Goal: Task Accomplishment & Management: Complete application form

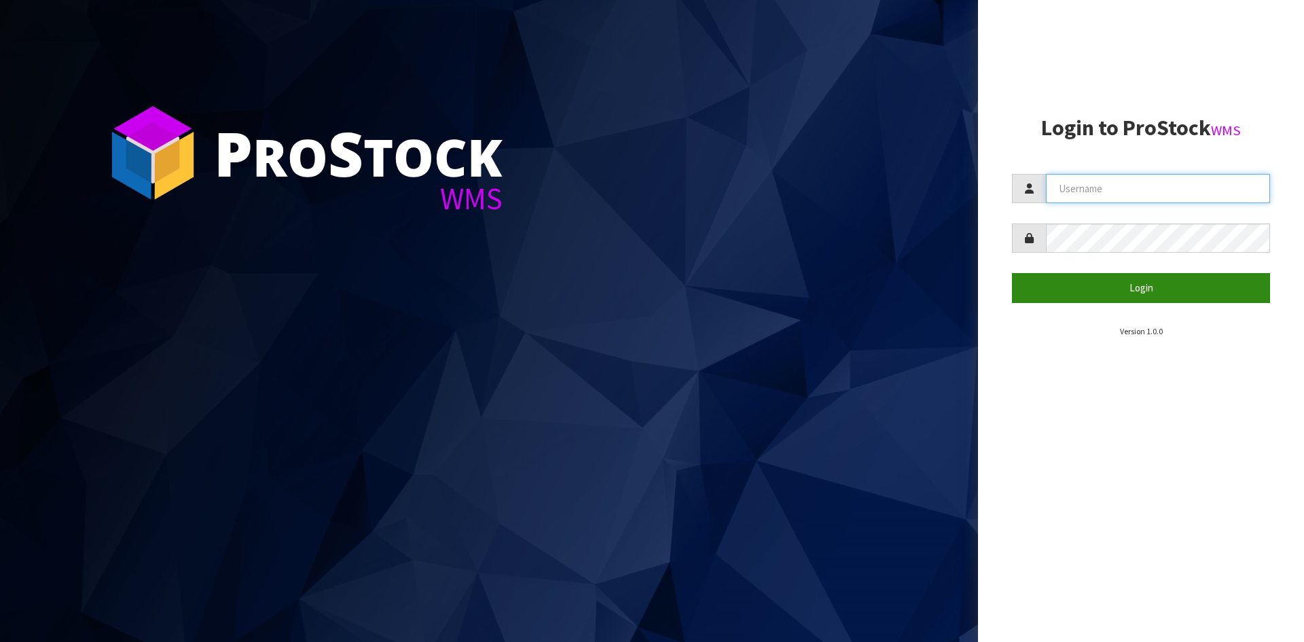
type input "YOURREFORMER"
click at [1179, 299] on button "Login" at bounding box center [1141, 287] width 258 height 29
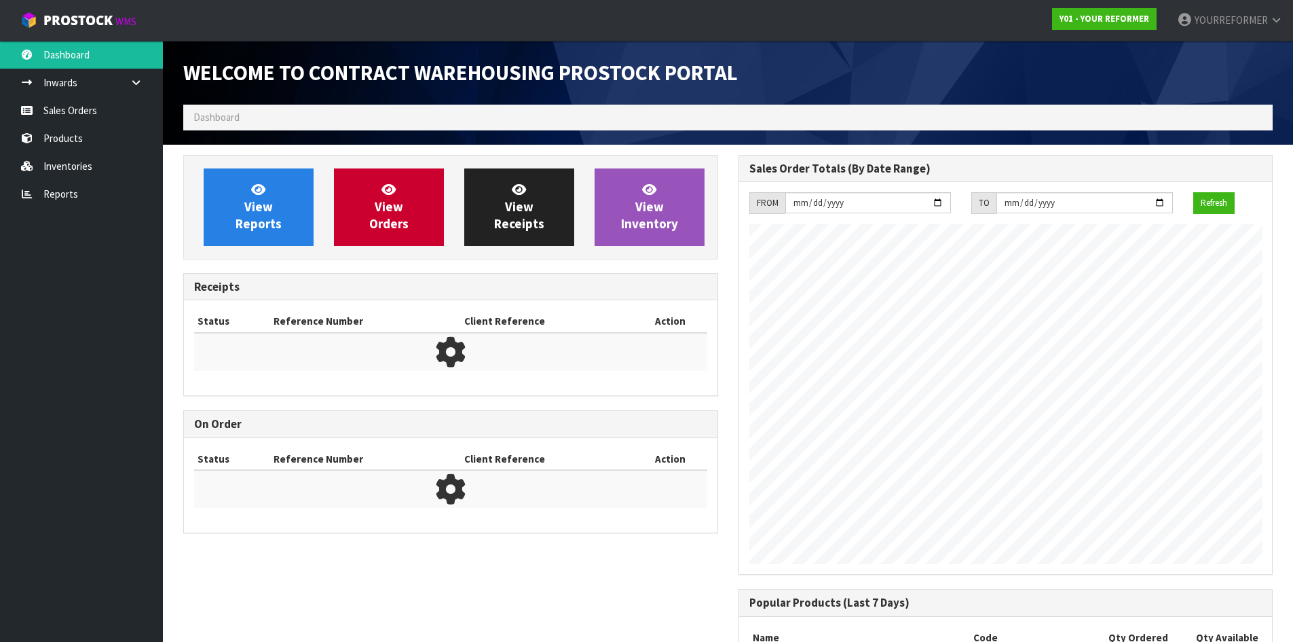
scroll to position [753, 555]
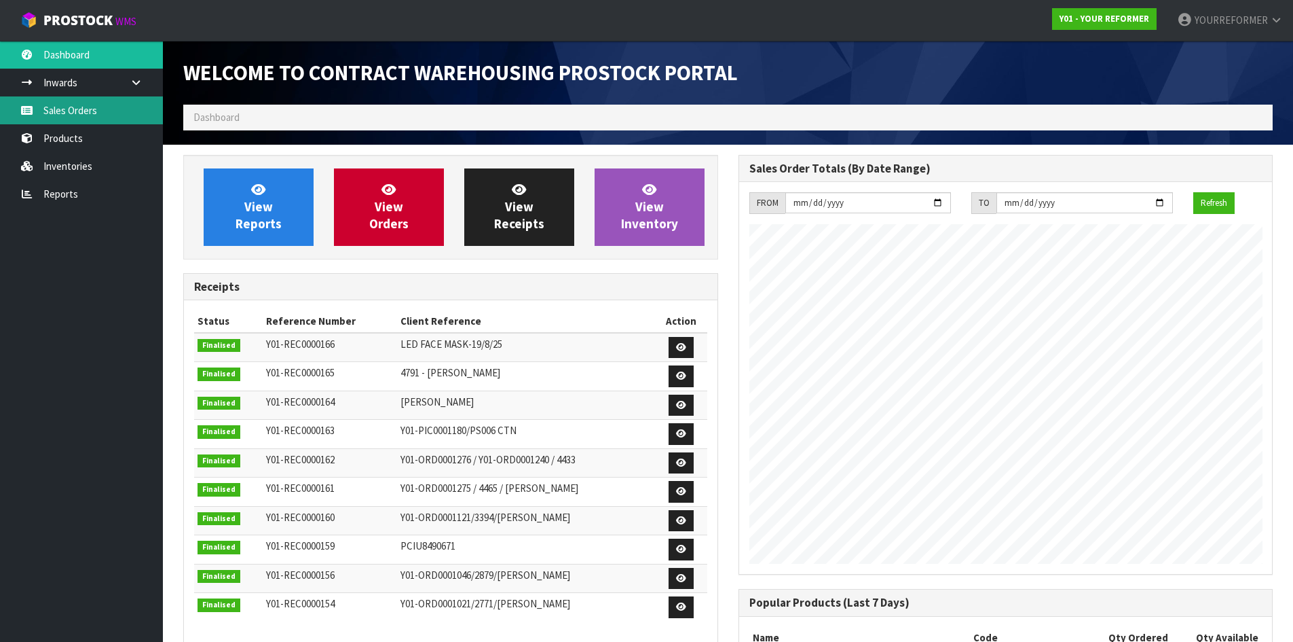
drag, startPoint x: 150, startPoint y: 115, endPoint x: 265, endPoint y: 137, distance: 116.9
click at [150, 115] on link "Sales Orders" at bounding box center [81, 110] width 163 height 28
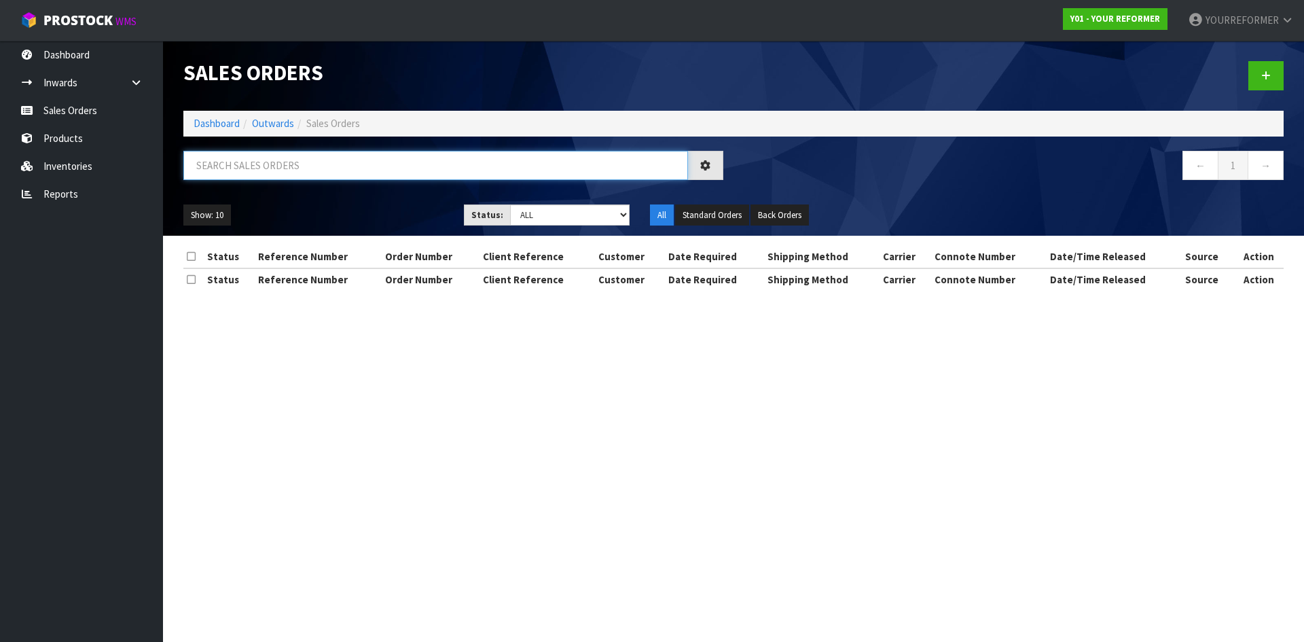
click at [282, 166] on input "text" at bounding box center [435, 165] width 504 height 29
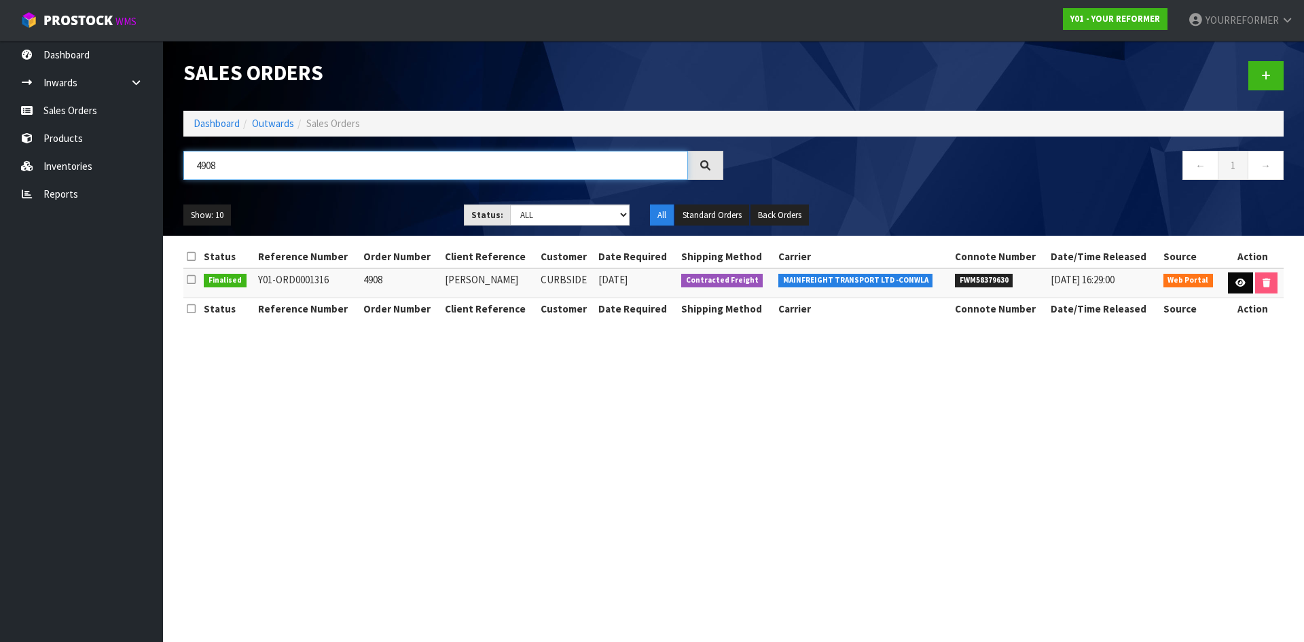
type input "4908"
drag, startPoint x: 1238, startPoint y: 281, endPoint x: 1122, endPoint y: 298, distance: 117.3
click at [1238, 280] on icon at bounding box center [1240, 282] width 10 height 9
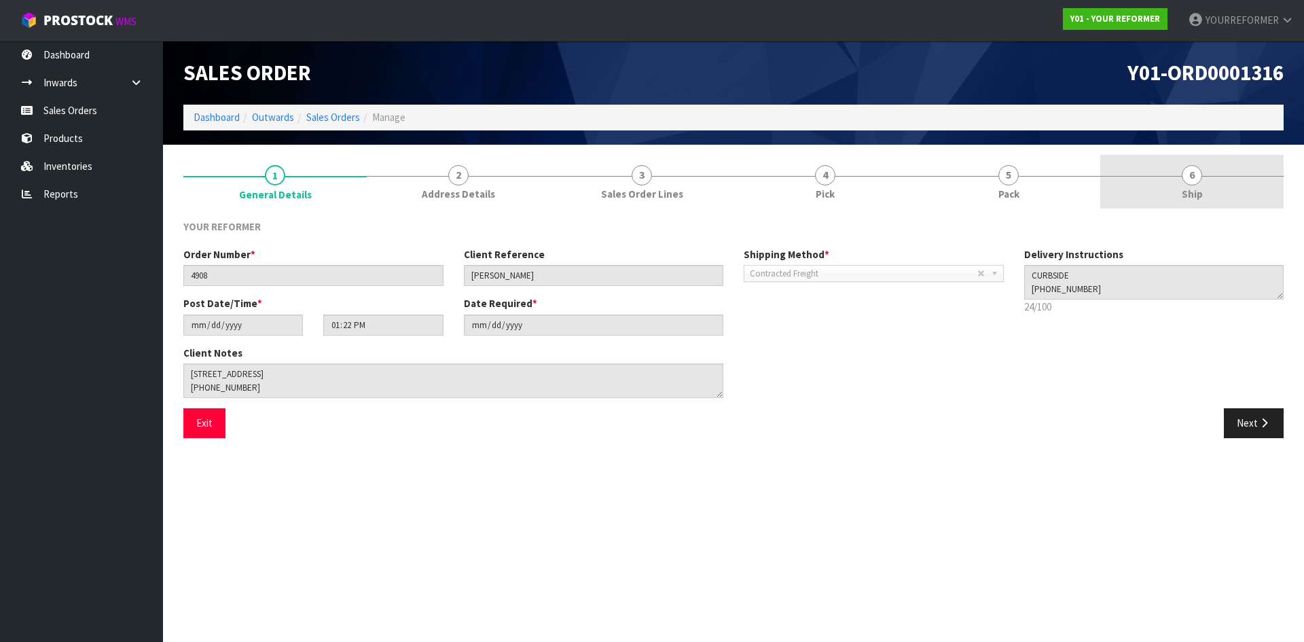
click at [1225, 198] on link "6 Ship" at bounding box center [1191, 182] width 183 height 54
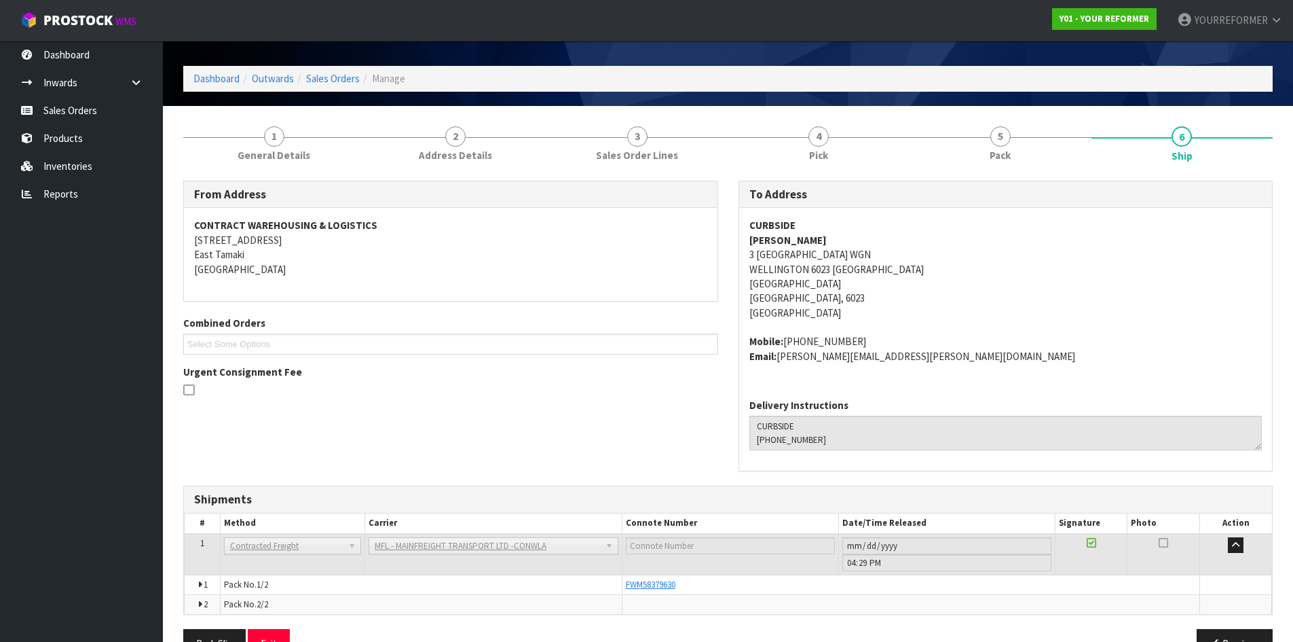
scroll to position [76, 0]
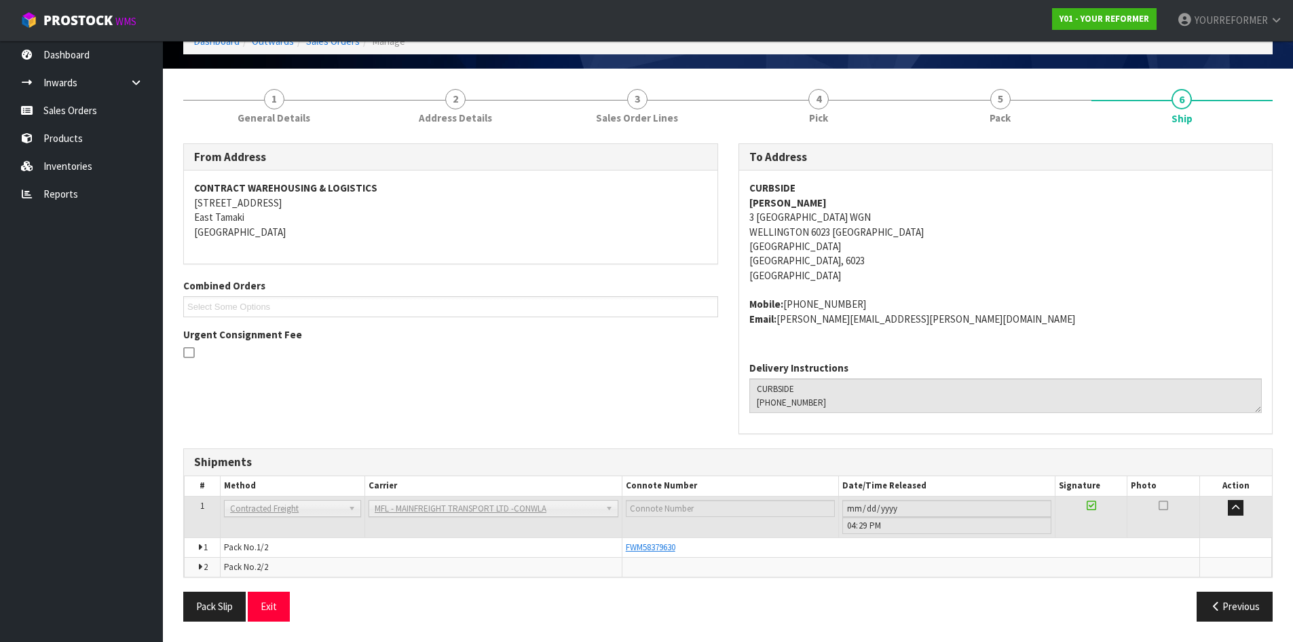
click at [653, 539] on td "FWM58379630" at bounding box center [911, 547] width 578 height 20
click at [661, 544] on span "FWM58379630" at bounding box center [651, 547] width 50 height 12
click at [107, 113] on link "Sales Orders" at bounding box center [81, 110] width 163 height 28
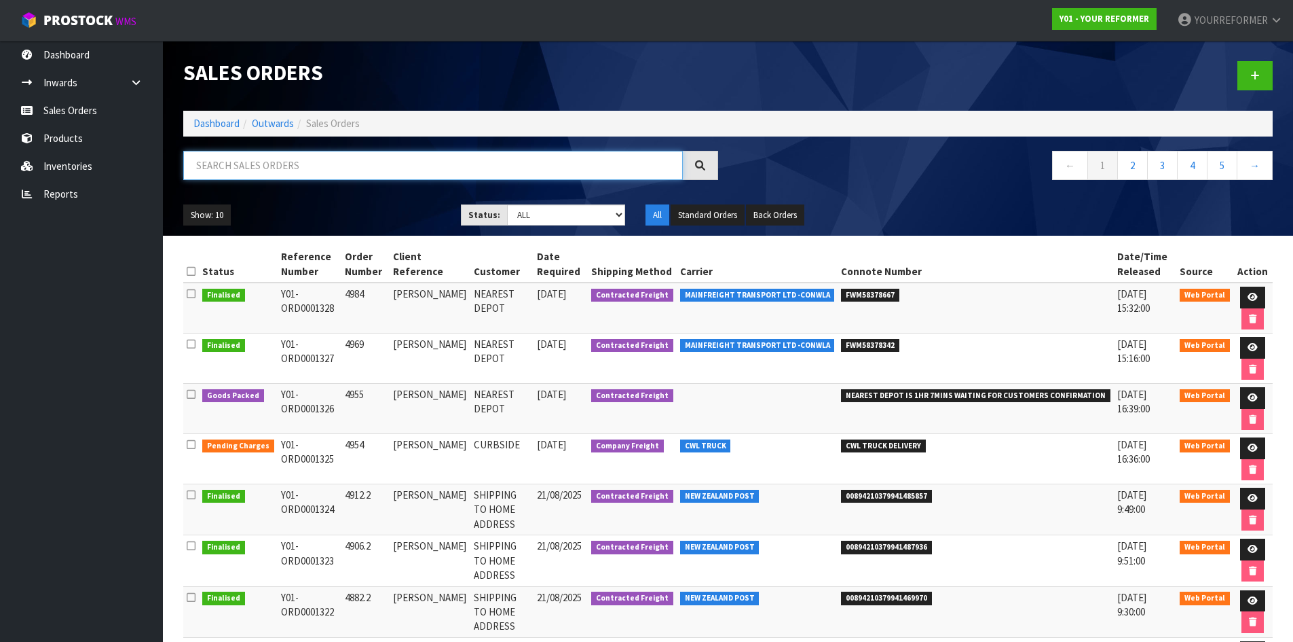
click at [275, 166] on input "text" at bounding box center [433, 165] width 500 height 29
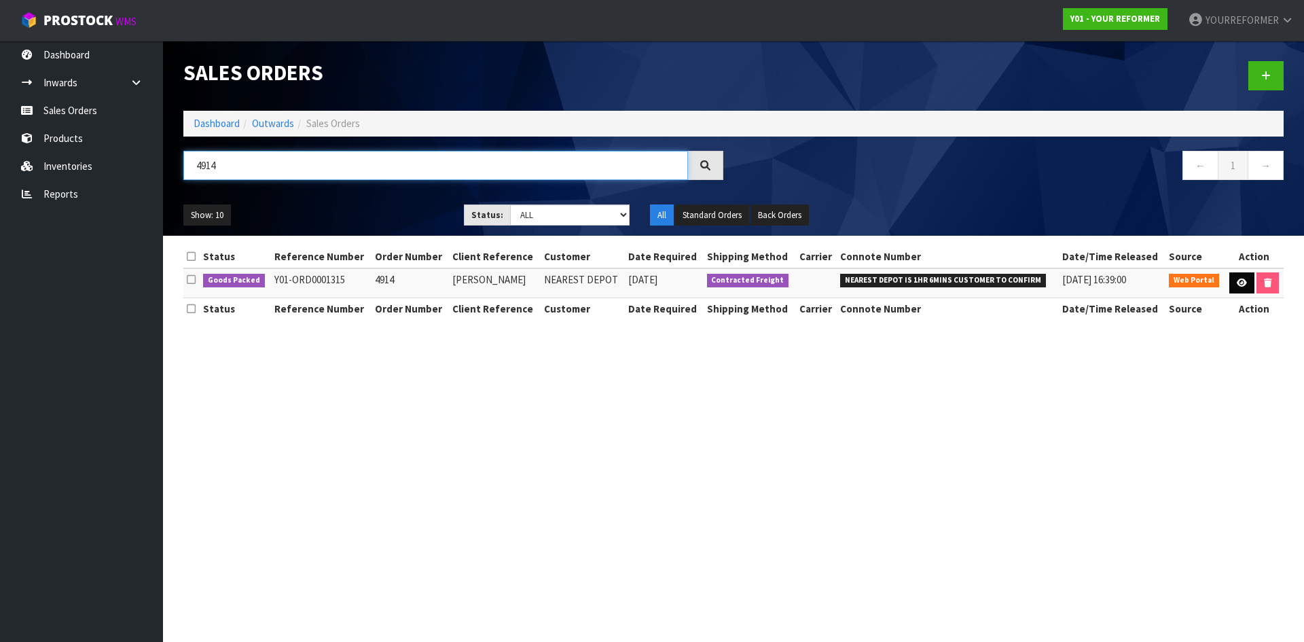
type input "4914"
click at [1236, 284] on icon at bounding box center [1241, 282] width 10 height 9
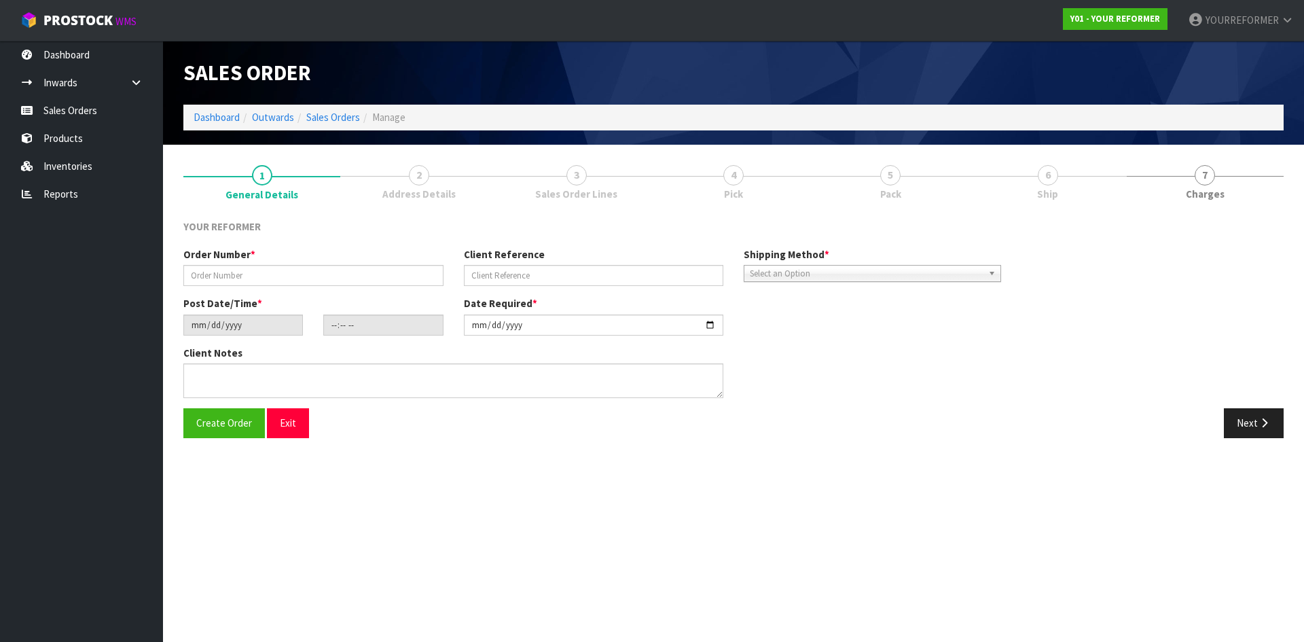
type input "4914"
type input "SIMON WARD"
type input "2025-08-19"
type input "10:49:00.000"
type input "2025-08-19"
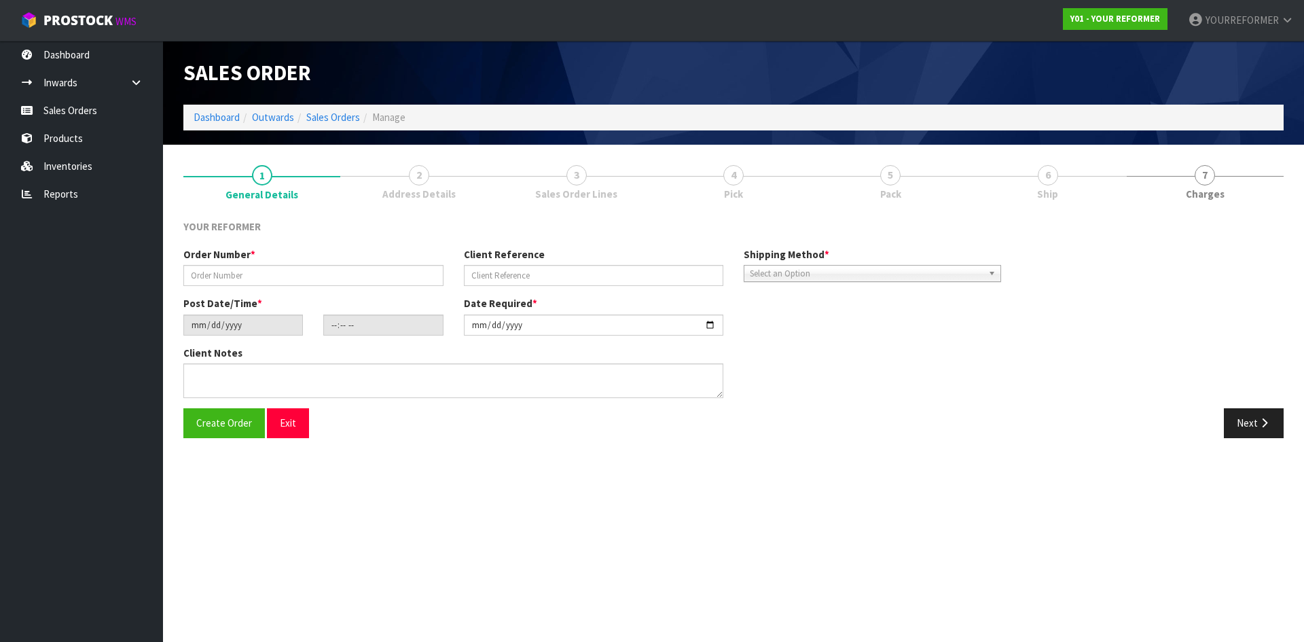
type textarea "MERCURY BAY ESTATE 761A PURANGI ROAD WKO COOKS BEACH 3591 NEW ZEALAND +64 27 86…"
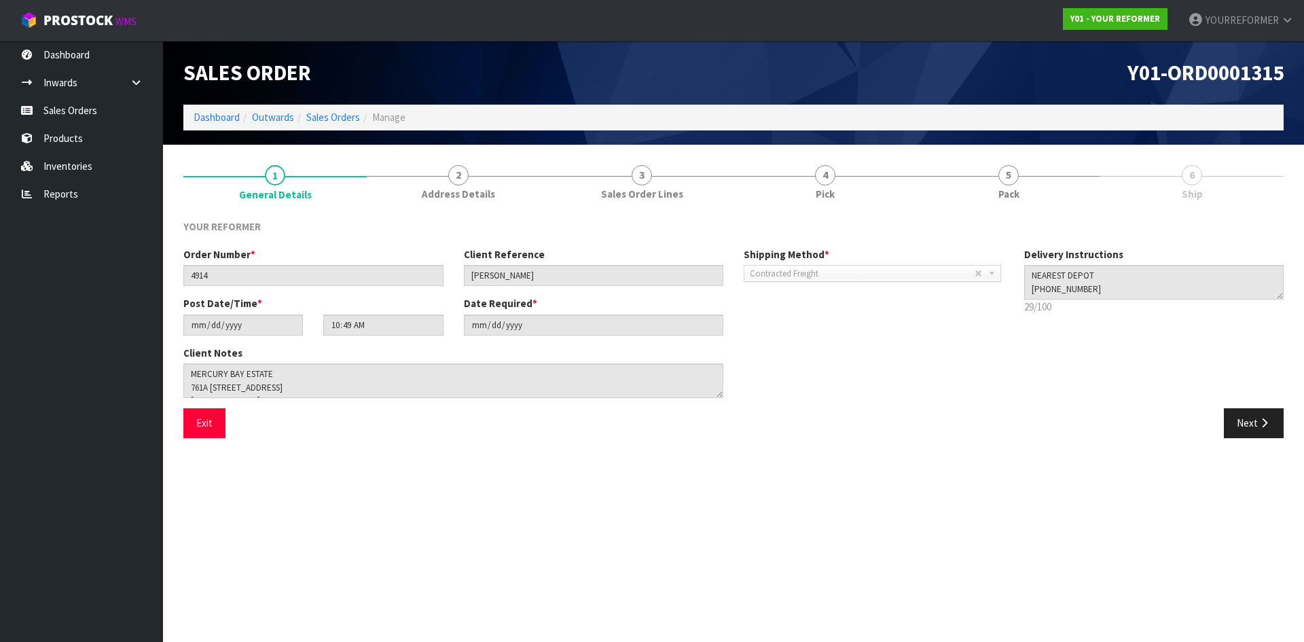
drag, startPoint x: 1226, startPoint y: 181, endPoint x: 1225, endPoint y: 219, distance: 37.4
click at [1226, 181] on link "6 Ship" at bounding box center [1191, 182] width 183 height 54
click at [1185, 166] on link "6 Ship" at bounding box center [1191, 182] width 183 height 54
click at [1264, 421] on icon "button" at bounding box center [1263, 423] width 13 height 10
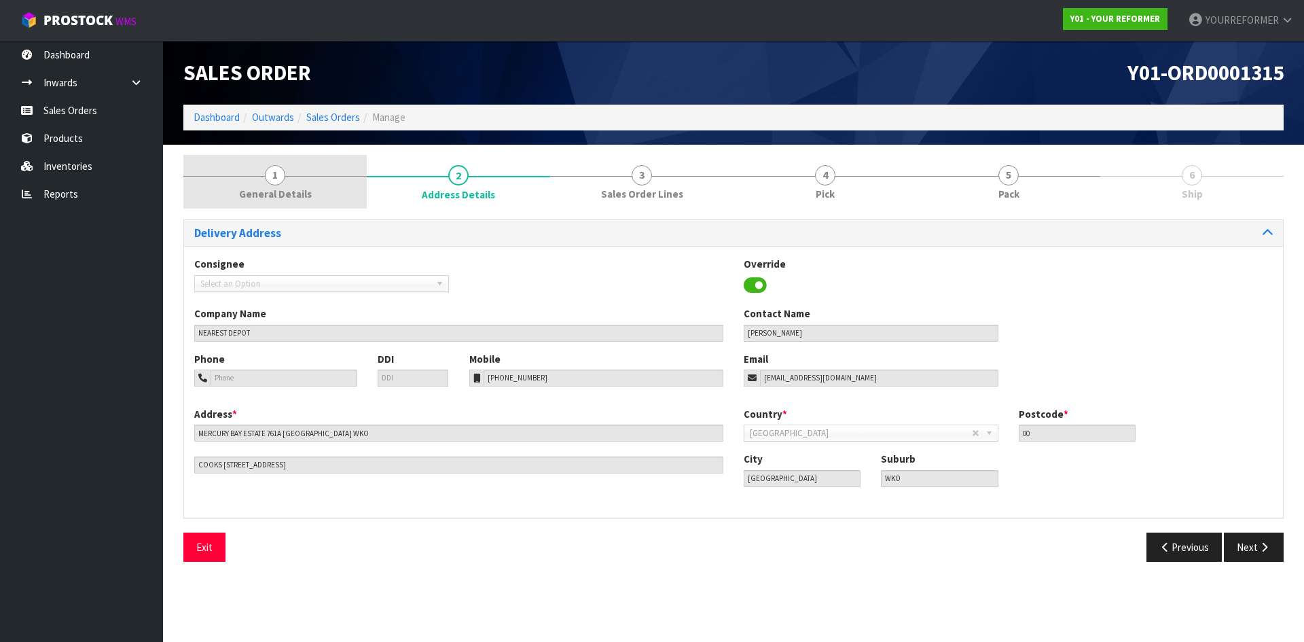
click at [278, 189] on span "General Details" at bounding box center [275, 194] width 73 height 14
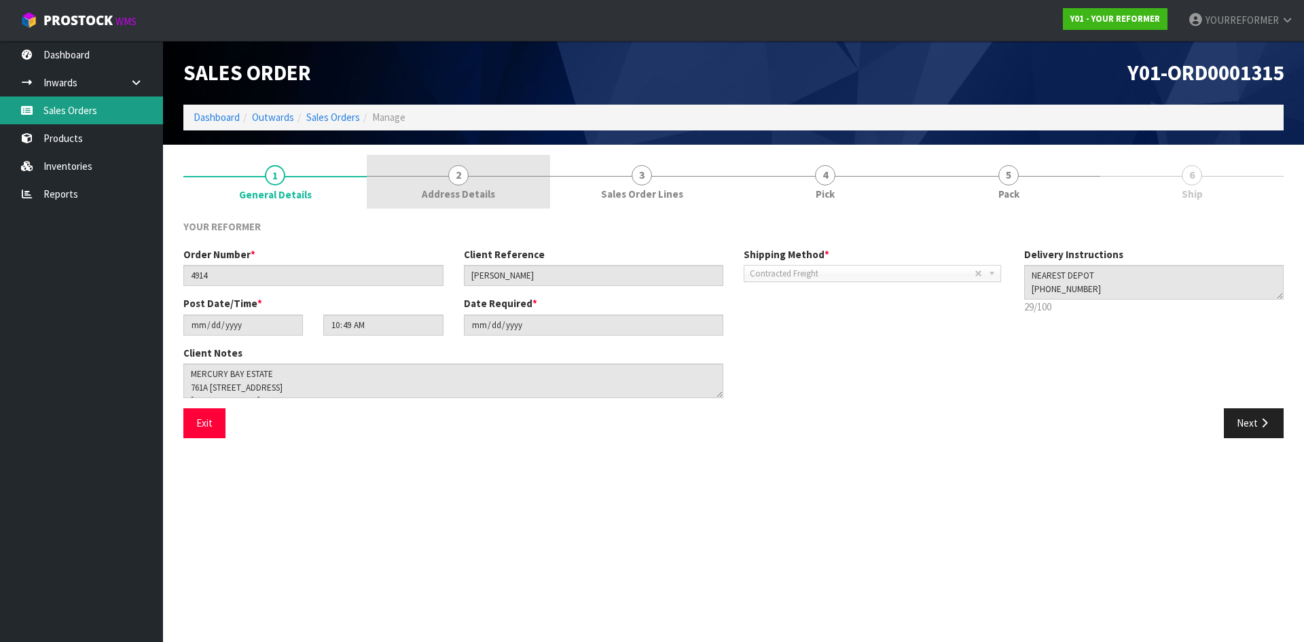
drag, startPoint x: 94, startPoint y: 98, endPoint x: 408, endPoint y: 157, distance: 319.9
click at [94, 98] on link "Sales Orders" at bounding box center [81, 110] width 163 height 28
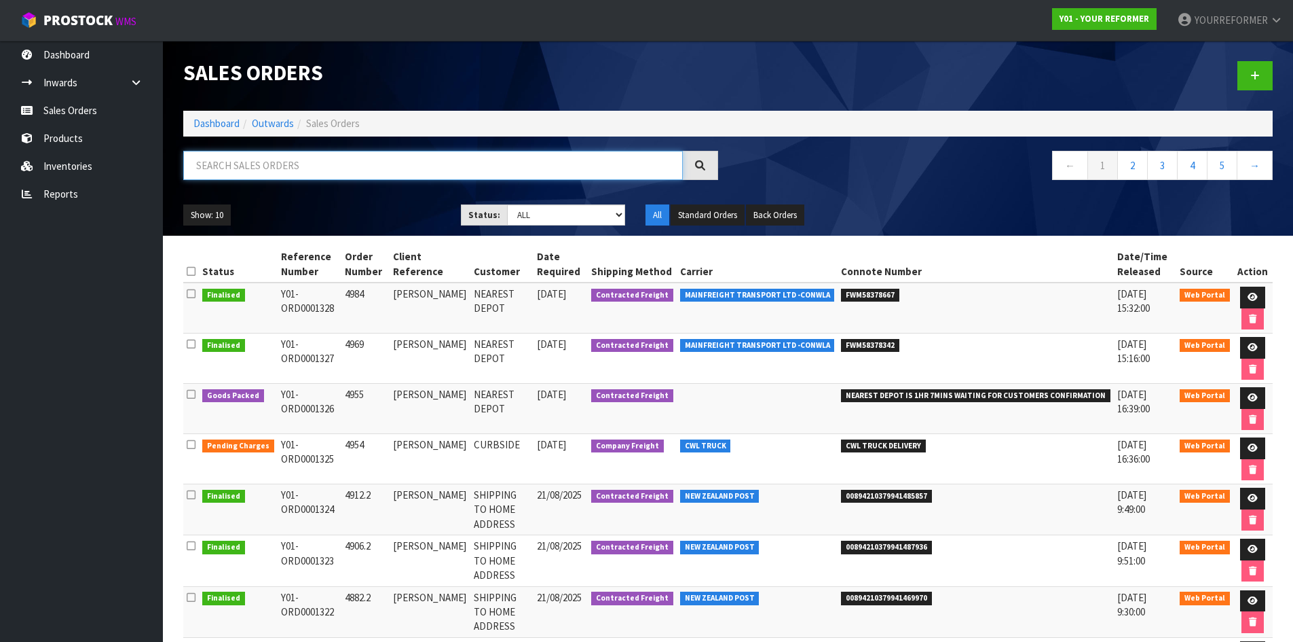
click at [301, 164] on input "text" at bounding box center [433, 165] width 500 height 29
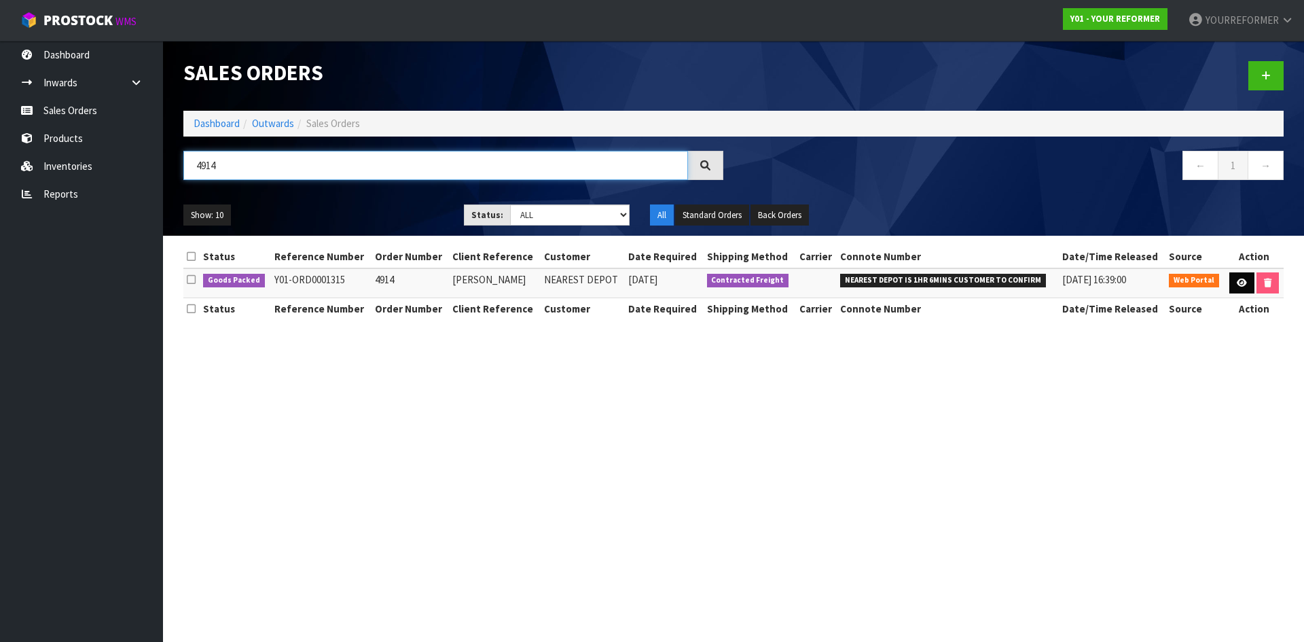
type input "4914"
click at [1243, 284] on icon at bounding box center [1241, 282] width 10 height 9
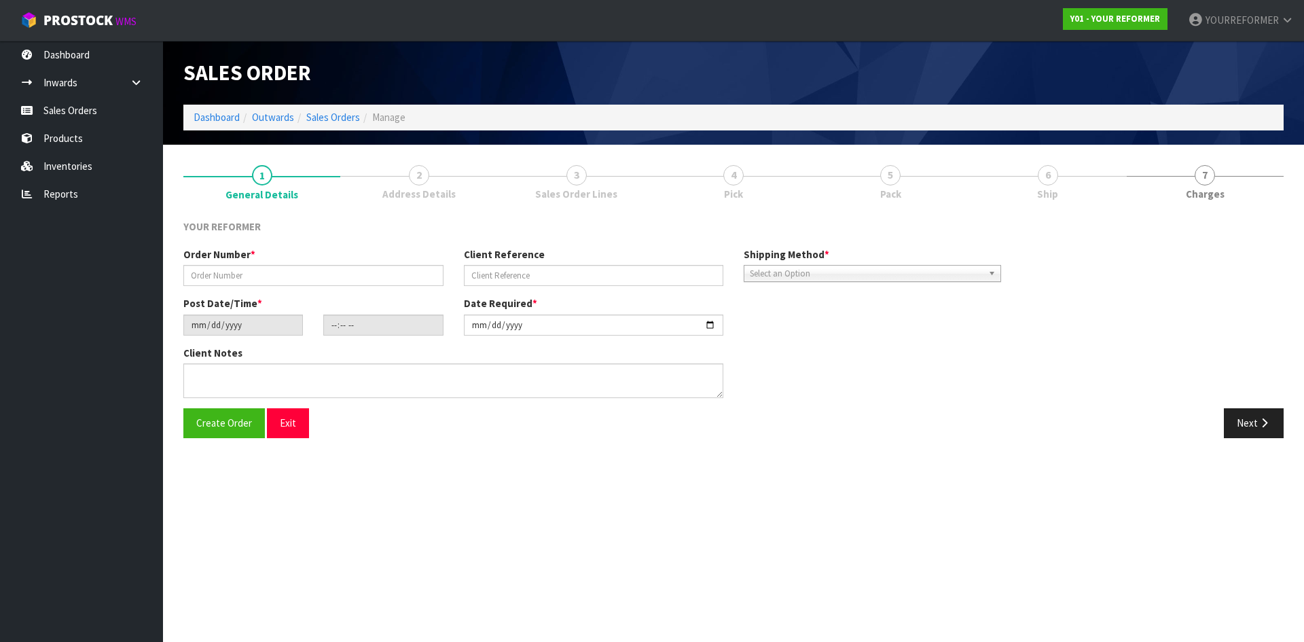
type input "4914"
type input "SIMON WARD"
type input "2025-08-19"
type input "10:49:00.000"
type input "2025-08-19"
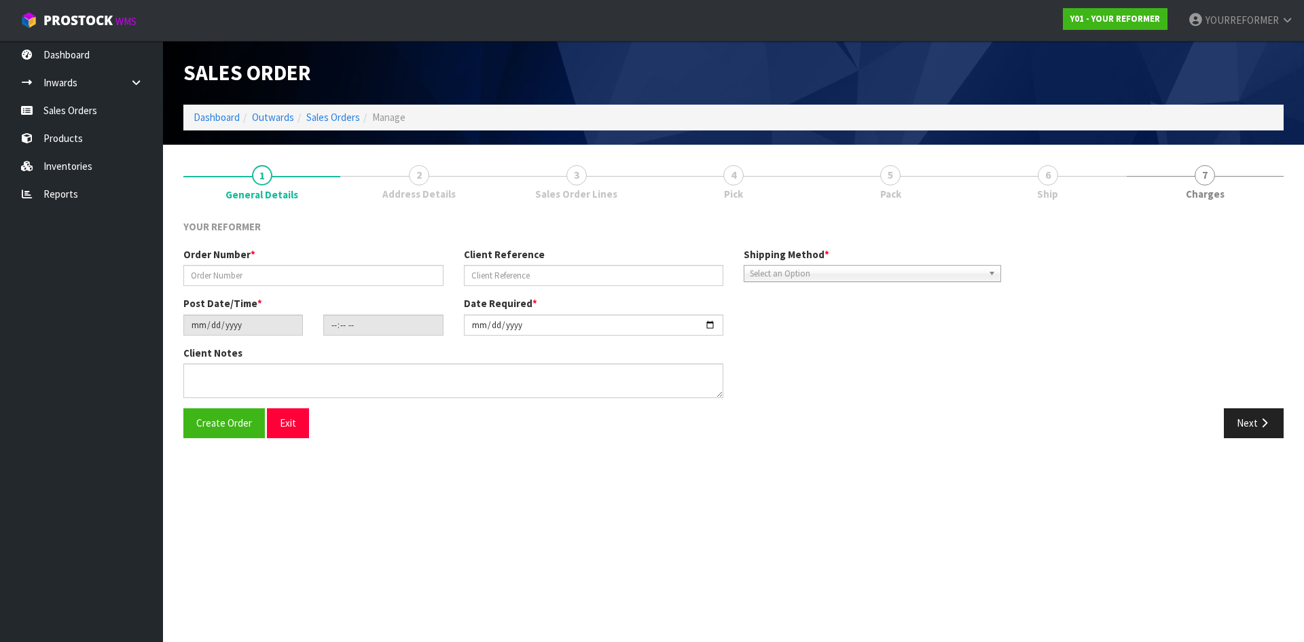
type textarea "MERCURY BAY ESTATE 761A PURANGI ROAD WKO COOKS BEACH 3591 NEW ZEALAND +64 27 86…"
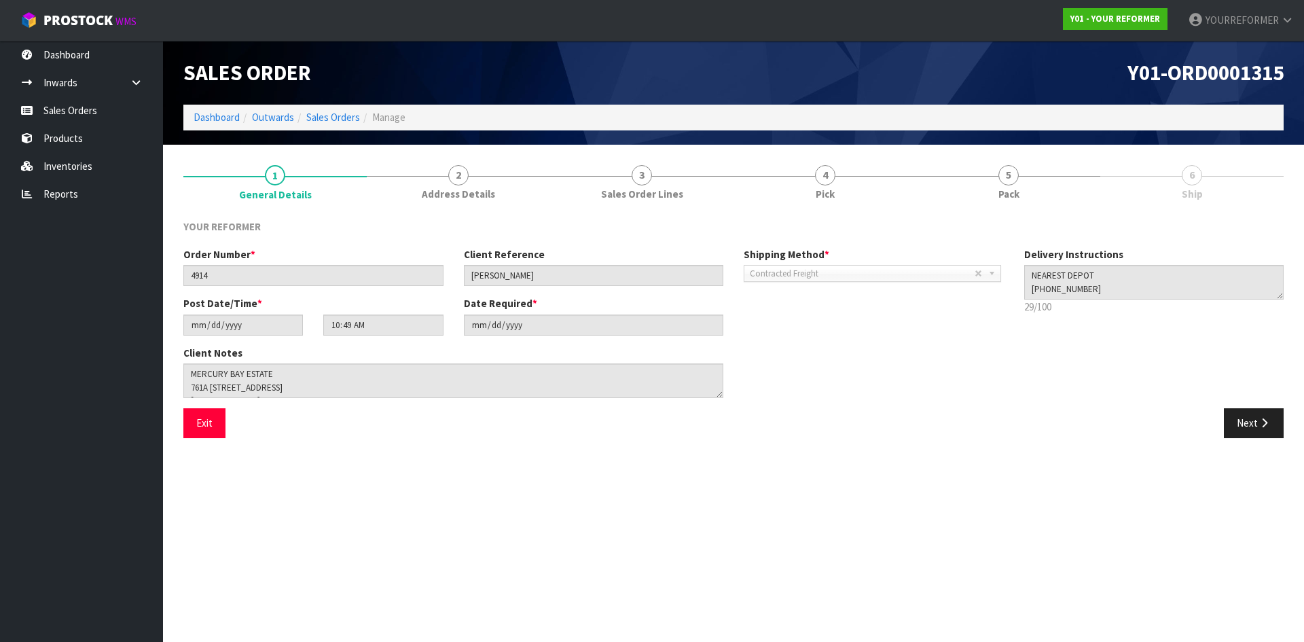
click at [1211, 181] on link "6 Ship" at bounding box center [1191, 182] width 183 height 54
drag, startPoint x: 51, startPoint y: 117, endPoint x: 12, endPoint y: 123, distance: 39.2
click at [50, 117] on link "Sales Orders" at bounding box center [81, 110] width 163 height 28
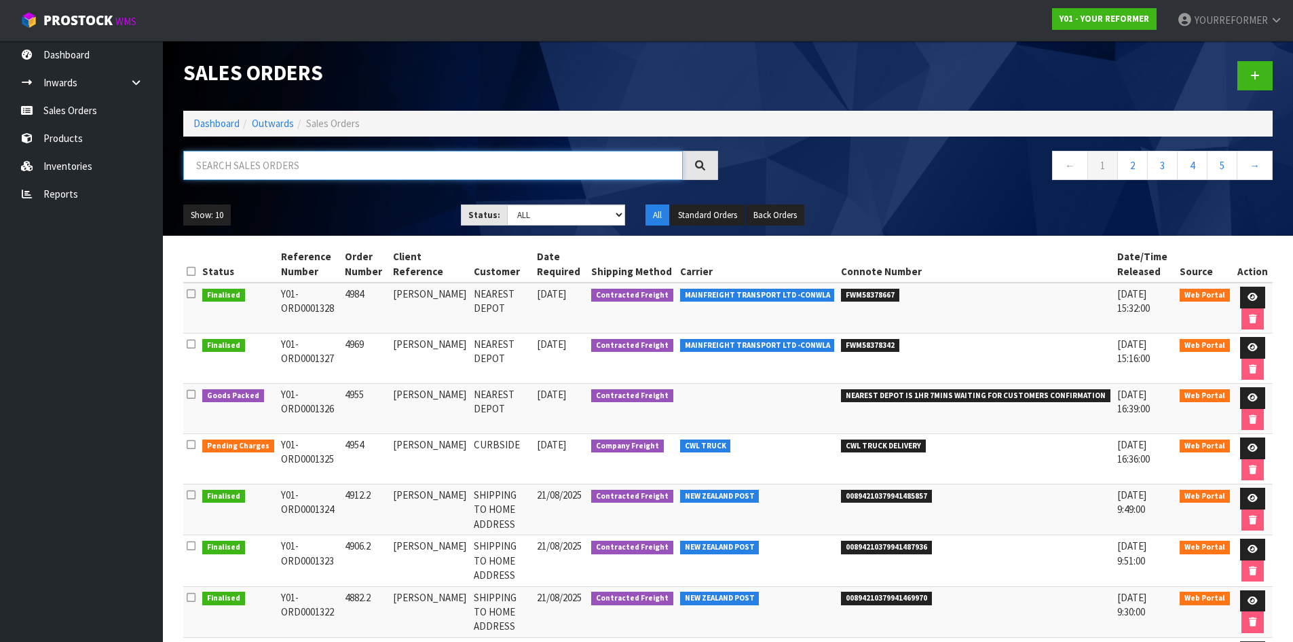
click at [240, 177] on input "text" at bounding box center [433, 165] width 500 height 29
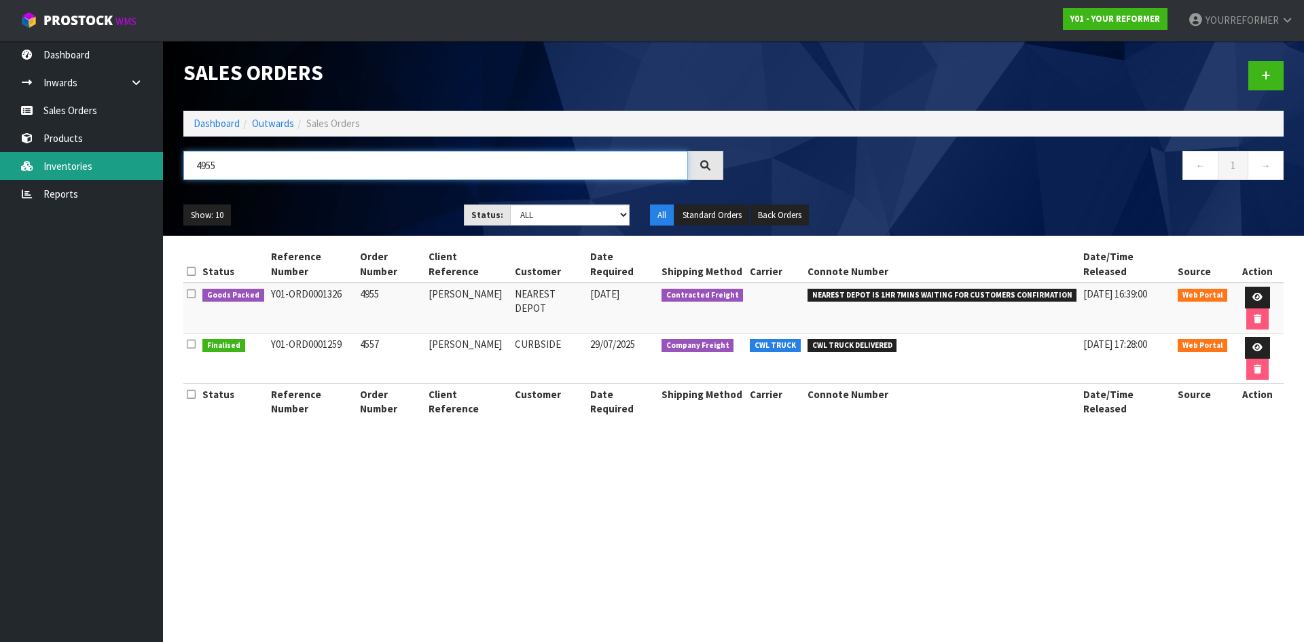
drag, startPoint x: 204, startPoint y: 162, endPoint x: 97, endPoint y: 166, distance: 107.3
click at [118, 162] on body "Toggle navigation ProStock WMS Y01 - YOUR REFORMER YOURREFORMER Logout Dashboar…" at bounding box center [652, 321] width 1304 height 642
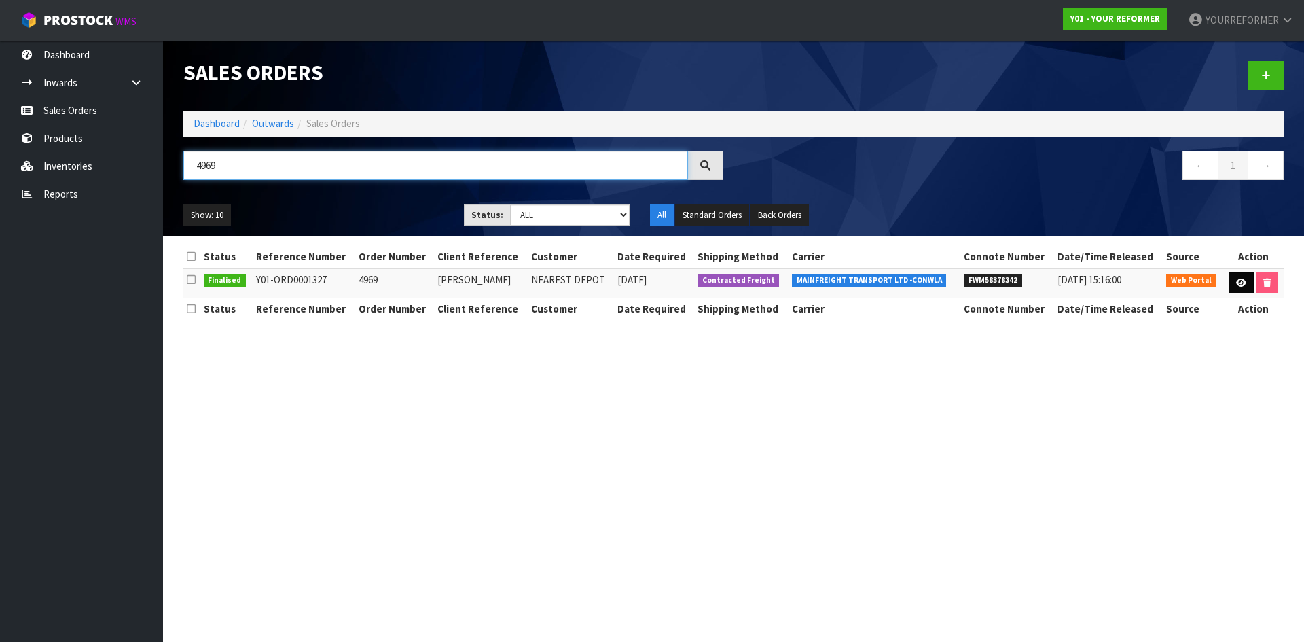
type input "4969"
click at [1242, 285] on icon at bounding box center [1241, 282] width 10 height 9
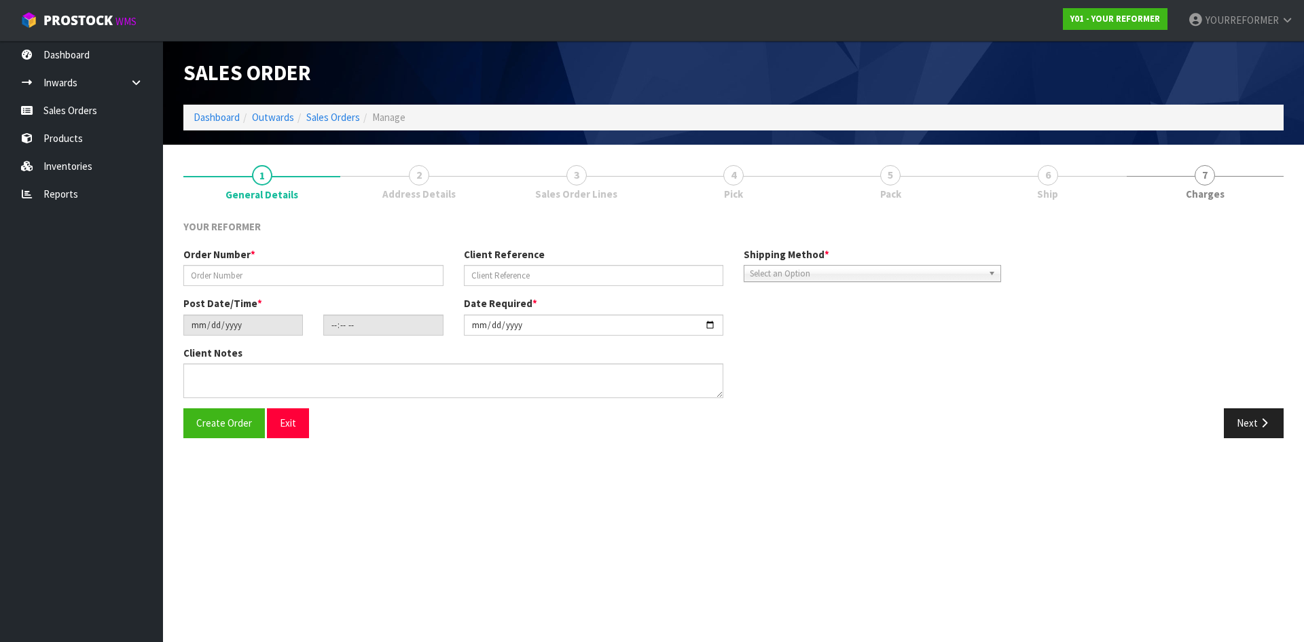
type input "4969"
type input "[PERSON_NAME]"
type input "2025-08-22"
type input "15:25:00.000"
type input "2025-08-22"
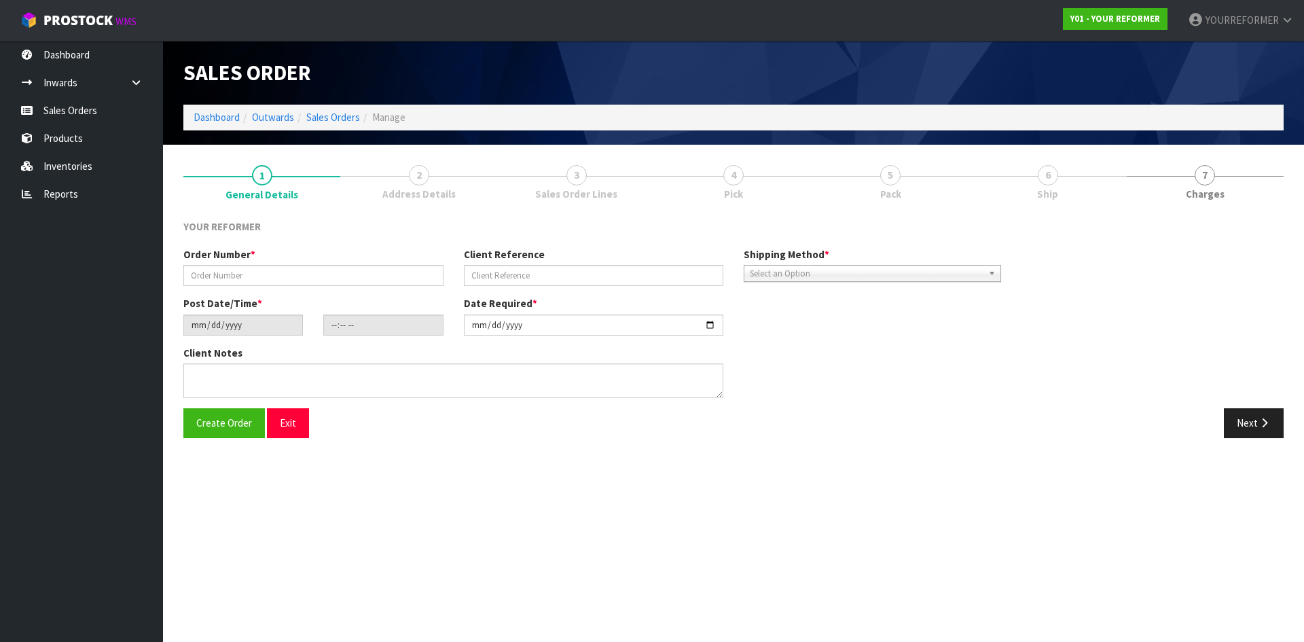
type textarea "11C MAIR STREET KENSINGTON NTL WHANGAREI 0112 NEW ZEALAND +64 21 435 574"
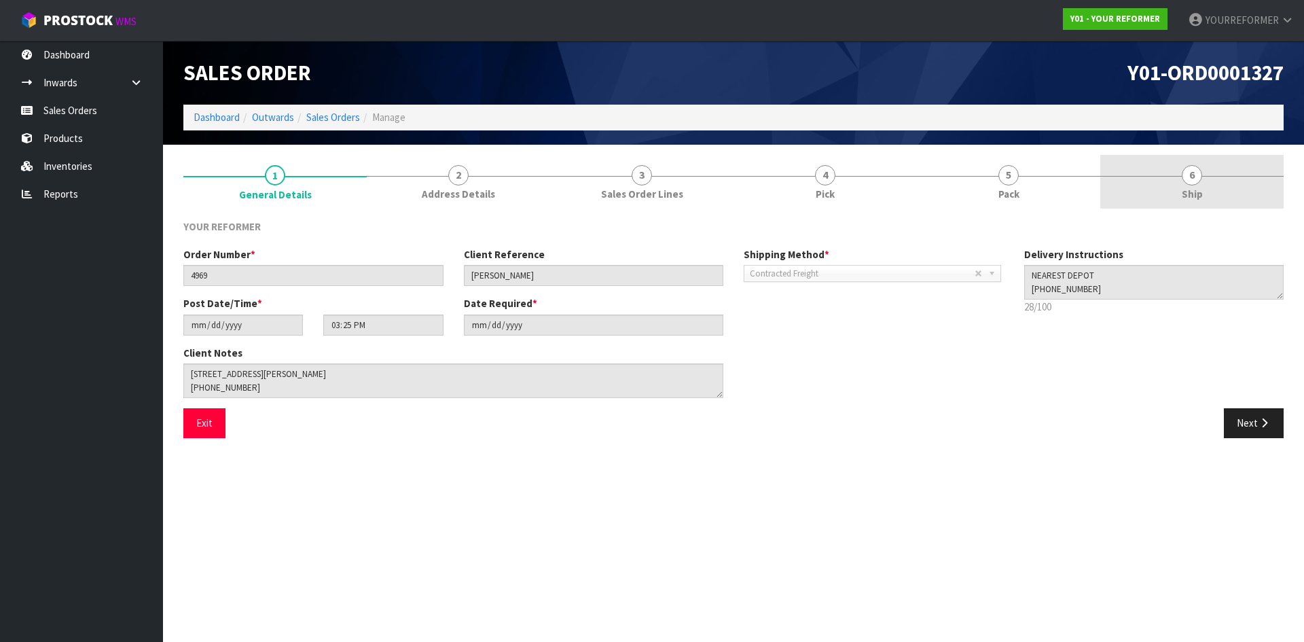
click at [1170, 183] on link "6 Ship" at bounding box center [1191, 182] width 183 height 54
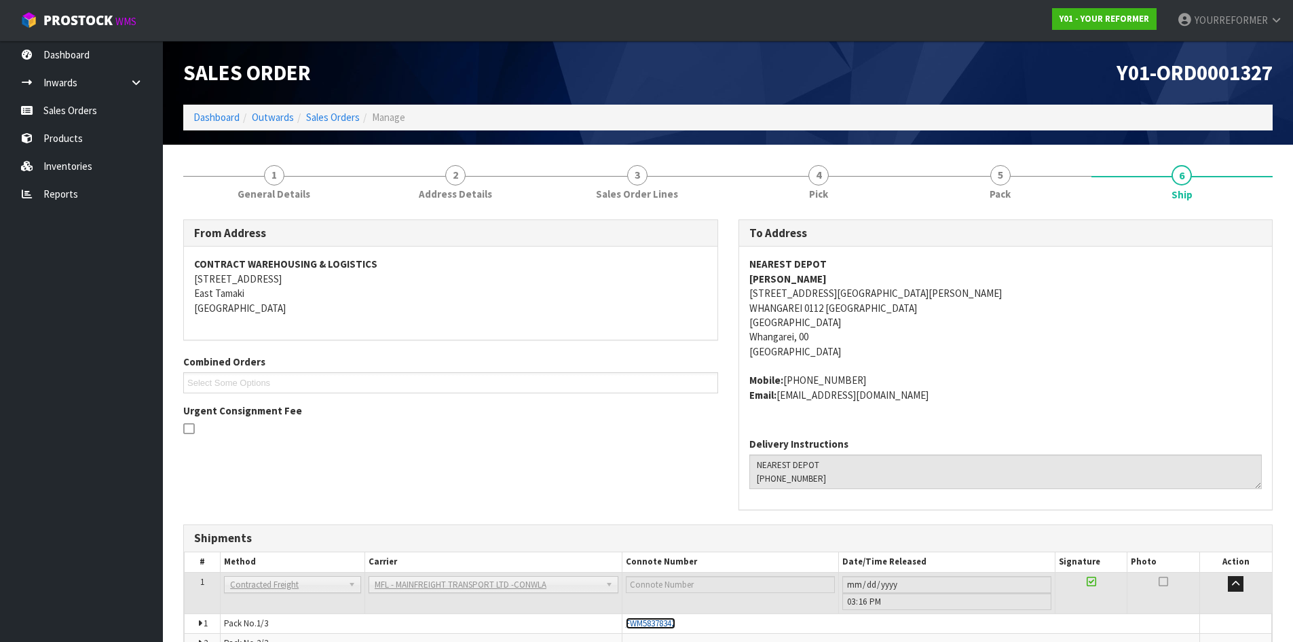
click at [662, 627] on span "FWM58378342" at bounding box center [651, 623] width 50 height 12
click at [83, 111] on link "Sales Orders" at bounding box center [81, 110] width 163 height 28
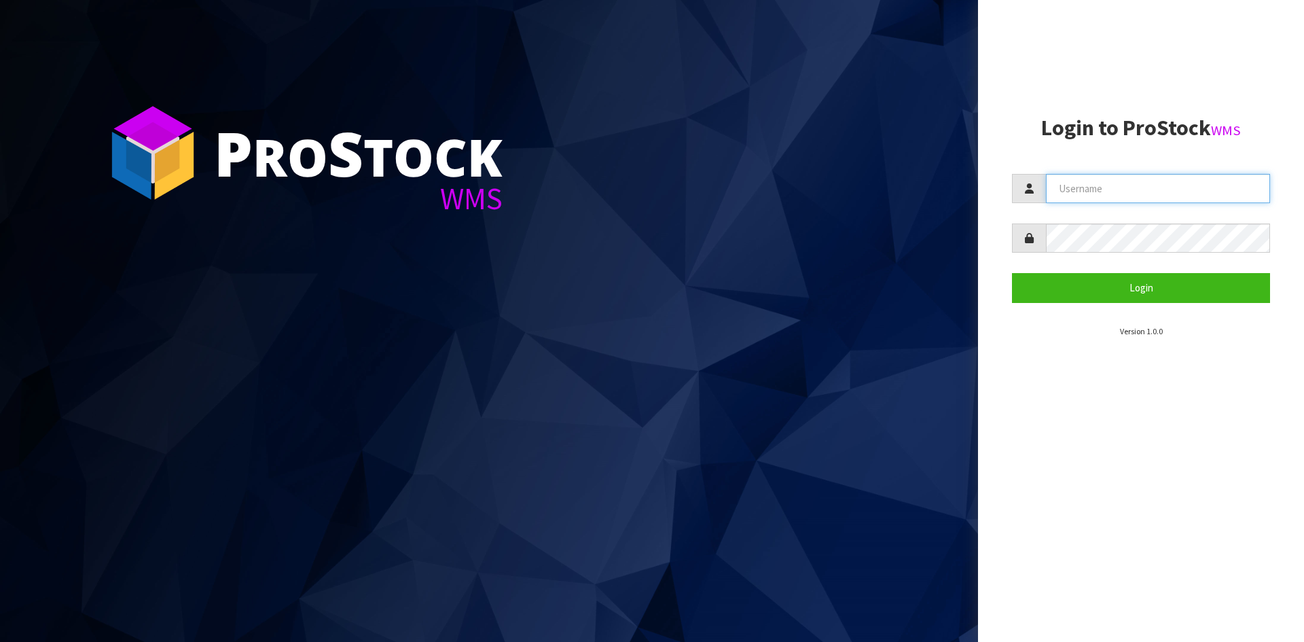
type input "YOURREFORMER"
click at [514, 255] on section "Login to ProStock WMS YOURREFORMER Login Version 1.0.0" at bounding box center [1141, 226] width 258 height 221
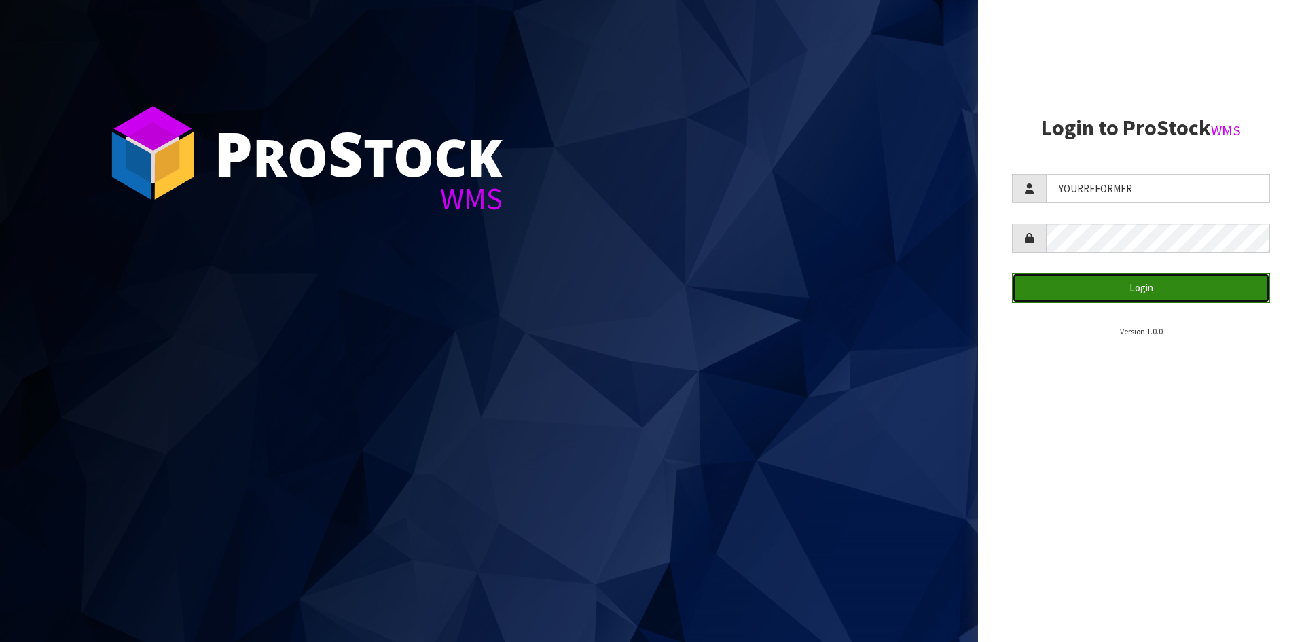
click at [514, 255] on button "Login" at bounding box center [1141, 287] width 258 height 29
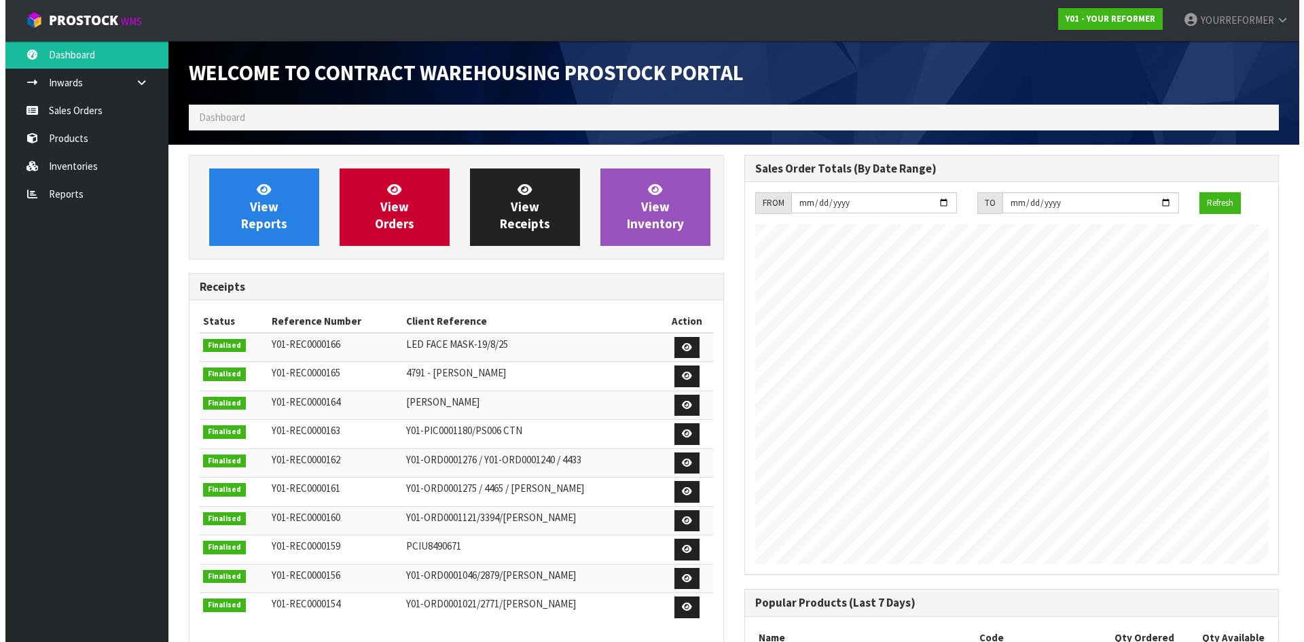
scroll to position [753, 555]
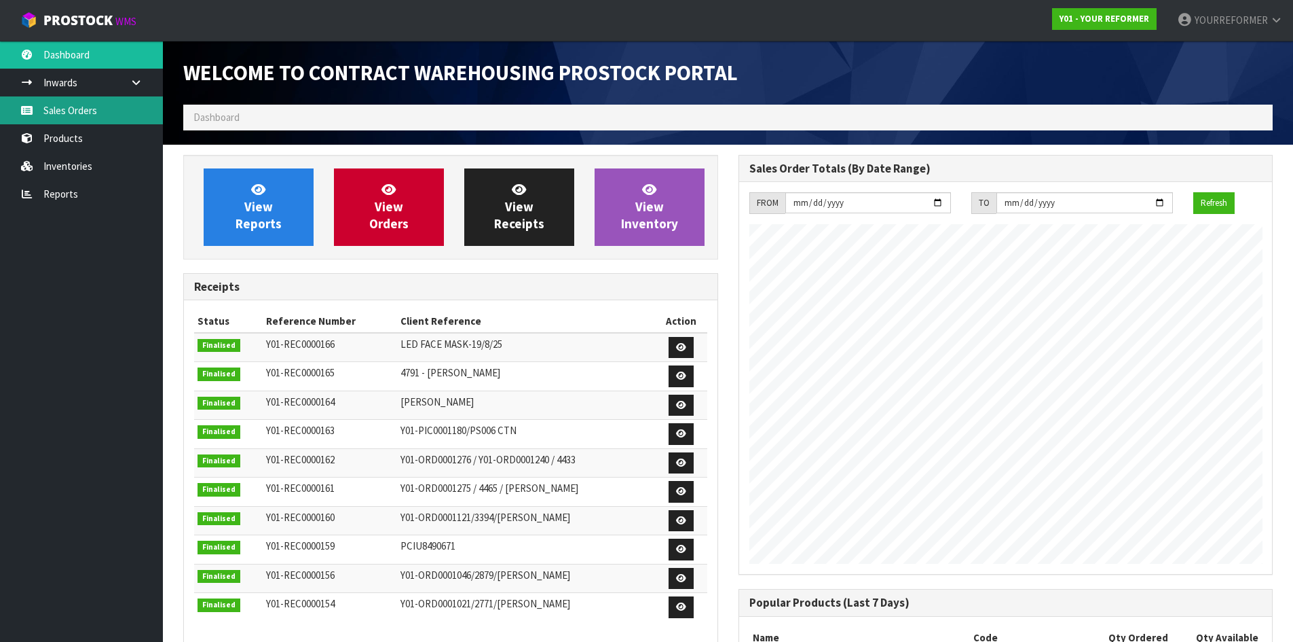
click at [82, 105] on link "Sales Orders" at bounding box center [81, 110] width 163 height 28
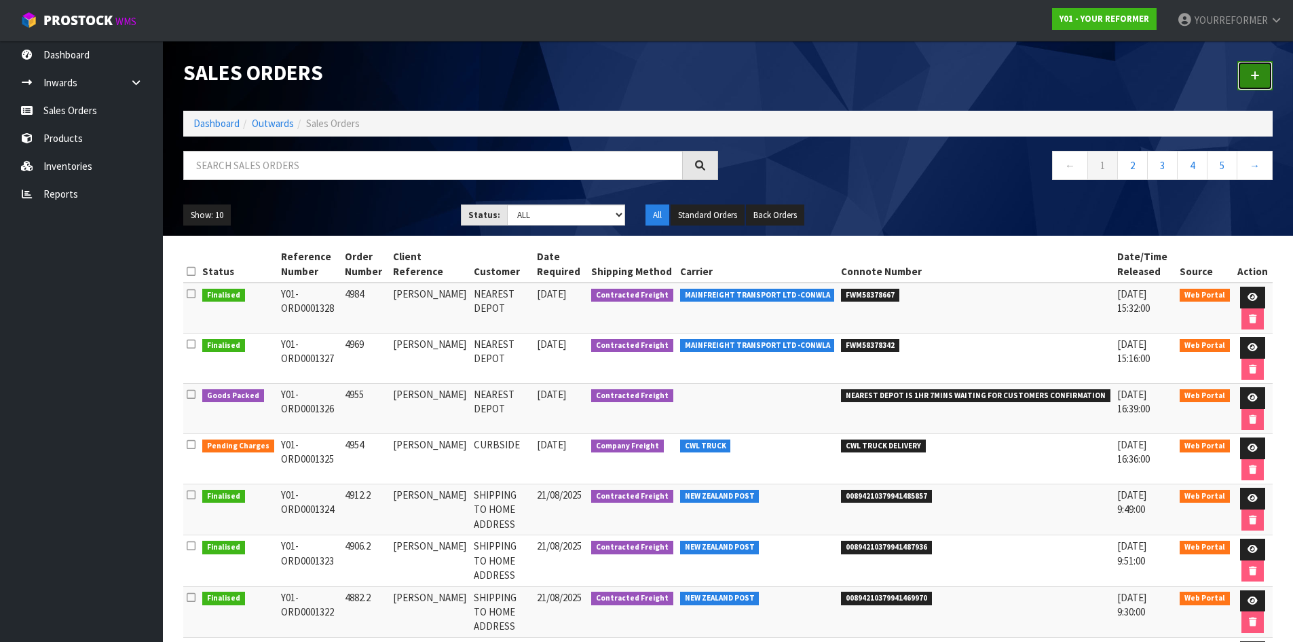
click at [514, 80] on link at bounding box center [1255, 75] width 35 height 29
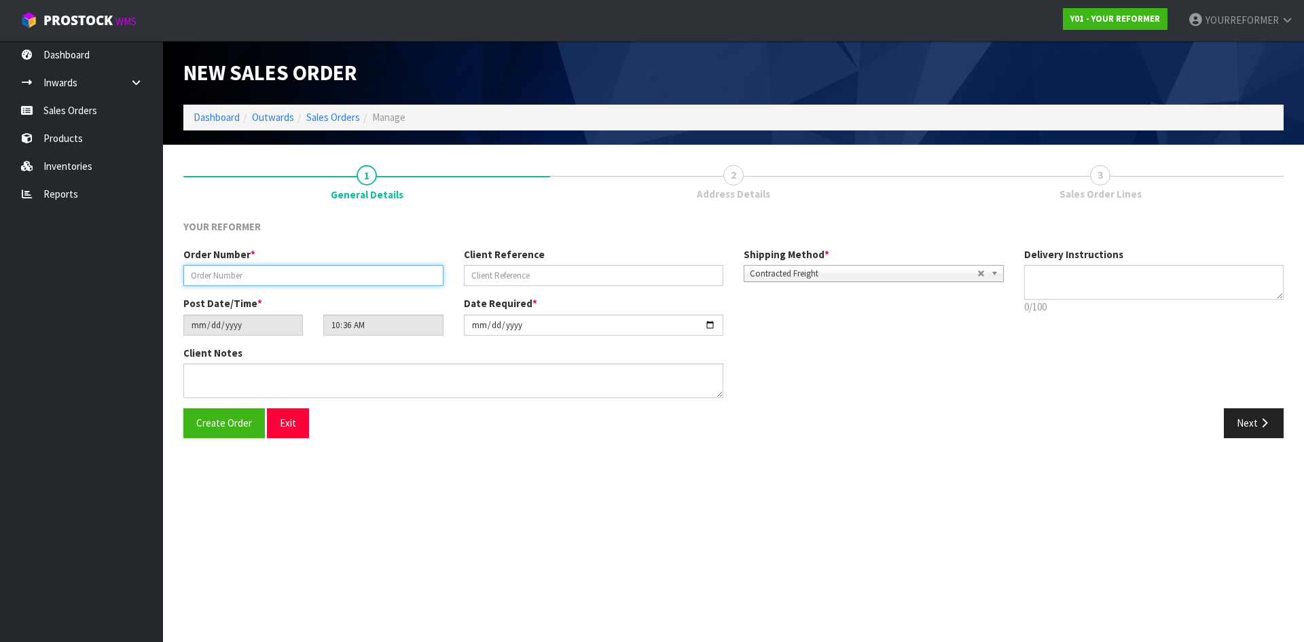
drag, startPoint x: 394, startPoint y: 266, endPoint x: 550, endPoint y: 274, distance: 155.7
click at [394, 255] on input "text" at bounding box center [313, 275] width 260 height 21
paste input "5025"
type input "5025"
click at [514, 255] on input "text" at bounding box center [594, 275] width 260 height 21
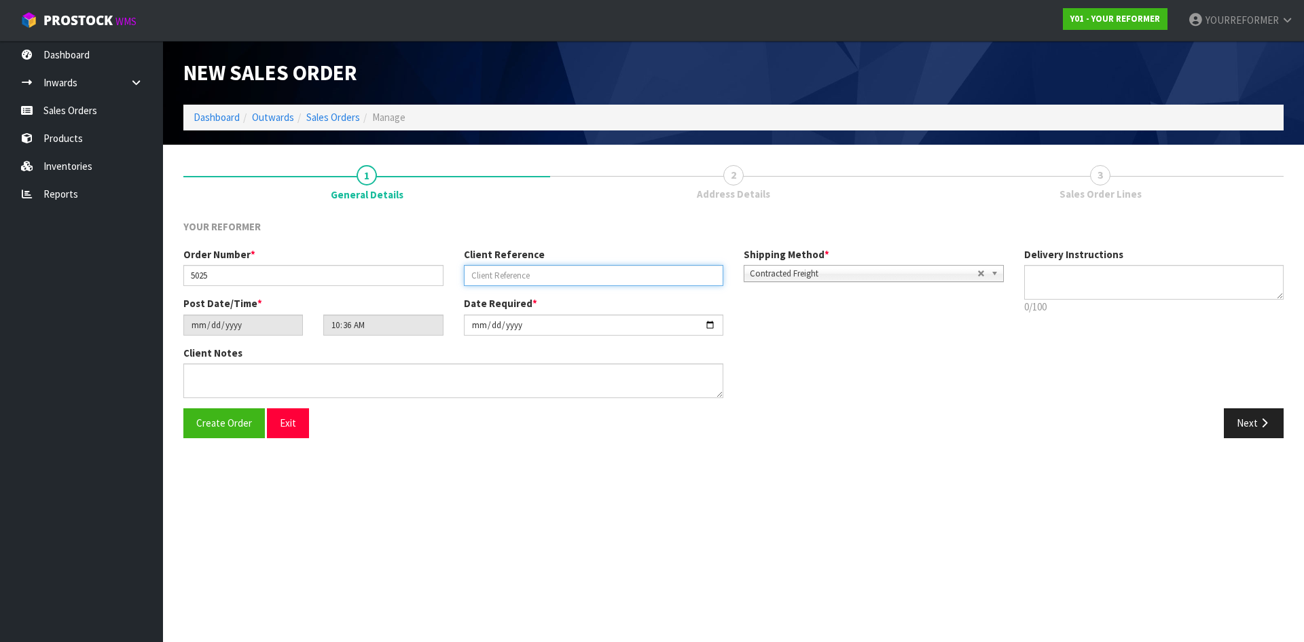
drag, startPoint x: 565, startPoint y: 268, endPoint x: 729, endPoint y: 316, distance: 171.0
click at [514, 255] on input "text" at bounding box center [594, 275] width 260 height 21
paste input "[PERSON_NAME]"
type input "[PERSON_NAME]"
click at [514, 255] on textarea at bounding box center [1154, 282] width 260 height 35
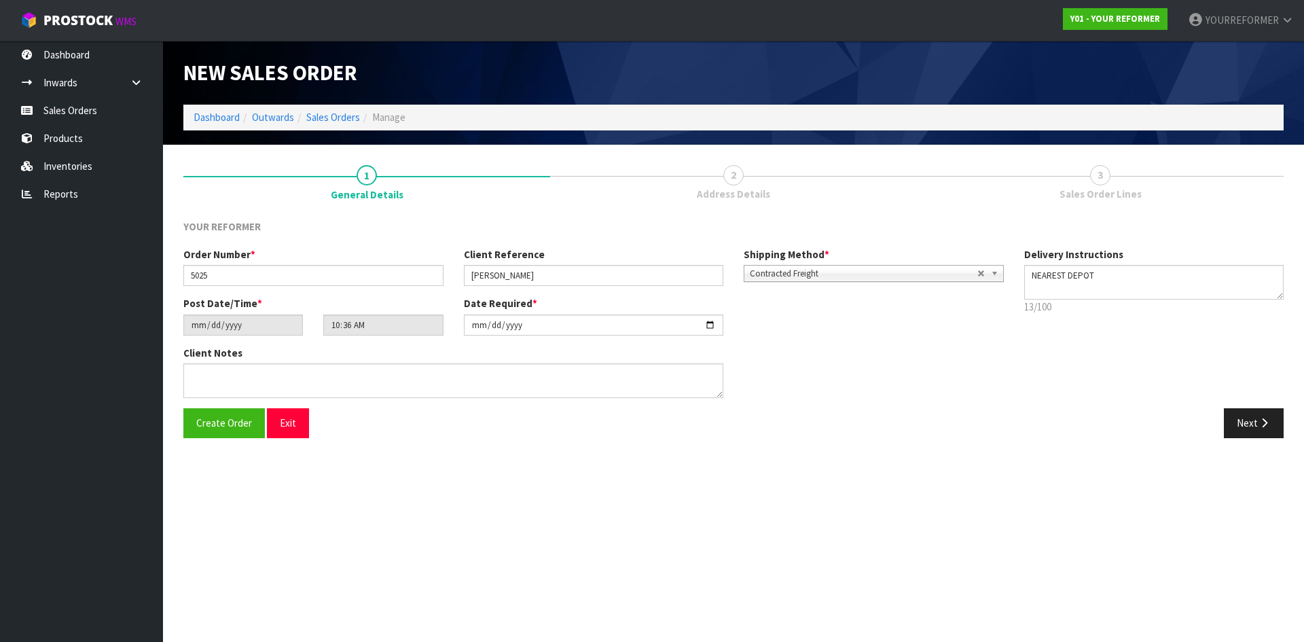
click at [514, 255] on p "13/100" at bounding box center [1154, 306] width 260 height 14
click at [514, 255] on textarea at bounding box center [1154, 282] width 260 height 35
paste textarea "[PHONE_NUMBER]"
type textarea "NEAREST DEPOT [PHONE_NUMBER]"
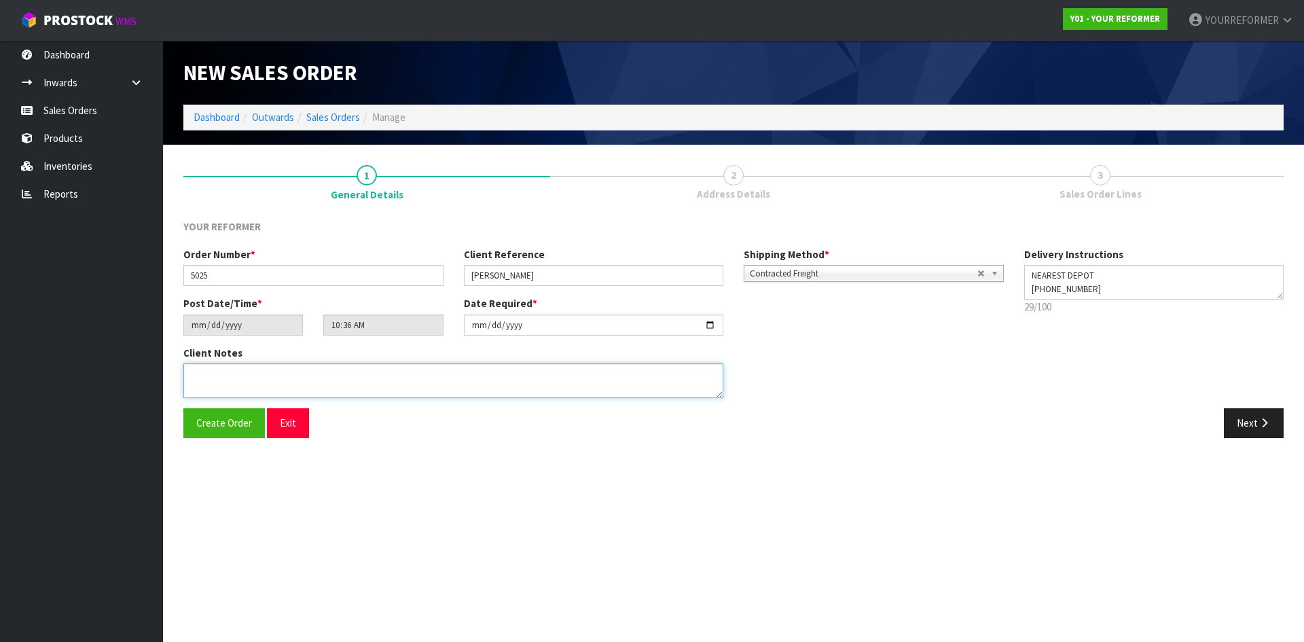
click at [308, 255] on textarea at bounding box center [453, 380] width 540 height 35
paste textarea "[PERSON_NAME] 4 DURNESS [STREET_ADDRESS] [PHONE_NUMBER]"
type textarea "[PERSON_NAME] 4 DURNESS [STREET_ADDRESS] [PHONE_NUMBER]"
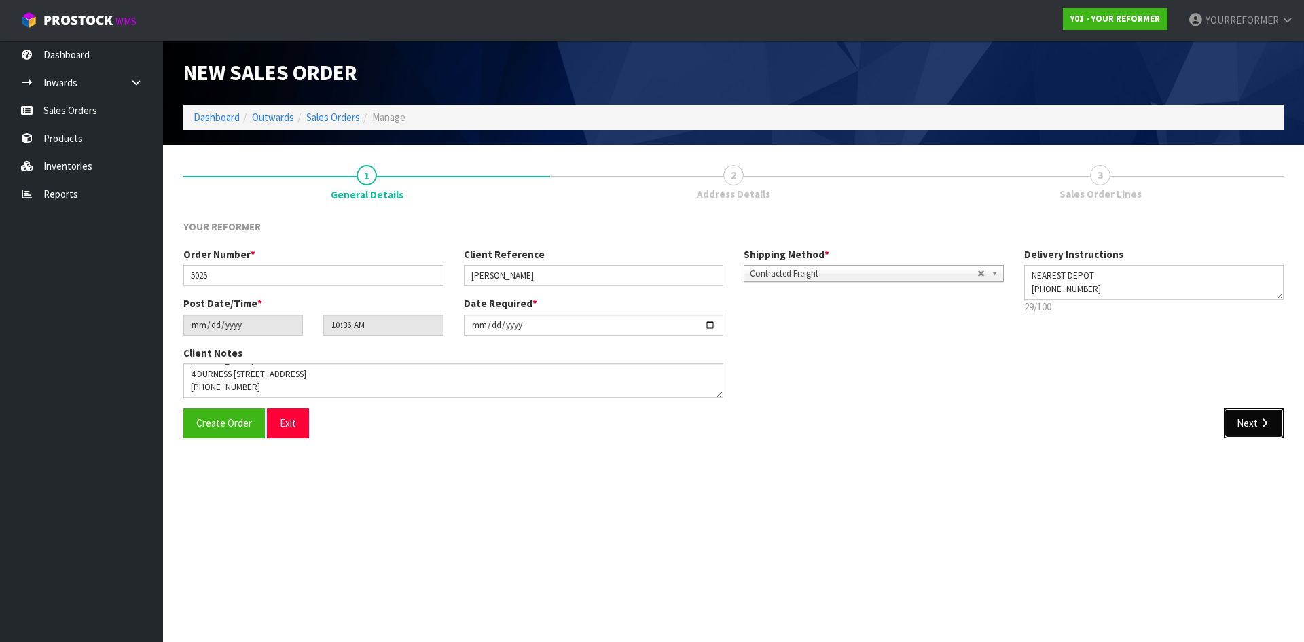
click at [514, 255] on icon "button" at bounding box center [1263, 423] width 13 height 10
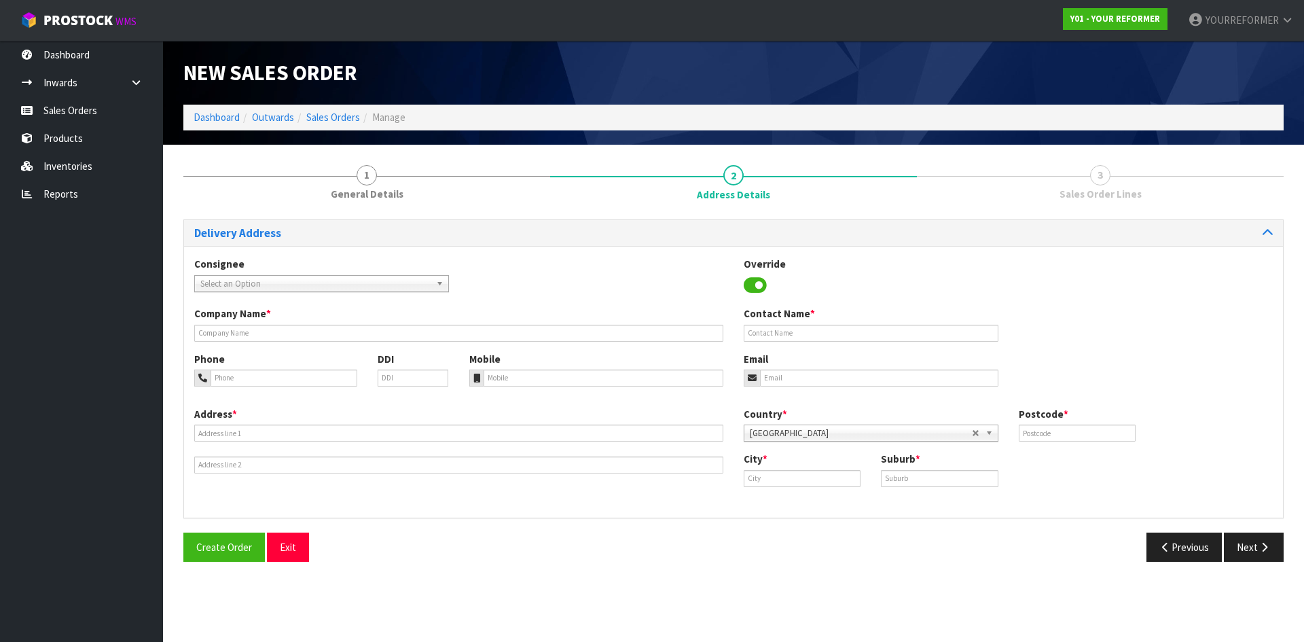
click at [257, 255] on div "Company Name * Contact Name *" at bounding box center [733, 328] width 1099 height 45
drag, startPoint x: 259, startPoint y: 337, endPoint x: 266, endPoint y: 341, distance: 7.9
click at [259, 255] on input "text" at bounding box center [458, 333] width 529 height 17
type input "NEAREST DEPOT"
click at [514, 255] on input "tel" at bounding box center [603, 377] width 240 height 17
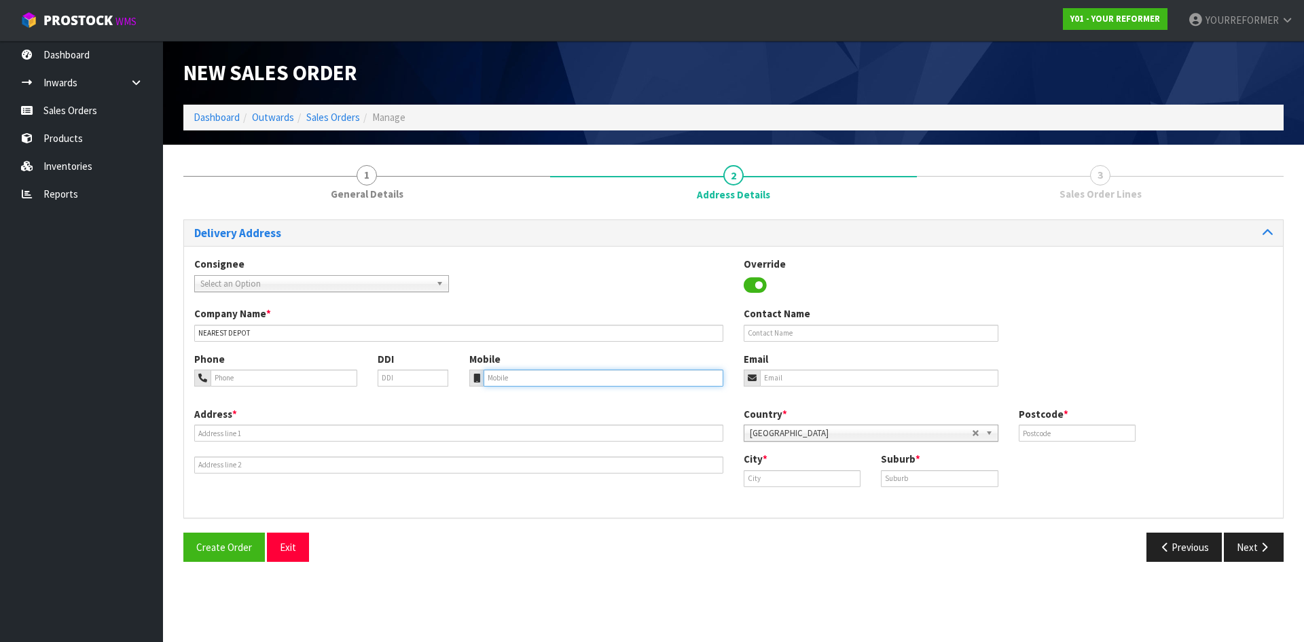
drag, startPoint x: 569, startPoint y: 376, endPoint x: 555, endPoint y: 379, distance: 13.8
click at [514, 255] on input "tel" at bounding box center [603, 377] width 240 height 17
paste input "[PHONE_NUMBER]"
type input "[PHONE_NUMBER]"
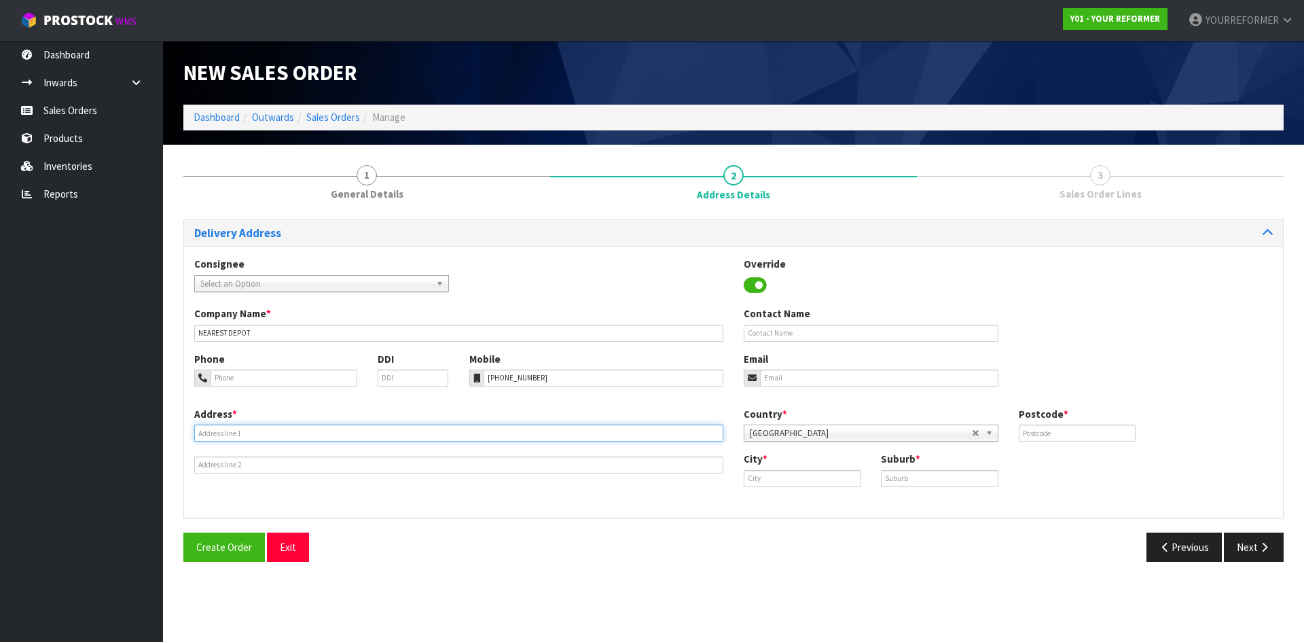
drag, startPoint x: 363, startPoint y: 435, endPoint x: 316, endPoint y: 442, distance: 47.3
click at [361, 255] on input "text" at bounding box center [458, 432] width 529 height 17
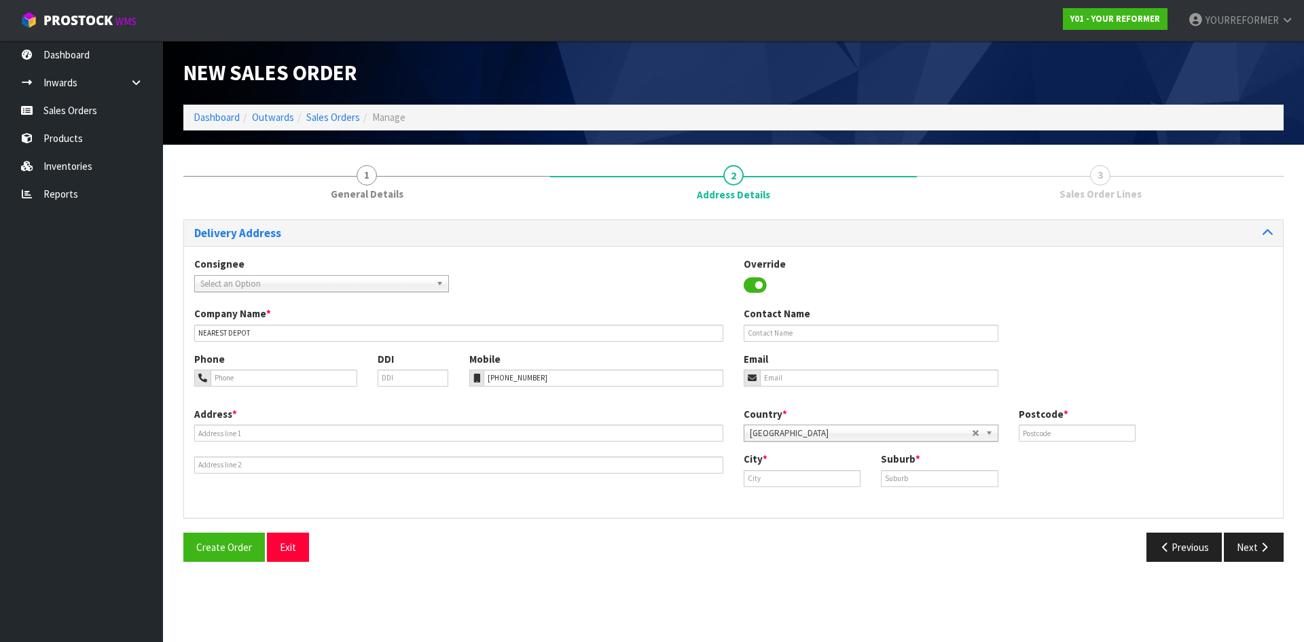
click at [313, 255] on div "Address *" at bounding box center [458, 440] width 549 height 67
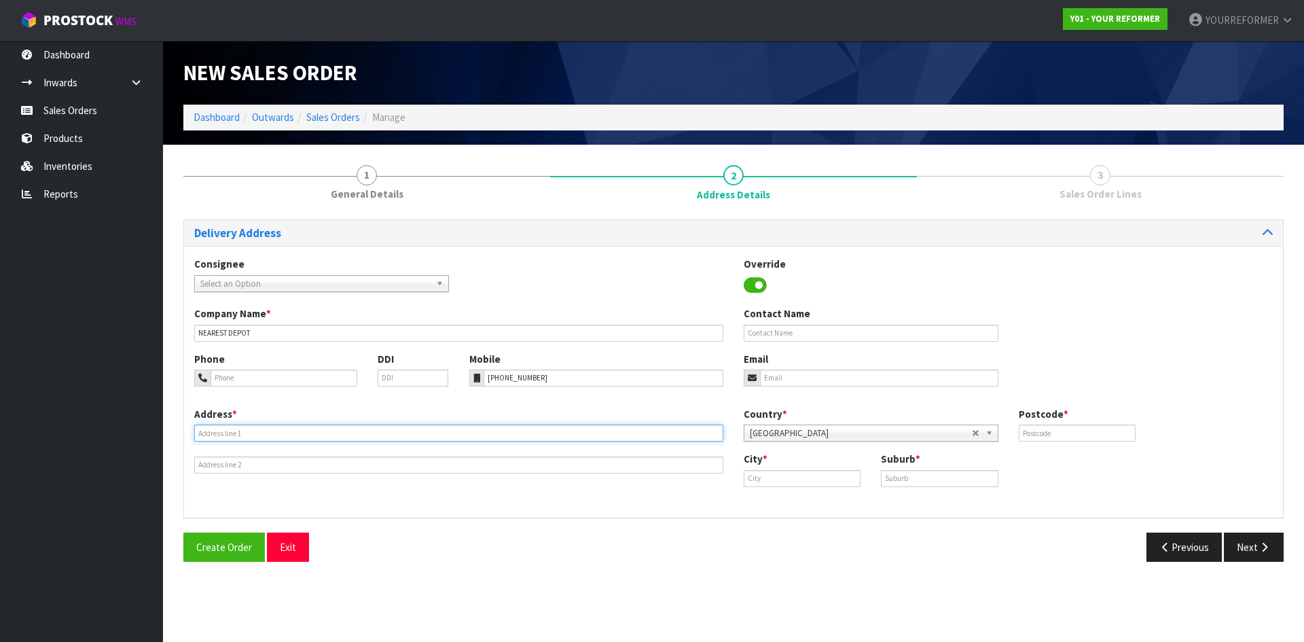
drag, startPoint x: 274, startPoint y: 438, endPoint x: 218, endPoint y: 464, distance: 62.0
click at [273, 255] on input "text" at bounding box center [458, 432] width 529 height 17
paste input "4 DURNESS COURT OTA"
type input "4 DURNESS COURT OTA"
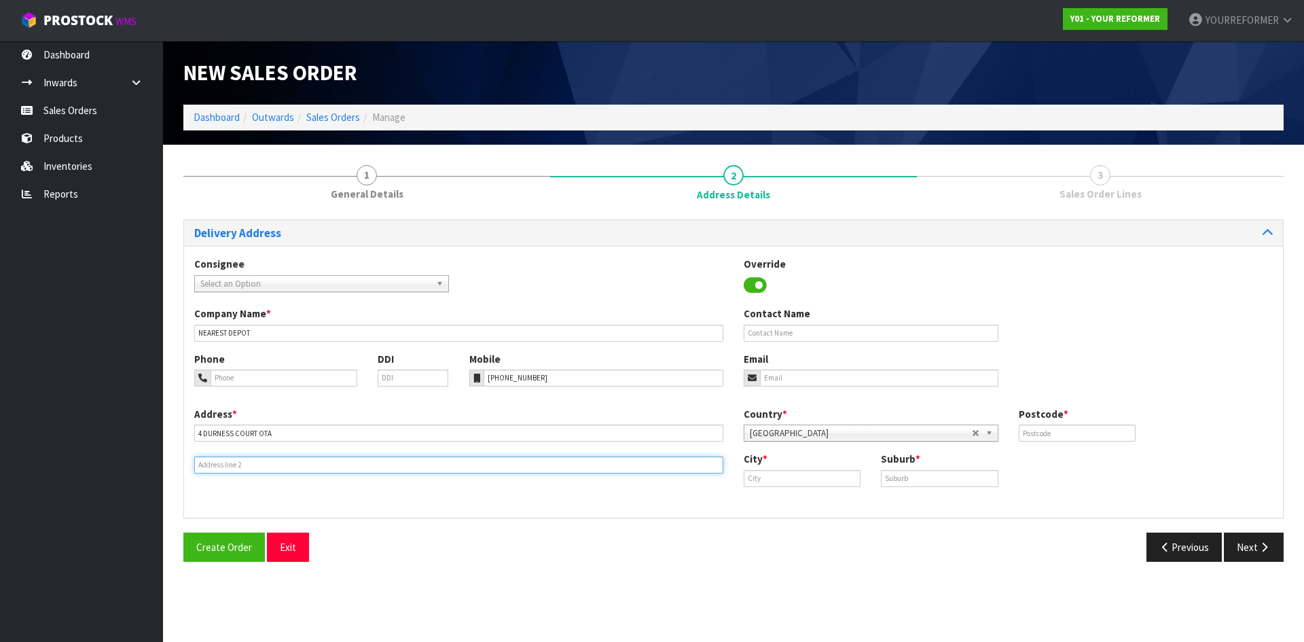
drag, startPoint x: 215, startPoint y: 466, endPoint x: 167, endPoint y: 462, distance: 47.6
click at [215, 255] on input "text" at bounding box center [458, 464] width 529 height 17
drag, startPoint x: 279, startPoint y: 466, endPoint x: 440, endPoint y: 462, distance: 161.0
click at [279, 255] on input "text" at bounding box center [458, 464] width 529 height 17
paste input "JACKS POINT 9371 [GEOGRAPHIC_DATA]"
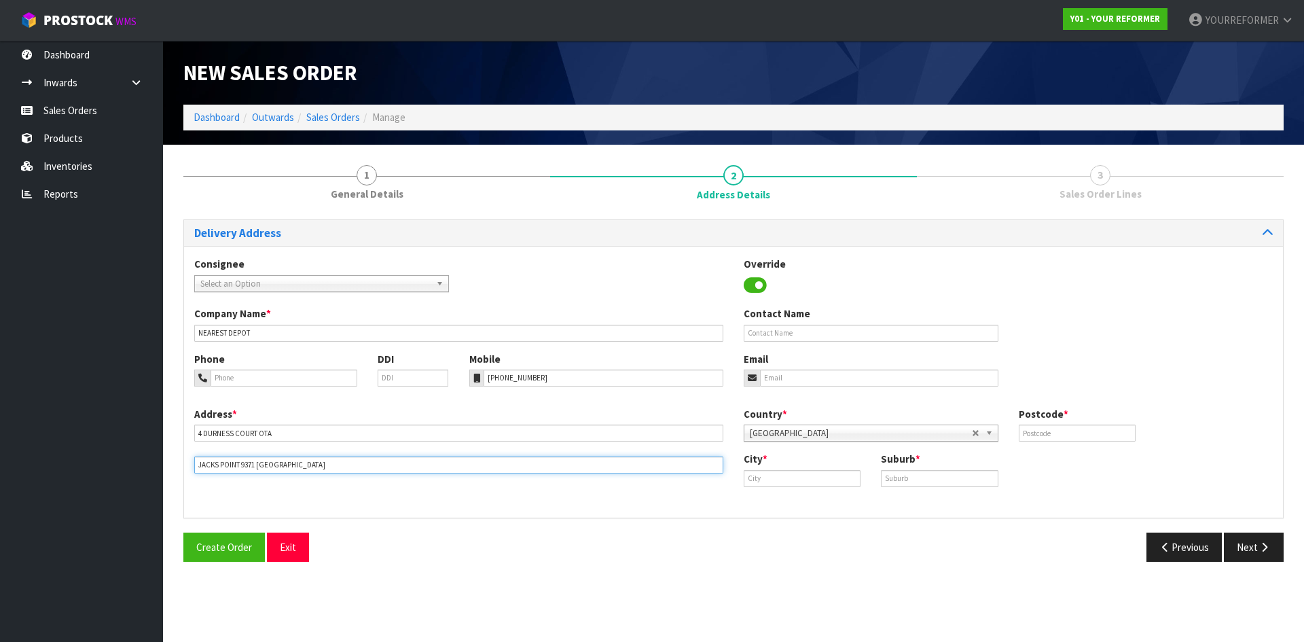
type input "JACKS POINT 9371 [GEOGRAPHIC_DATA]"
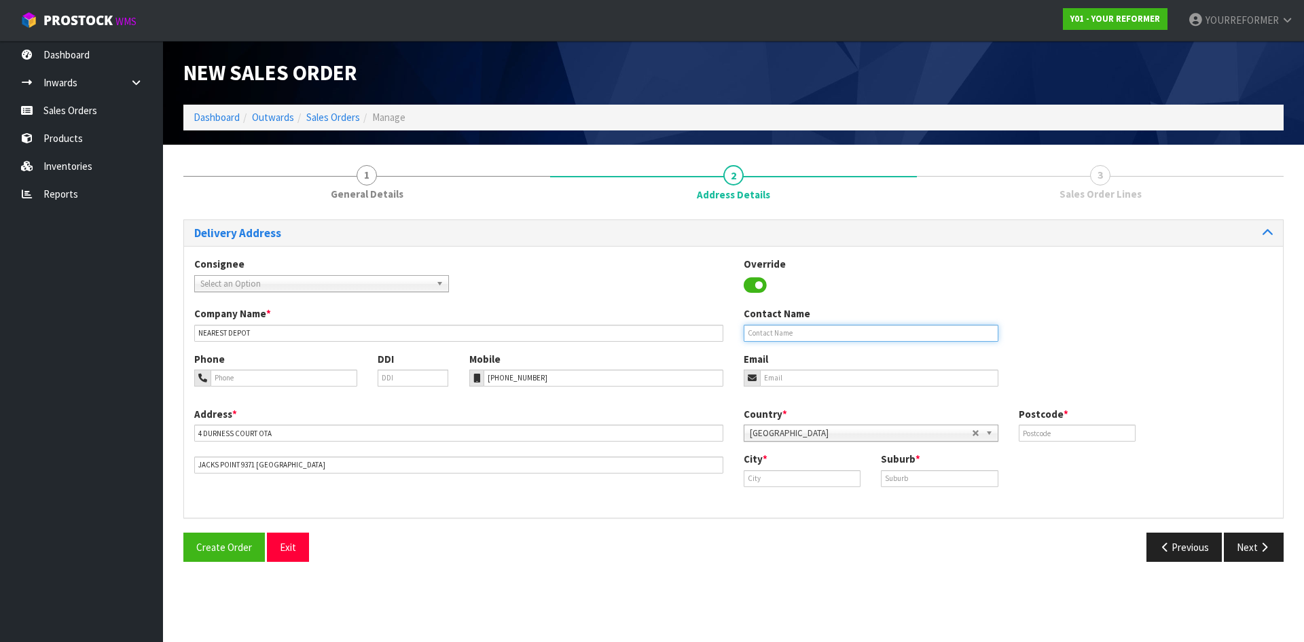
drag, startPoint x: 860, startPoint y: 335, endPoint x: 800, endPoint y: 337, distance: 59.8
click at [514, 255] on input "text" at bounding box center [870, 333] width 255 height 17
paste input "[PERSON_NAME]"
type input "[PERSON_NAME]"
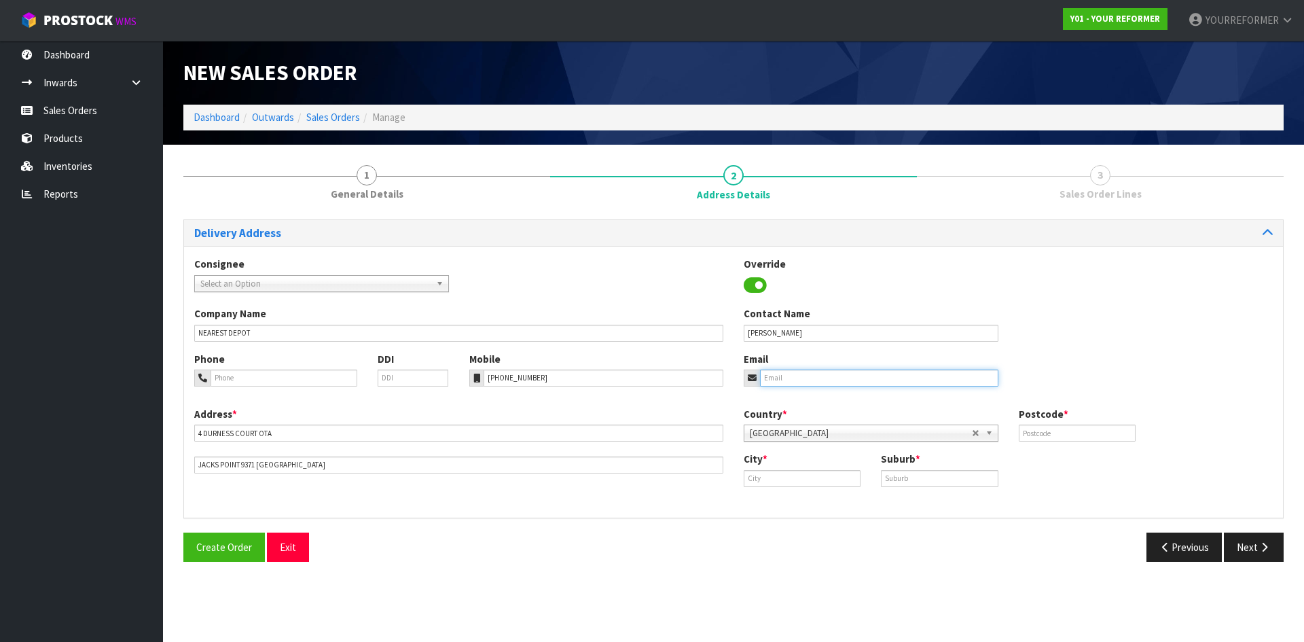
drag, startPoint x: 785, startPoint y: 386, endPoint x: 771, endPoint y: 386, distance: 14.3
click at [514, 255] on input "email" at bounding box center [879, 377] width 238 height 17
drag, startPoint x: 814, startPoint y: 371, endPoint x: 836, endPoint y: 386, distance: 26.4
click at [514, 255] on input "email" at bounding box center [879, 377] width 238 height 17
paste input "[EMAIL_ADDRESS][DOMAIN_NAME]"
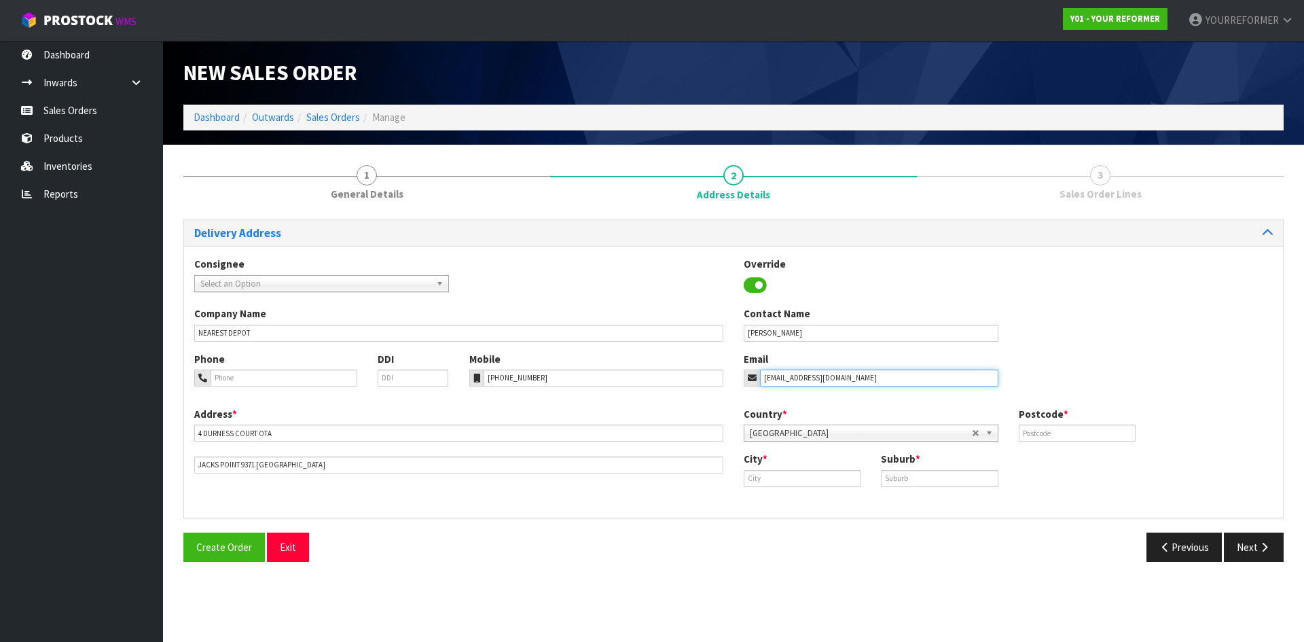
type input "[EMAIL_ADDRESS][DOMAIN_NAME]"
click at [514, 255] on input "text" at bounding box center [1076, 432] width 117 height 17
type input "00"
click at [514, 255] on input "text" at bounding box center [801, 478] width 117 height 17
paste input "Jacks Point"
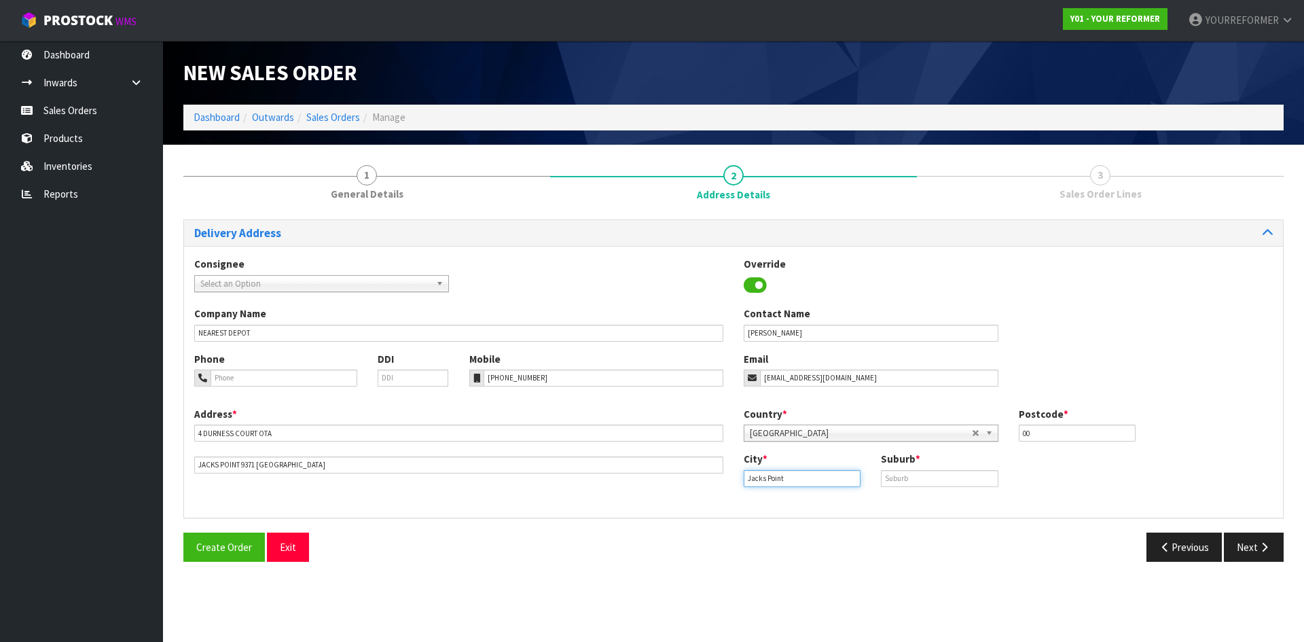
type input "Jacks Point"
click at [514, 255] on input "text" at bounding box center [939, 478] width 117 height 17
paste input "JACKS POINT"
type input "JACKS POINT"
drag, startPoint x: 811, startPoint y: 482, endPoint x: 439, endPoint y: 487, distance: 372.1
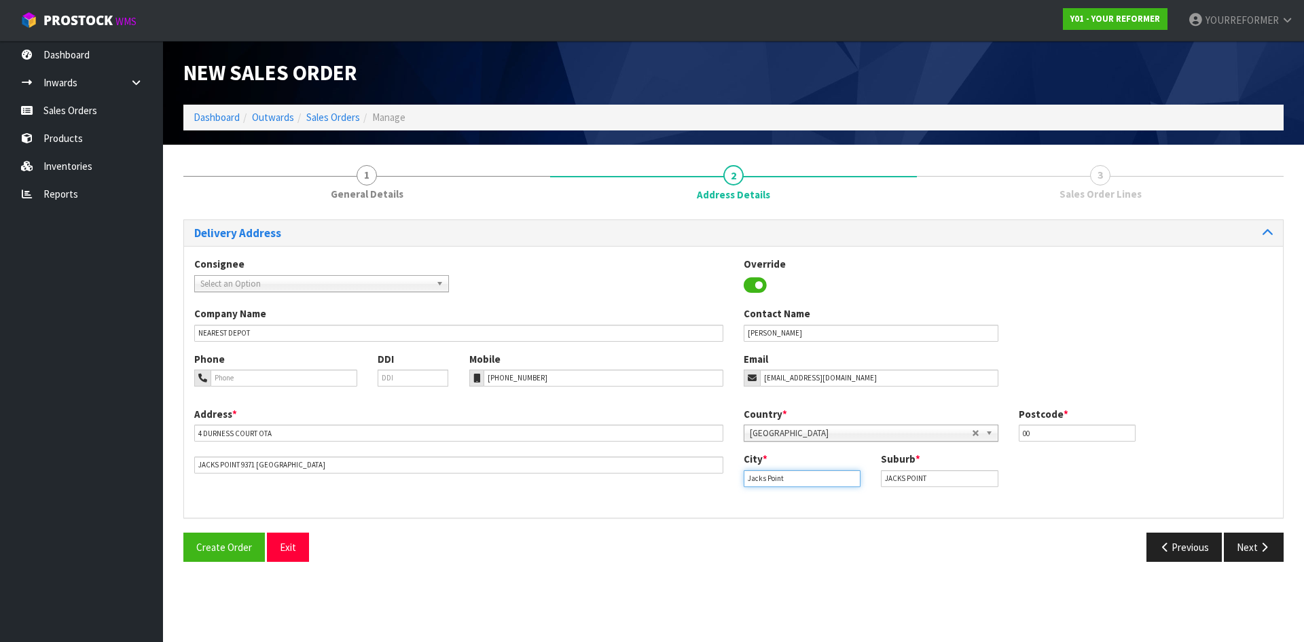
click at [512, 255] on div "Address * [STREET_ADDRESS] Country * [GEOGRAPHIC_DATA] [GEOGRAPHIC_DATA] [GEOGR…" at bounding box center [733, 457] width 1099 height 100
type input "o"
type input "OTA"
click at [514, 255] on div "Delivery Address Consignee 000001.BAY MECHANICS - BAY MECHANICS 000001A - BRAKE…" at bounding box center [733, 395] width 1100 height 353
click at [514, 255] on button "Next" at bounding box center [1253, 546] width 60 height 29
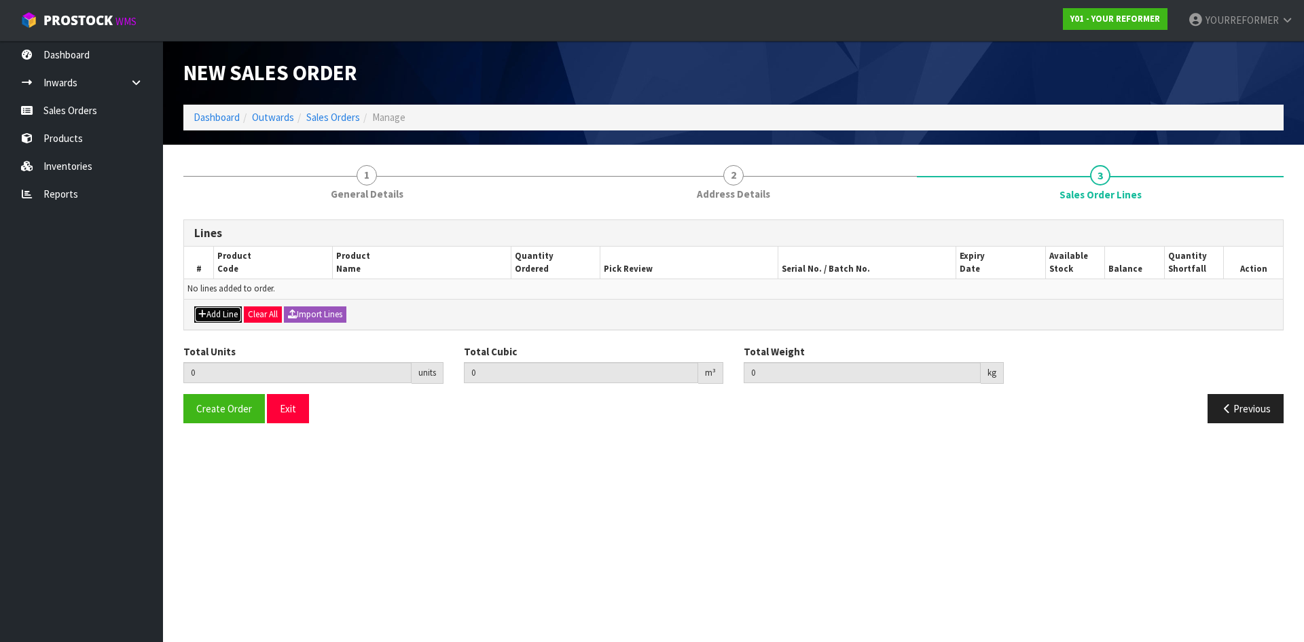
click at [215, 255] on button "Add Line" at bounding box center [218, 314] width 48 height 16
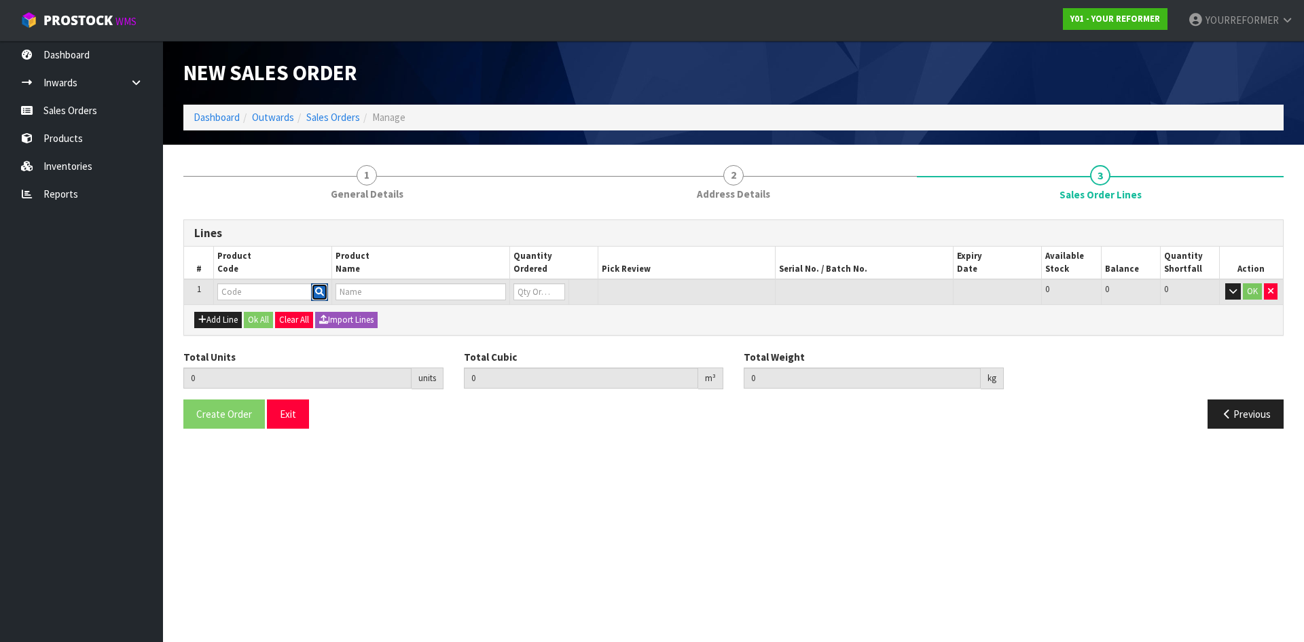
drag, startPoint x: 319, startPoint y: 287, endPoint x: 335, endPoint y: 286, distance: 16.4
click at [319, 255] on button "button" at bounding box center [319, 292] width 17 height 18
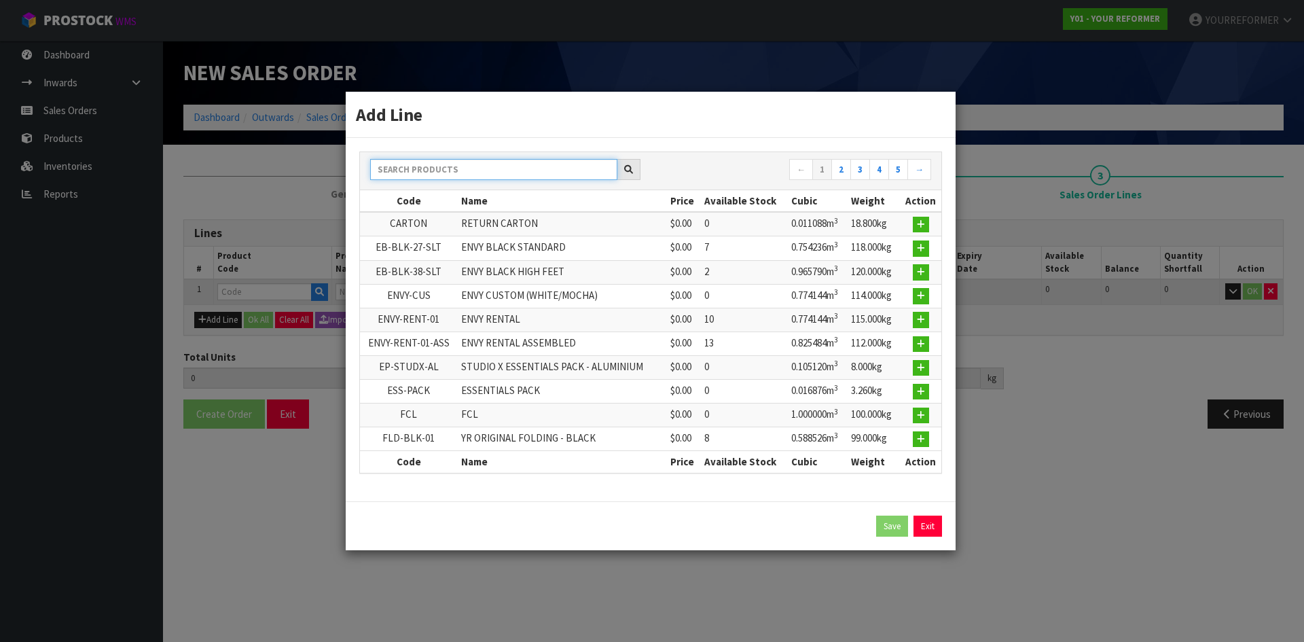
click at [432, 165] on input "text" at bounding box center [493, 169] width 247 height 21
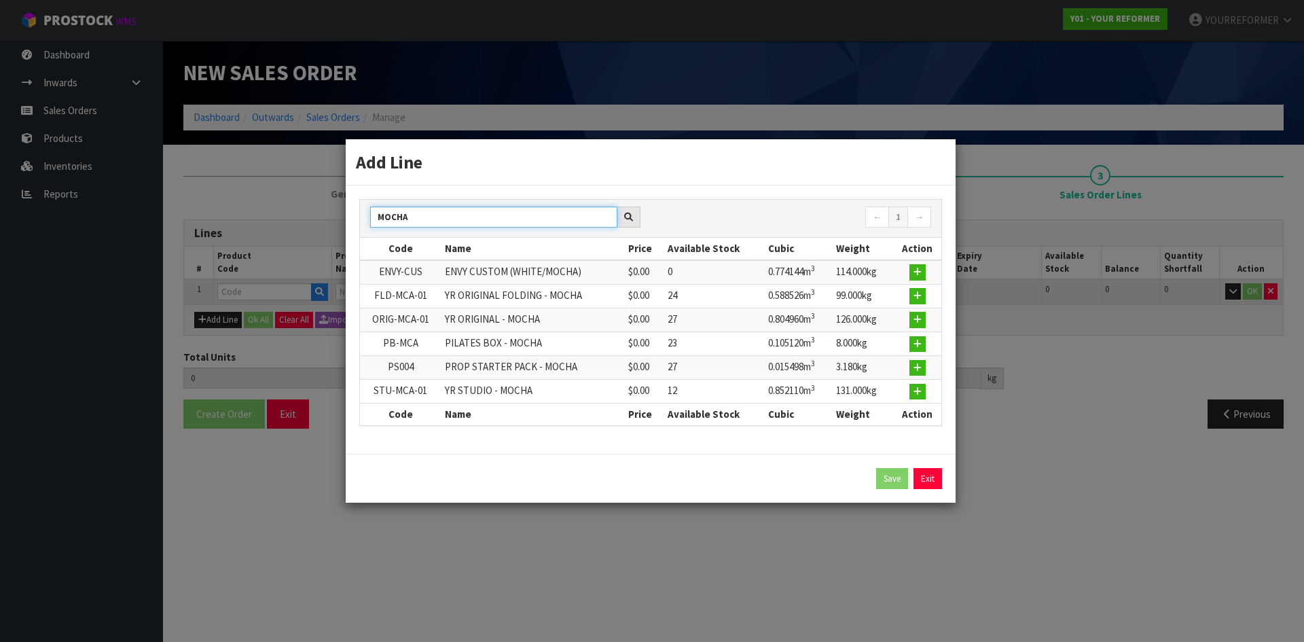
type input "MOCHA"
click at [514, 255] on td at bounding box center [917, 320] width 48 height 24
click at [514, 255] on icon "button" at bounding box center [917, 319] width 8 height 9
type input "0.000000"
type input "0.000"
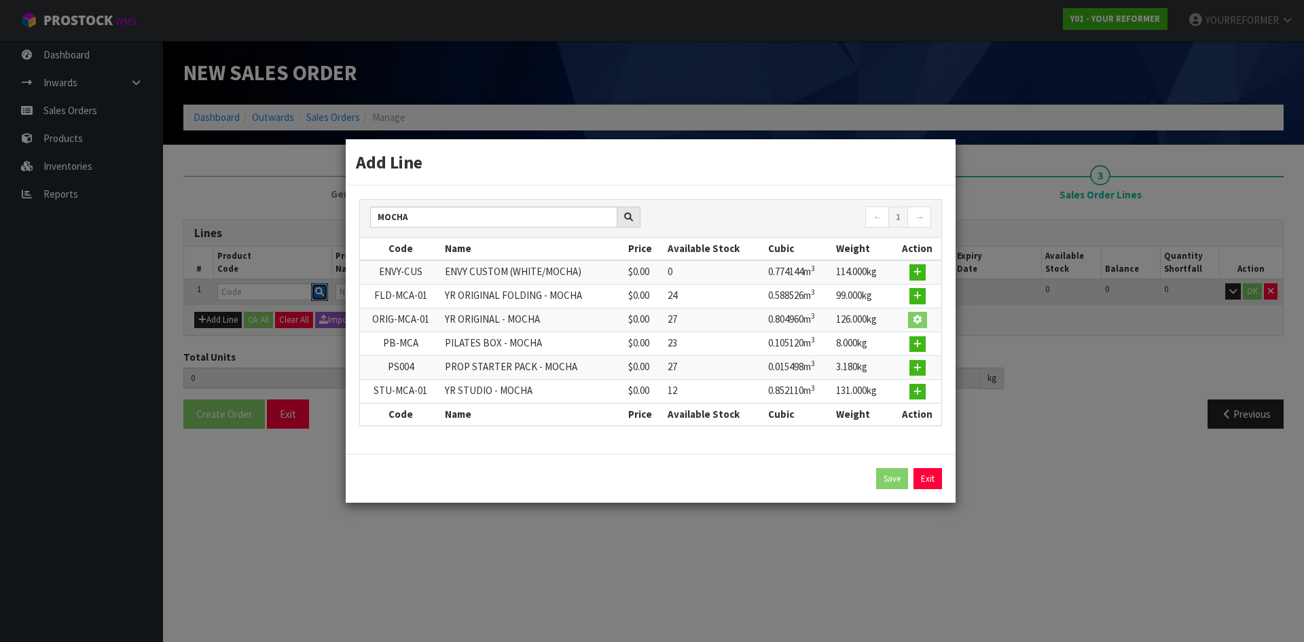
type input "ORIG-MCA-01"
type input "YR ORIGINAL - MOCHA"
type input "0"
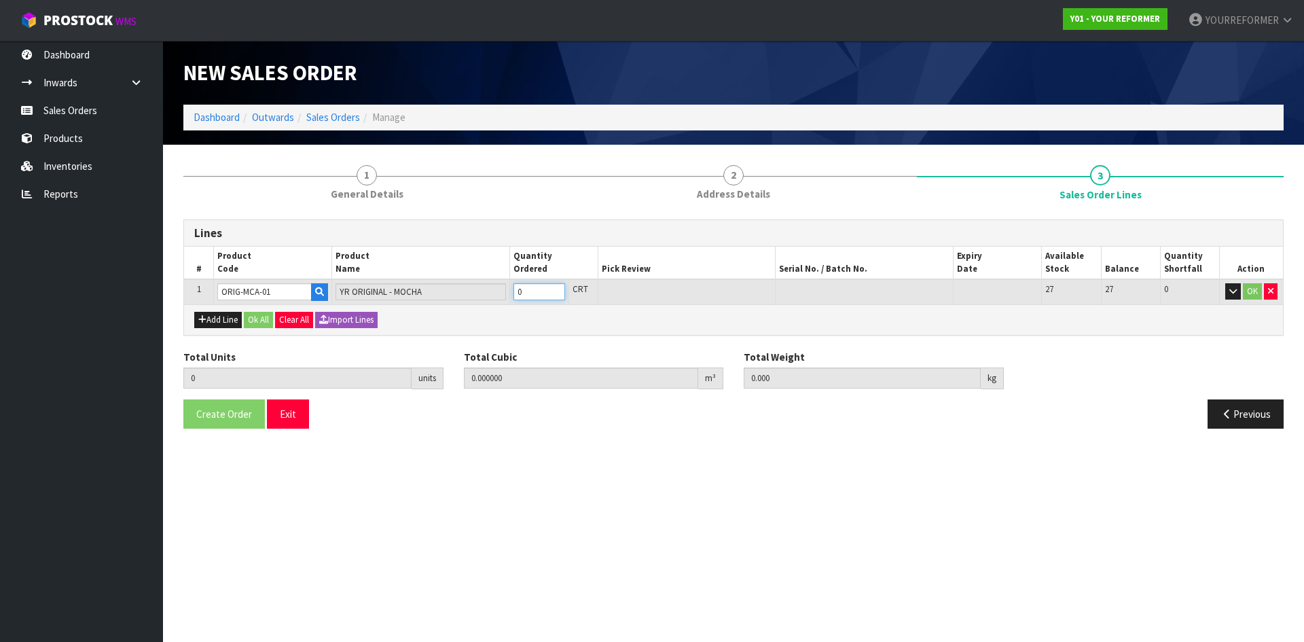
click at [514, 255] on input "0" at bounding box center [539, 291] width 52 height 17
type input "1"
type input "0.80496"
type input "126"
type input "1"
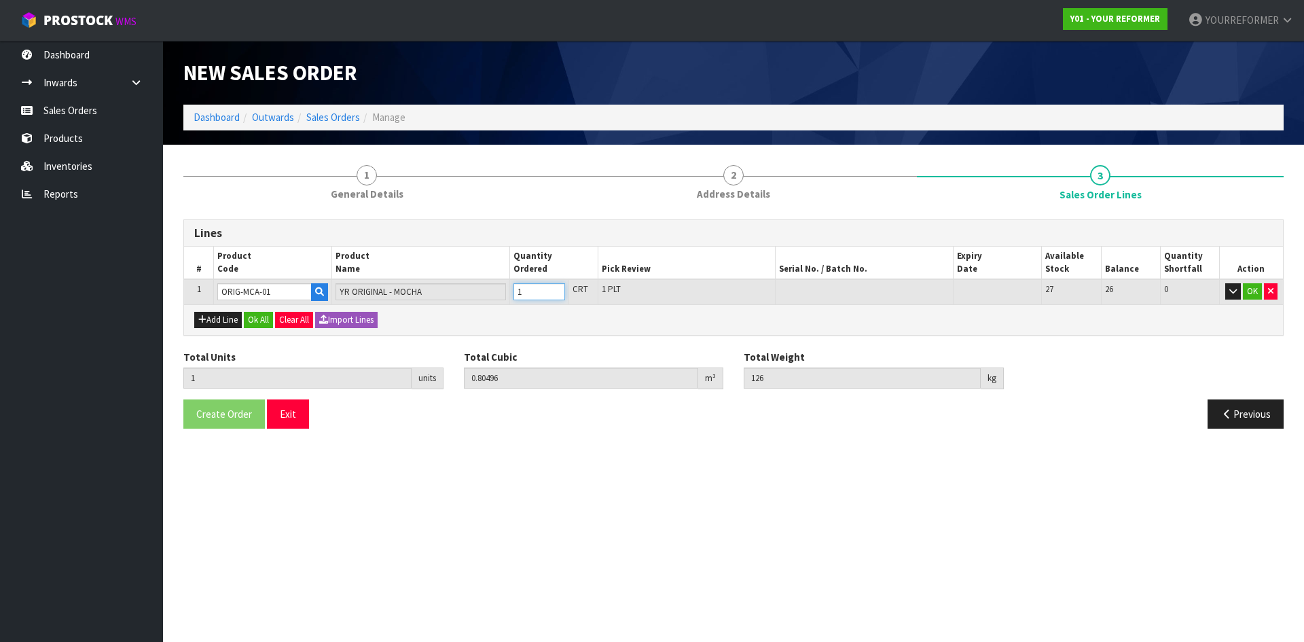
click at [514, 255] on input "1" at bounding box center [539, 291] width 52 height 17
click at [218, 255] on button "Add Line" at bounding box center [218, 320] width 48 height 16
type input "0"
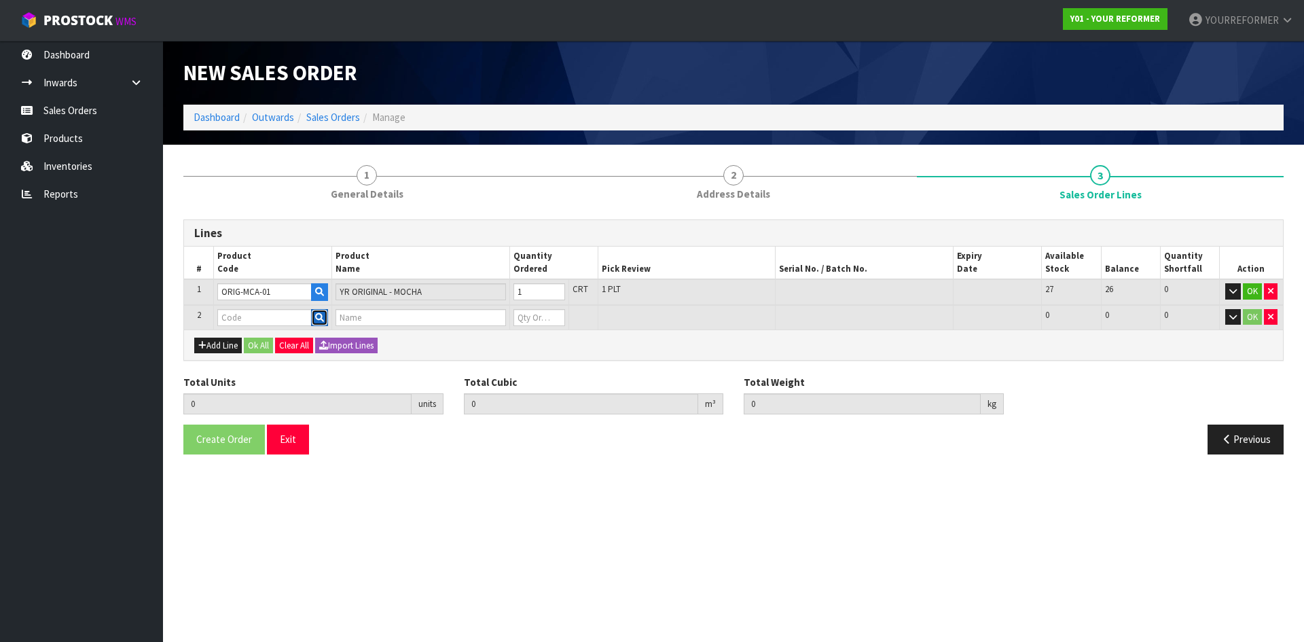
click at [322, 255] on icon "button" at bounding box center [319, 317] width 9 height 9
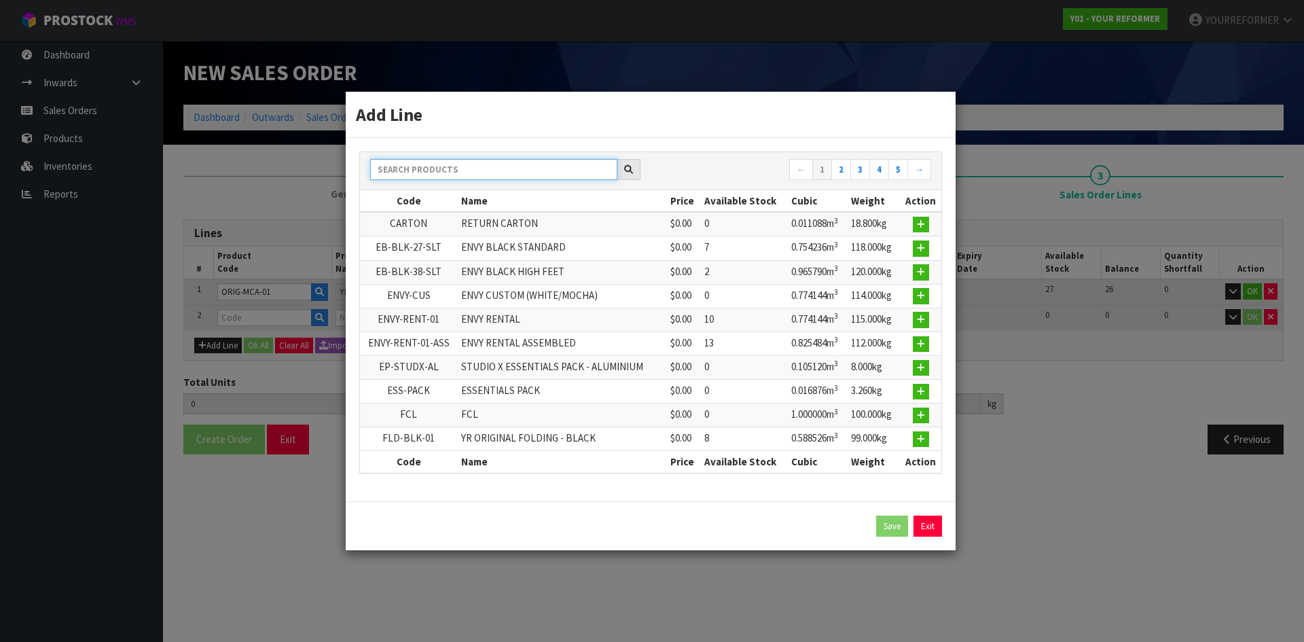
click at [432, 164] on input "text" at bounding box center [493, 169] width 247 height 21
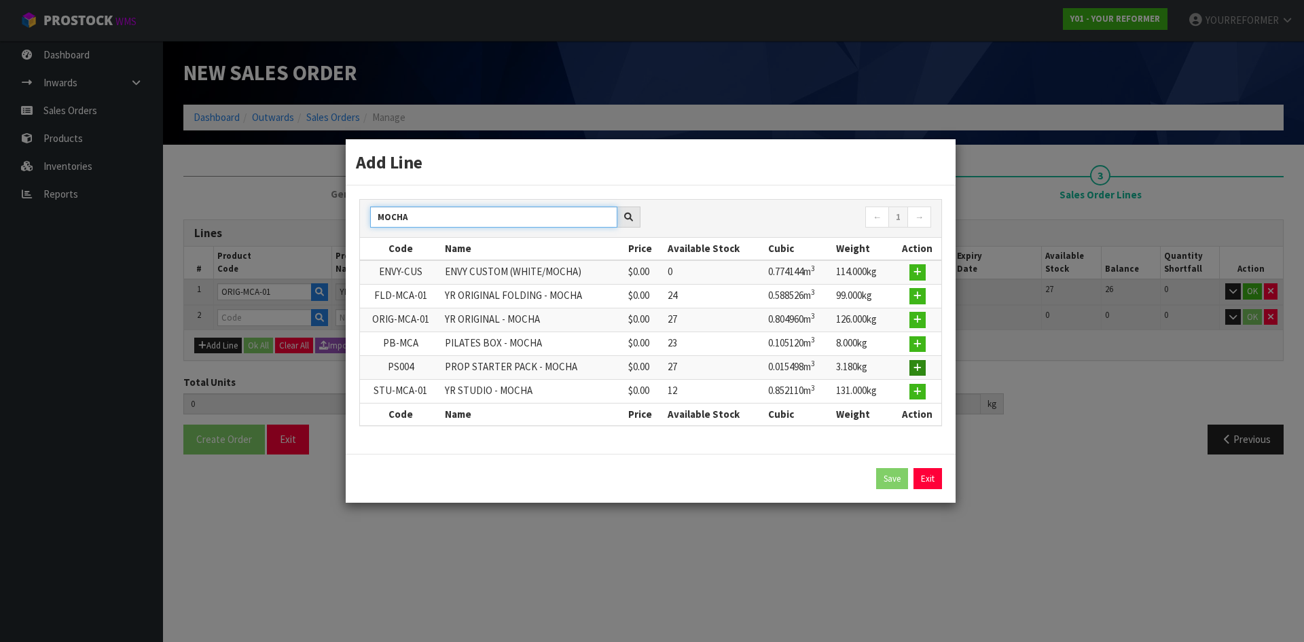
type input "MOCHA"
click at [514, 255] on icon "button" at bounding box center [917, 367] width 8 height 9
type input "1"
type input "0.80496"
type input "126"
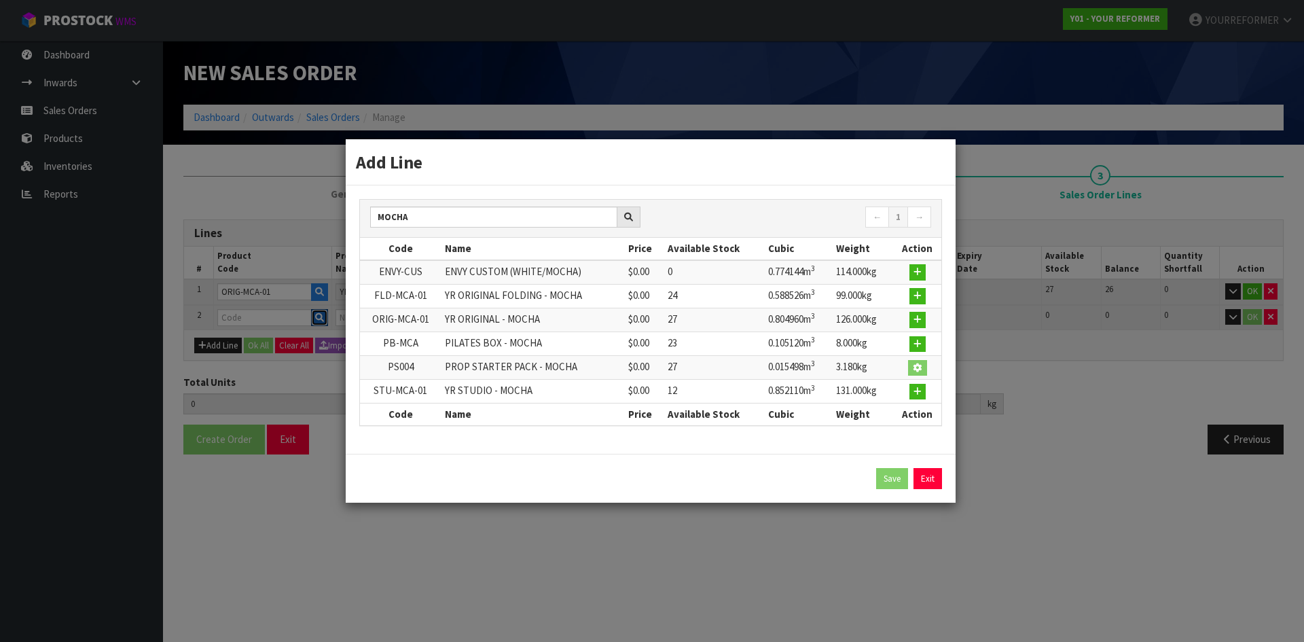
type input "PS004"
type input "PROP STARTER PACK - MOCHA"
type input "0"
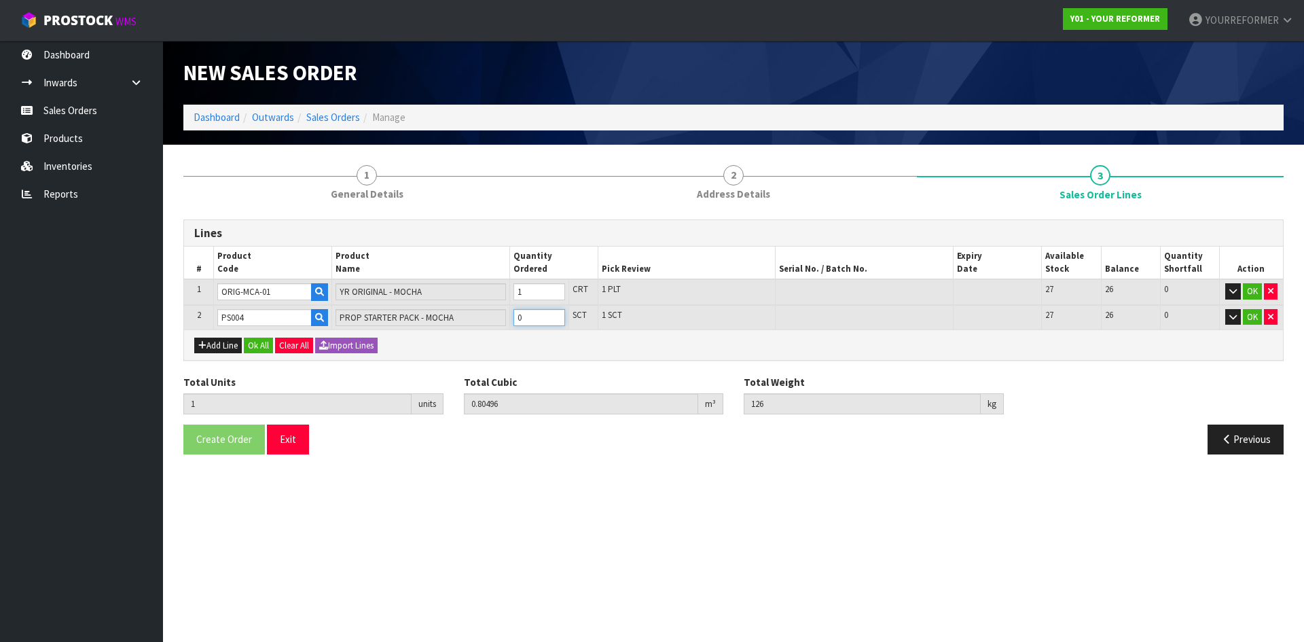
type input "2"
type input "0.820458"
type input "129.18"
drag, startPoint x: 551, startPoint y: 314, endPoint x: 427, endPoint y: 344, distance: 127.9
type input "1"
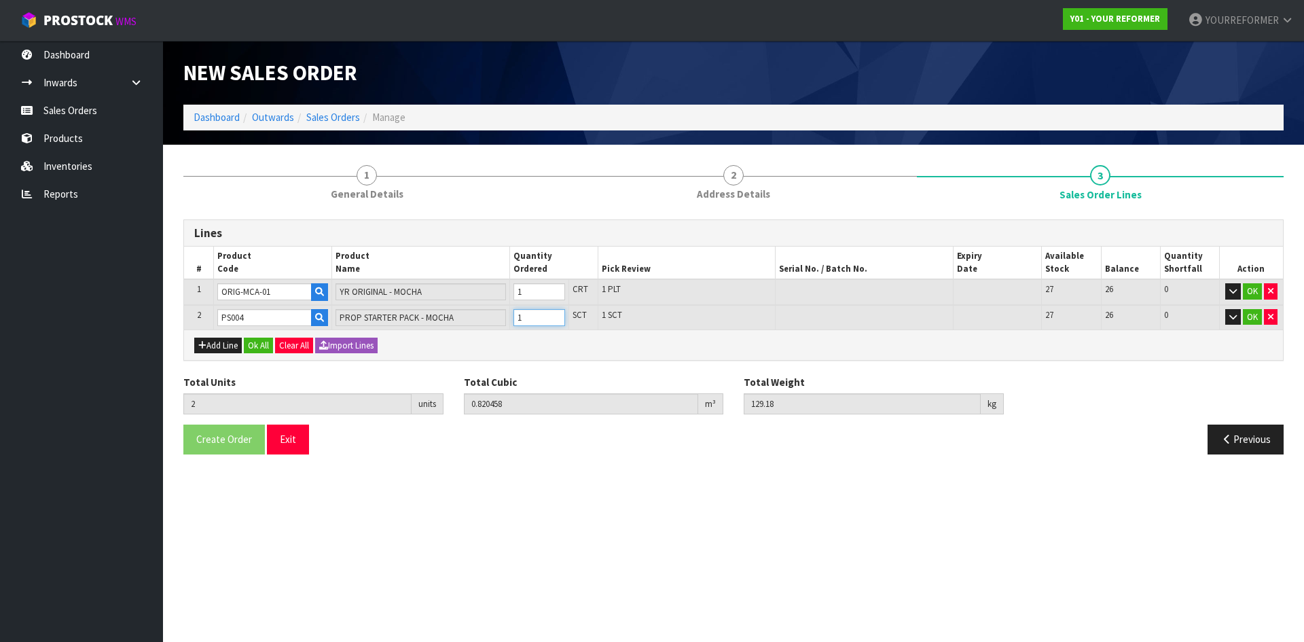
click at [514, 255] on input "1" at bounding box center [539, 317] width 52 height 17
click at [259, 255] on button "Ok All" at bounding box center [258, 345] width 29 height 16
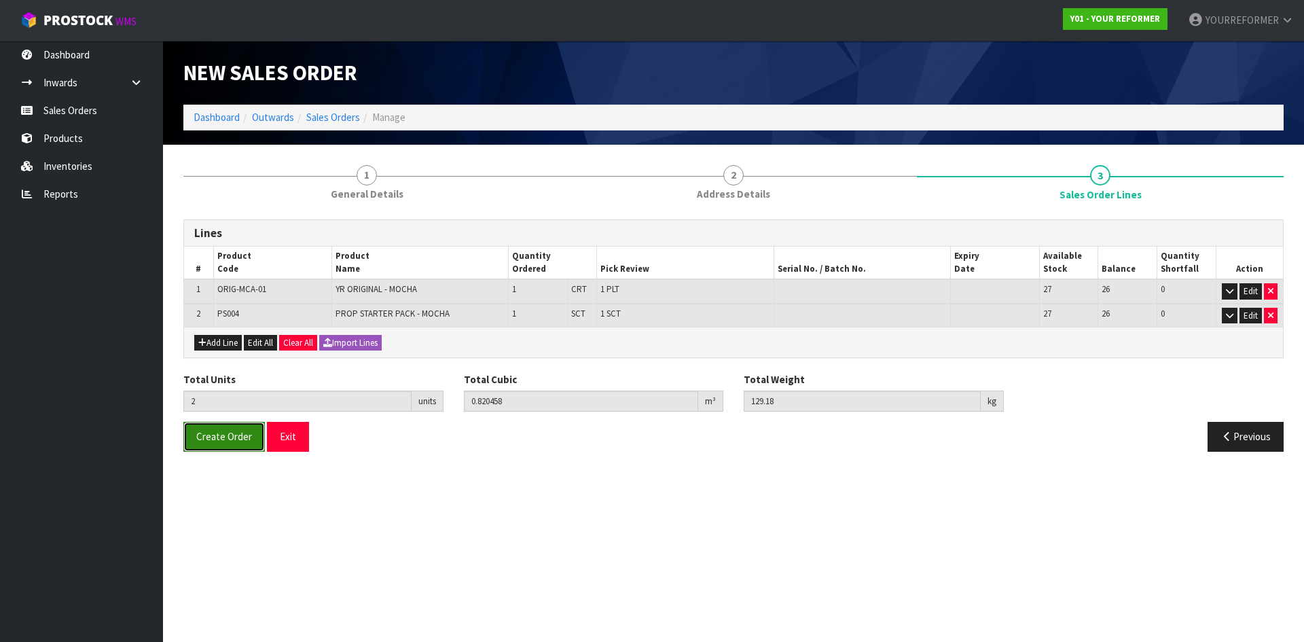
click at [215, 255] on button "Create Order" at bounding box center [223, 436] width 81 height 29
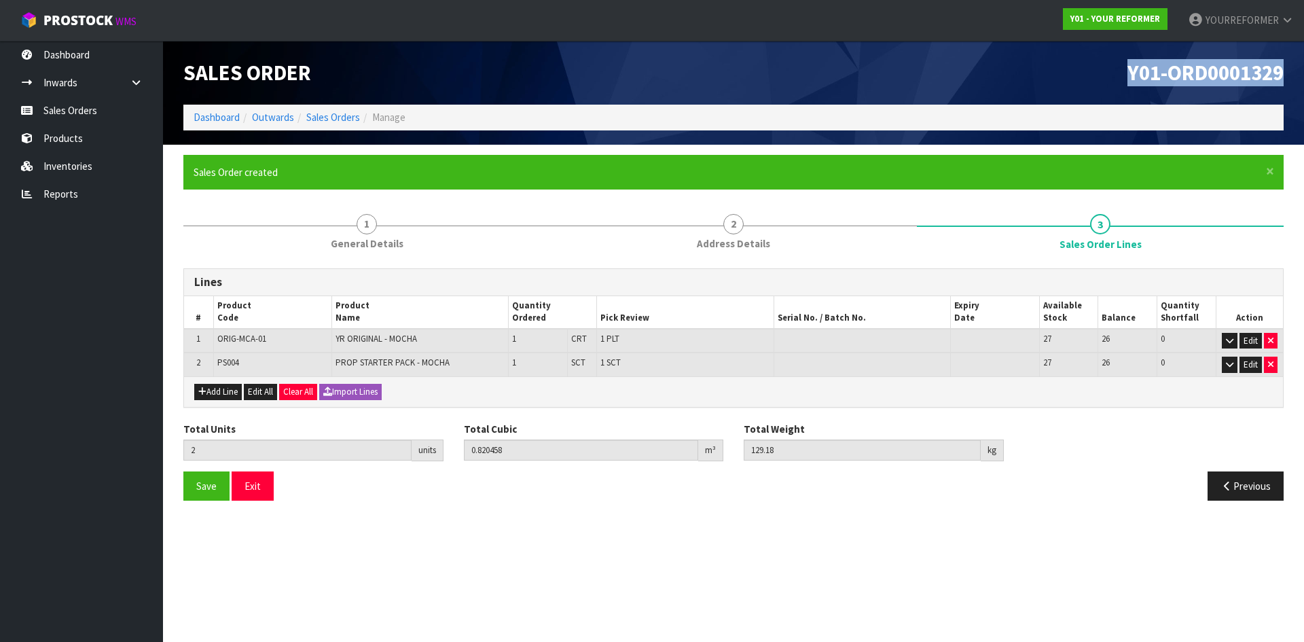
drag, startPoint x: 1279, startPoint y: 70, endPoint x: 807, endPoint y: 115, distance: 474.7
click at [514, 73] on h1 "Y01-ORD0001329" at bounding box center [1013, 72] width 540 height 23
copy span "Y01-ORD0001329"
click at [119, 125] on link "Products" at bounding box center [81, 138] width 163 height 28
click at [109, 119] on link "Sales Orders" at bounding box center [81, 110] width 163 height 28
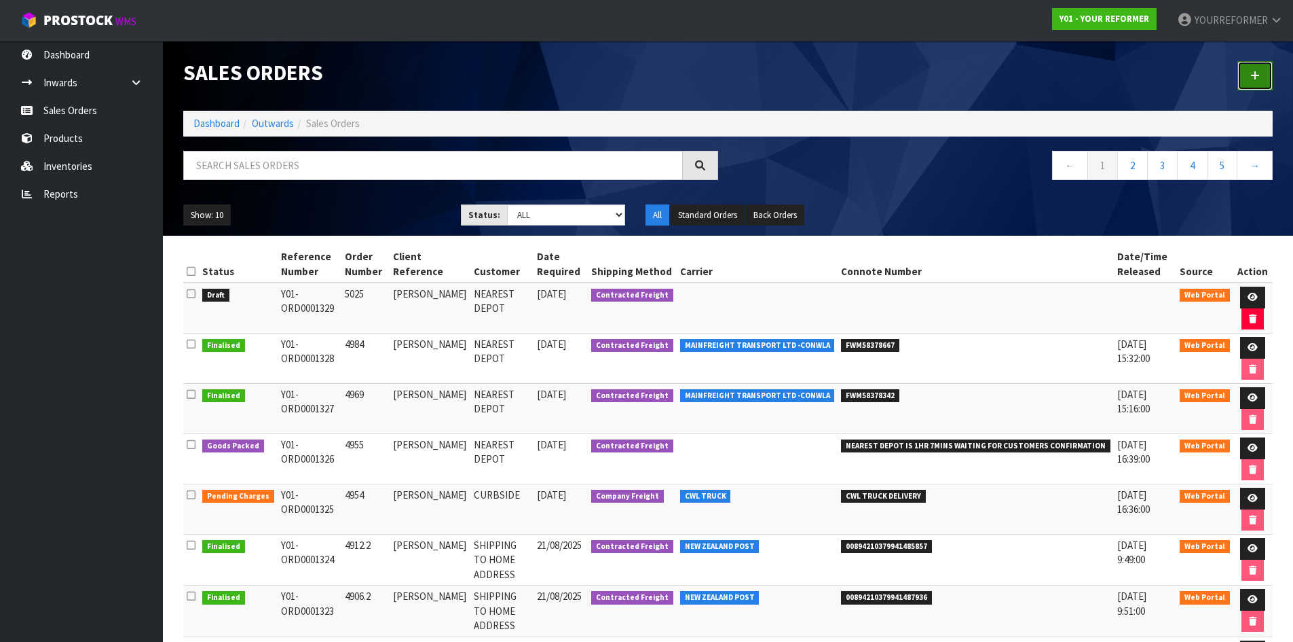
click at [514, 73] on link at bounding box center [1255, 75] width 35 height 29
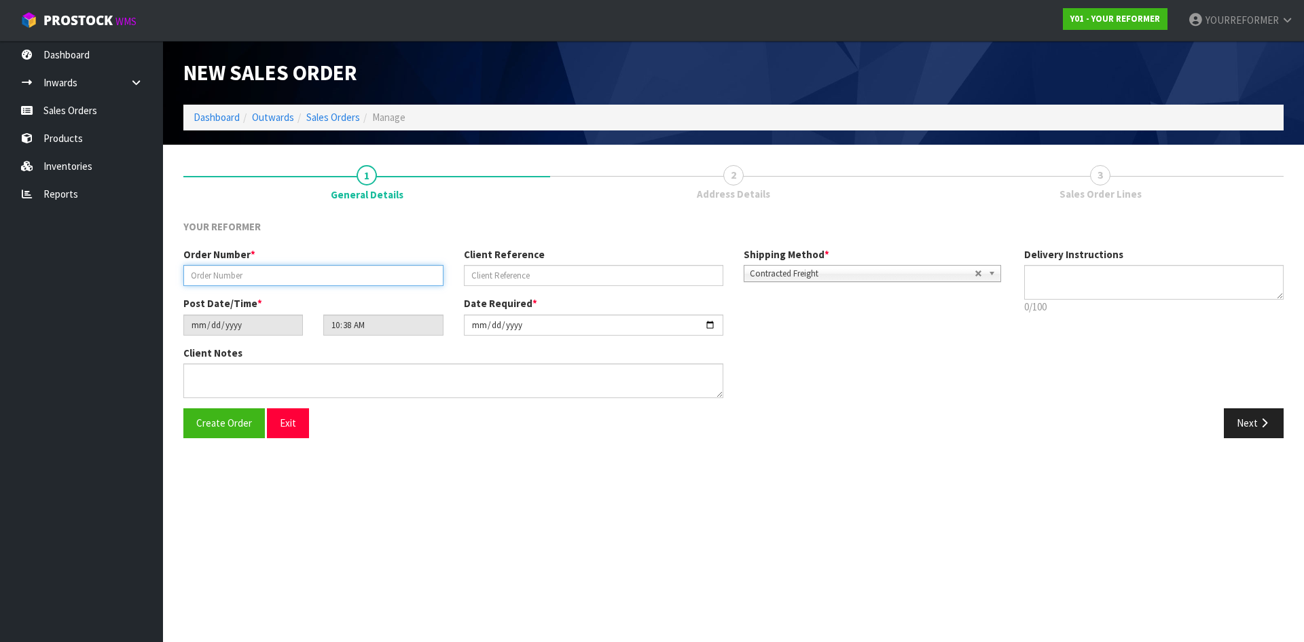
drag, startPoint x: 242, startPoint y: 268, endPoint x: 352, endPoint y: 268, distance: 110.7
click at [243, 255] on input "text" at bounding box center [313, 275] width 260 height 21
paste input "5027"
type input "5027"
click at [514, 255] on input "text" at bounding box center [594, 275] width 260 height 21
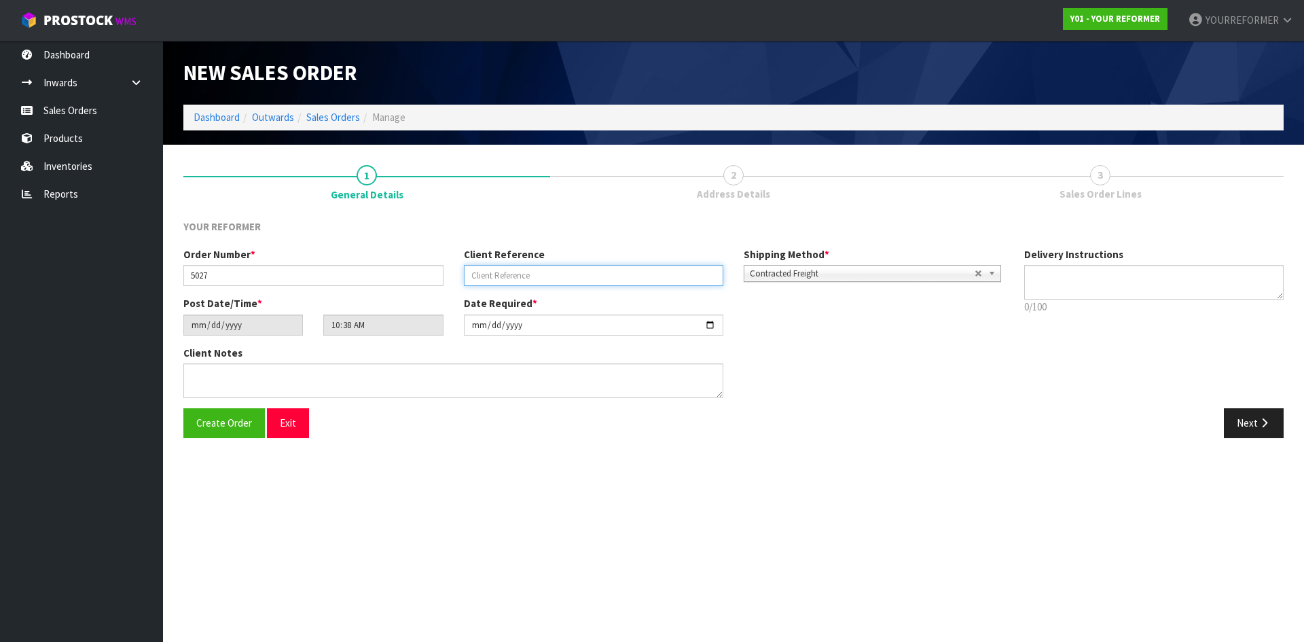
click at [514, 255] on input "text" at bounding box center [594, 275] width 260 height 21
paste input "[PERSON_NAME]"
type input "[PERSON_NAME]"
click at [514, 255] on textarea at bounding box center [1154, 282] width 260 height 35
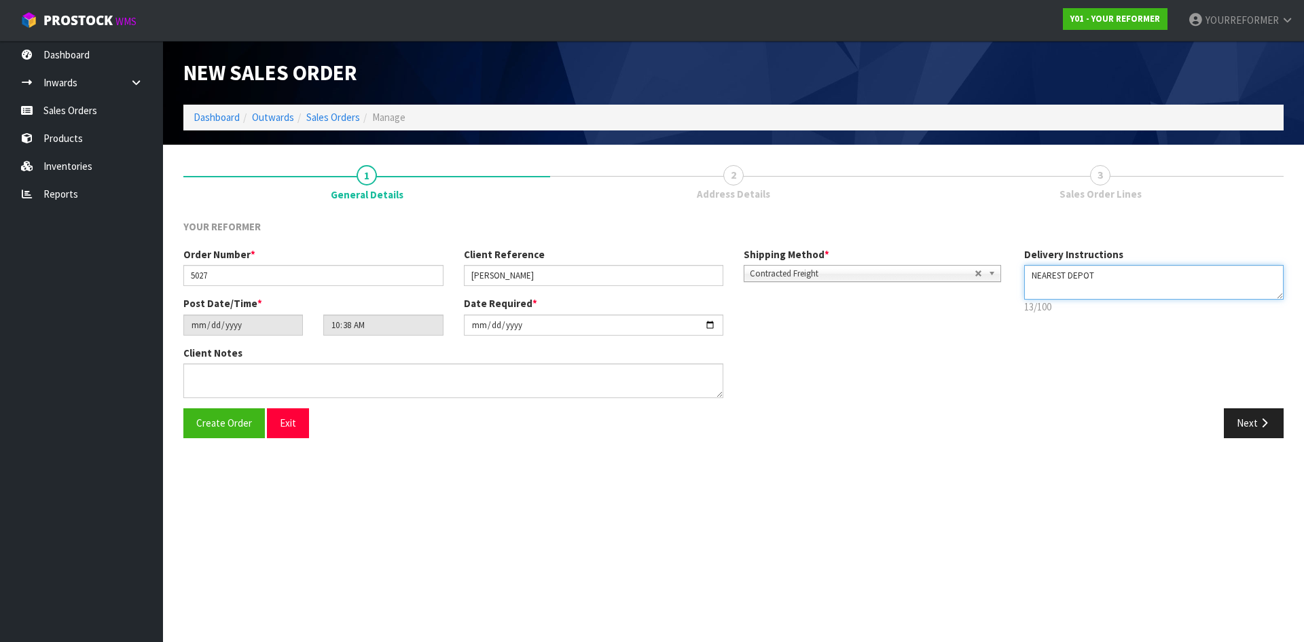
paste textarea "[PHONE_NUMBER]"
type textarea "NEAREST DEPOT [PHONE_NUMBER]"
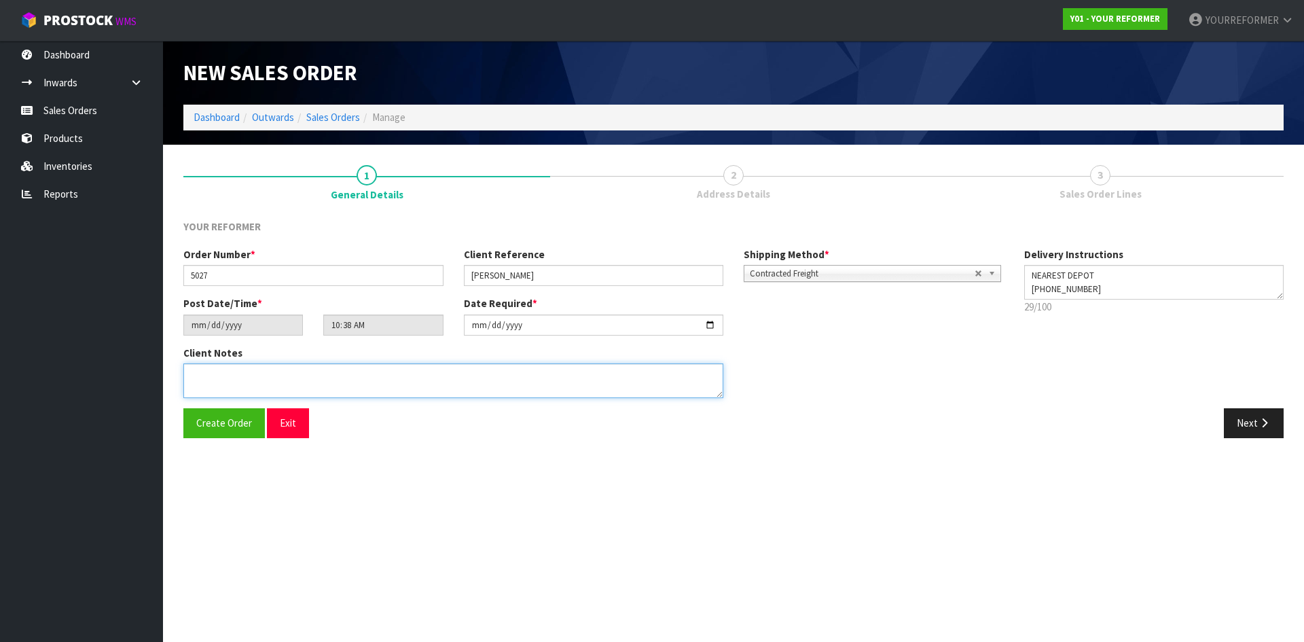
drag, startPoint x: 246, startPoint y: 381, endPoint x: 257, endPoint y: 406, distance: 27.4
click at [248, 255] on textarea at bounding box center [453, 380] width 540 height 35
paste textarea "[PERSON_NAME] [STREET_ADDRESS][PERSON_NAME] [PHONE_NUMBER]"
type textarea "[PERSON_NAME] [STREET_ADDRESS][PERSON_NAME] [PHONE_NUMBER]"
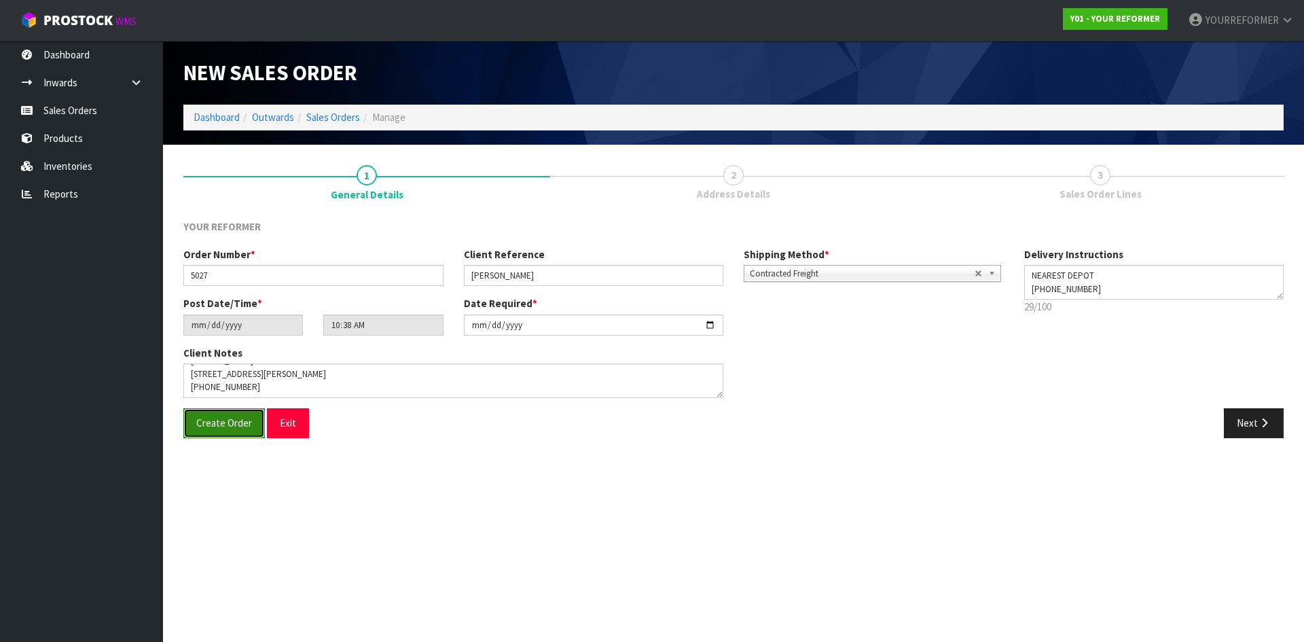
click at [233, 255] on span "Create Order" at bounding box center [224, 422] width 56 height 13
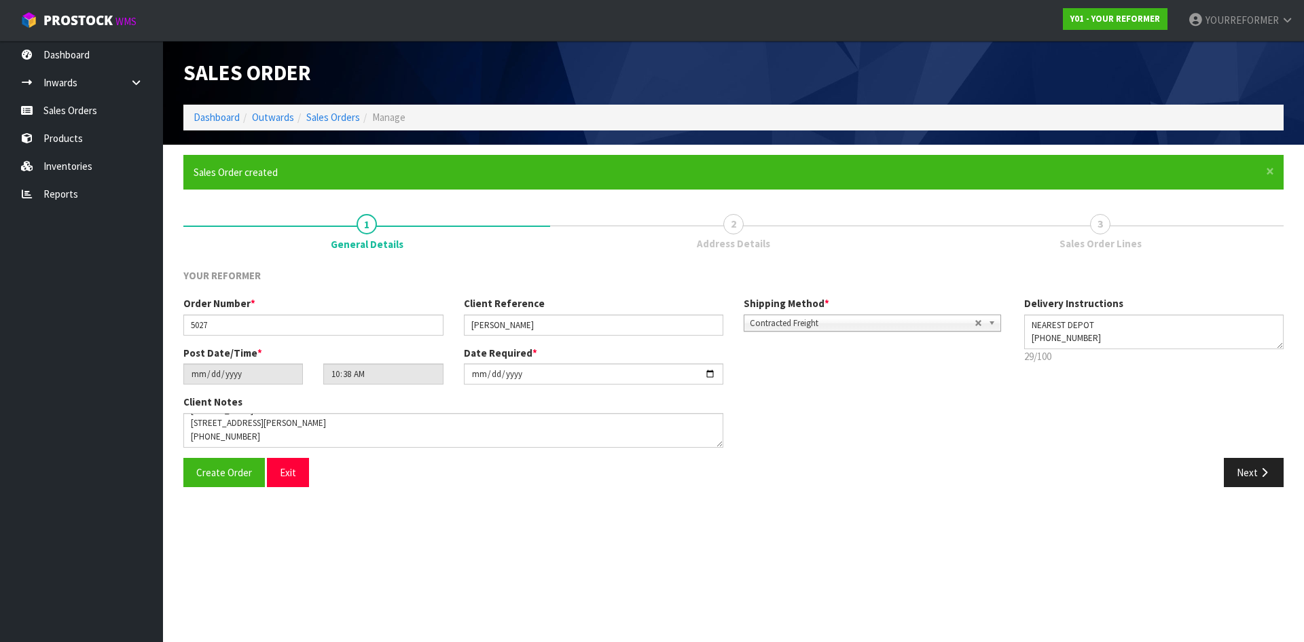
type input "12:38:00.000"
click at [514, 255] on button "Next" at bounding box center [1253, 472] width 60 height 29
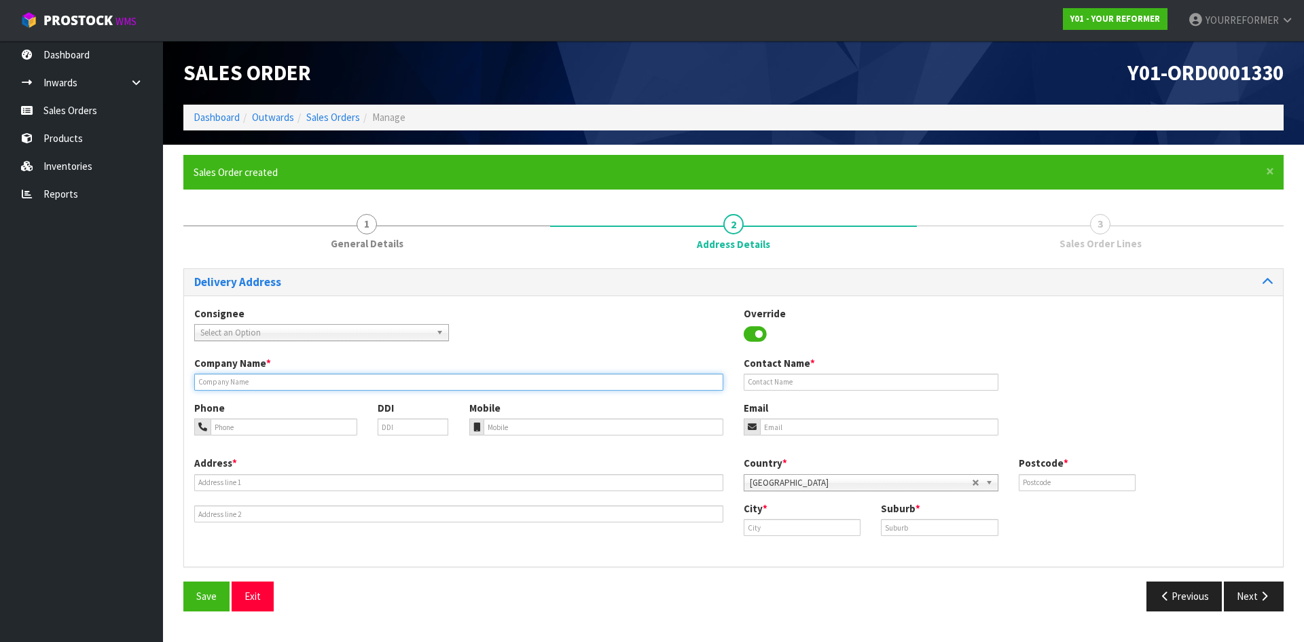
drag, startPoint x: 233, startPoint y: 384, endPoint x: 258, endPoint y: 396, distance: 27.6
click at [233, 255] on input "text" at bounding box center [458, 381] width 529 height 17
type input "NEAREST DEPOT"
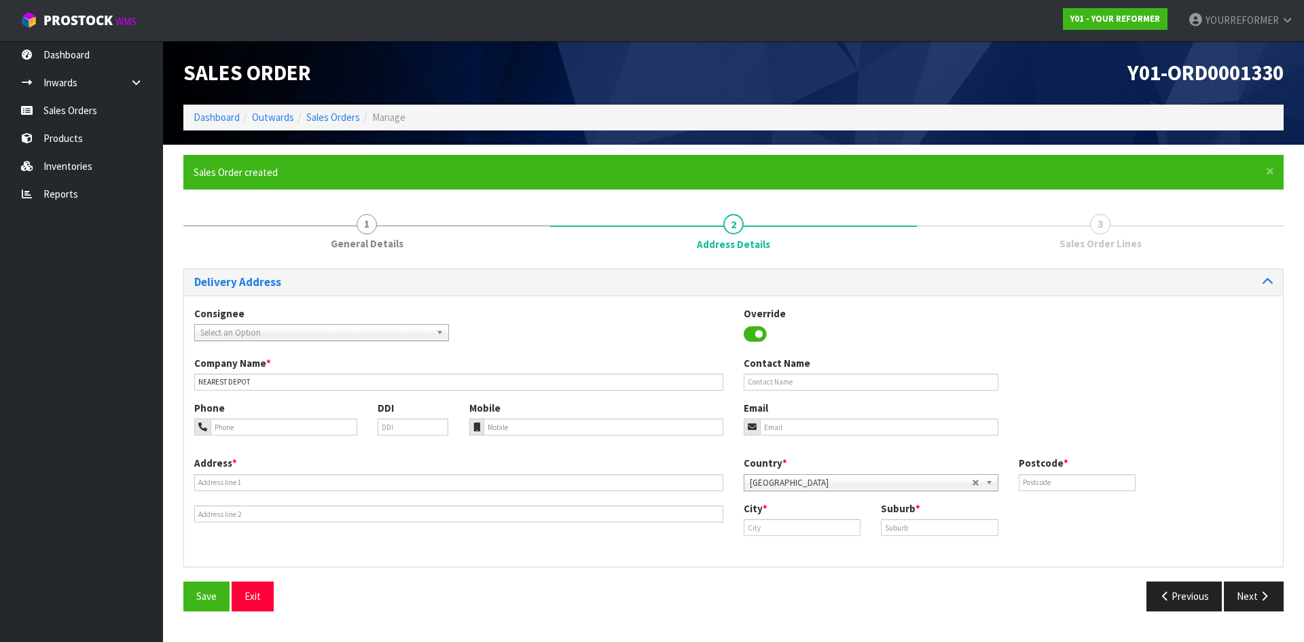
drag, startPoint x: 499, startPoint y: 439, endPoint x: 28, endPoint y: 424, distance: 471.4
click at [499, 255] on div "Phone DDI Mobile Email" at bounding box center [733, 428] width 1099 height 55
click at [514, 255] on input "tel" at bounding box center [603, 426] width 240 height 17
paste input "[PHONE_NUMBER]"
type input "[PHONE_NUMBER]"
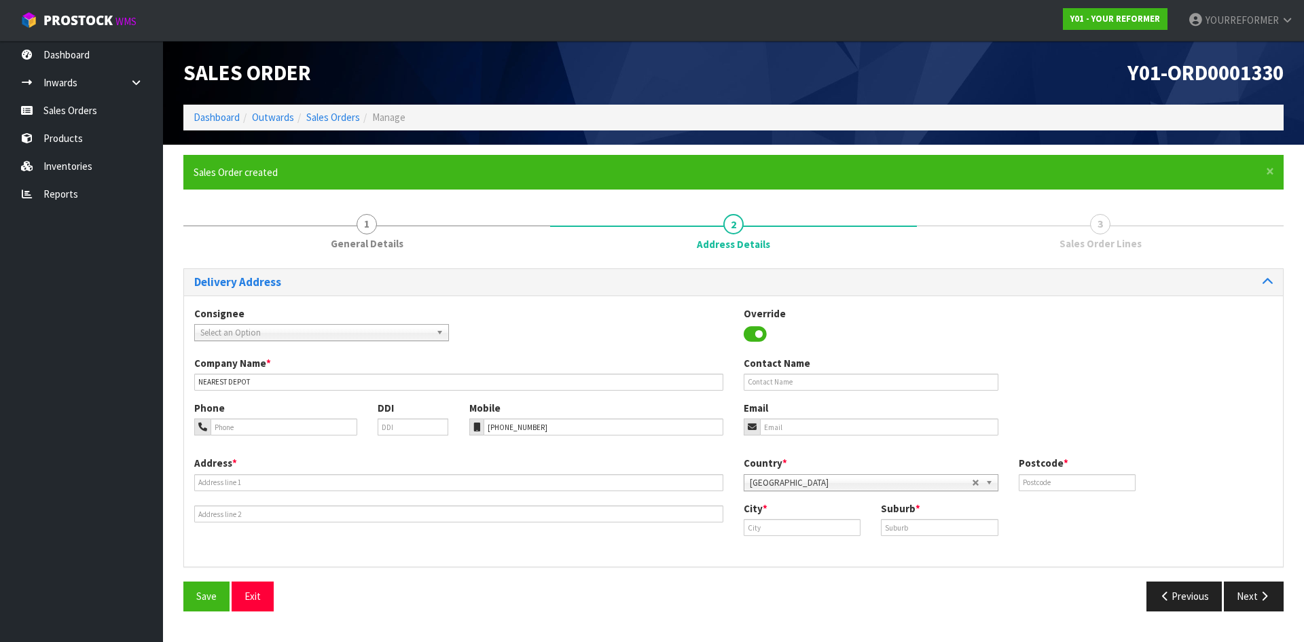
click at [340, 255] on div "Address *" at bounding box center [458, 489] width 549 height 67
drag, startPoint x: 202, startPoint y: 482, endPoint x: 211, endPoint y: 487, distance: 10.6
click at [202, 255] on input "text" at bounding box center [458, 482] width 529 height 17
paste input "[STREET_ADDRESS][PERSON_NAME]"
type input "[STREET_ADDRESS][PERSON_NAME]"
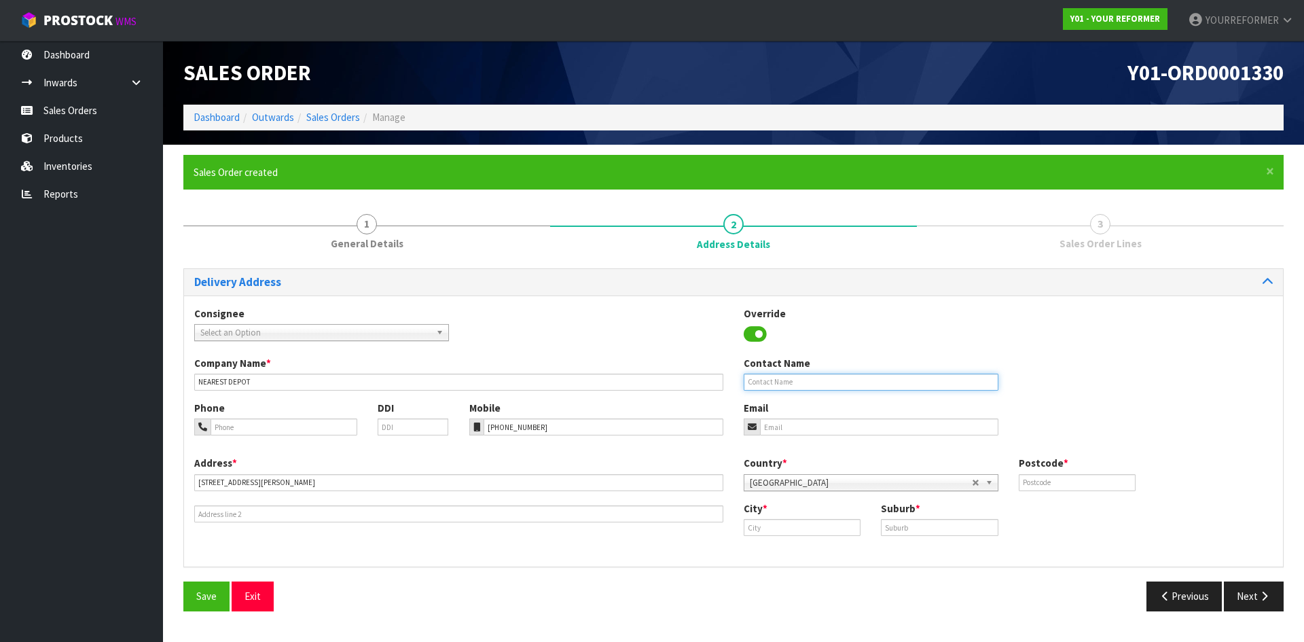
drag, startPoint x: 823, startPoint y: 383, endPoint x: 26, endPoint y: 369, distance: 796.5
click at [514, 255] on input "text" at bounding box center [870, 381] width 255 height 17
drag, startPoint x: 790, startPoint y: 373, endPoint x: 800, endPoint y: 388, distance: 18.5
click at [514, 255] on input "text" at bounding box center [870, 381] width 255 height 17
paste input "[PERSON_NAME]"
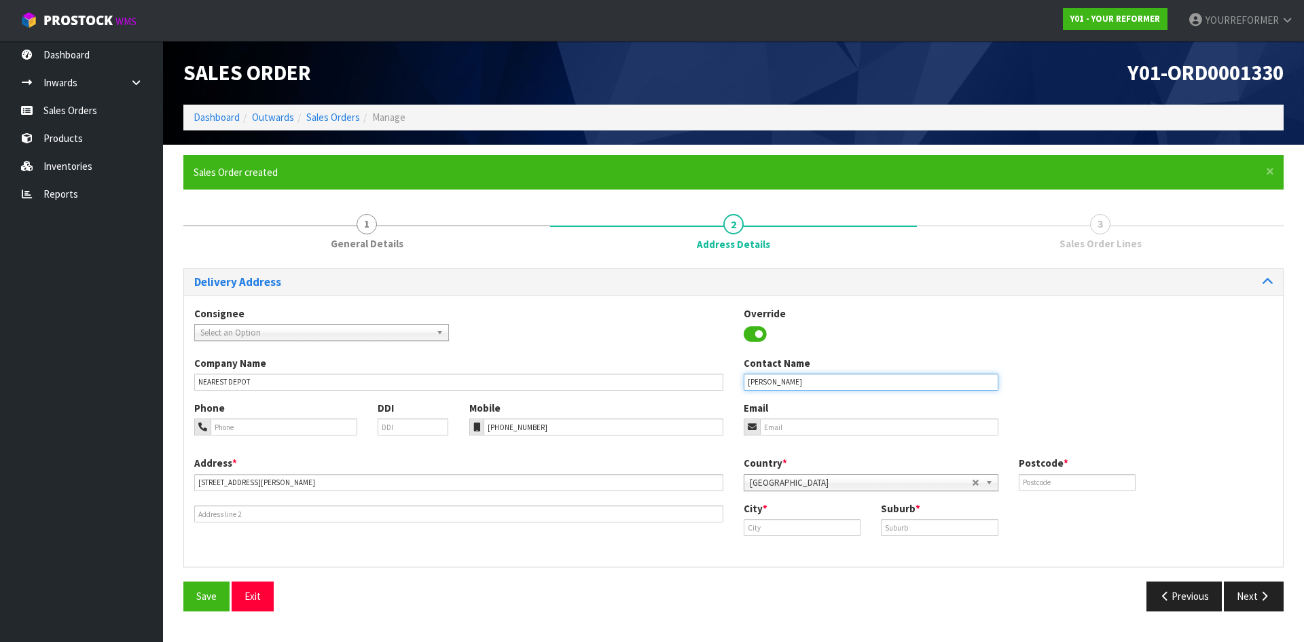
type input "[PERSON_NAME]"
drag, startPoint x: 781, startPoint y: 427, endPoint x: 262, endPoint y: 425, distance: 519.4
click at [514, 255] on input "email" at bounding box center [879, 426] width 238 height 17
drag, startPoint x: 830, startPoint y: 432, endPoint x: 843, endPoint y: 432, distance: 13.6
click at [514, 255] on input "email" at bounding box center [879, 426] width 238 height 17
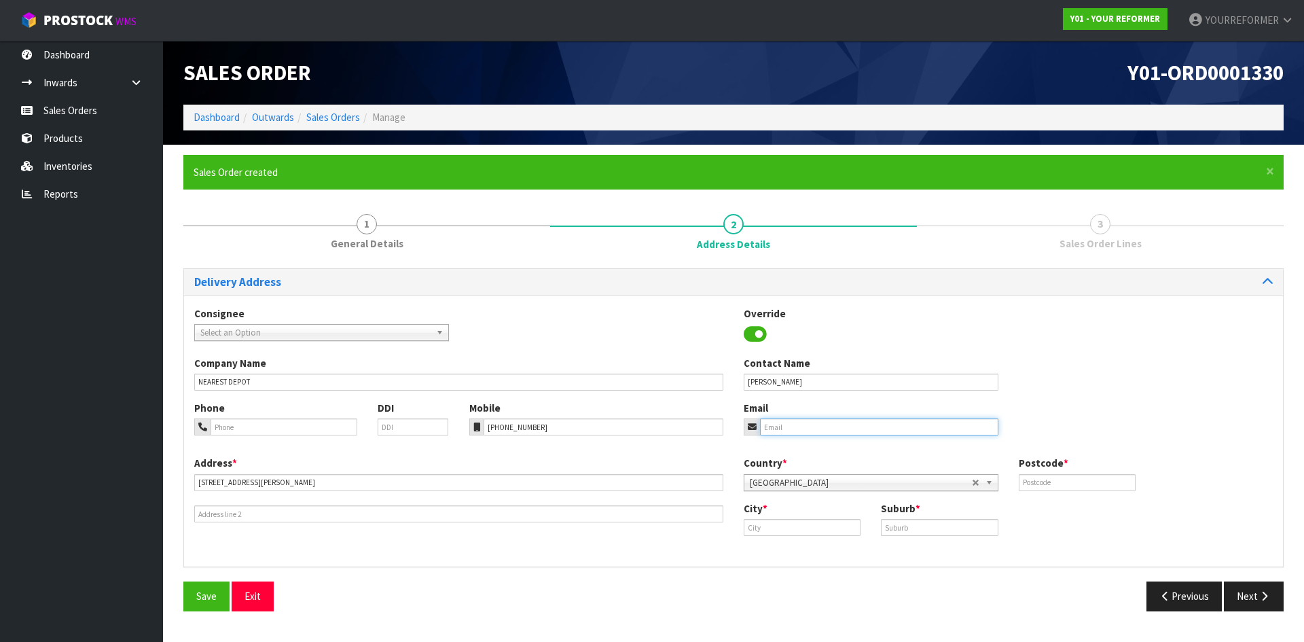
paste input "[EMAIL_ADDRESS][DOMAIN_NAME]"
type input "[EMAIL_ADDRESS][DOMAIN_NAME]"
click at [514, 255] on input "text" at bounding box center [1076, 482] width 117 height 17
drag, startPoint x: 1052, startPoint y: 481, endPoint x: 1046, endPoint y: 485, distance: 7.9
click at [514, 255] on input "text" at bounding box center [1076, 482] width 117 height 17
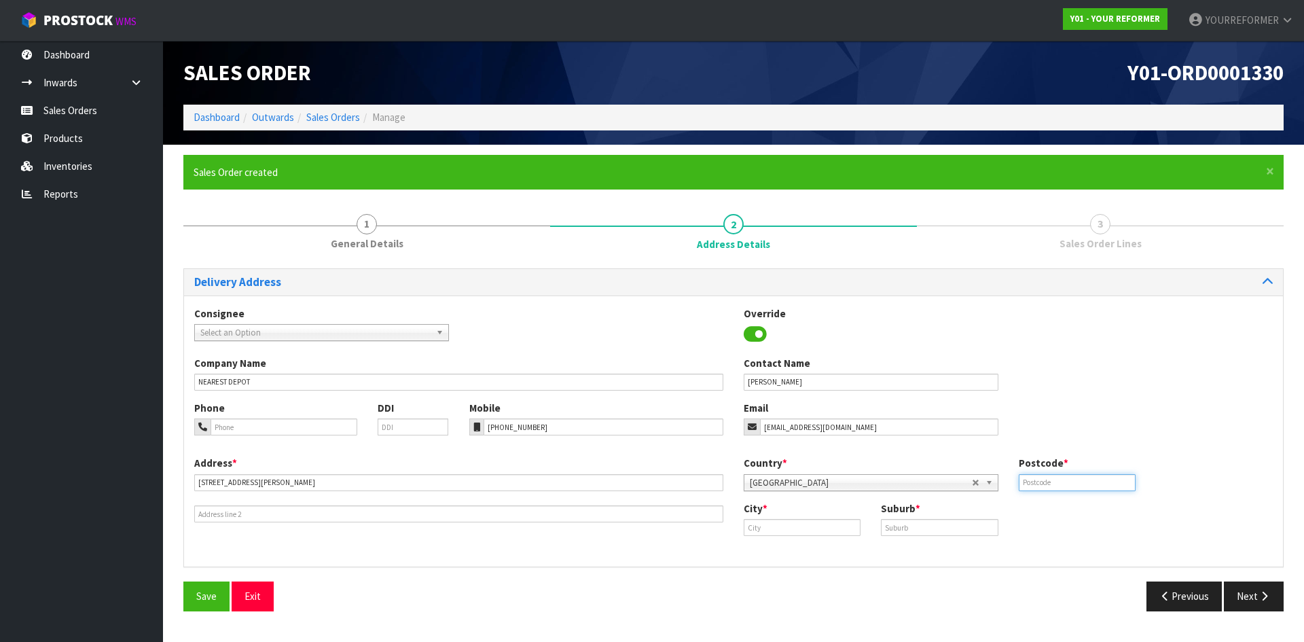
paste input "4130"
drag, startPoint x: 1046, startPoint y: 483, endPoint x: 914, endPoint y: 470, distance: 132.4
click at [514, 255] on div "Country * [GEOGRAPHIC_DATA] [GEOGRAPHIC_DATA] [GEOGRAPHIC_DATA] [GEOGRAPHIC_DAT…" at bounding box center [1007, 478] width 549 height 45
type input "00"
drag, startPoint x: 790, startPoint y: 526, endPoint x: 820, endPoint y: 528, distance: 29.9
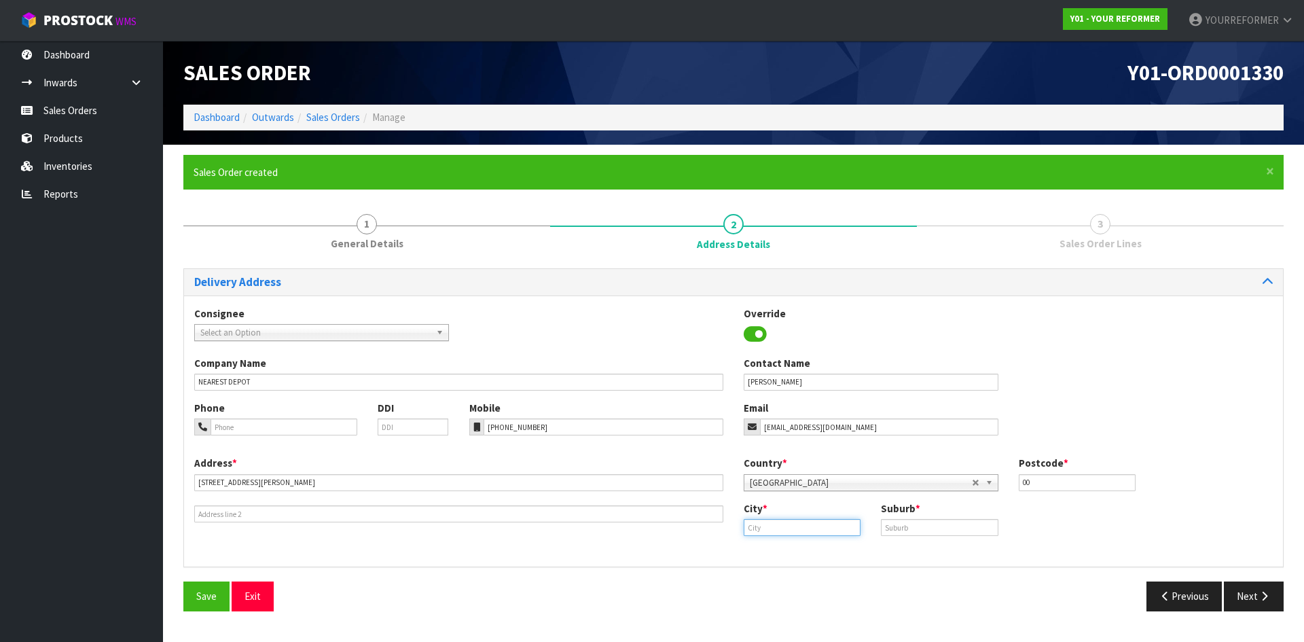
click at [514, 255] on input "text" at bounding box center [801, 527] width 117 height 17
paste input "[GEOGRAPHIC_DATA]"
type input "[GEOGRAPHIC_DATA]"
click at [514, 255] on link "[GEOGRAPHIC_DATA]" at bounding box center [807, 550] width 126 height 18
drag, startPoint x: 948, startPoint y: 525, endPoint x: 1013, endPoint y: 532, distance: 64.9
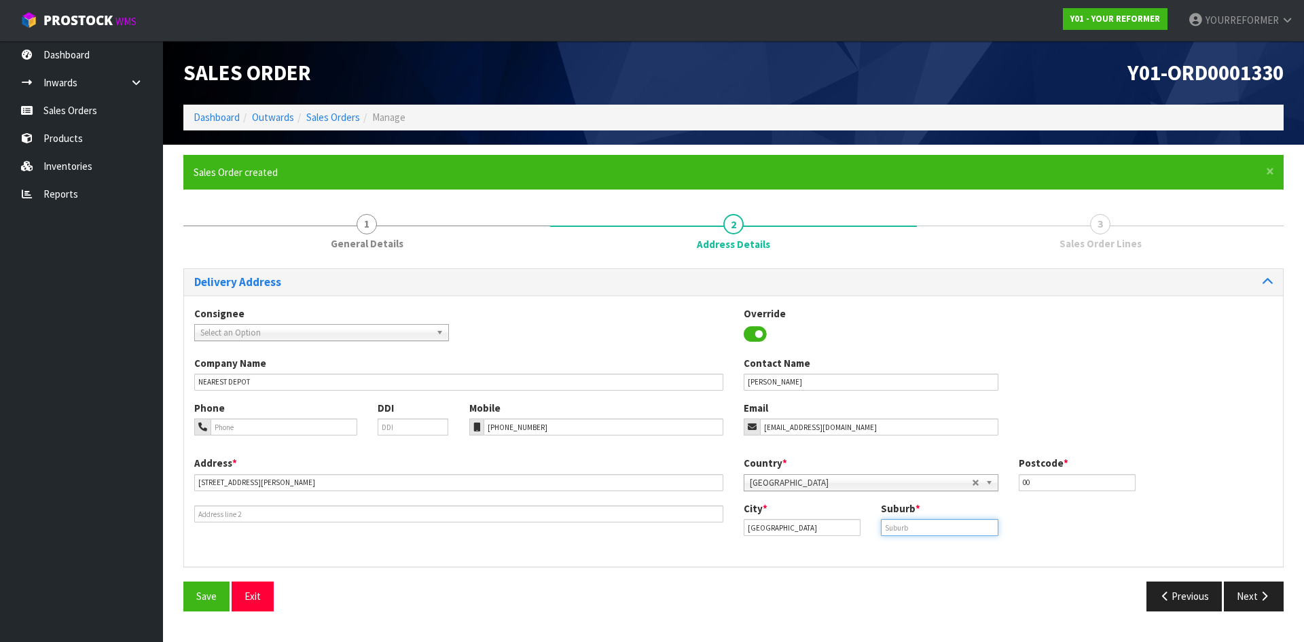
click at [514, 255] on input "text" at bounding box center [939, 527] width 117 height 17
paste input "HKB"
type input "HKB"
click at [514, 255] on button "Next" at bounding box center [1253, 595] width 60 height 29
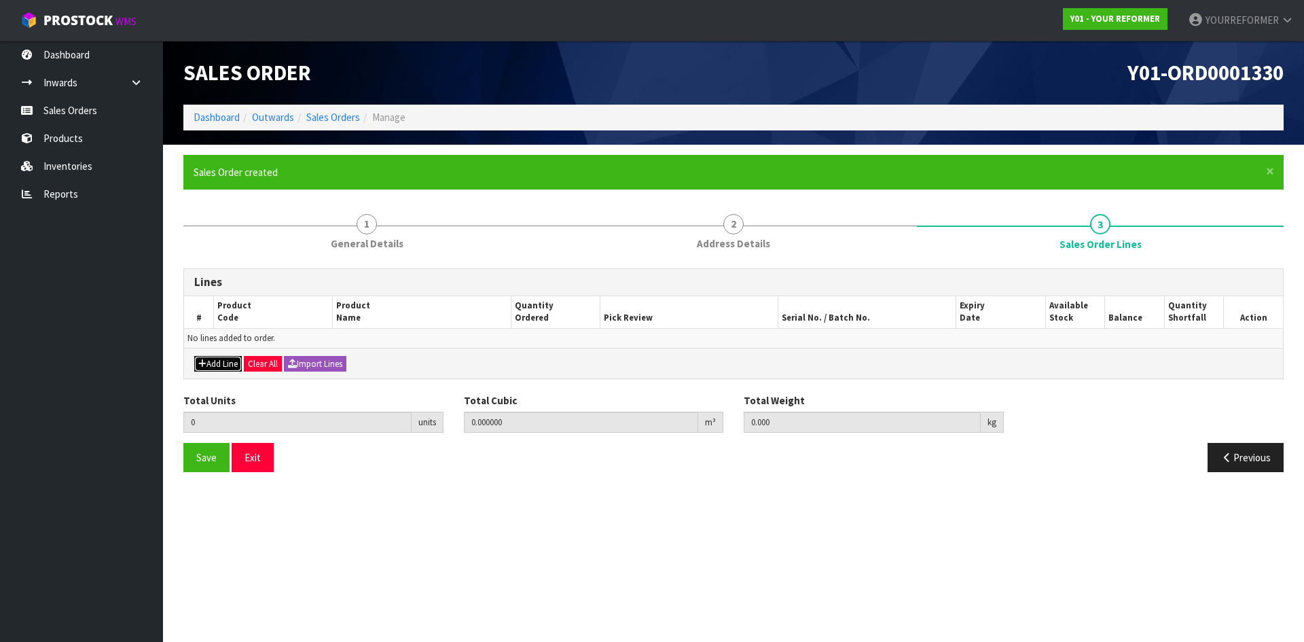
click at [235, 255] on button "Add Line" at bounding box center [218, 364] width 48 height 16
type input "0"
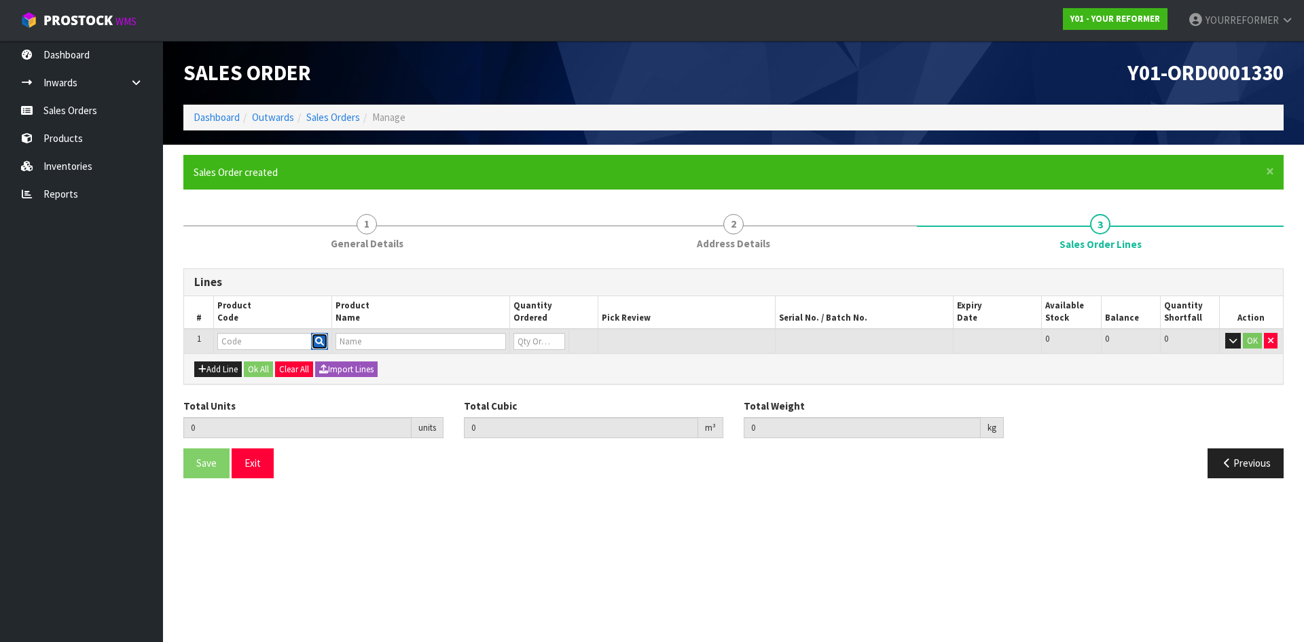
click at [322, 255] on icon "button" at bounding box center [319, 341] width 9 height 9
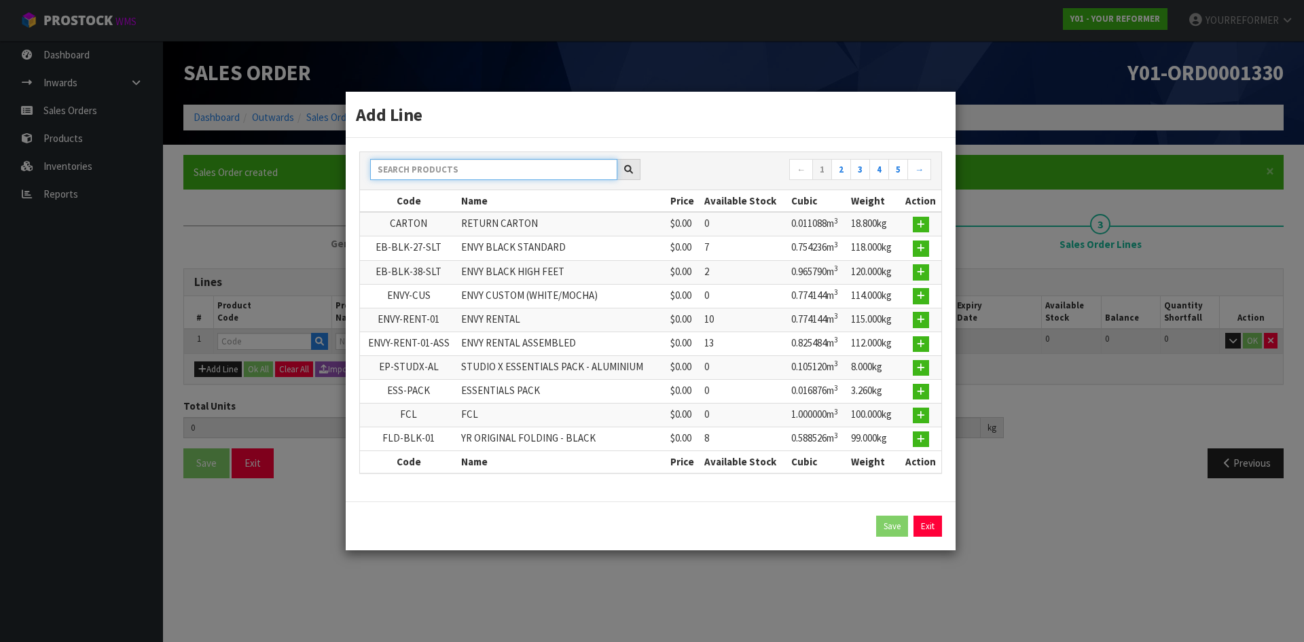
click at [462, 176] on input "text" at bounding box center [493, 169] width 247 height 21
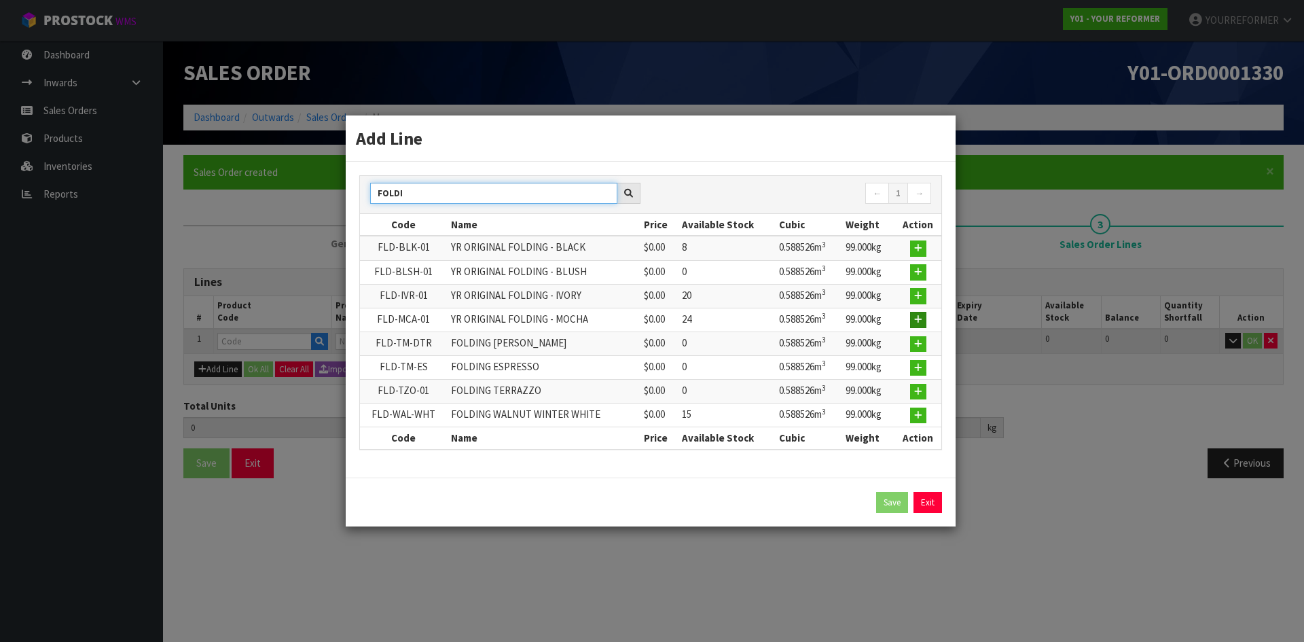
type input "FOLDI"
click at [514, 255] on icon "button" at bounding box center [918, 319] width 8 height 9
type input "0.000000"
type input "0.000"
type input "FLD-MCA-01"
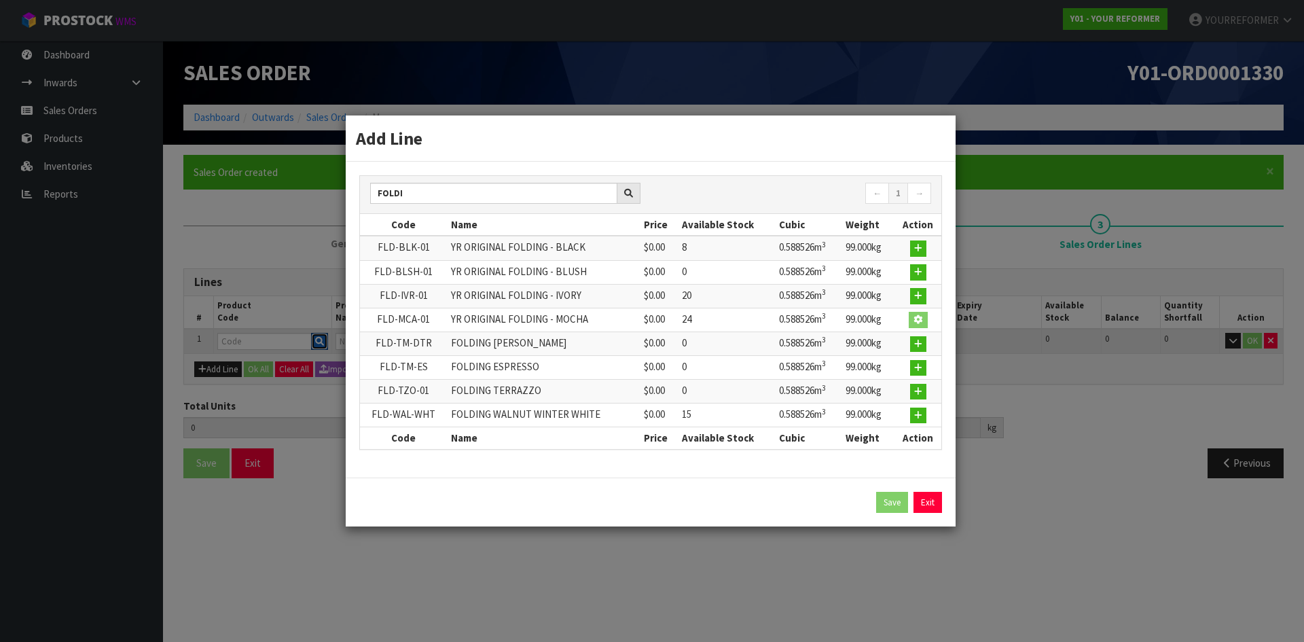
type input "YR ORIGINAL FOLDING - MOCHA"
type input "0"
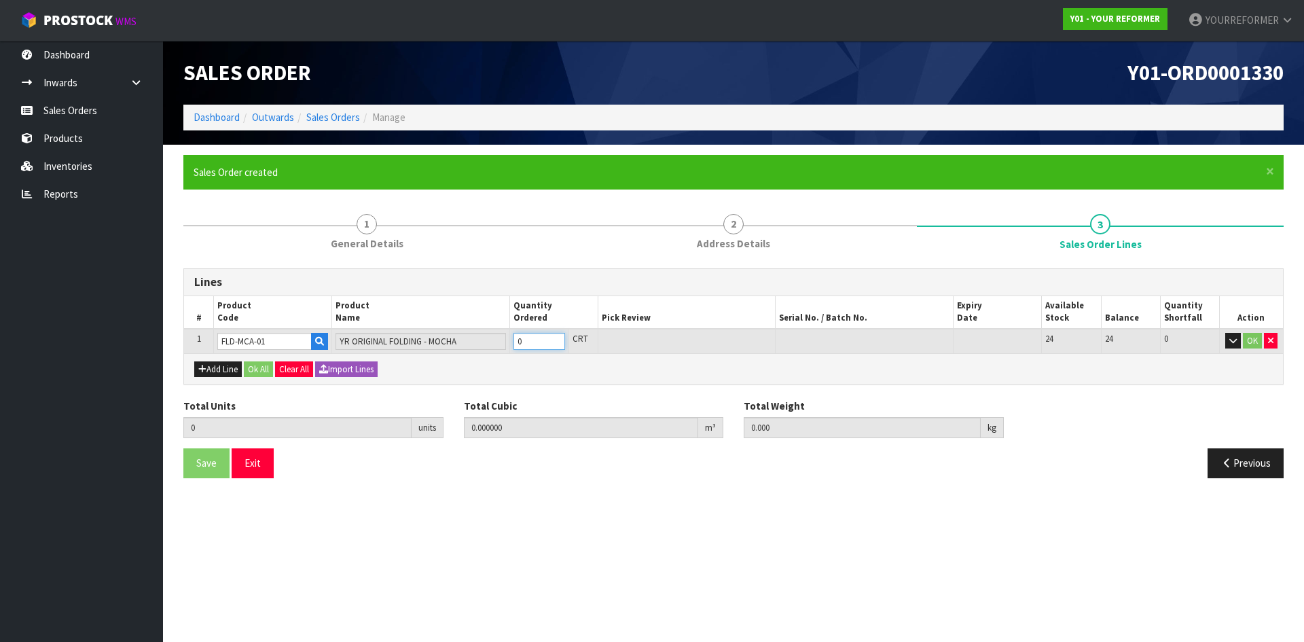
type input "1"
type input "0.588526"
type input "99"
type input "1"
click at [514, 255] on input "1" at bounding box center [539, 341] width 52 height 17
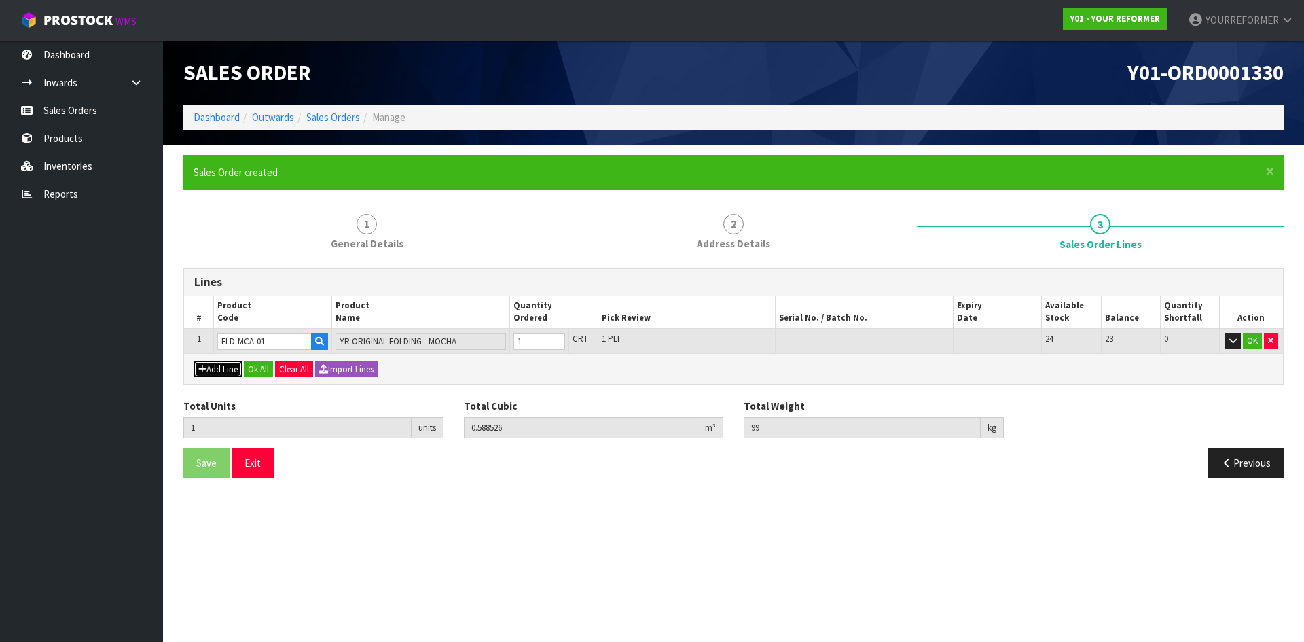
click at [224, 255] on button "Add Line" at bounding box center [218, 369] width 48 height 16
type input "0"
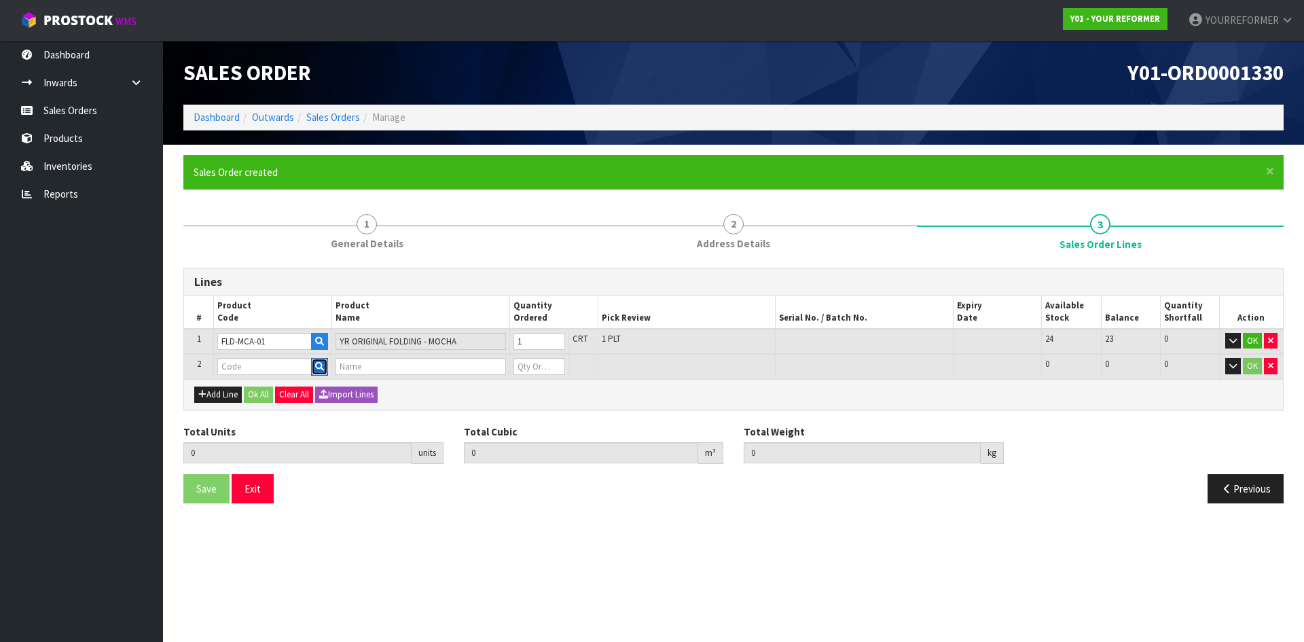
click at [326, 255] on button "button" at bounding box center [319, 367] width 17 height 18
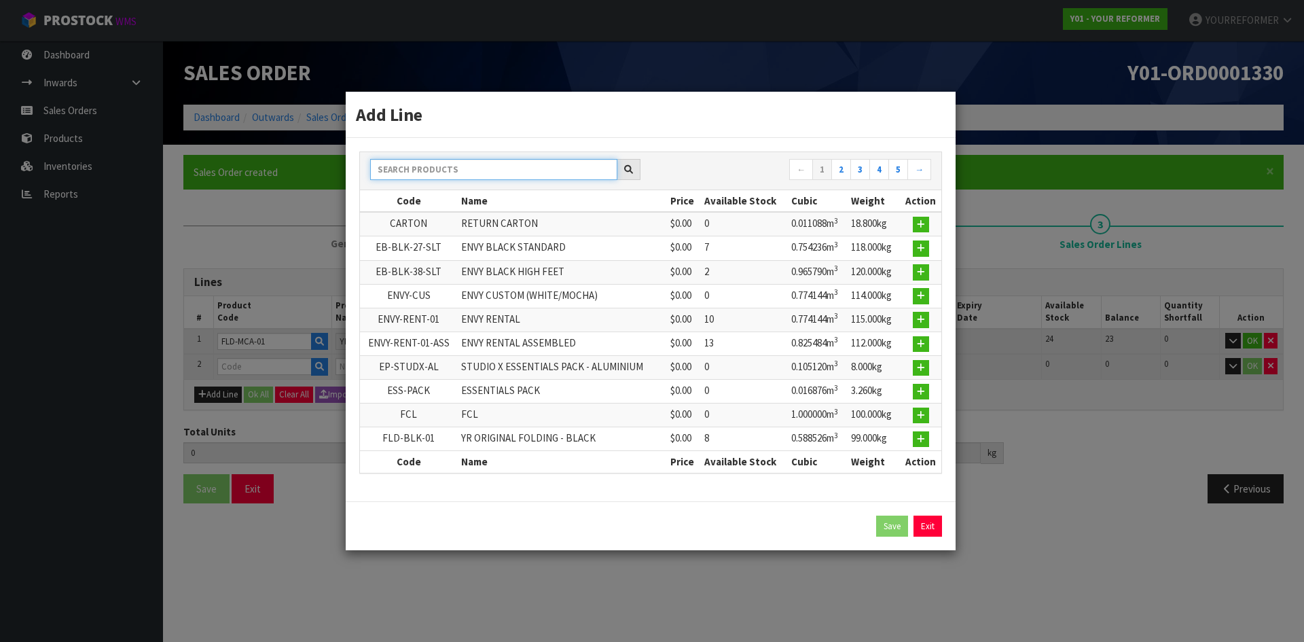
click at [443, 162] on input "text" at bounding box center [493, 169] width 247 height 21
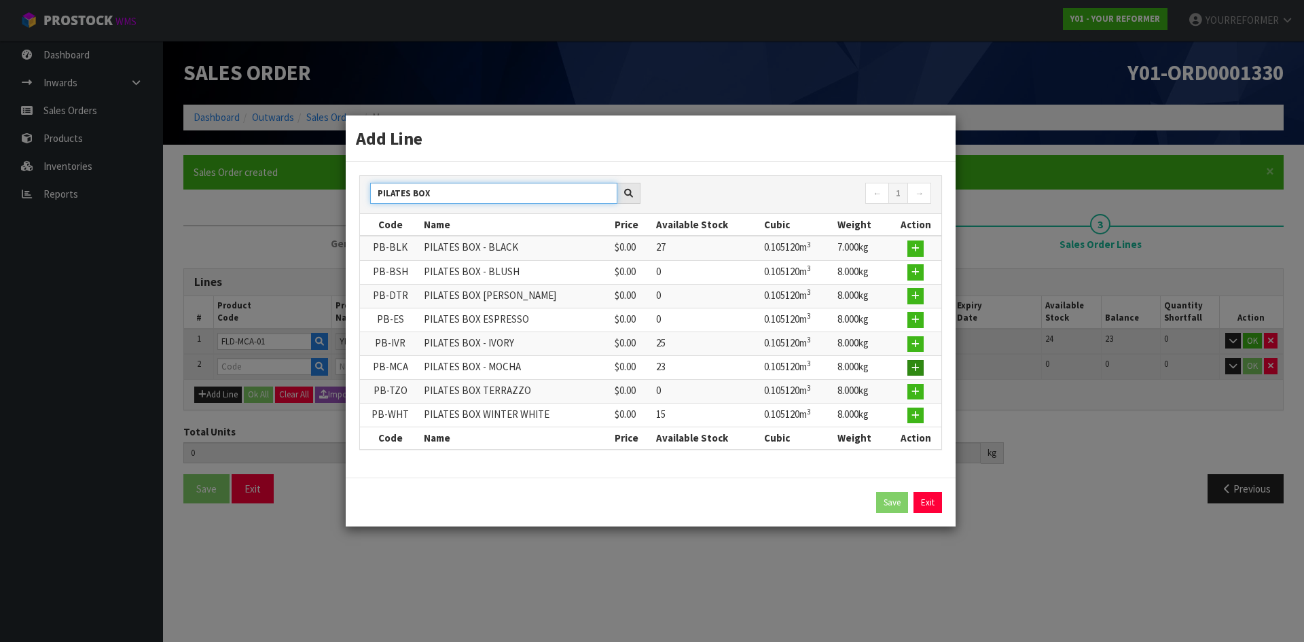
type input "PILATES BOX"
click at [514, 255] on icon "button" at bounding box center [915, 367] width 8 height 9
type input "1"
type input "0.588526"
type input "99"
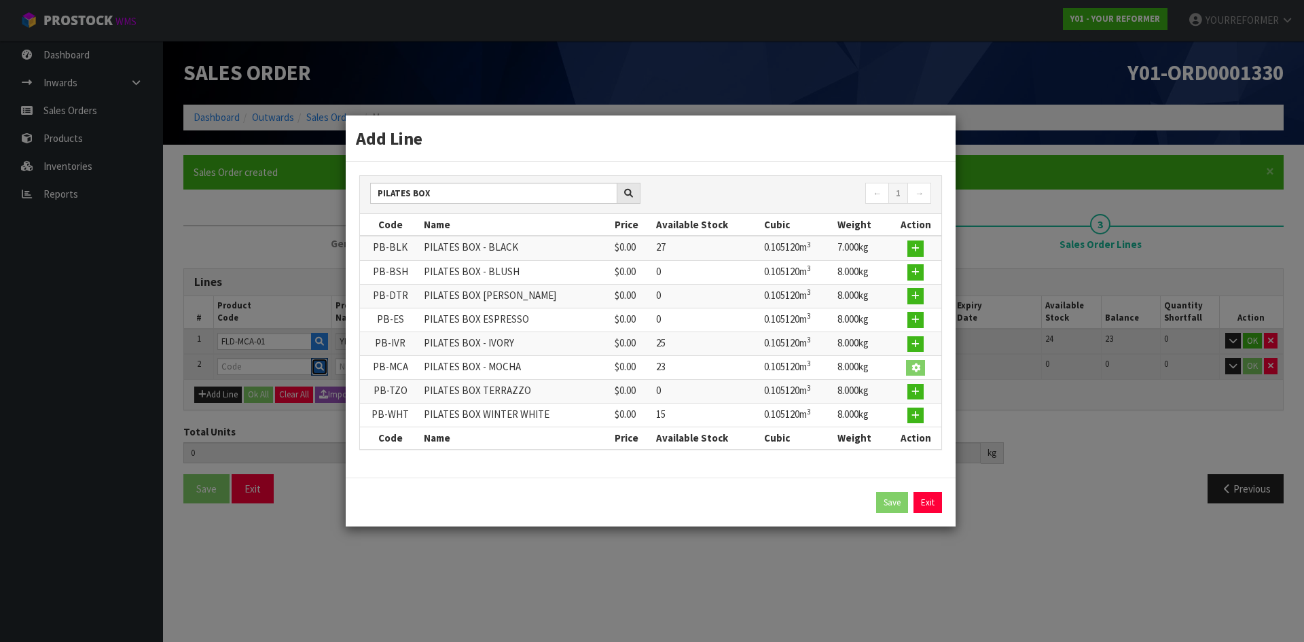
type input "PB-MCA"
type input "PILATES BOX - MOCHA"
type input "0"
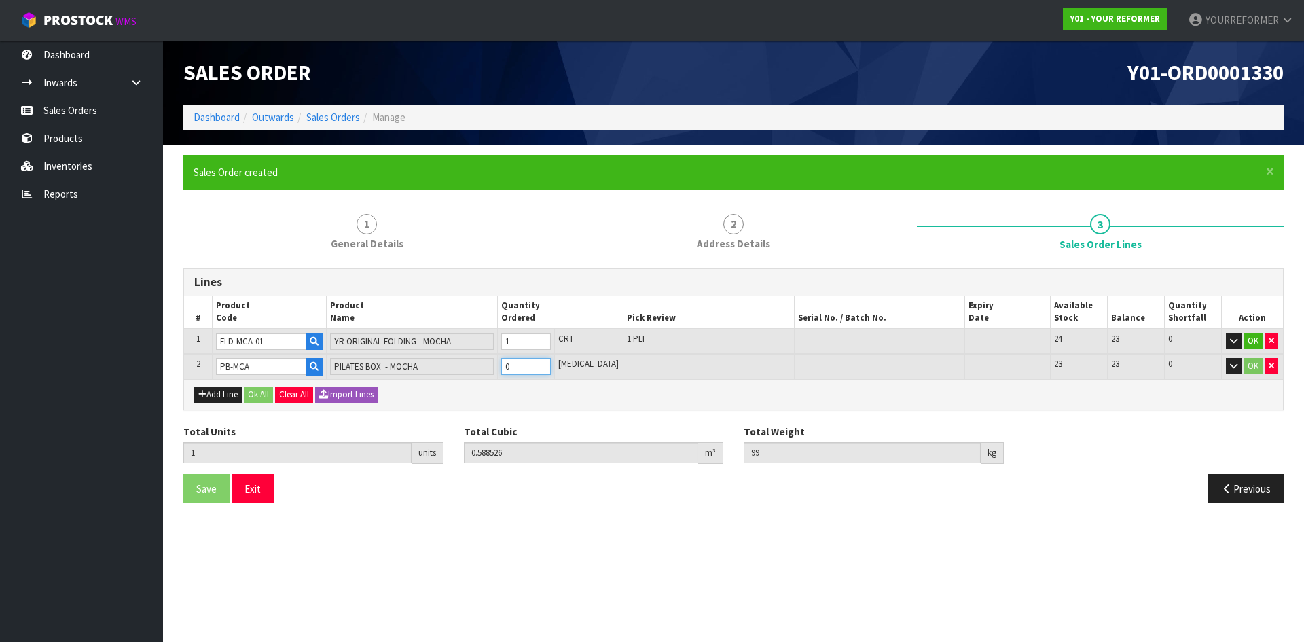
type input "2"
type input "0.693646"
type input "107"
type input "1"
click at [514, 255] on input "1" at bounding box center [526, 366] width 50 height 17
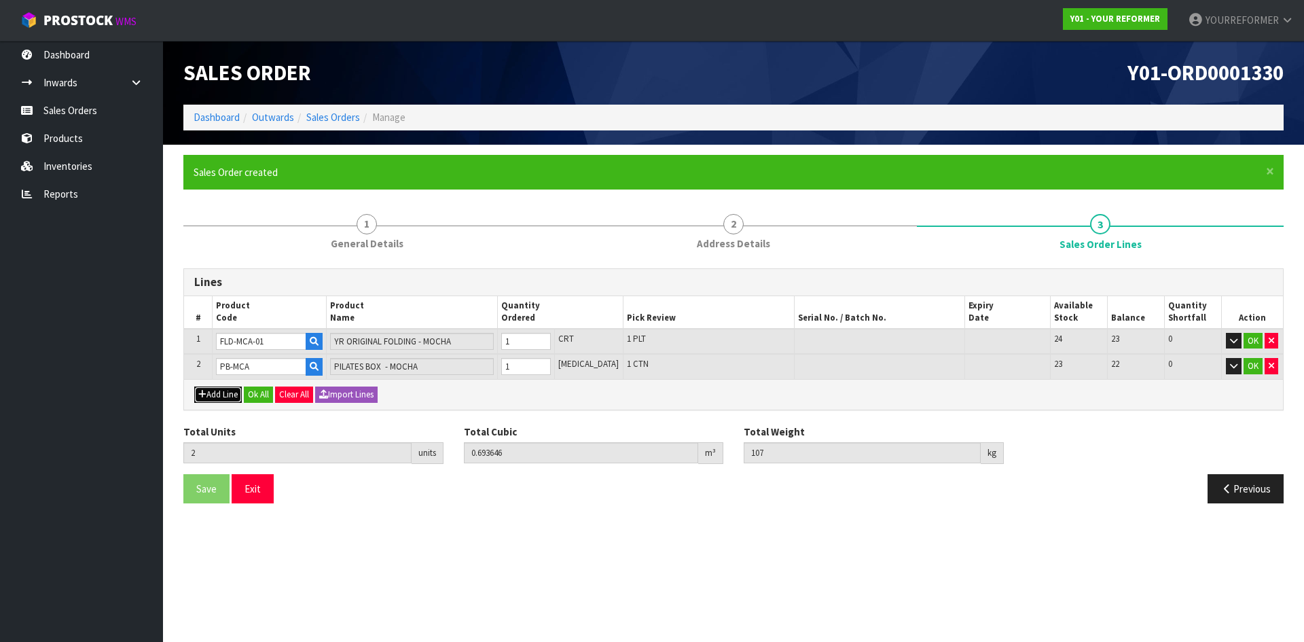
click at [219, 255] on button "Add Line" at bounding box center [218, 394] width 48 height 16
type input "0"
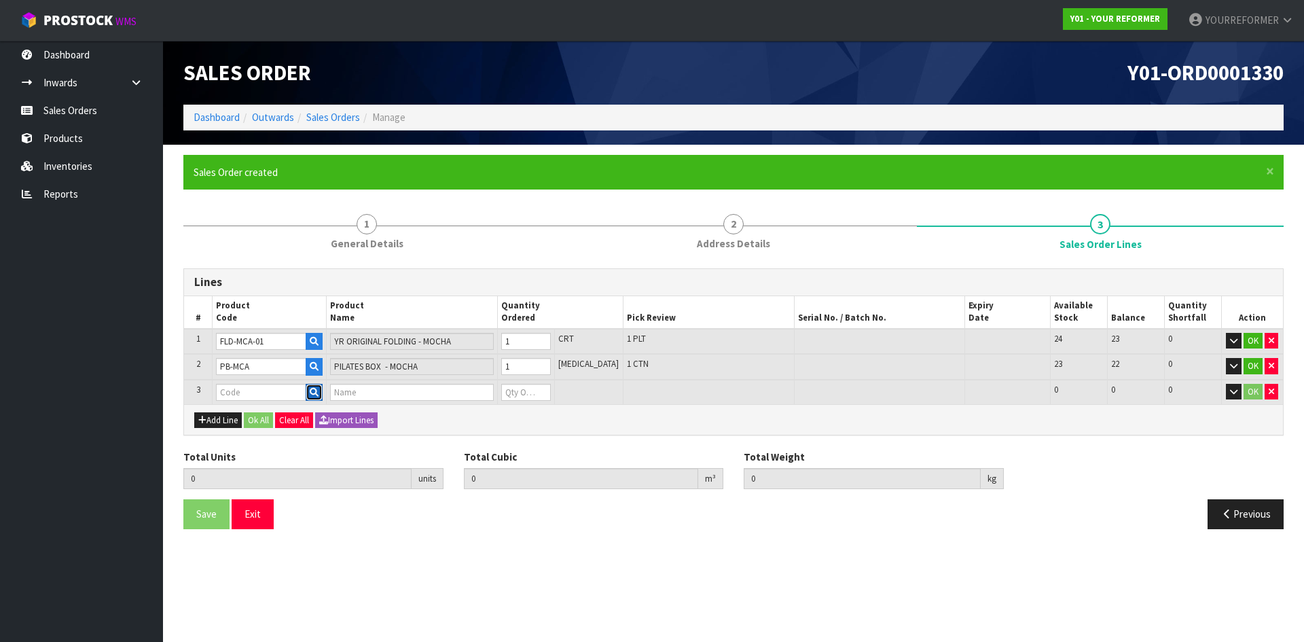
click at [316, 255] on icon "button" at bounding box center [314, 392] width 9 height 9
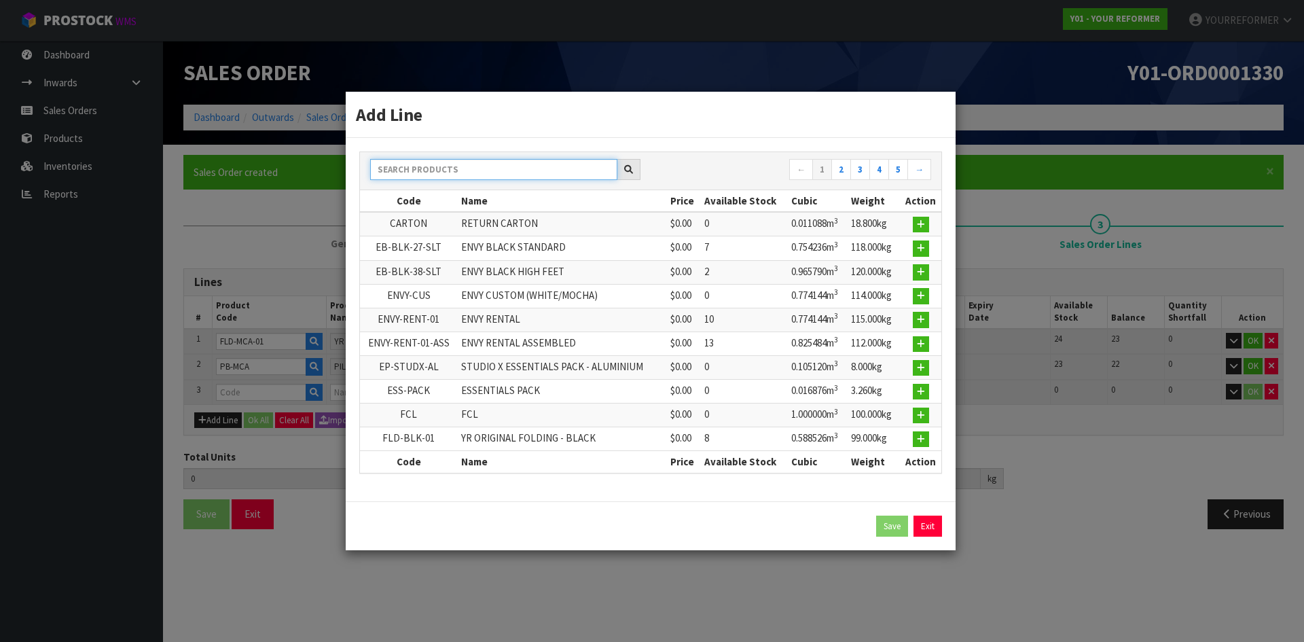
click at [491, 166] on input "text" at bounding box center [493, 169] width 247 height 21
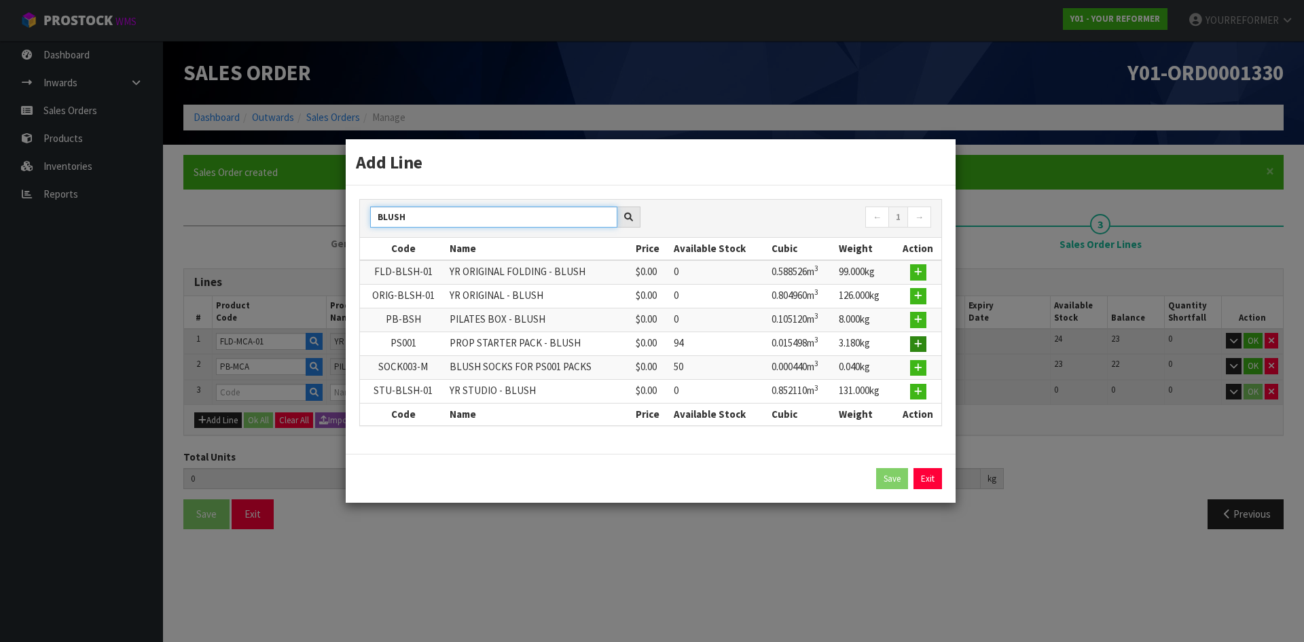
type input "BLUSH"
click at [514, 255] on icon "button" at bounding box center [918, 343] width 8 height 9
type input "2"
type input "0.693646"
type input "107"
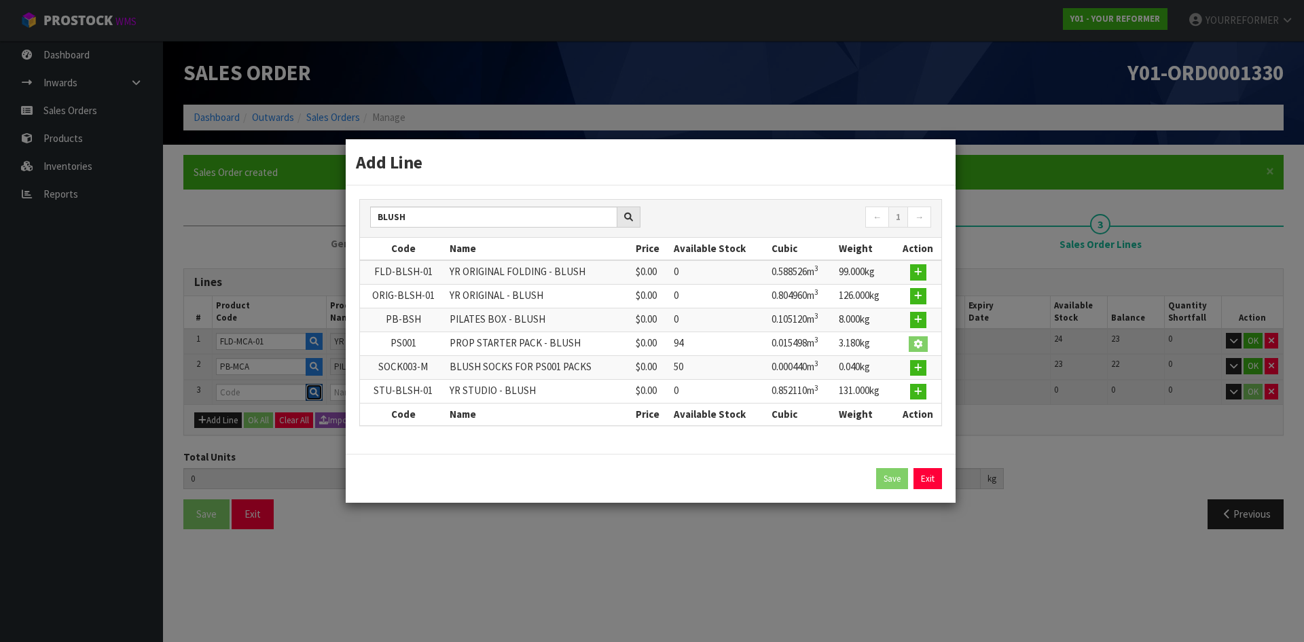
type input "PS001"
type input "PROP STARTER PACK - BLUSH"
type input "0"
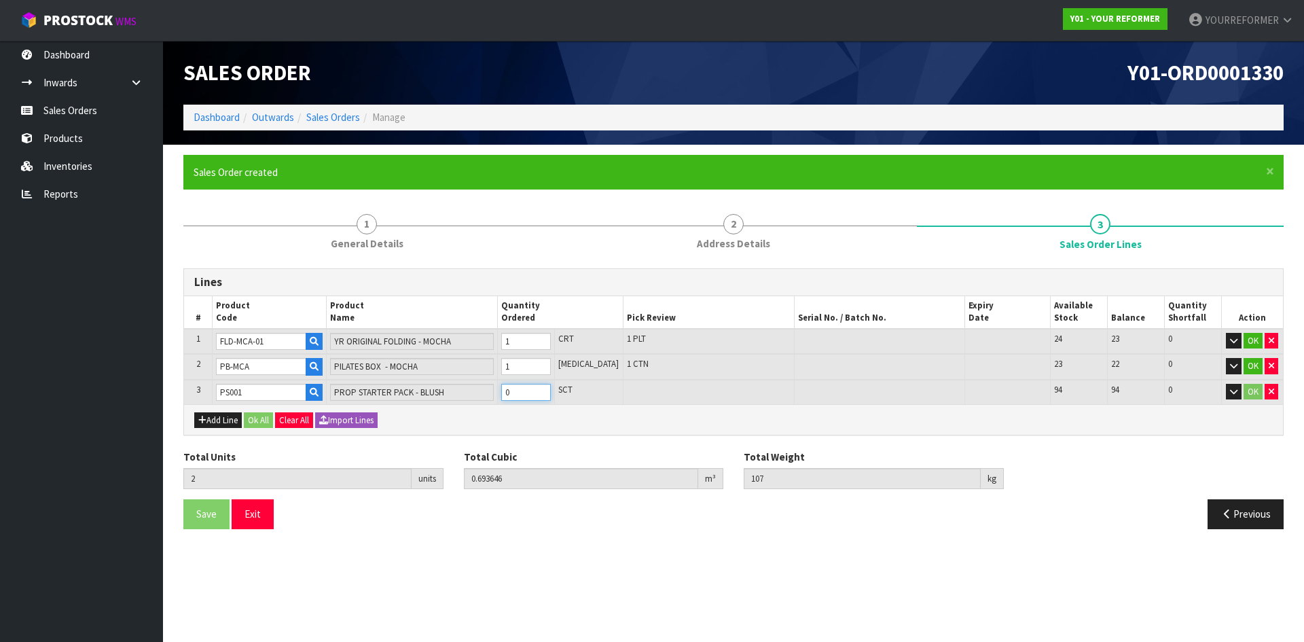
type input "3"
type input "0.709144"
type input "110.18"
type input "1"
click at [514, 255] on input "1" at bounding box center [526, 392] width 50 height 17
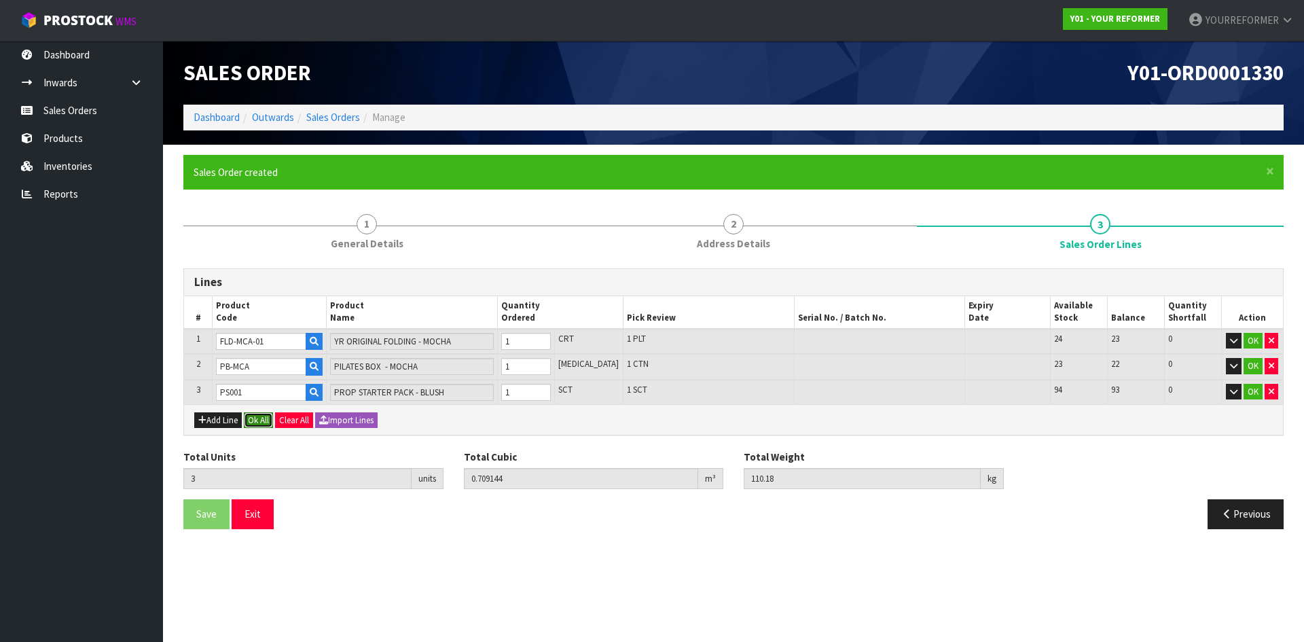
click at [268, 255] on button "Ok All" at bounding box center [258, 420] width 29 height 16
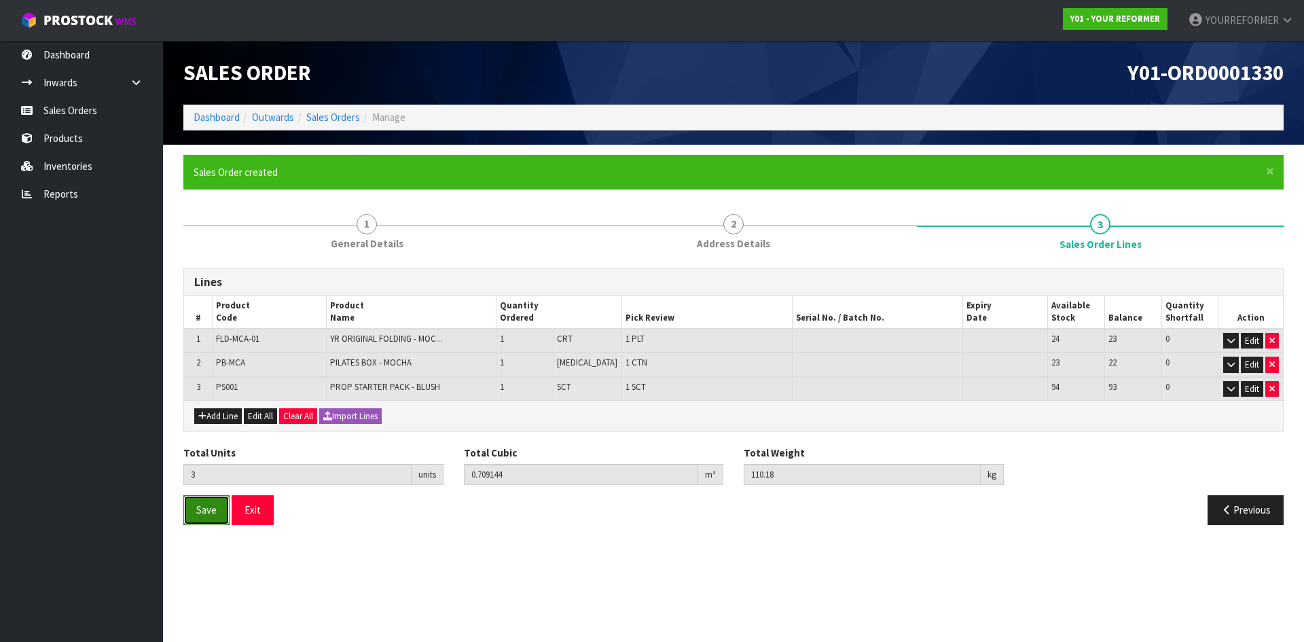
click at [219, 255] on button "Save" at bounding box center [206, 509] width 46 height 29
drag, startPoint x: 1175, startPoint y: 75, endPoint x: 980, endPoint y: 75, distance: 194.9
click at [514, 75] on div "Y01-ORD0001330" at bounding box center [1013, 73] width 560 height 64
copy span "Y01-ORD0001330"
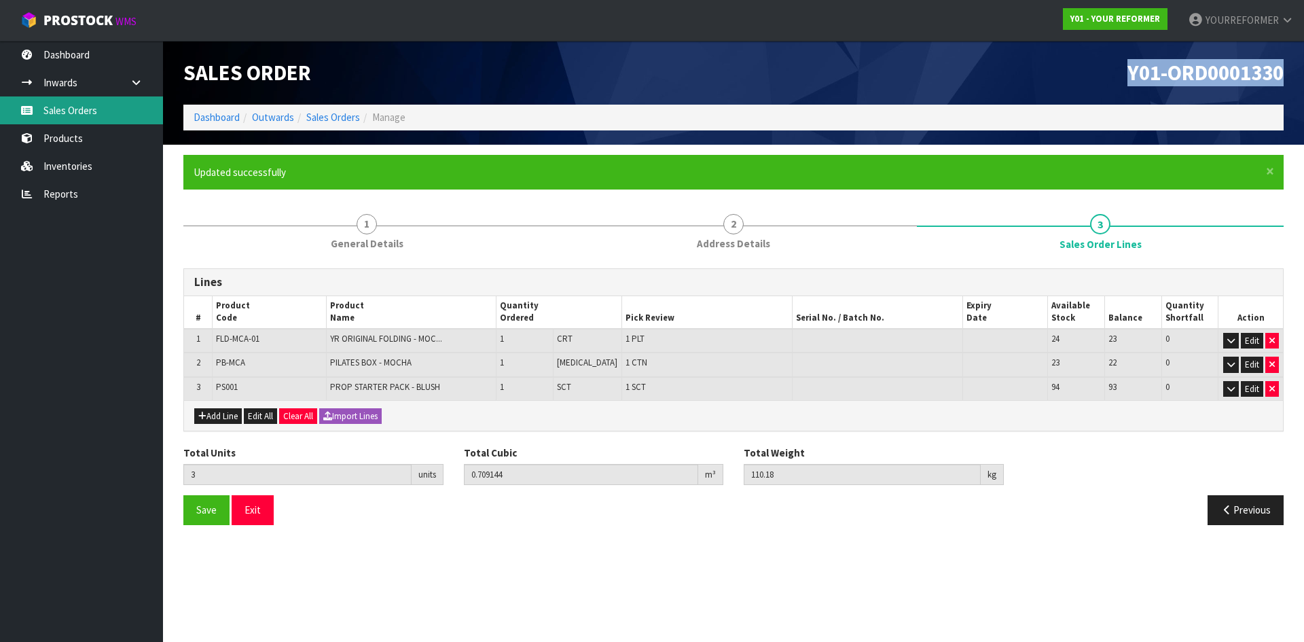
click at [84, 106] on link "Sales Orders" at bounding box center [81, 110] width 163 height 28
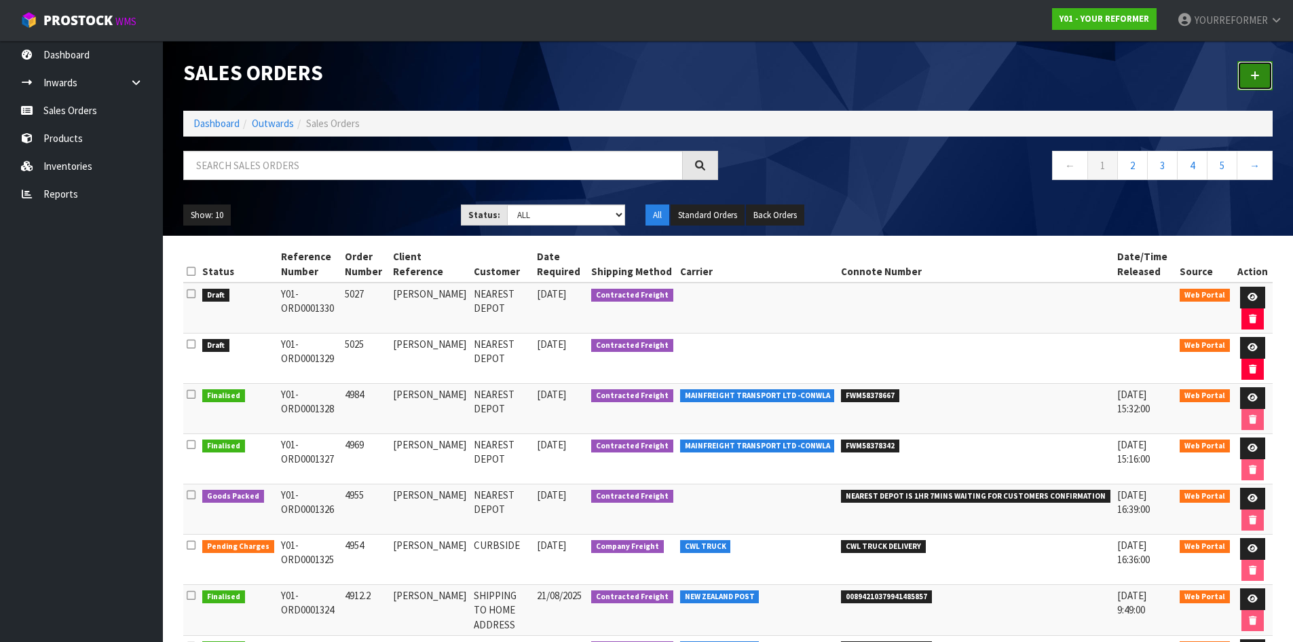
click at [514, 76] on link at bounding box center [1255, 75] width 35 height 29
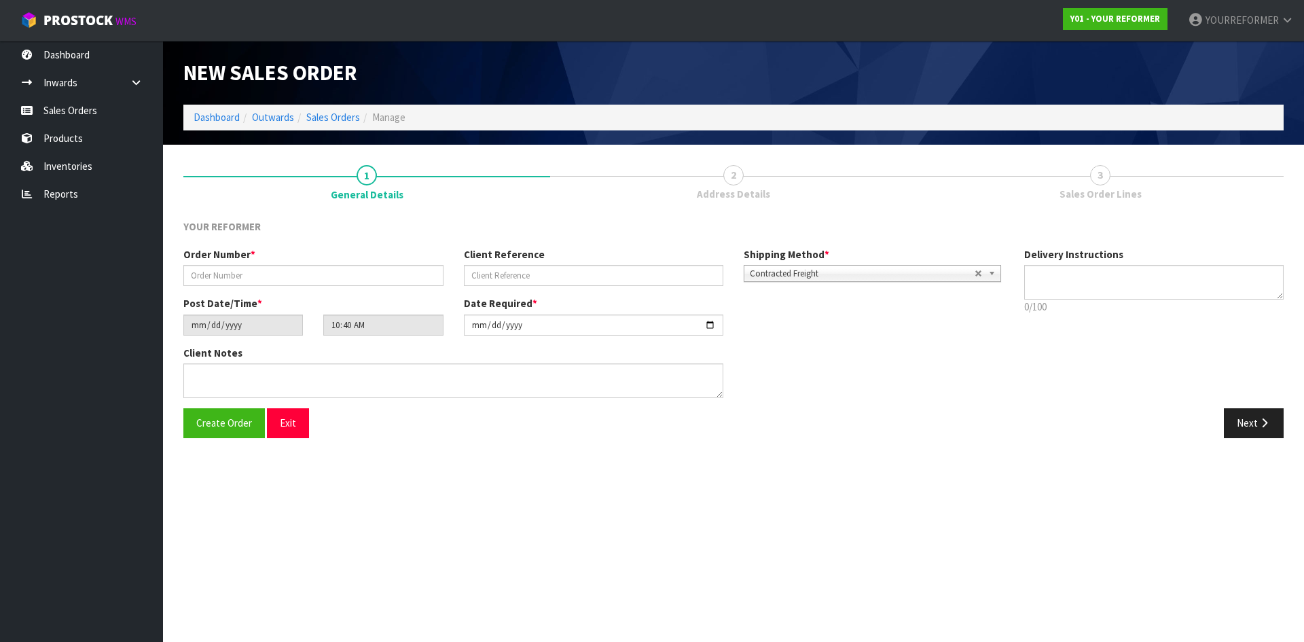
click at [358, 255] on div "Order Number * Client Reference Shipping Method * Pickup Contracted Freight Con…" at bounding box center [593, 271] width 841 height 49
click at [428, 255] on input "text" at bounding box center [313, 275] width 260 height 21
paste input "5028"
type input "5028"
click at [514, 255] on input "text" at bounding box center [594, 275] width 260 height 21
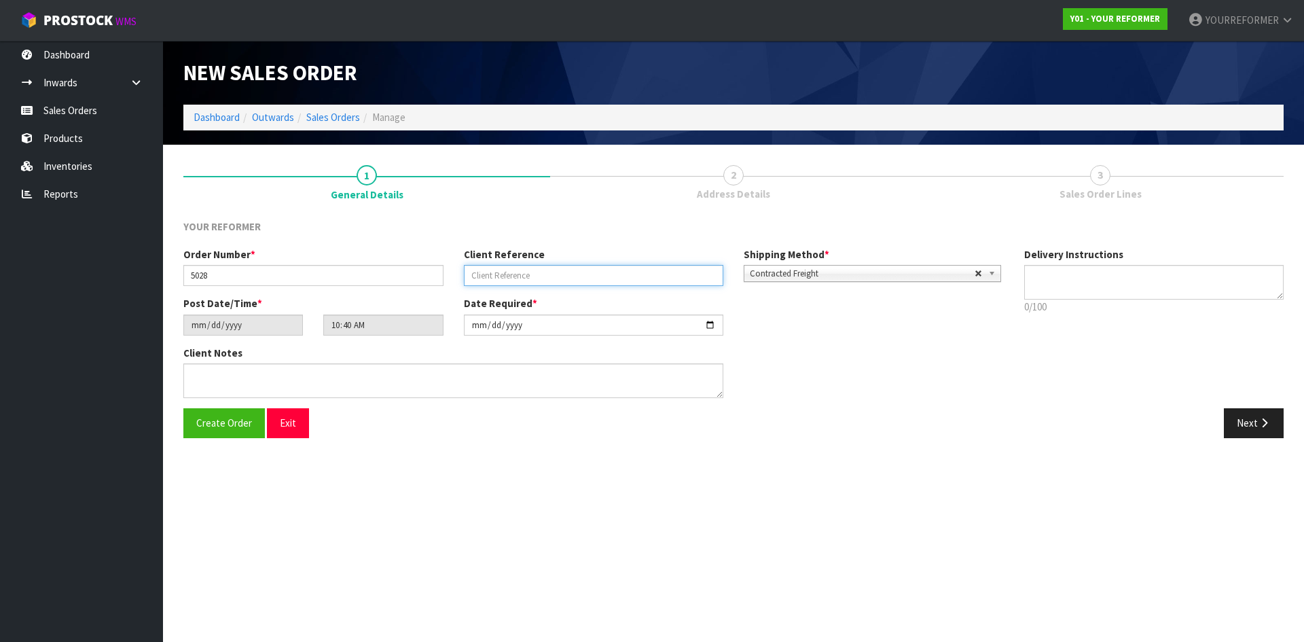
drag, startPoint x: 523, startPoint y: 276, endPoint x: 978, endPoint y: 274, distance: 455.6
click at [514, 255] on input "text" at bounding box center [594, 275] width 260 height 21
paste input "ASLINA STEEL"
type input "ASLINA STEEL"
click at [514, 255] on textarea at bounding box center [1154, 282] width 260 height 35
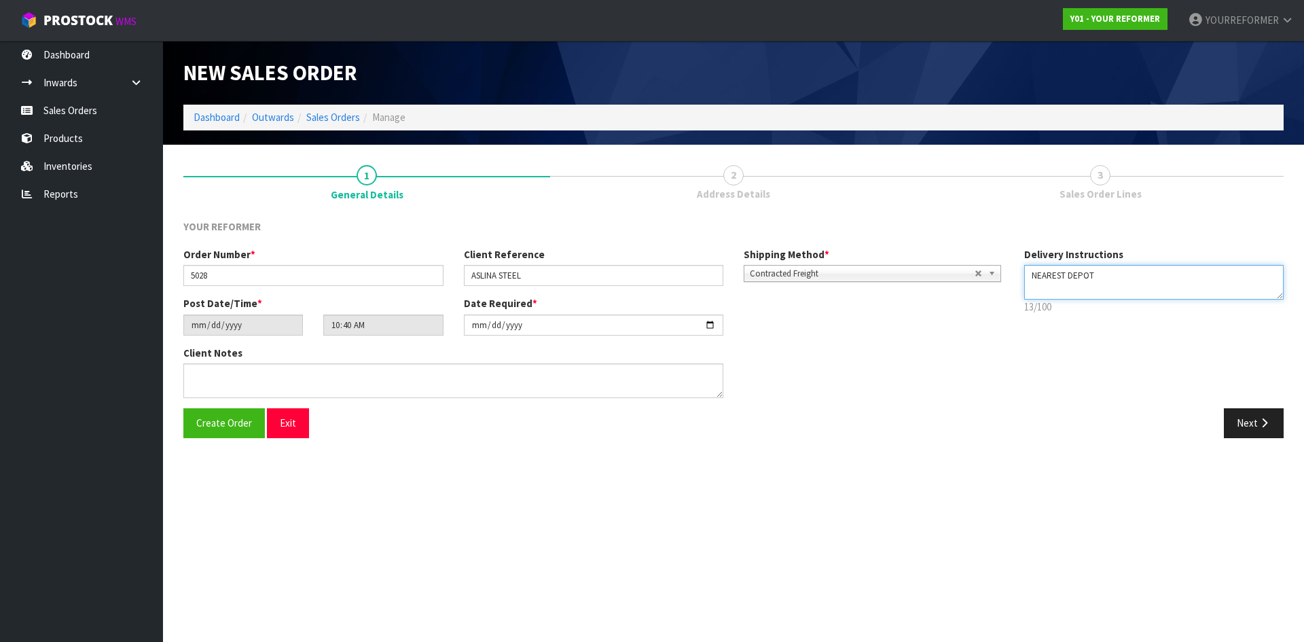
click at [514, 255] on textarea at bounding box center [1154, 282] width 260 height 35
paste textarea "[PHONE_NUMBER]"
type textarea "NEAREST DEPOT [PHONE_NUMBER]"
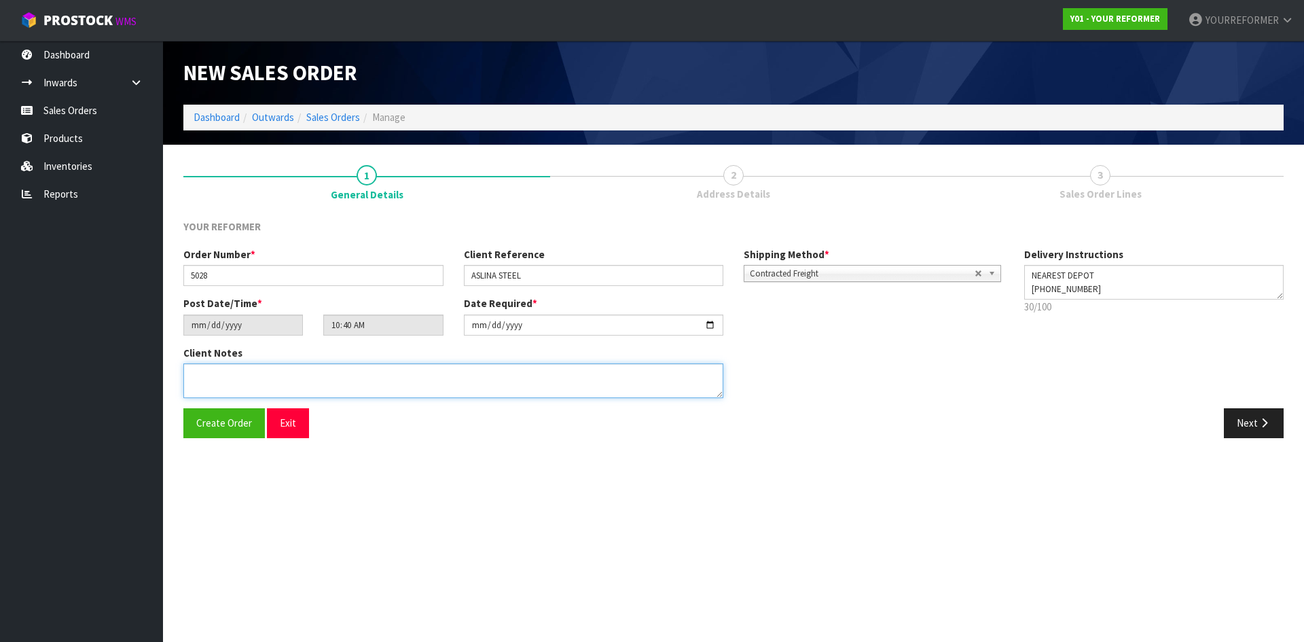
click at [296, 255] on textarea at bounding box center [453, 380] width 540 height 35
paste textarea "ASLINA STEEL [STREET_ADDRESS][PERSON_NAME] [PHONE_NUMBER]"
type textarea "ASLINA STEEL [STREET_ADDRESS][PERSON_NAME] [PHONE_NUMBER]"
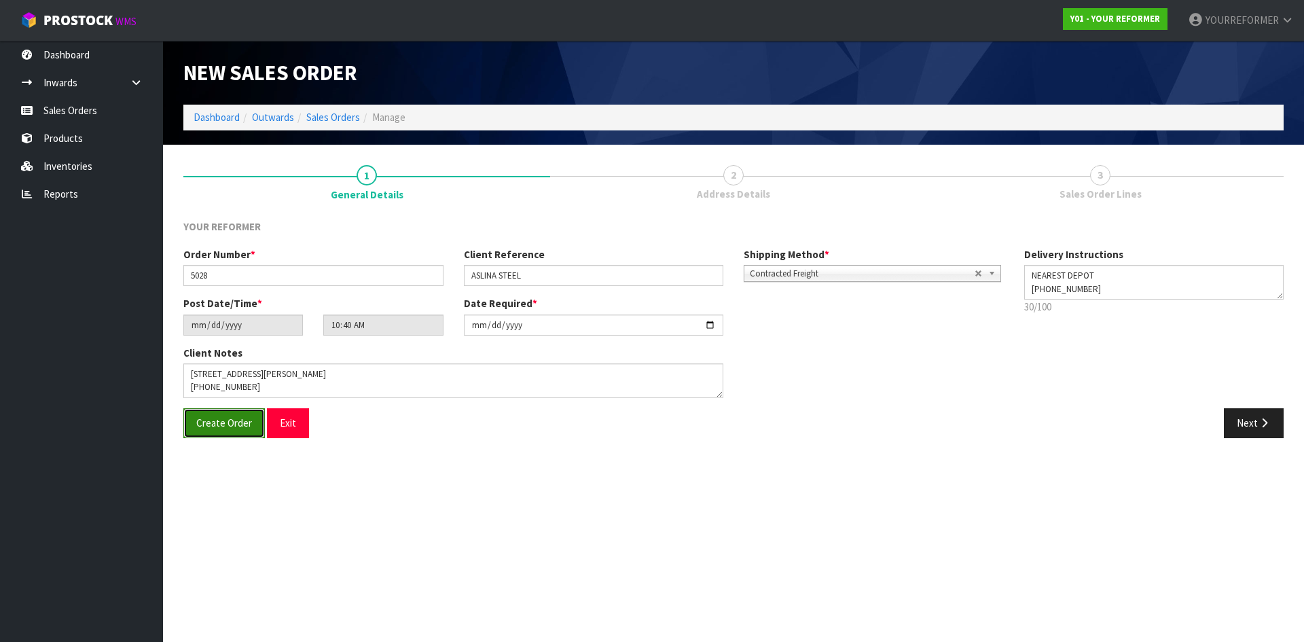
click at [228, 255] on span "Create Order" at bounding box center [224, 422] width 56 height 13
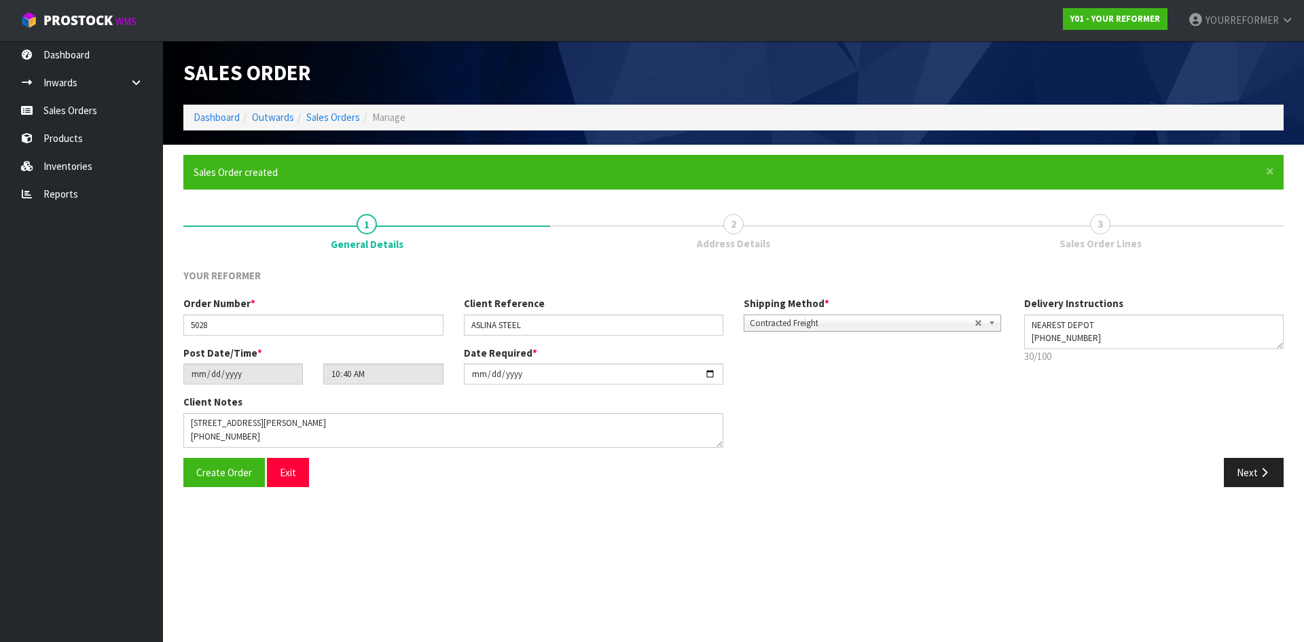
type input "12:40:00.000"
drag, startPoint x: 1280, startPoint y: 67, endPoint x: 1003, endPoint y: 69, distance: 277.0
click at [514, 69] on h1 "Y01-ORD0001331" at bounding box center [1013, 72] width 540 height 23
copy span "Y01-ORD0001331"
drag, startPoint x: 1263, startPoint y: 462, endPoint x: 380, endPoint y: 459, distance: 883.3
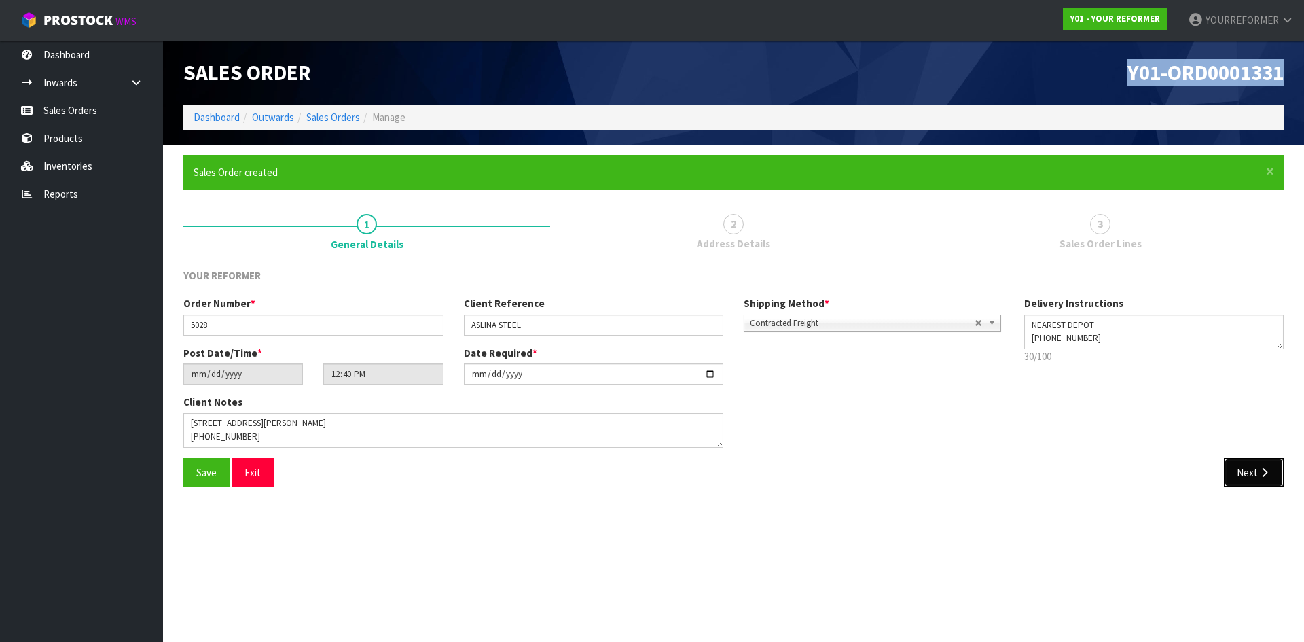
click at [514, 255] on button "Next" at bounding box center [1253, 472] width 60 height 29
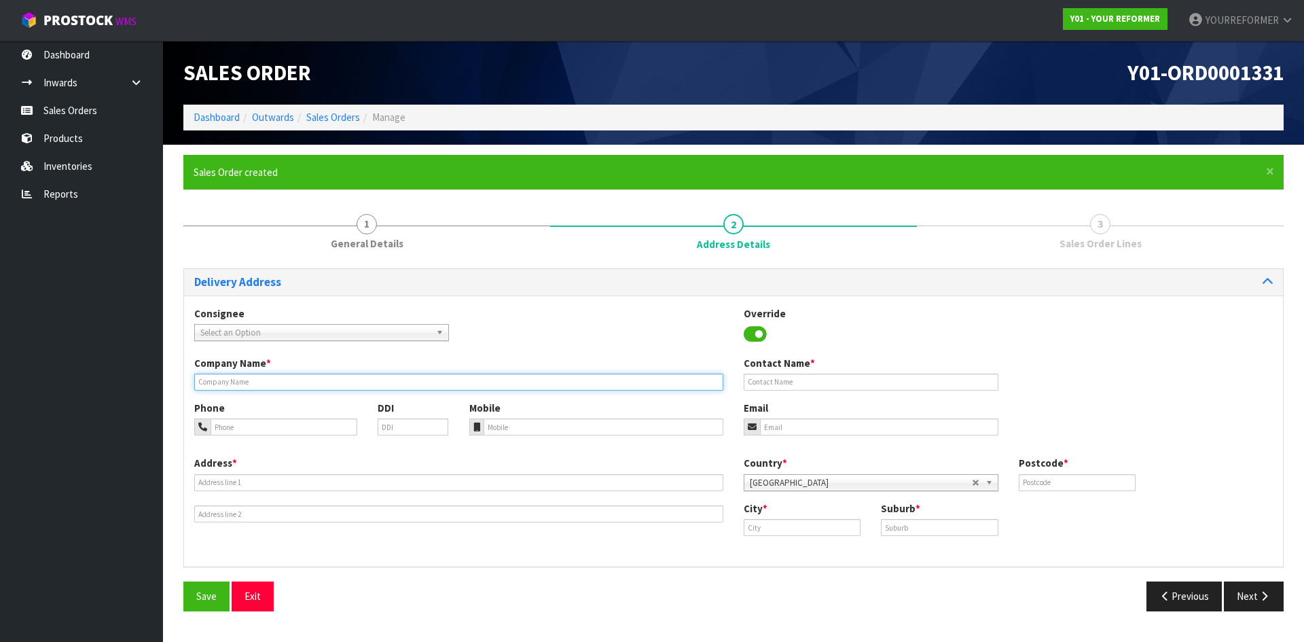
click at [240, 255] on input "text" at bounding box center [458, 381] width 529 height 17
type input "NEAREST DEPOT"
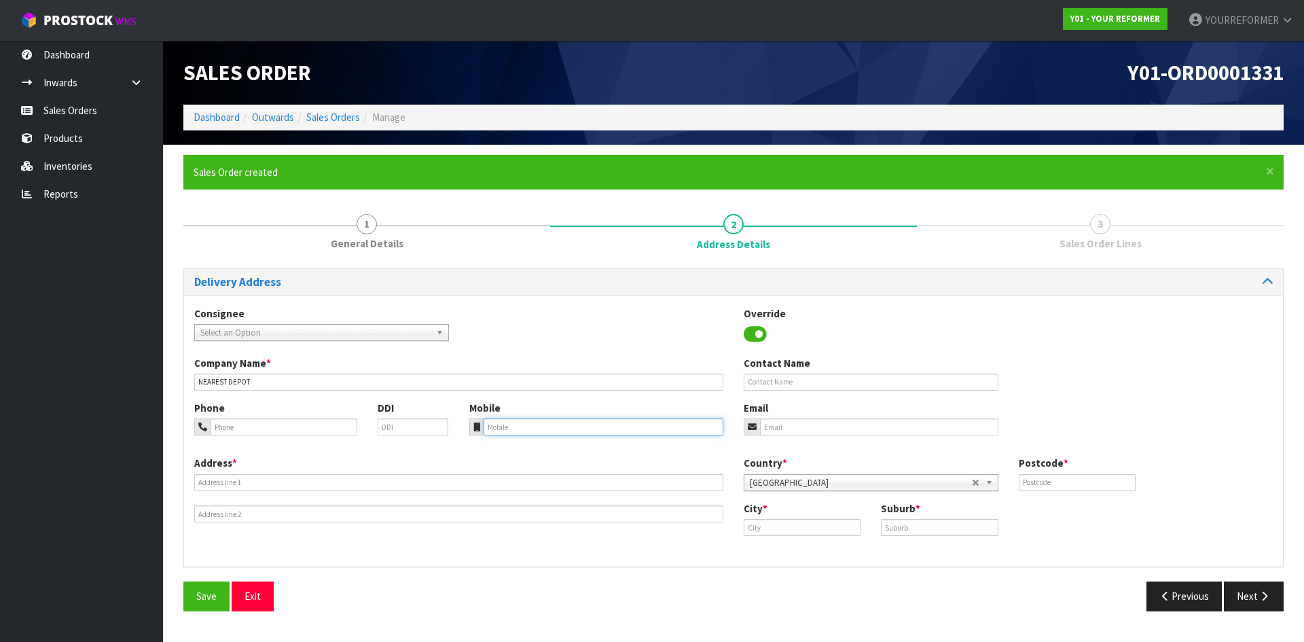
click at [483, 255] on input "tel" at bounding box center [603, 426] width 240 height 17
click at [514, 255] on div "Mobile" at bounding box center [596, 418] width 275 height 35
click at [514, 255] on input "tel" at bounding box center [603, 426] width 240 height 17
paste input "[PHONE_NUMBER]"
type input "[PHONE_NUMBER]"
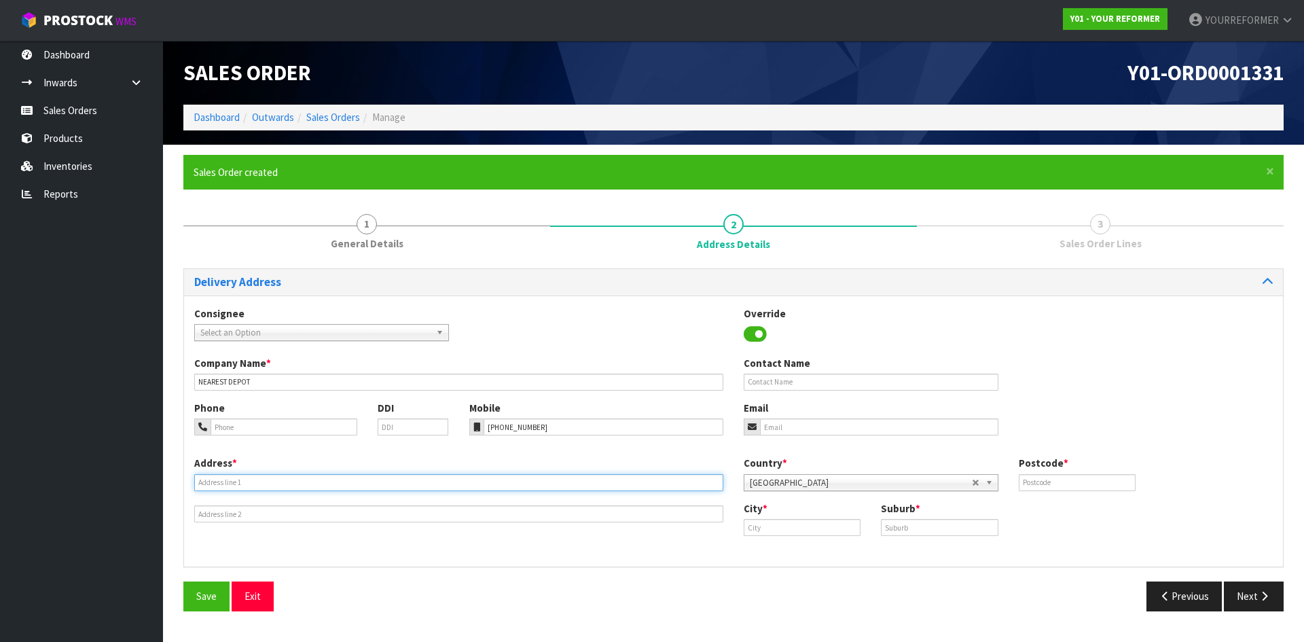
drag, startPoint x: 246, startPoint y: 487, endPoint x: 7, endPoint y: 485, distance: 239.0
click at [246, 255] on input "text" at bounding box center [458, 482] width 529 height 17
click at [234, 255] on input "text" at bounding box center [458, 482] width 529 height 17
paste input "[STREET_ADDRESS][PERSON_NAME]"
type input "[STREET_ADDRESS][PERSON_NAME]"
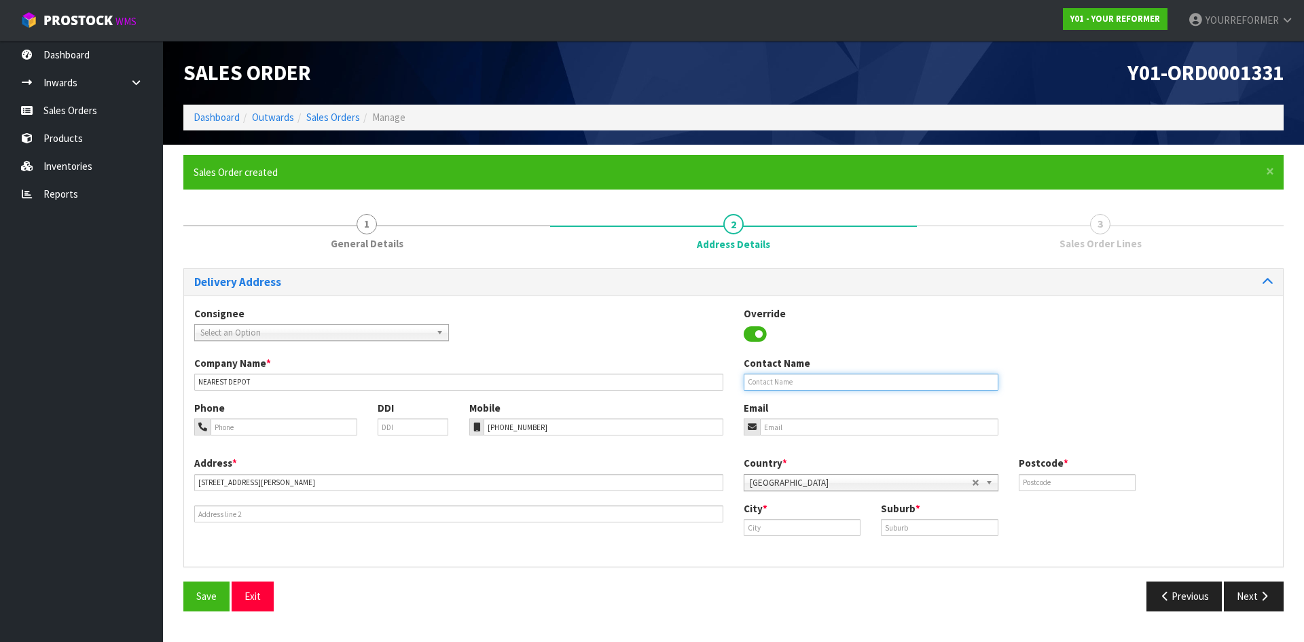
click at [514, 255] on input "text" at bounding box center [870, 381] width 255 height 17
paste input "ASLINA STEEL"
type input "ASLINA STEEL"
drag, startPoint x: 775, startPoint y: 427, endPoint x: 145, endPoint y: 404, distance: 630.5
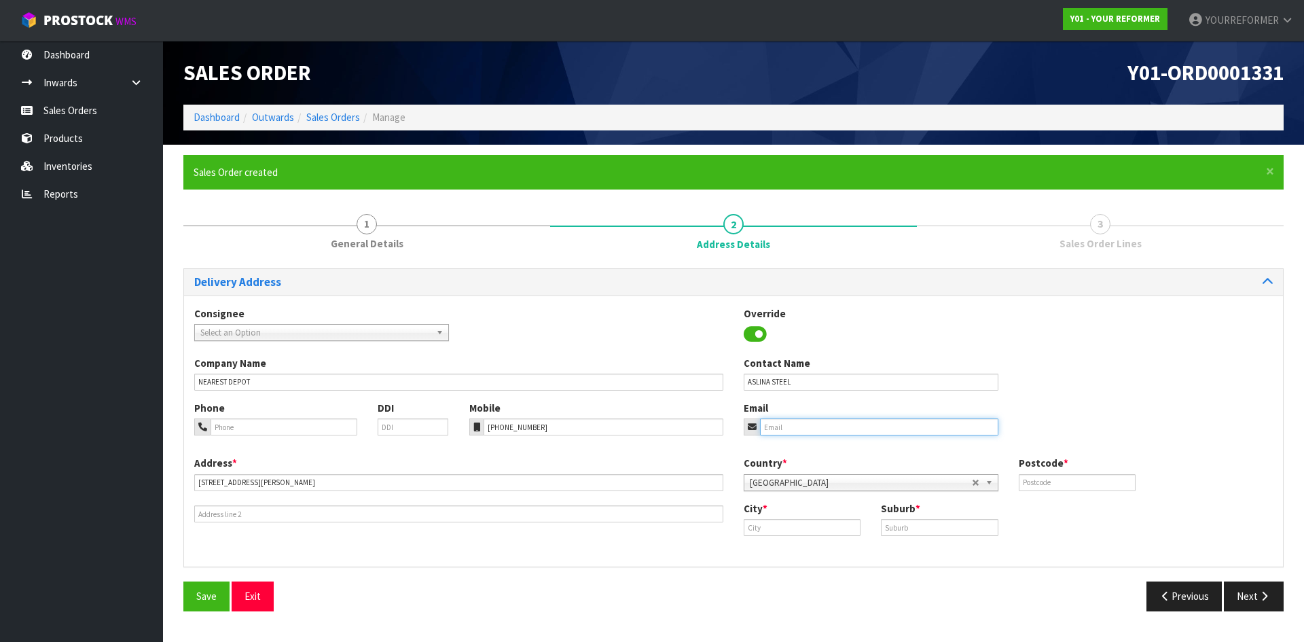
click at [514, 255] on input "email" at bounding box center [879, 426] width 238 height 17
paste input "[EMAIL_ADDRESS][DOMAIN_NAME]"
type input "[EMAIL_ADDRESS][DOMAIN_NAME]"
click at [514, 255] on input "text" at bounding box center [1076, 482] width 117 height 17
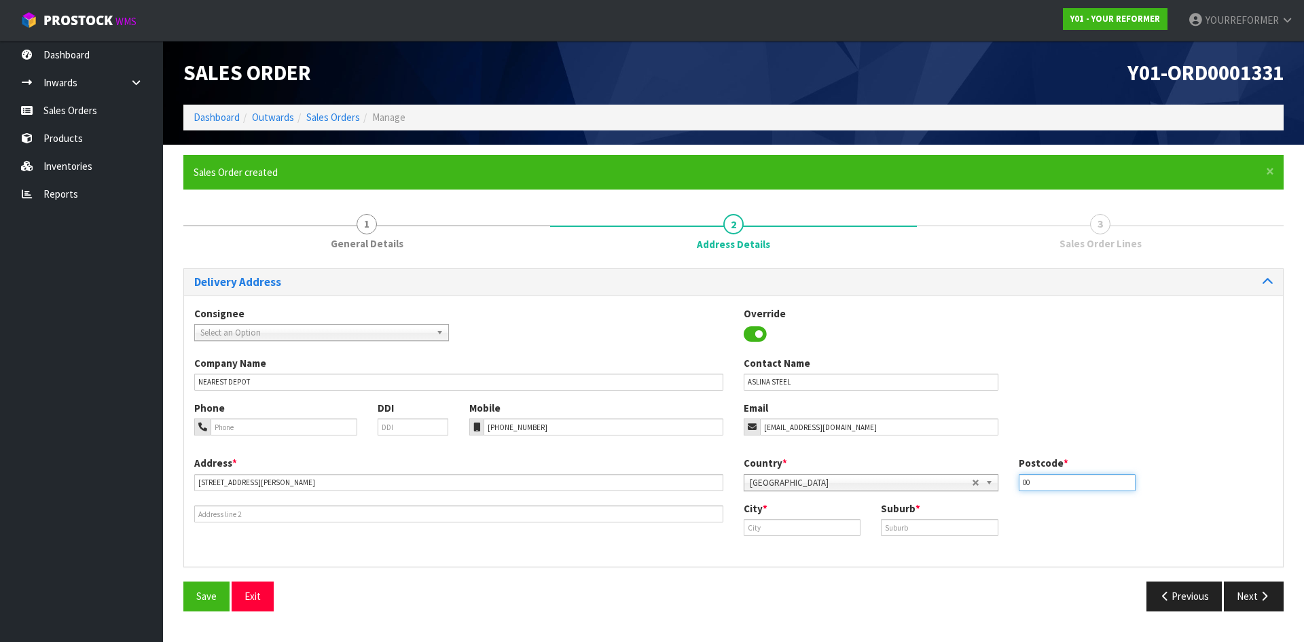
type input "00"
click at [514, 255] on input "text" at bounding box center [801, 527] width 117 height 17
paste input "Dunedin"
type input "Dunedin"
drag, startPoint x: 767, startPoint y: 561, endPoint x: 753, endPoint y: 561, distance: 14.3
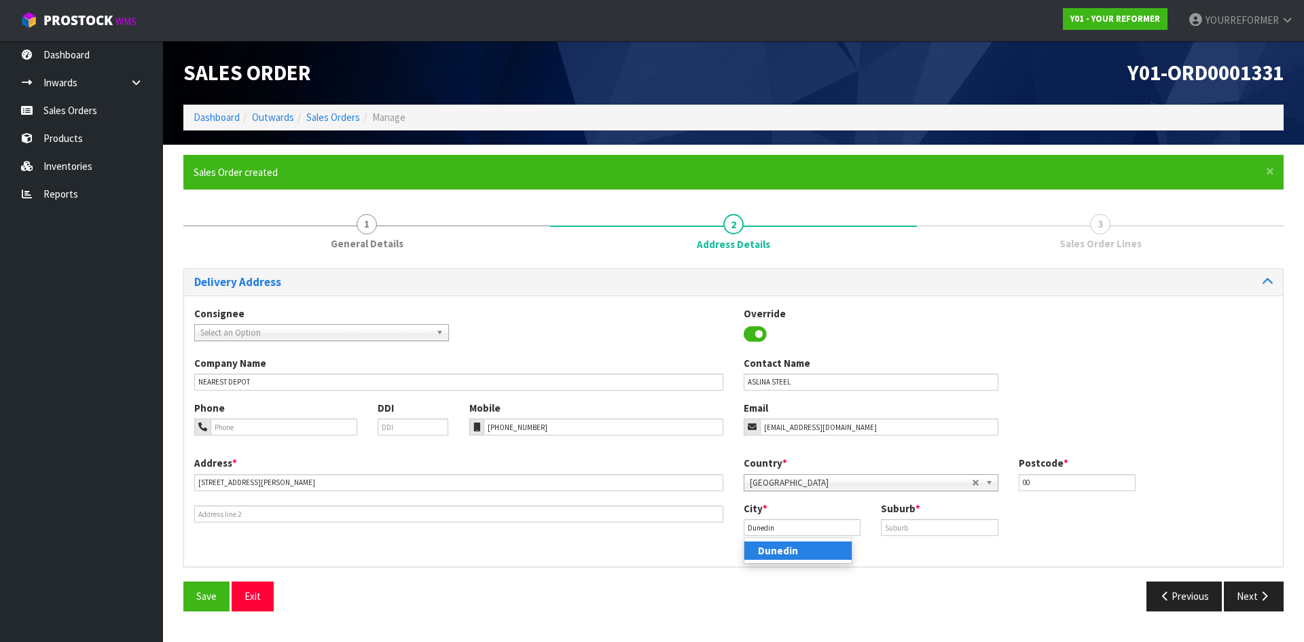
click at [514, 255] on ul "Dunedin" at bounding box center [797, 550] width 109 height 26
click at [514, 255] on label "Suburb *" at bounding box center [900, 508] width 39 height 14
drag, startPoint x: 915, startPoint y: 523, endPoint x: 962, endPoint y: 535, distance: 49.1
click at [514, 255] on input "text" at bounding box center [939, 527] width 117 height 17
paste input "[PERSON_NAME] [PERSON_NAME]"
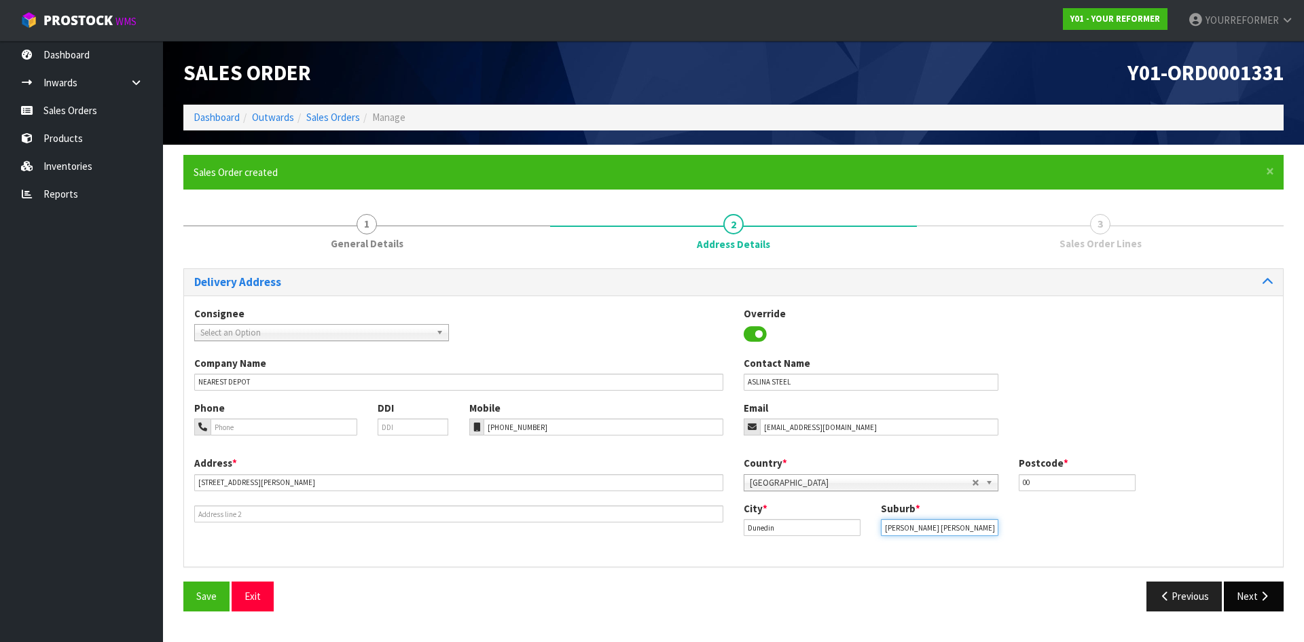
type input "[PERSON_NAME] [PERSON_NAME]"
click at [514, 255] on button "Next" at bounding box center [1253, 595] width 60 height 29
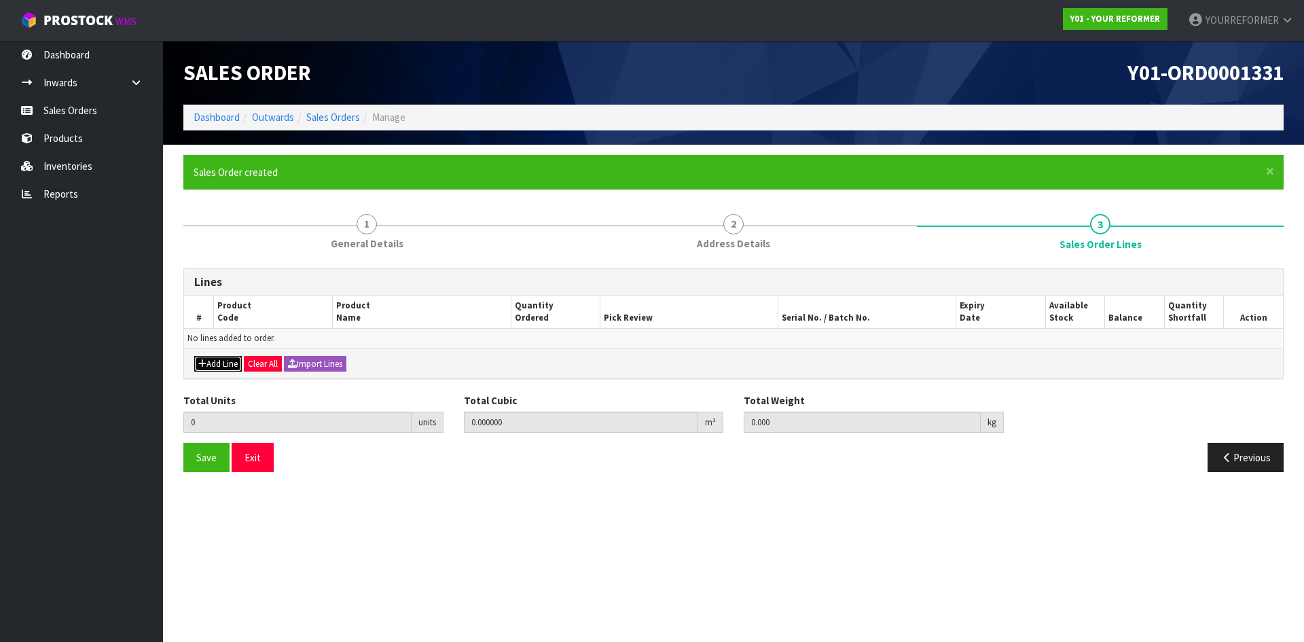
click at [213, 255] on button "Add Line" at bounding box center [218, 364] width 48 height 16
type input "0"
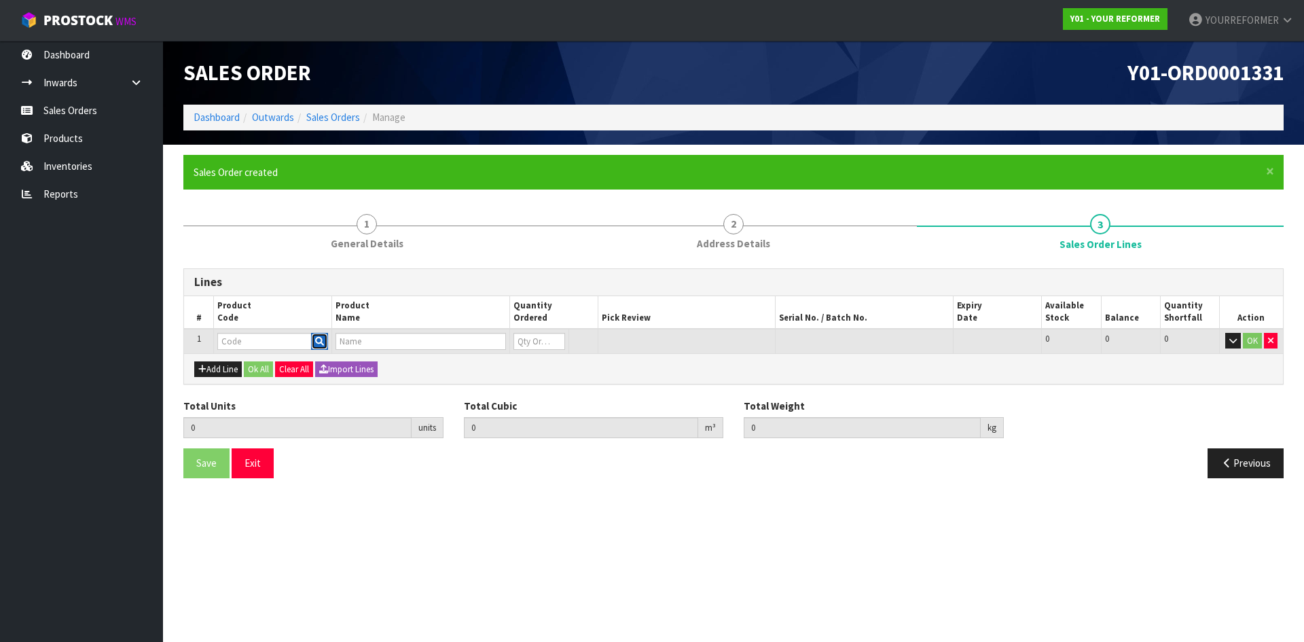
click at [317, 255] on icon "button" at bounding box center [319, 341] width 9 height 9
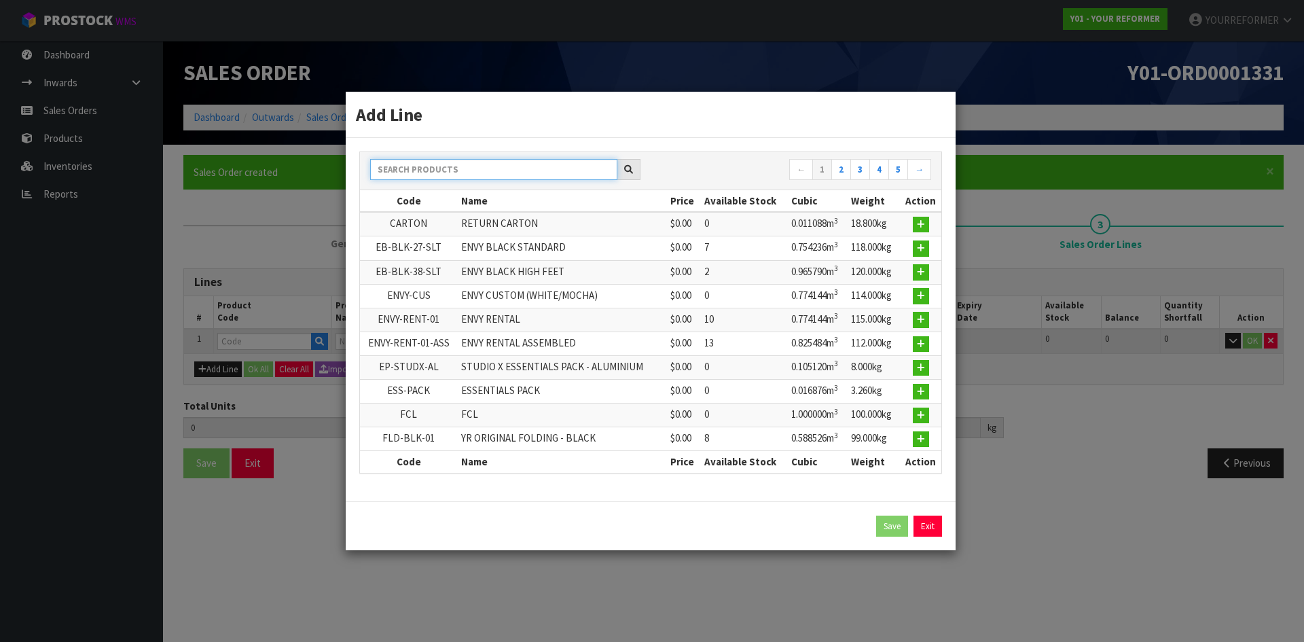
click at [422, 170] on input "text" at bounding box center [493, 169] width 247 height 21
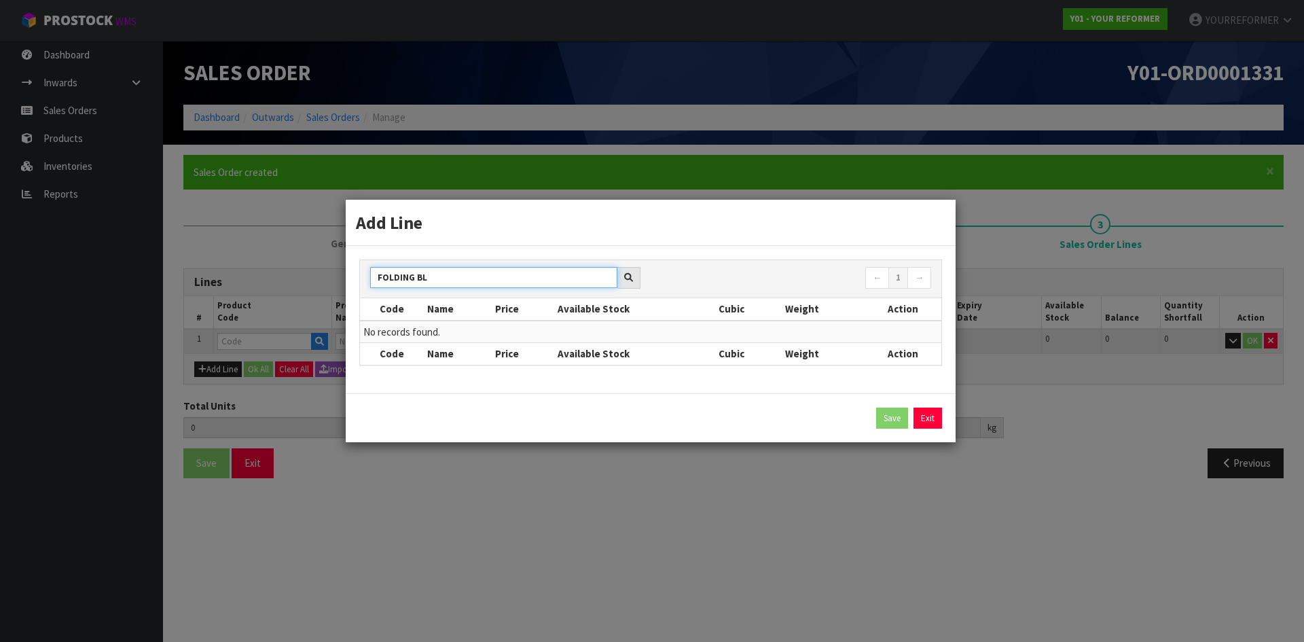
click at [418, 255] on input "FOLDING BL" at bounding box center [493, 277] width 247 height 21
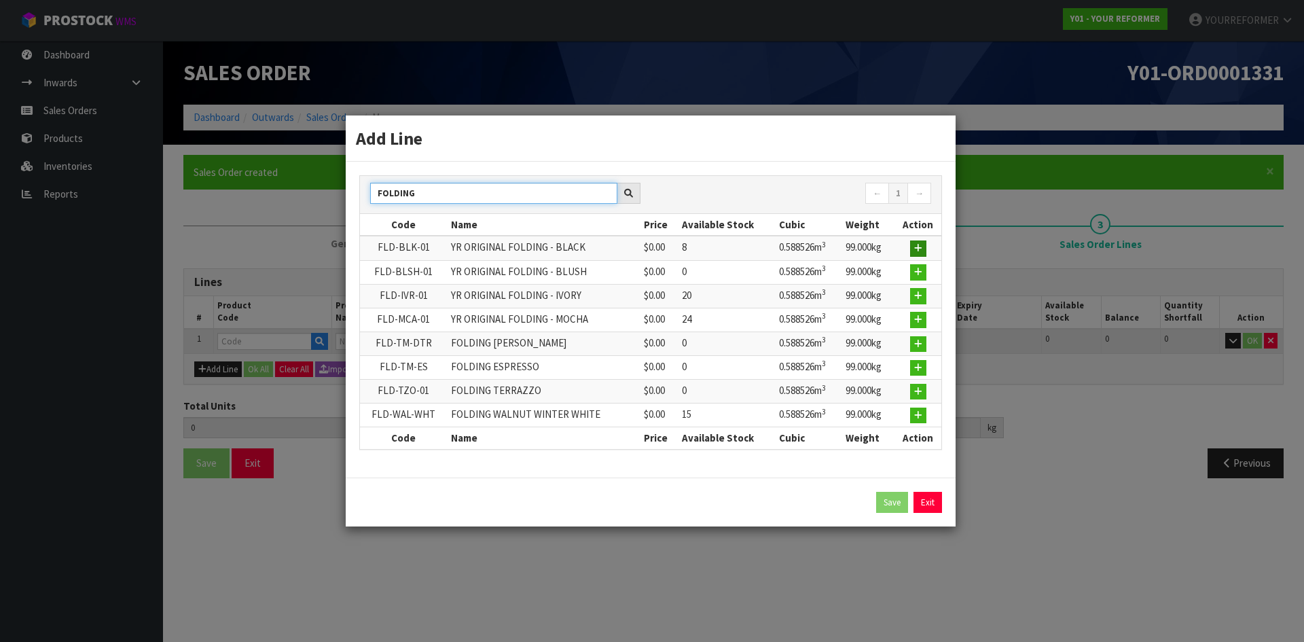
type input "FOLDING"
click at [514, 246] on button "button" at bounding box center [918, 248] width 16 height 16
type input "0.000000"
type input "0.000"
type input "FLD-BLK-01"
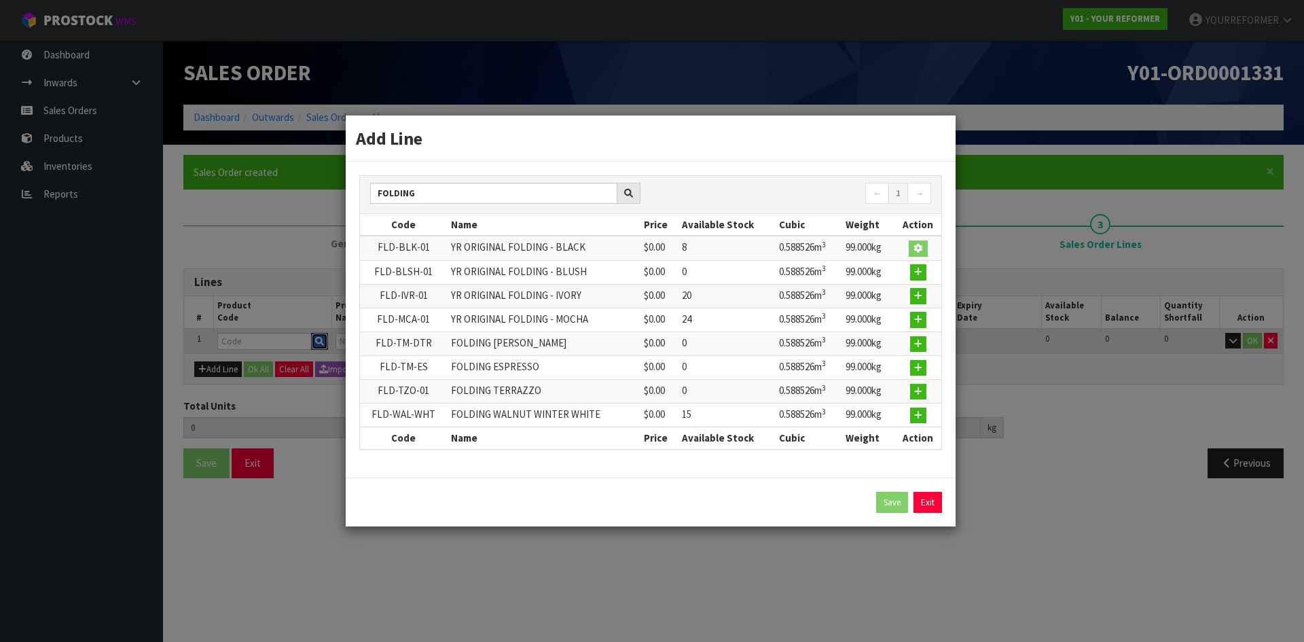
type input "YR ORIGINAL FOLDING - BLACK"
type input "0"
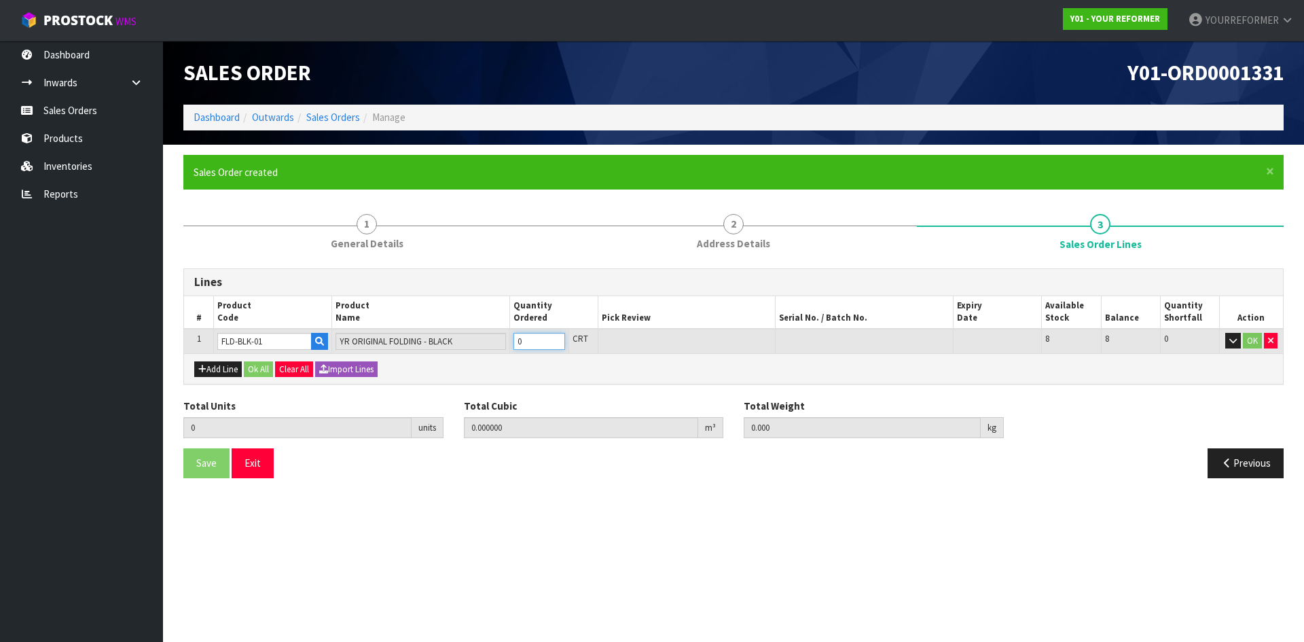
click at [514, 255] on input "0" at bounding box center [539, 341] width 52 height 17
type input "1"
type input "0.588526"
type input "99"
type input "1"
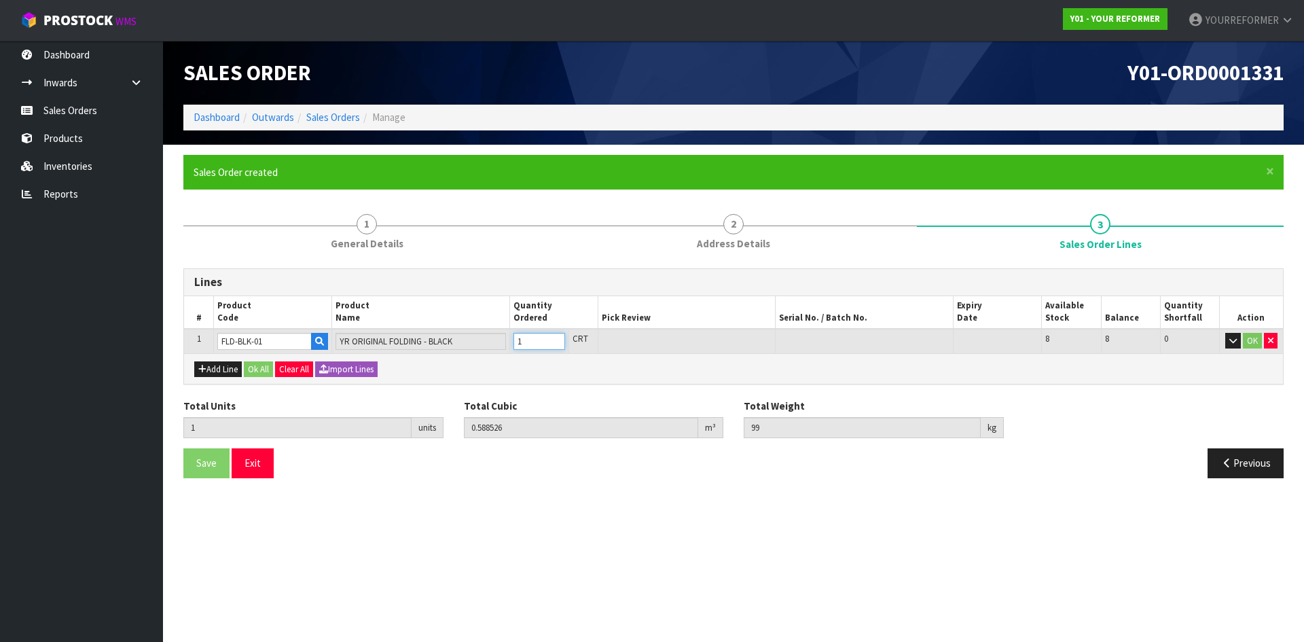
click at [514, 255] on input "1" at bounding box center [539, 341] width 52 height 17
click at [229, 255] on button "Add Line" at bounding box center [218, 369] width 48 height 16
type input "0"
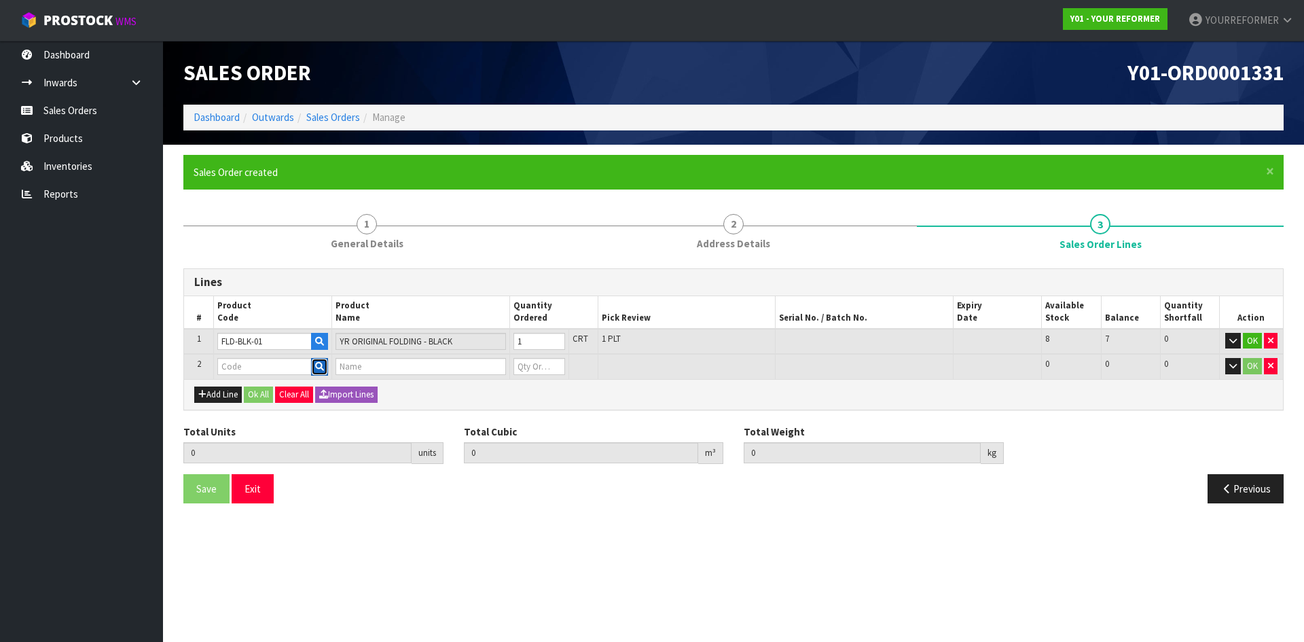
click at [319, 255] on button "button" at bounding box center [319, 367] width 17 height 18
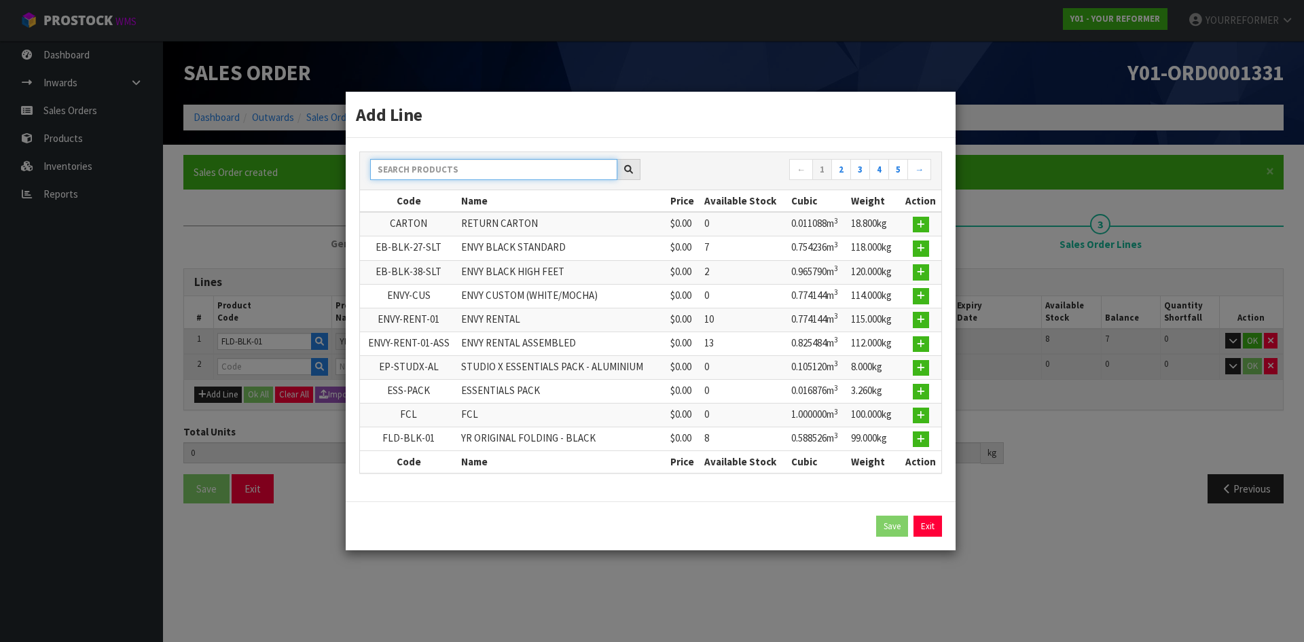
click at [488, 164] on input "text" at bounding box center [493, 169] width 247 height 21
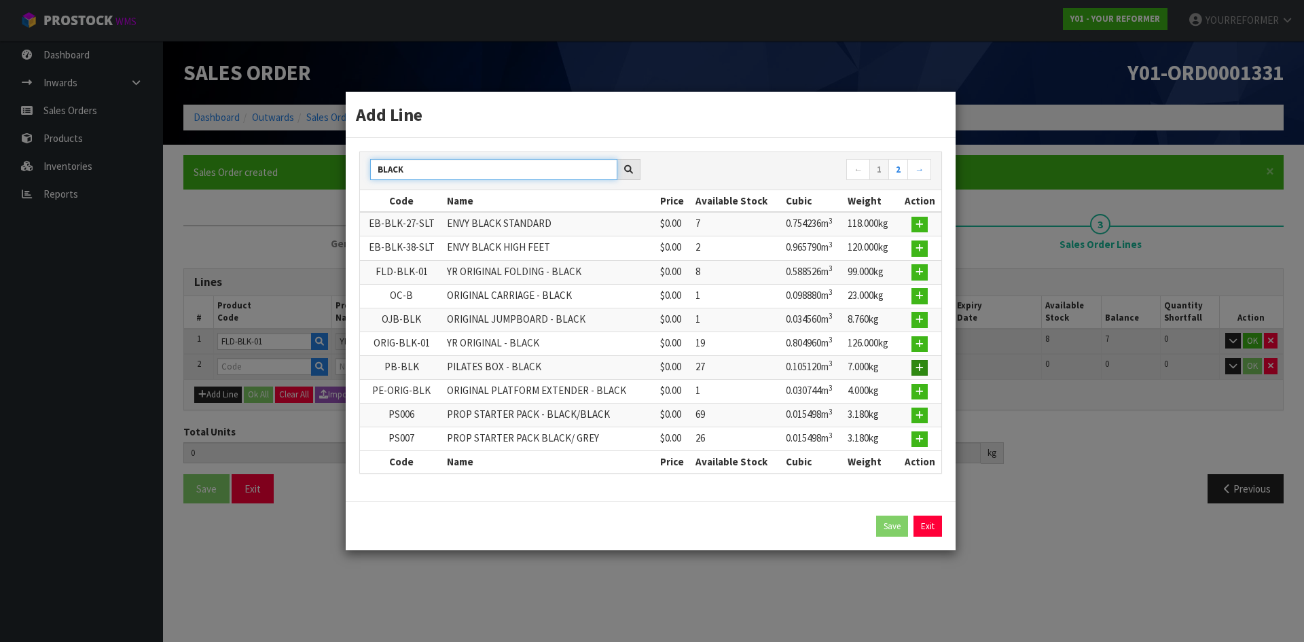
type input "BLACK"
drag, startPoint x: 923, startPoint y: 369, endPoint x: 914, endPoint y: 367, distance: 9.9
click at [514, 255] on icon "button" at bounding box center [919, 367] width 8 height 9
type input "1"
type input "0.588526"
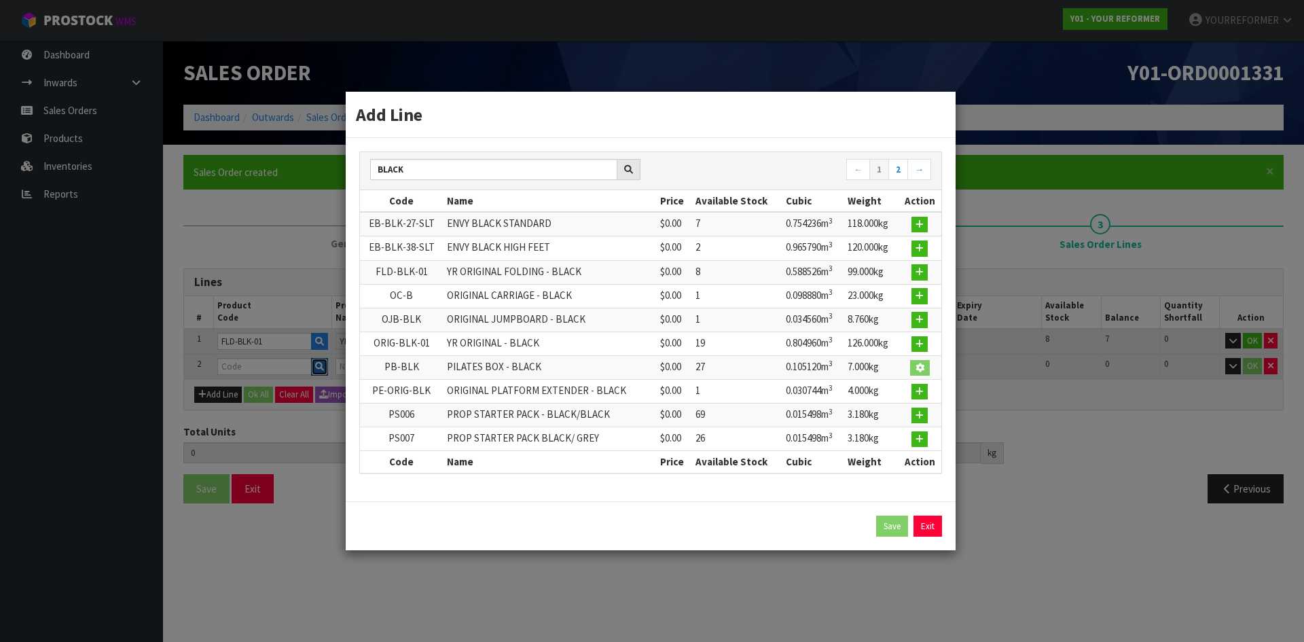
type input "99"
type input "PB-BLK"
type input "PILATES BOX - BLACK"
type input "0"
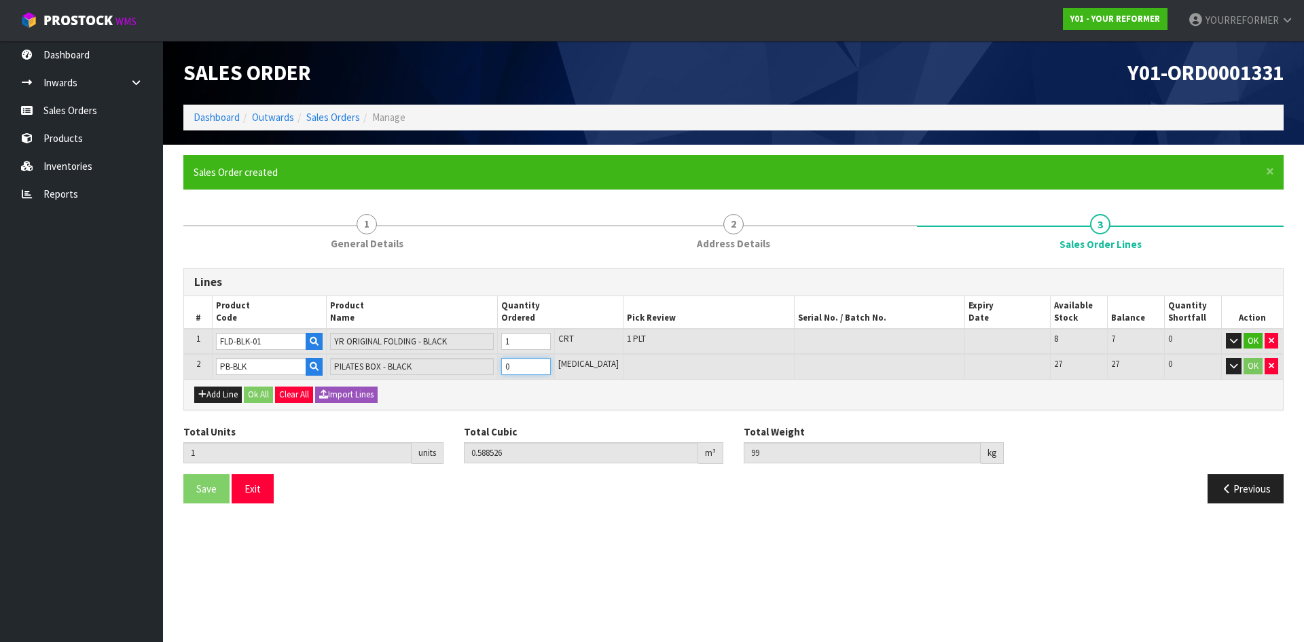
type input "2"
type input "0.693646"
type input "107"
type input "1"
click at [514, 255] on input "1" at bounding box center [526, 366] width 50 height 17
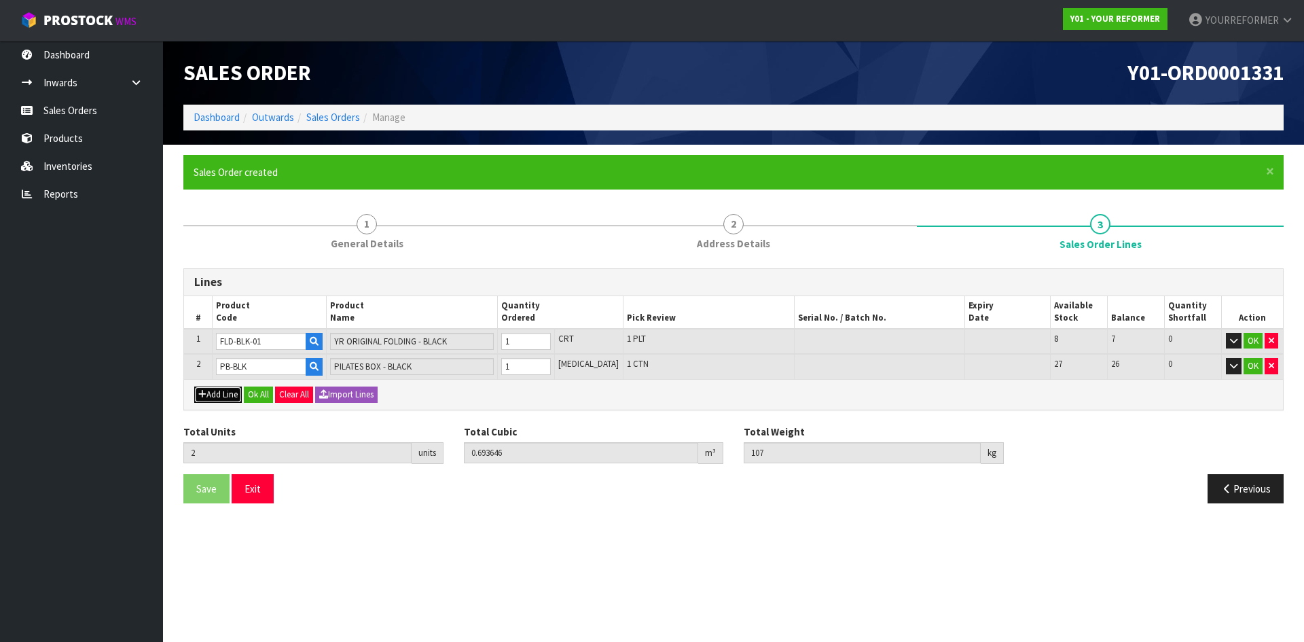
click at [221, 255] on button "Add Line" at bounding box center [218, 394] width 48 height 16
type input "0"
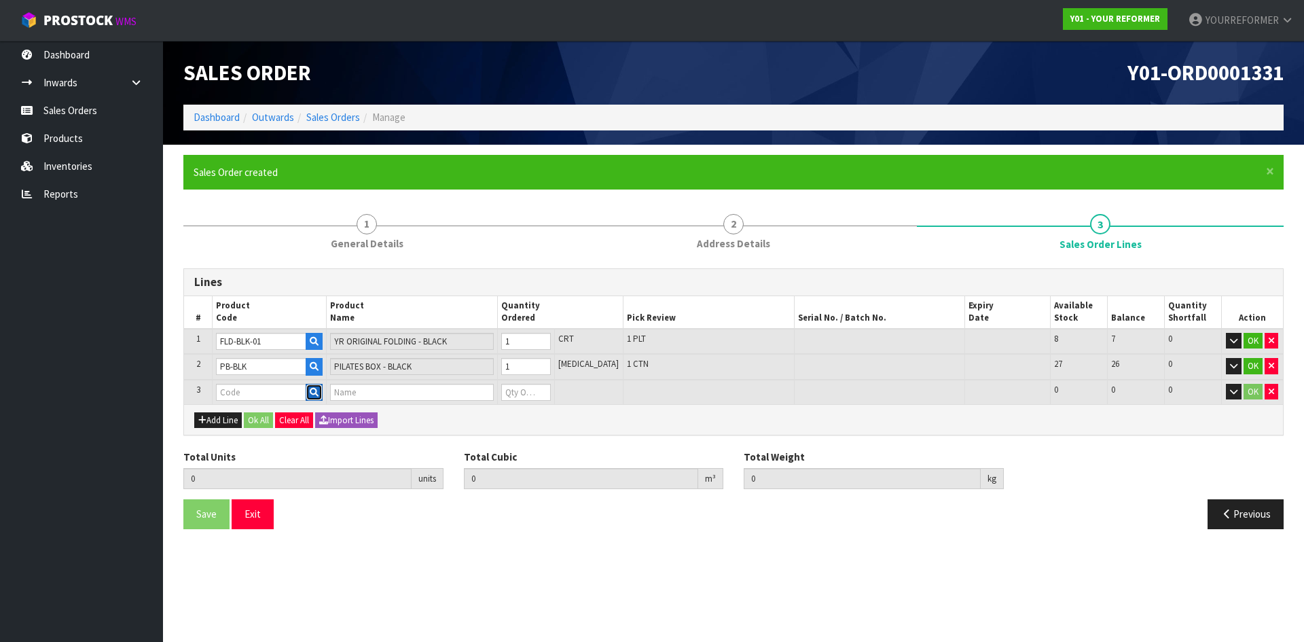
click at [318, 255] on icon "button" at bounding box center [314, 392] width 9 height 9
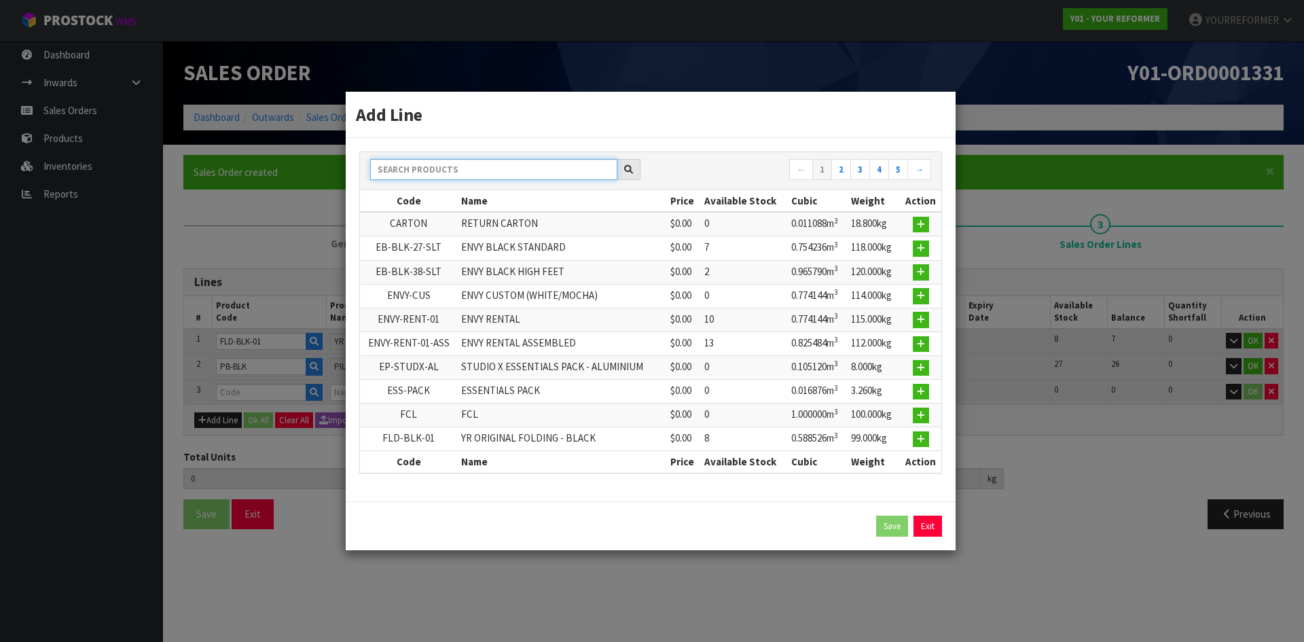
click at [454, 167] on input "text" at bounding box center [493, 169] width 247 height 21
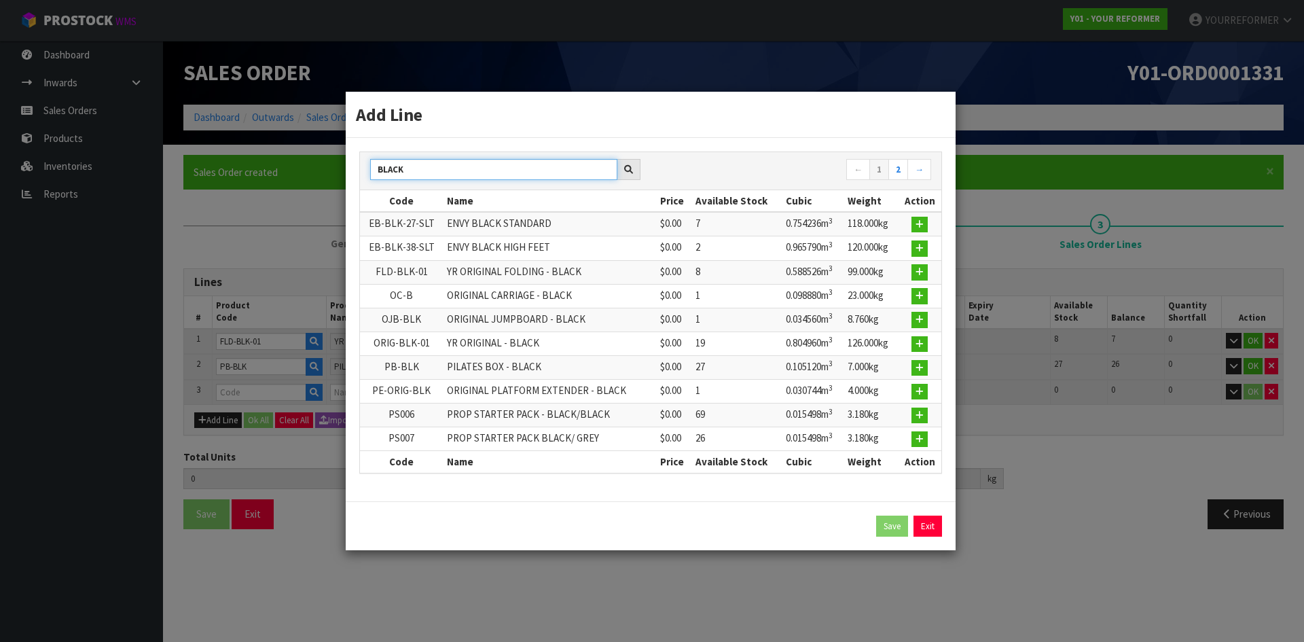
type input "BLACK"
click at [514, 255] on icon "button" at bounding box center [919, 415] width 8 height 9
type input "2"
type input "0.693646"
type input "107"
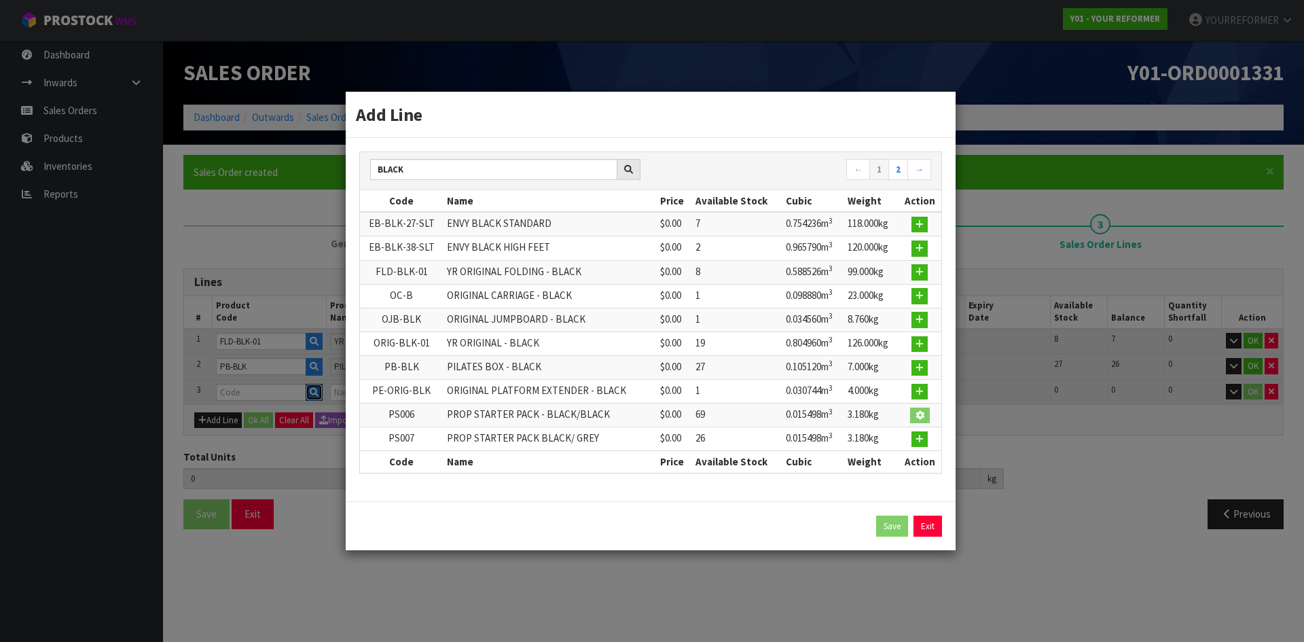
type input "PS006"
type input "PROP STARTER PACK - BLACK/BLACK"
type input "0"
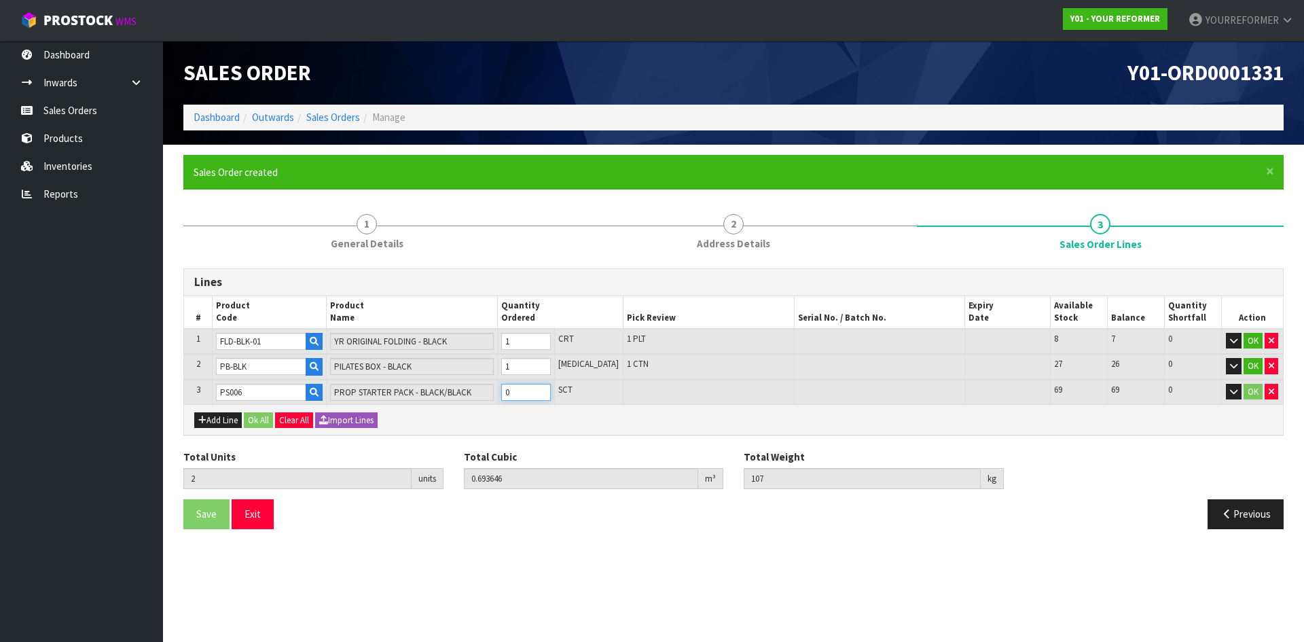
type input "3"
type input "0.709144"
type input "110.18"
drag, startPoint x: 556, startPoint y: 390, endPoint x: 434, endPoint y: 429, distance: 128.2
type input "1"
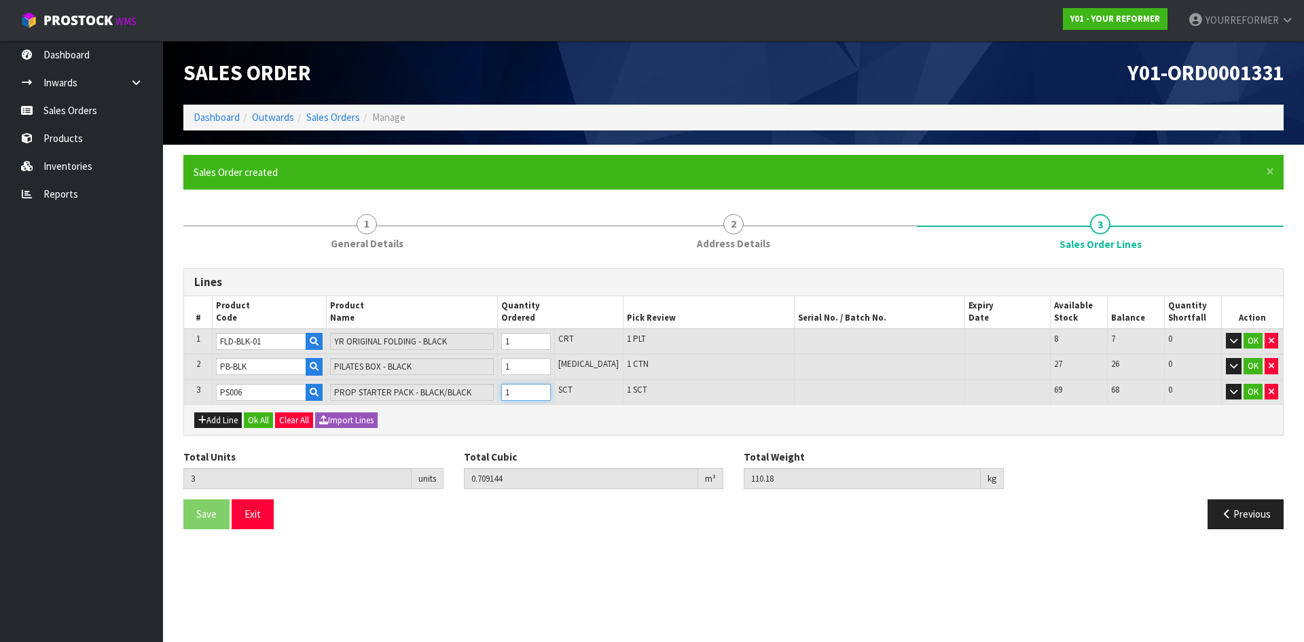
click at [514, 255] on input "1" at bounding box center [526, 392] width 50 height 17
click at [259, 255] on button "Ok All" at bounding box center [258, 420] width 29 height 16
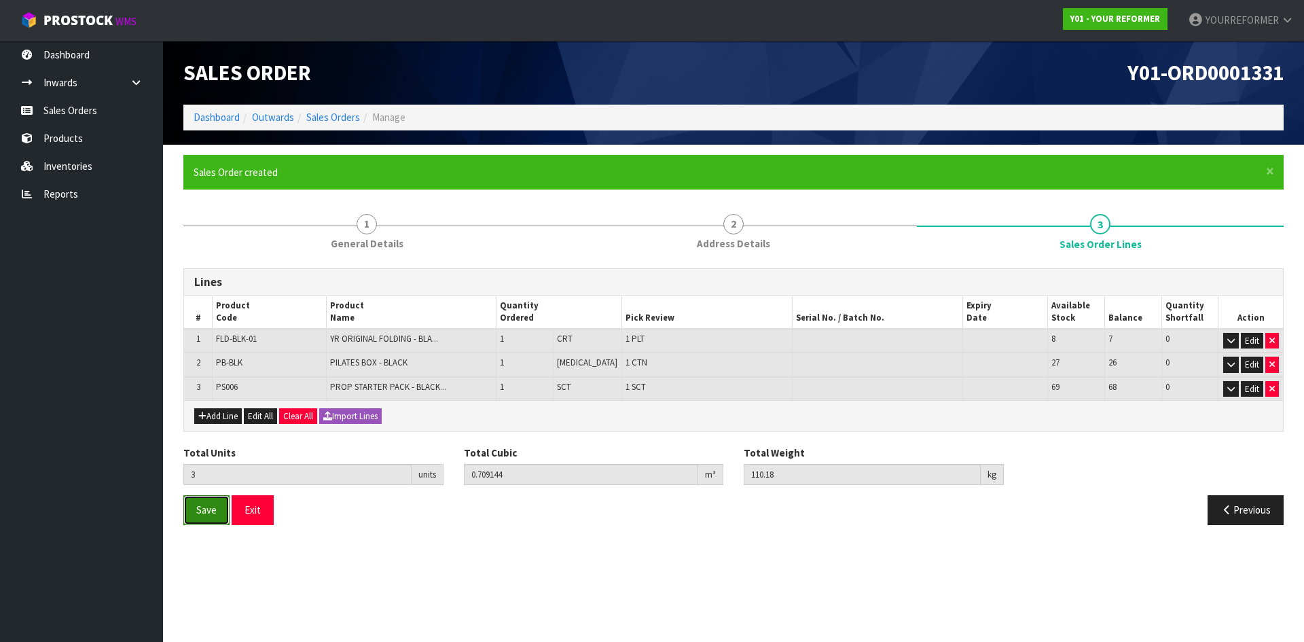
click at [214, 255] on span "Save" at bounding box center [206, 509] width 20 height 13
click at [208, 255] on span "Save" at bounding box center [206, 509] width 20 height 13
drag, startPoint x: 100, startPoint y: 107, endPoint x: 293, endPoint y: 114, distance: 192.3
click at [100, 106] on link "Sales Orders" at bounding box center [81, 110] width 163 height 28
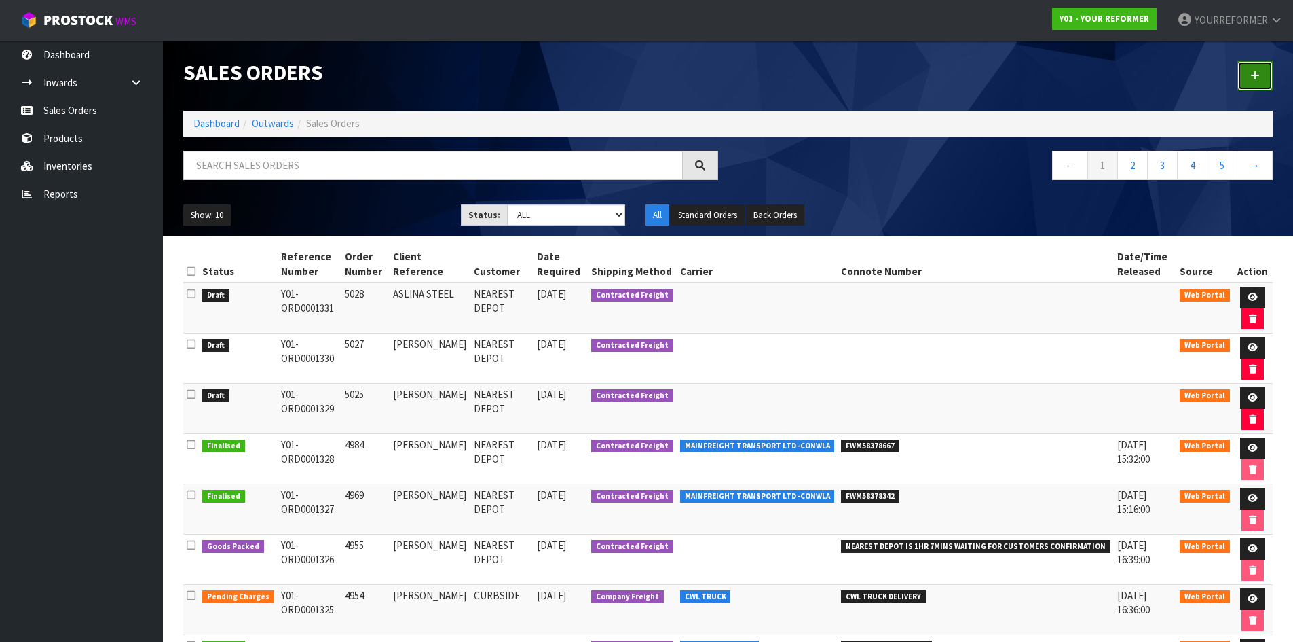
click at [514, 73] on link at bounding box center [1255, 75] width 35 height 29
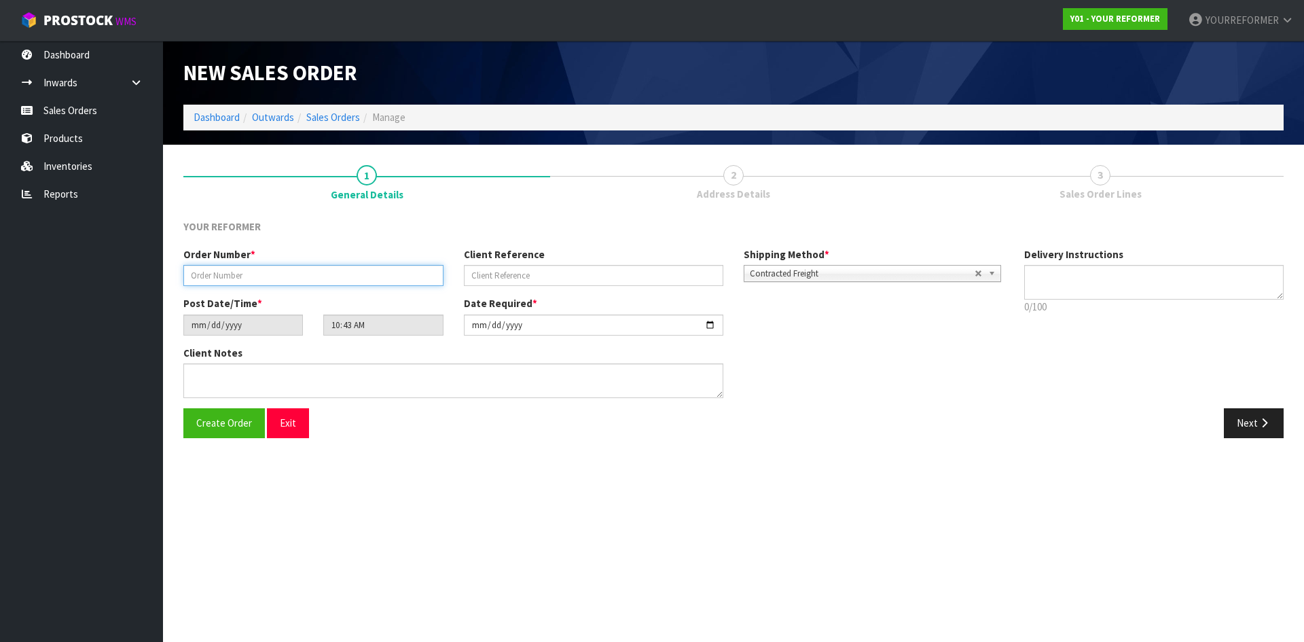
drag, startPoint x: 305, startPoint y: 278, endPoint x: 415, endPoint y: 276, distance: 110.0
click at [305, 255] on input "text" at bounding box center [313, 275] width 260 height 21
paste input "5029"
type input "5029"
click at [514, 255] on input "text" at bounding box center [594, 275] width 260 height 21
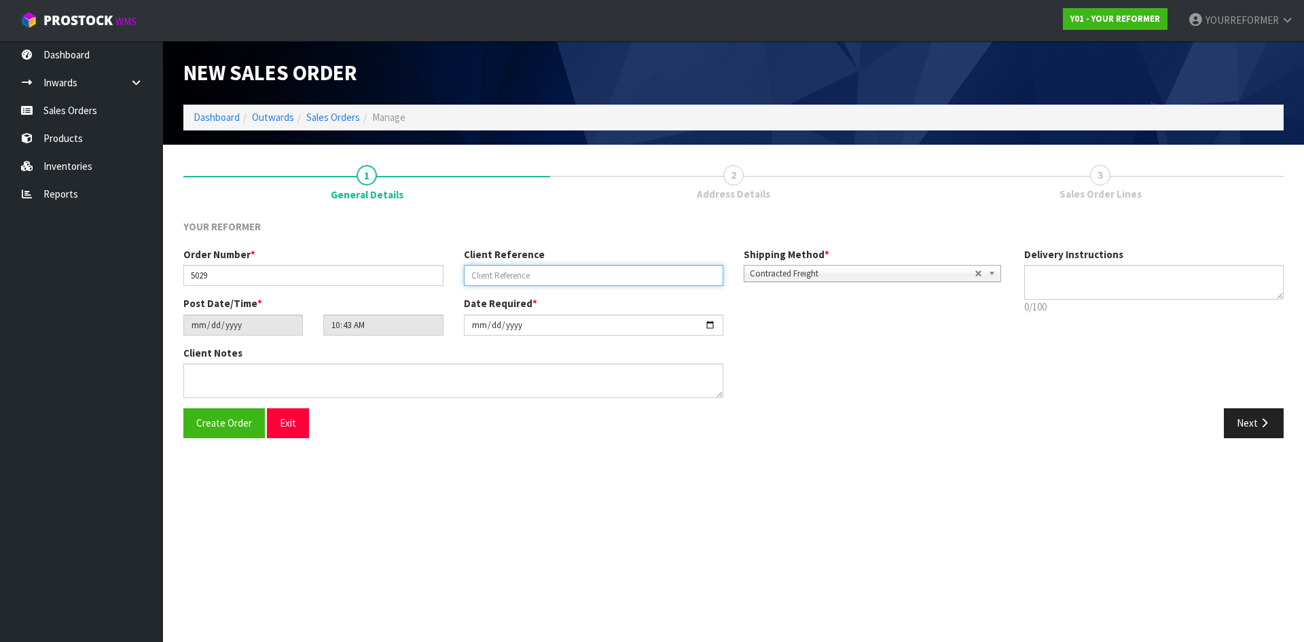
drag, startPoint x: 534, startPoint y: 280, endPoint x: 605, endPoint y: 285, distance: 71.4
click at [514, 255] on input "text" at bounding box center [594, 275] width 260 height 21
paste input "[PERSON_NAME]"
type input "[PERSON_NAME]"
click at [514, 255] on textarea at bounding box center [1154, 282] width 260 height 35
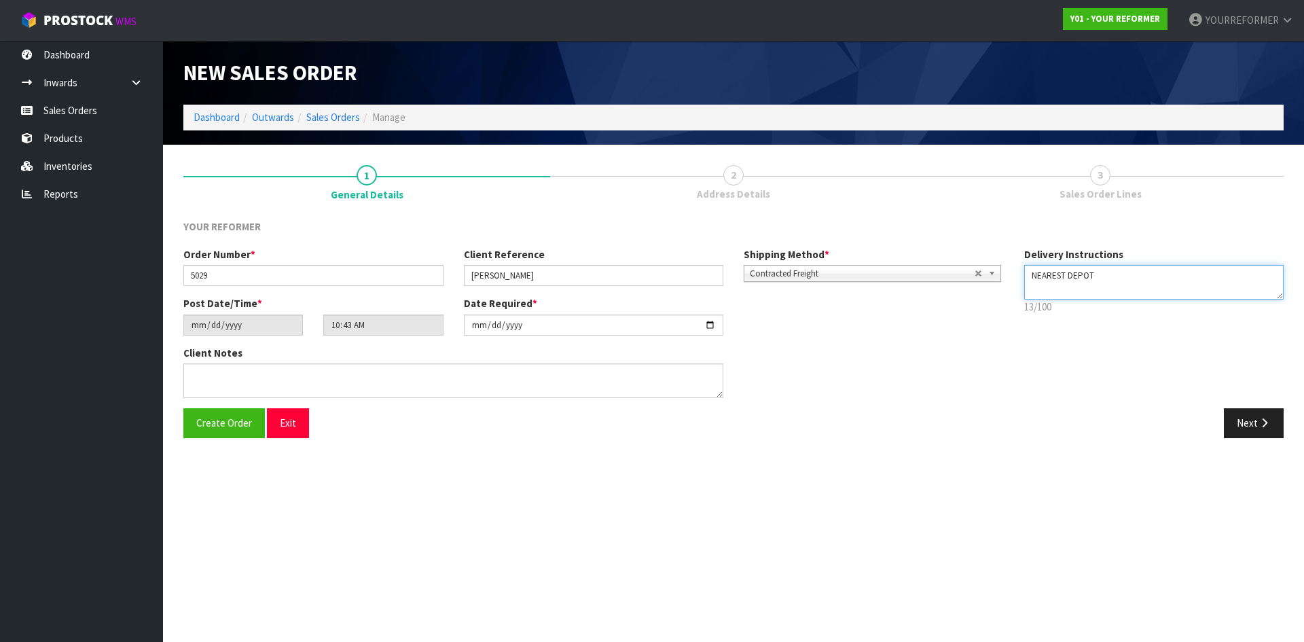
click at [514, 255] on textarea at bounding box center [1154, 282] width 260 height 35
paste textarea "[PHONE_NUMBER]"
type textarea "NEAREST DEPOT [PHONE_NUMBER]"
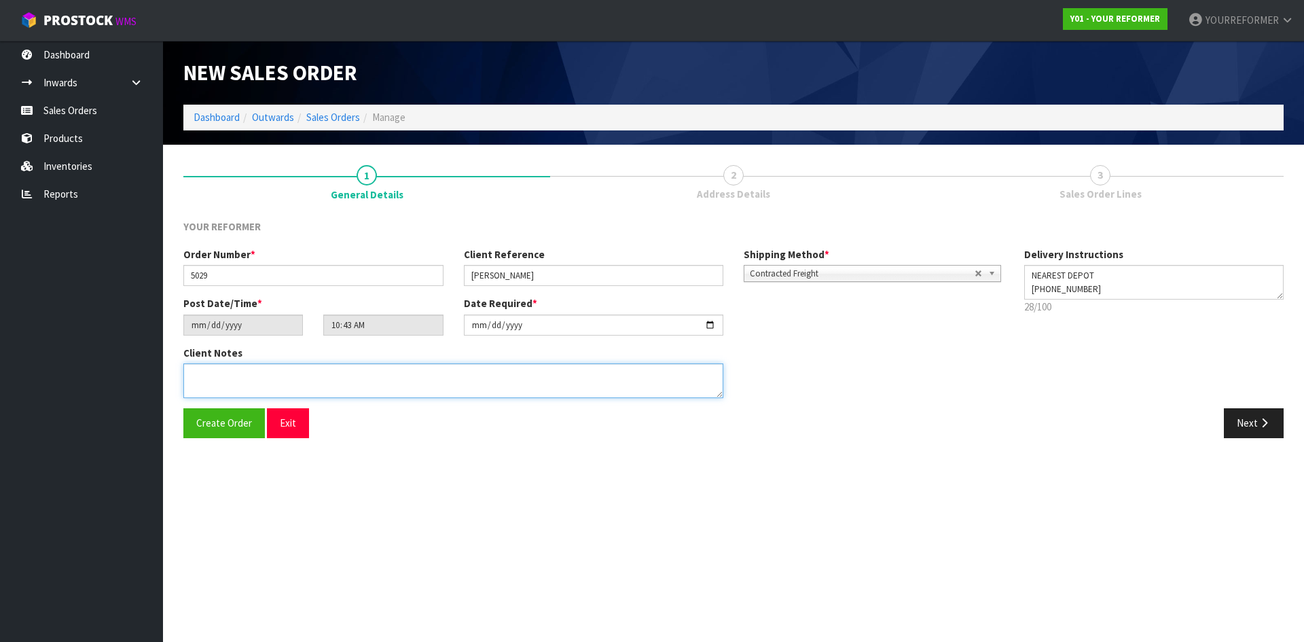
click at [297, 255] on textarea at bounding box center [453, 380] width 540 height 35
paste textarea "[PERSON_NAME] [STREET_ADDRESS][PERSON_NAME] [PHONE_NUMBER]"
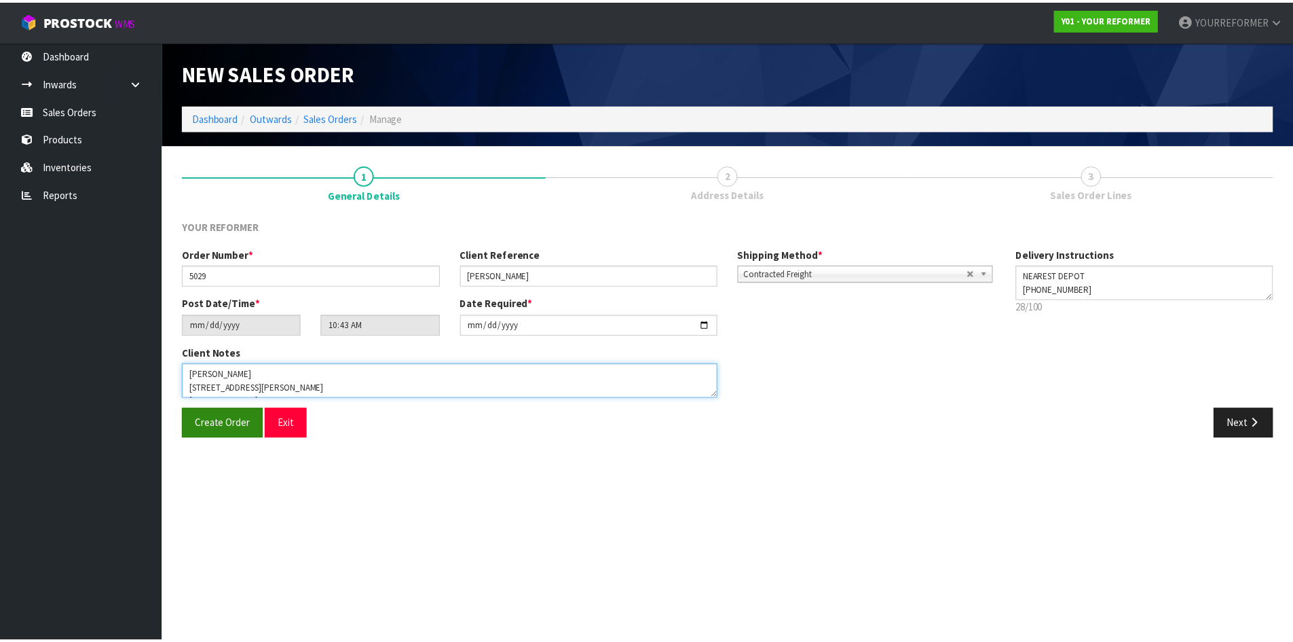
scroll to position [62, 0]
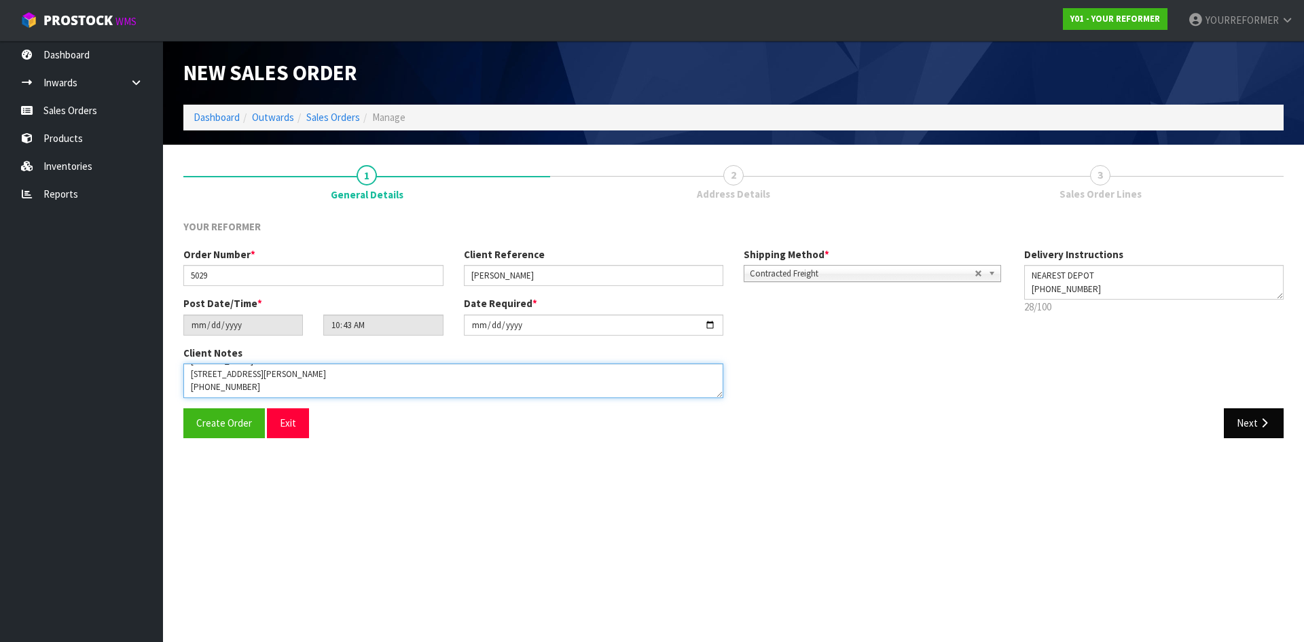
type textarea "[PERSON_NAME] [STREET_ADDRESS][PERSON_NAME] [PHONE_NUMBER]"
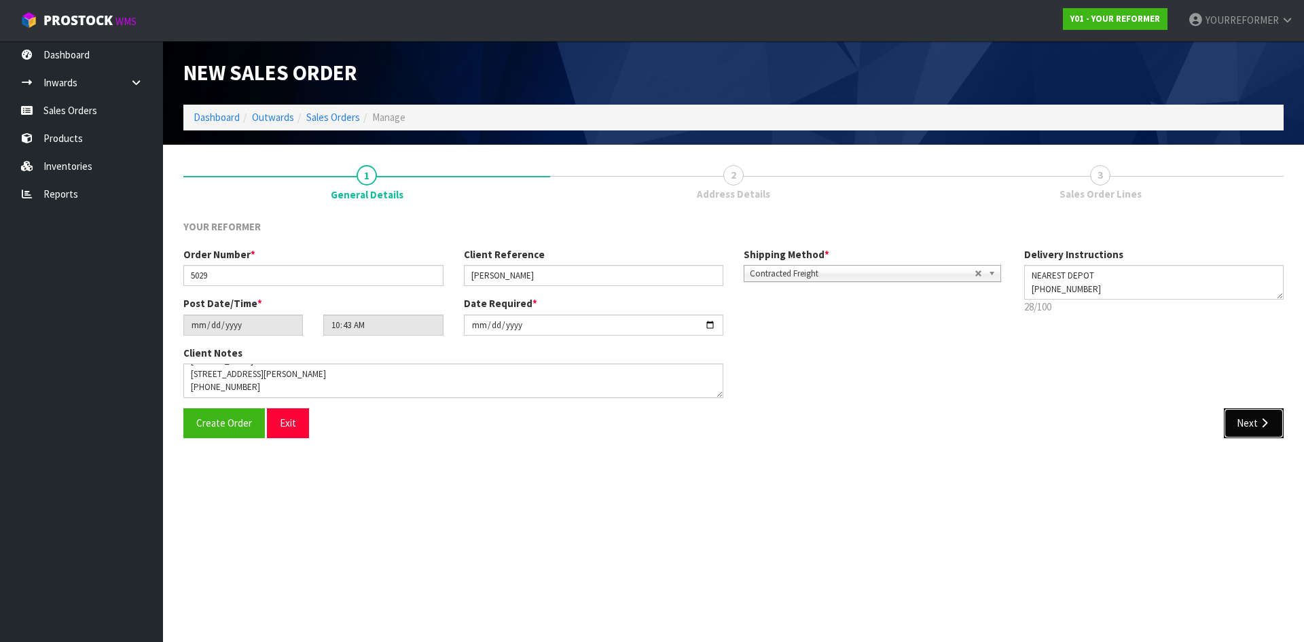
click at [514, 255] on button "Next" at bounding box center [1253, 422] width 60 height 29
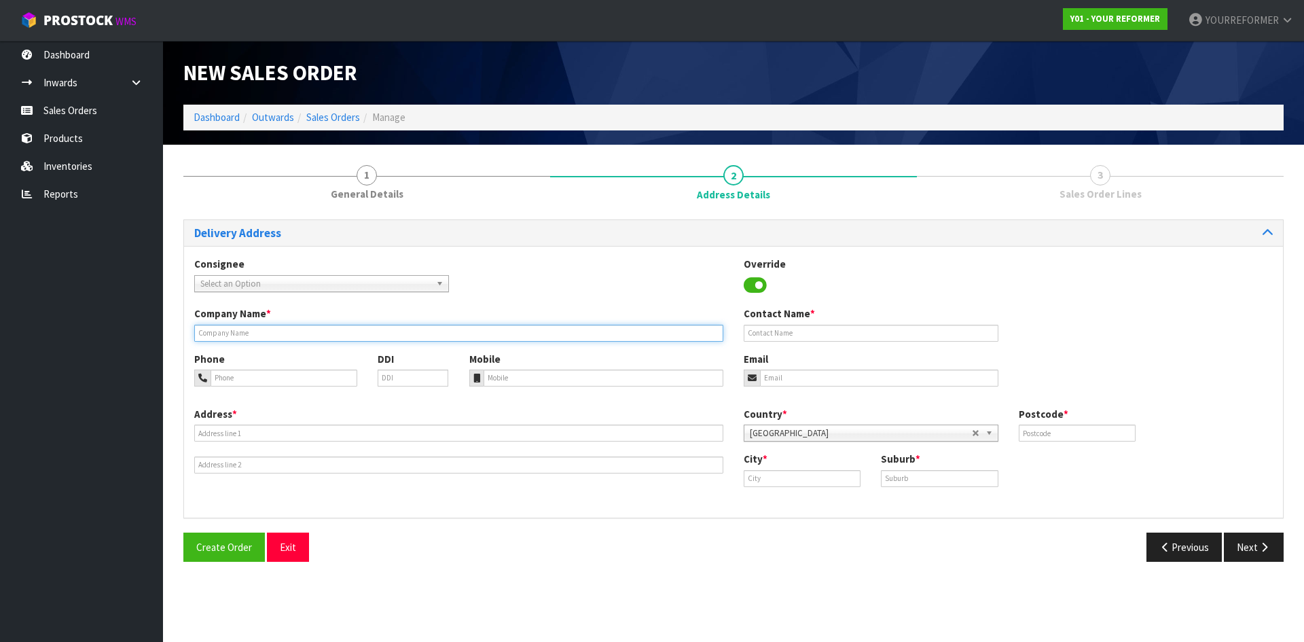
click at [247, 255] on input "text" at bounding box center [458, 333] width 529 height 17
type input "NEAREST DEPOT"
drag, startPoint x: 547, startPoint y: 390, endPoint x: 240, endPoint y: 392, distance: 306.2
click at [514, 255] on div "Phone DDI Mobile Email" at bounding box center [733, 379] width 1099 height 55
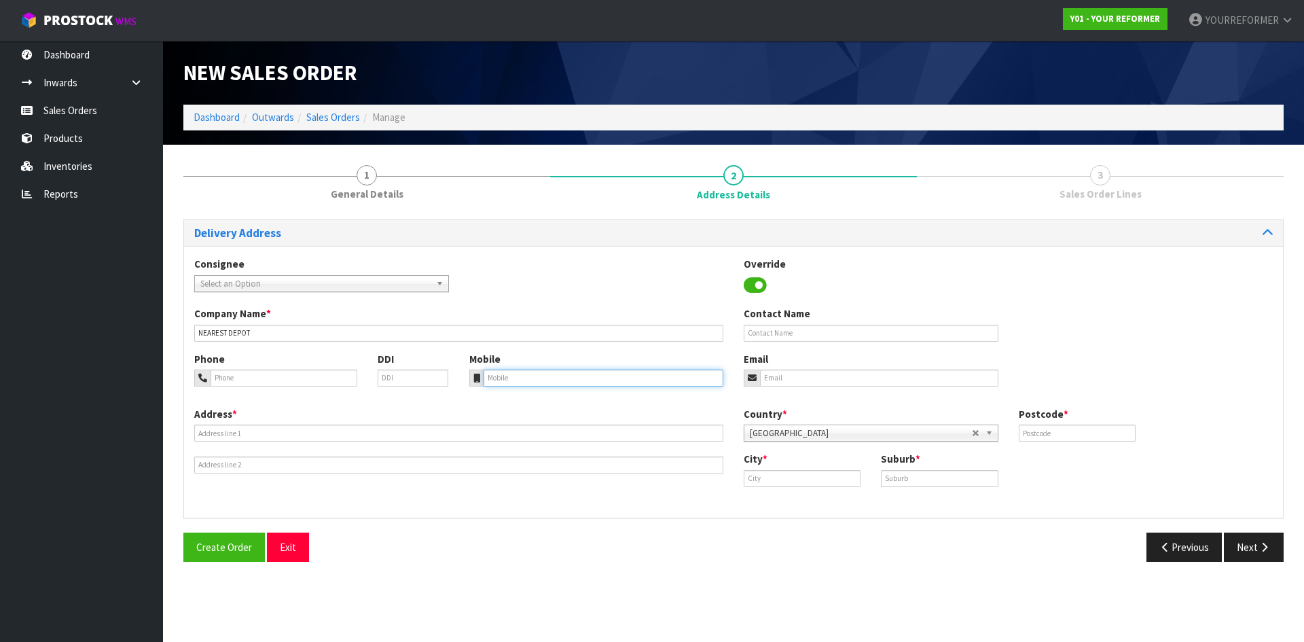
drag, startPoint x: 542, startPoint y: 379, endPoint x: 401, endPoint y: 426, distance: 148.1
click at [514, 255] on input "tel" at bounding box center [603, 377] width 240 height 17
paste input "[PHONE_NUMBER]"
type input "[PHONE_NUMBER]"
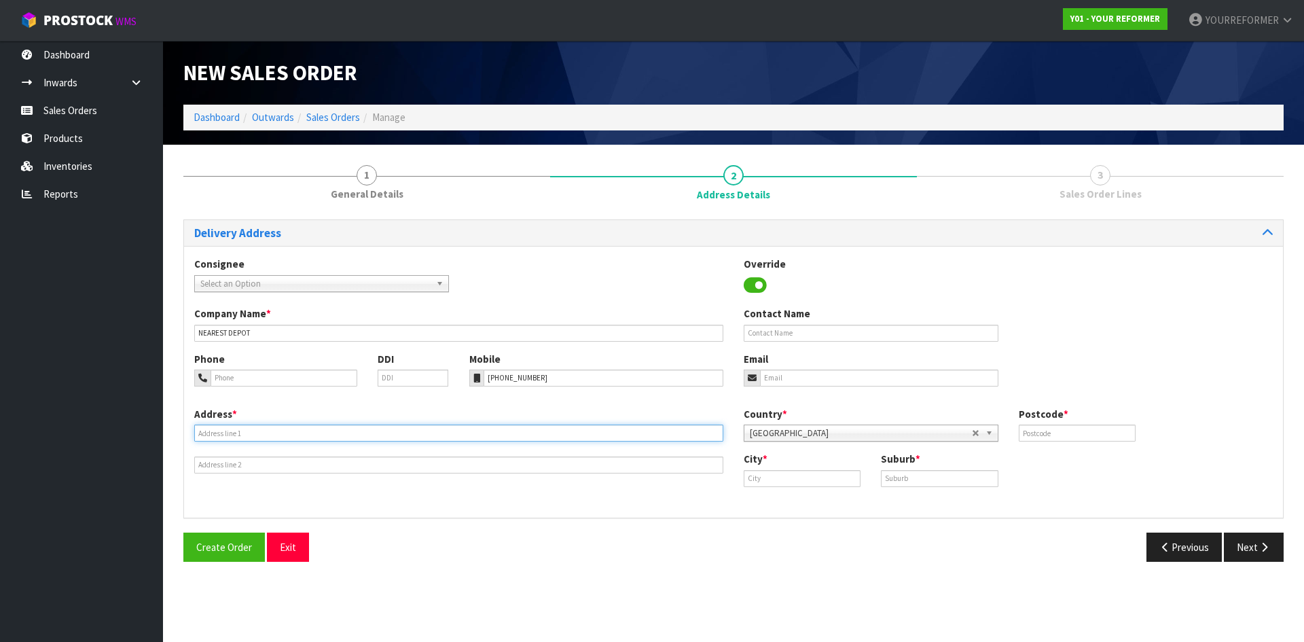
drag, startPoint x: 291, startPoint y: 434, endPoint x: 28, endPoint y: 437, distance: 263.4
click at [290, 255] on input "text" at bounding box center [458, 432] width 529 height 17
click at [268, 255] on input "text" at bounding box center [458, 432] width 529 height 17
paste input "[STREET_ADDRESS][PERSON_NAME]"
type input "[STREET_ADDRESS][PERSON_NAME]"
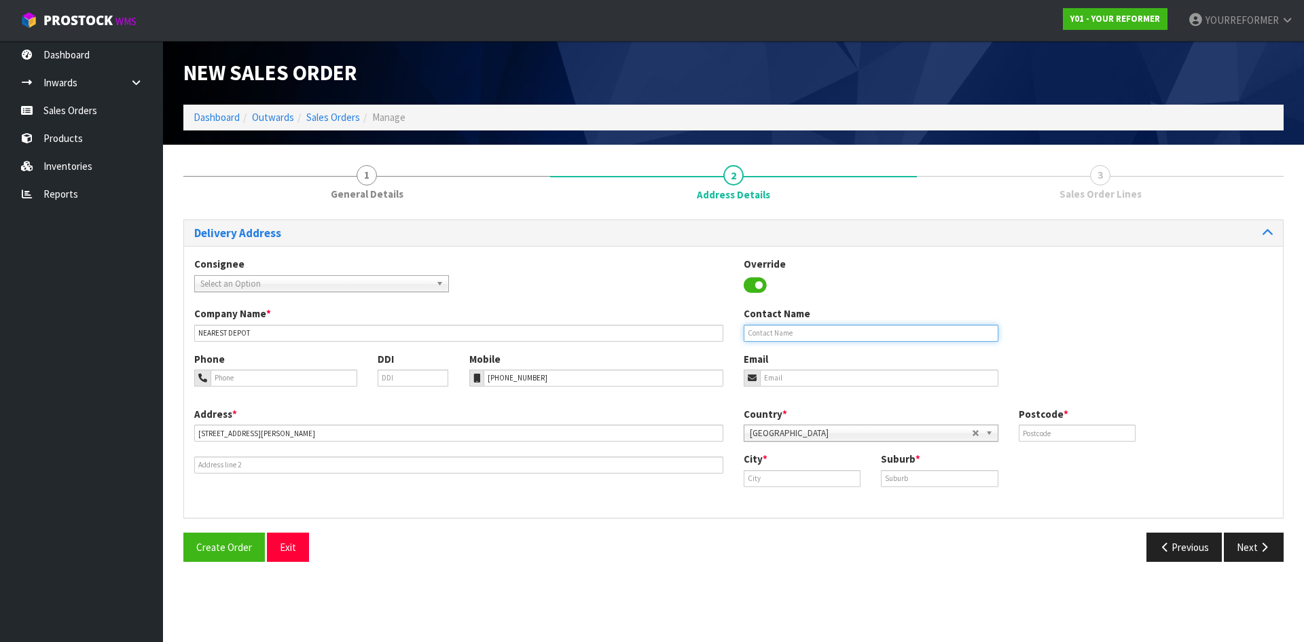
click at [514, 255] on input "text" at bounding box center [870, 333] width 255 height 17
paste input "[PERSON_NAME]"
type input "[PERSON_NAME]"
click at [514, 255] on input "email" at bounding box center [879, 377] width 238 height 17
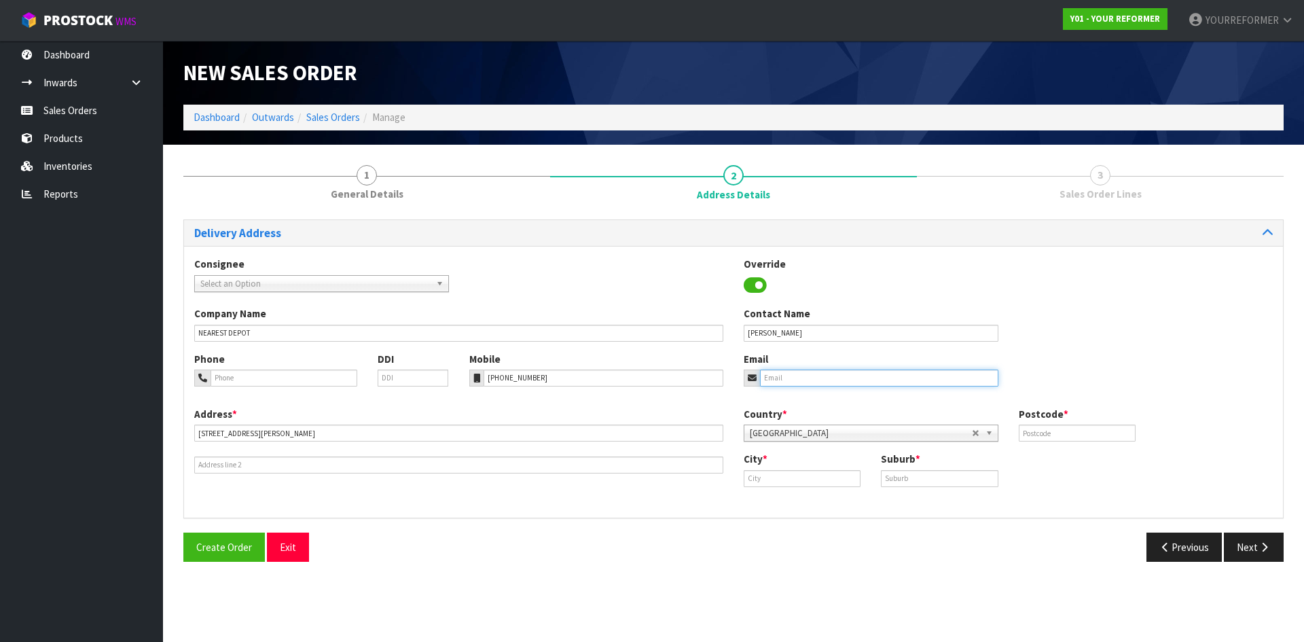
drag, startPoint x: 932, startPoint y: 377, endPoint x: 1107, endPoint y: 441, distance: 186.4
click at [514, 255] on input "email" at bounding box center [879, 377] width 238 height 17
paste input "[EMAIL_ADDRESS][DOMAIN_NAME]"
type input "[EMAIL_ADDRESS][DOMAIN_NAME]"
click at [514, 255] on input "text" at bounding box center [1076, 432] width 117 height 17
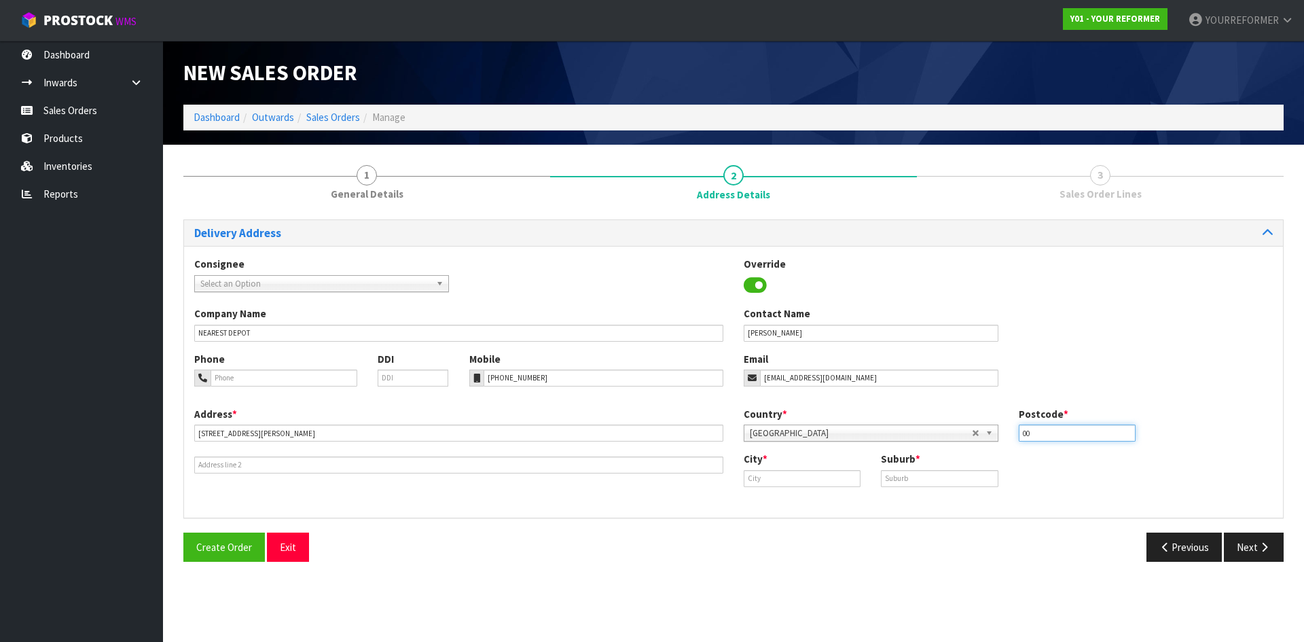
type input "00"
click at [514, 255] on input "text" at bounding box center [801, 478] width 117 height 17
paste input "Masterton"
type input "Masterton"
drag, startPoint x: 813, startPoint y: 498, endPoint x: 839, endPoint y: 495, distance: 25.9
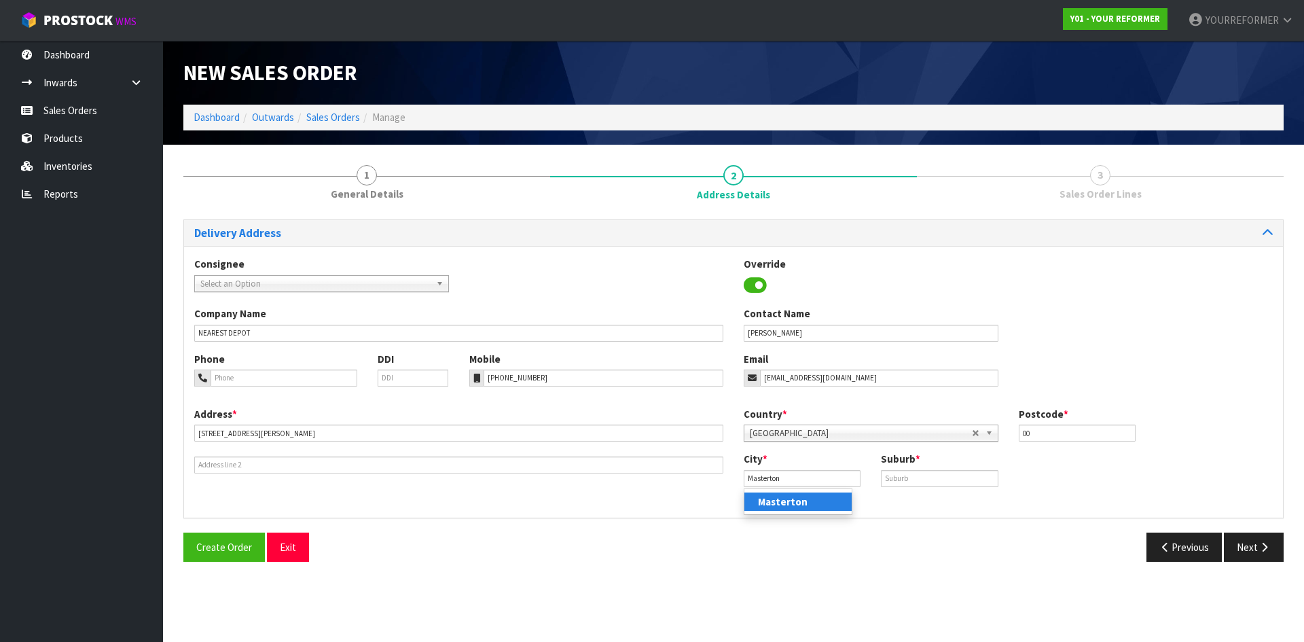
click at [514, 255] on link "Masterton" at bounding box center [797, 501] width 107 height 18
drag, startPoint x: 914, startPoint y: 479, endPoint x: 887, endPoint y: 479, distance: 27.2
click at [514, 255] on input "text" at bounding box center [939, 478] width 117 height 17
paste input "LANSDOWNE"
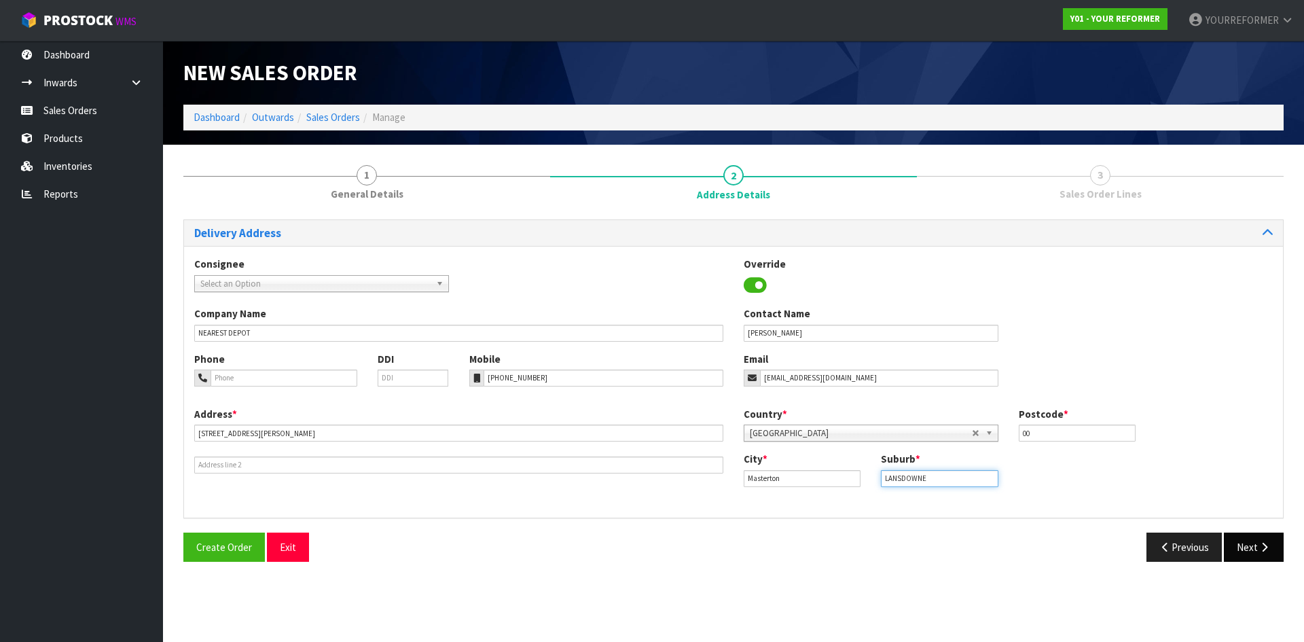
type input "LANSDOWNE"
drag, startPoint x: 1262, startPoint y: 558, endPoint x: 805, endPoint y: 492, distance: 461.7
click at [514, 255] on button "Next" at bounding box center [1253, 546] width 60 height 29
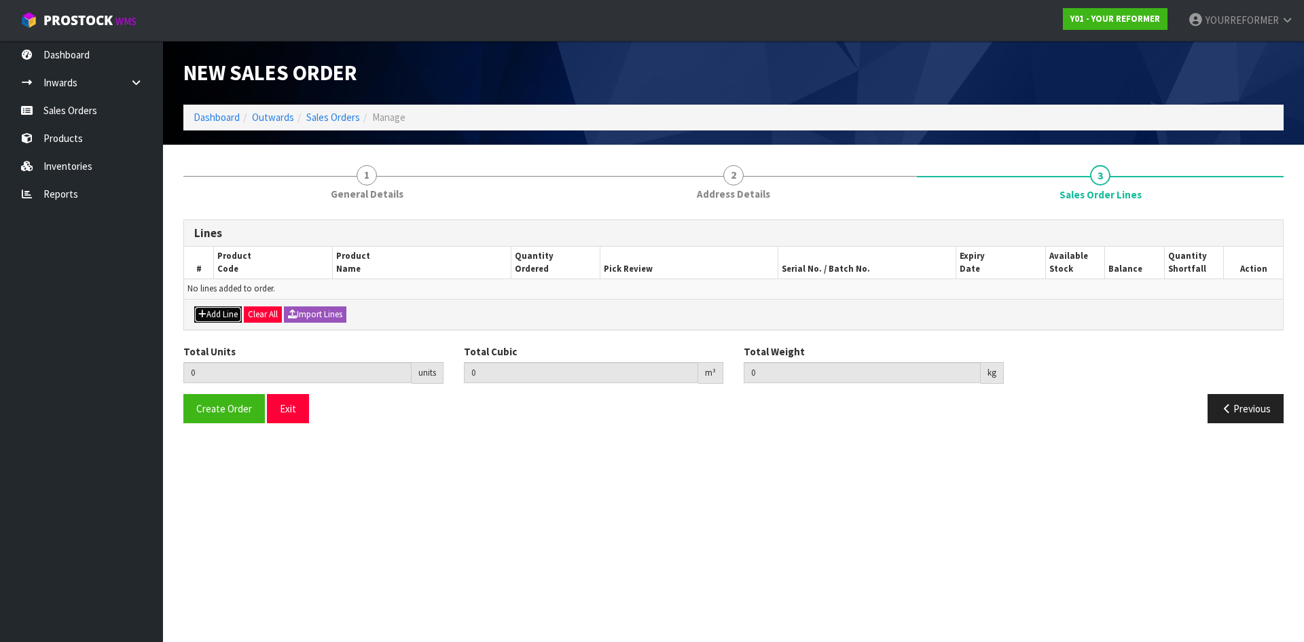
click at [227, 255] on button "Add Line" at bounding box center [218, 314] width 48 height 16
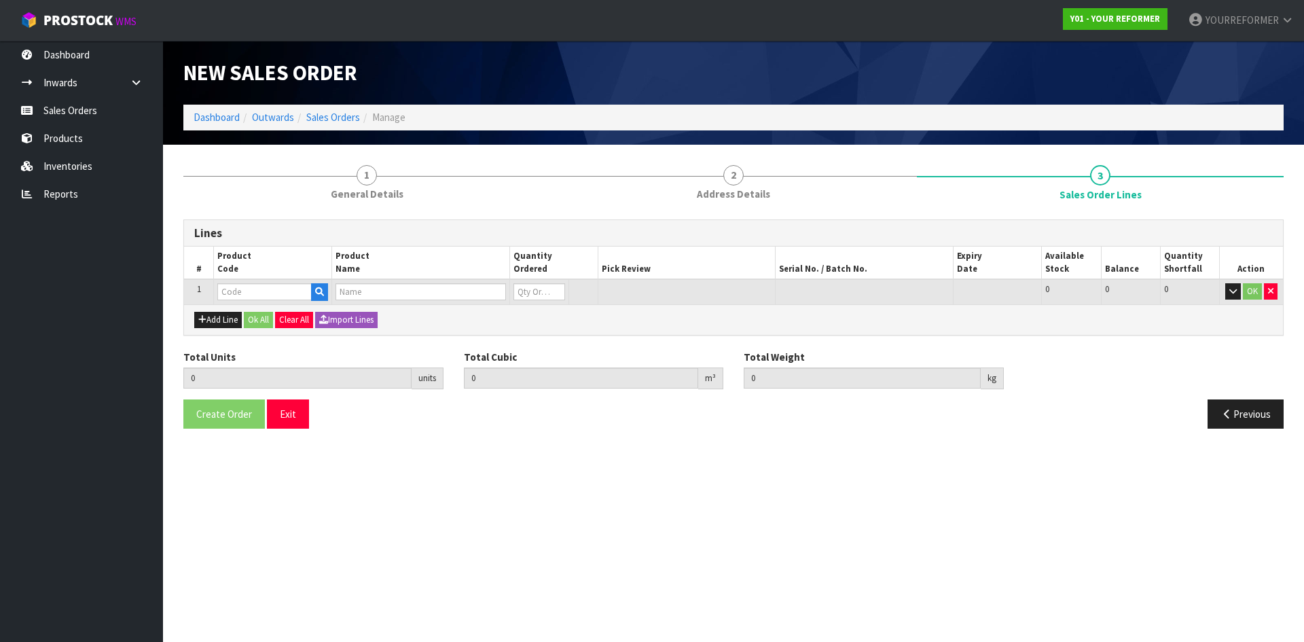
click at [322, 255] on th "Product Code" at bounding box center [273, 262] width 118 height 33
click at [325, 255] on button "button" at bounding box center [319, 292] width 17 height 18
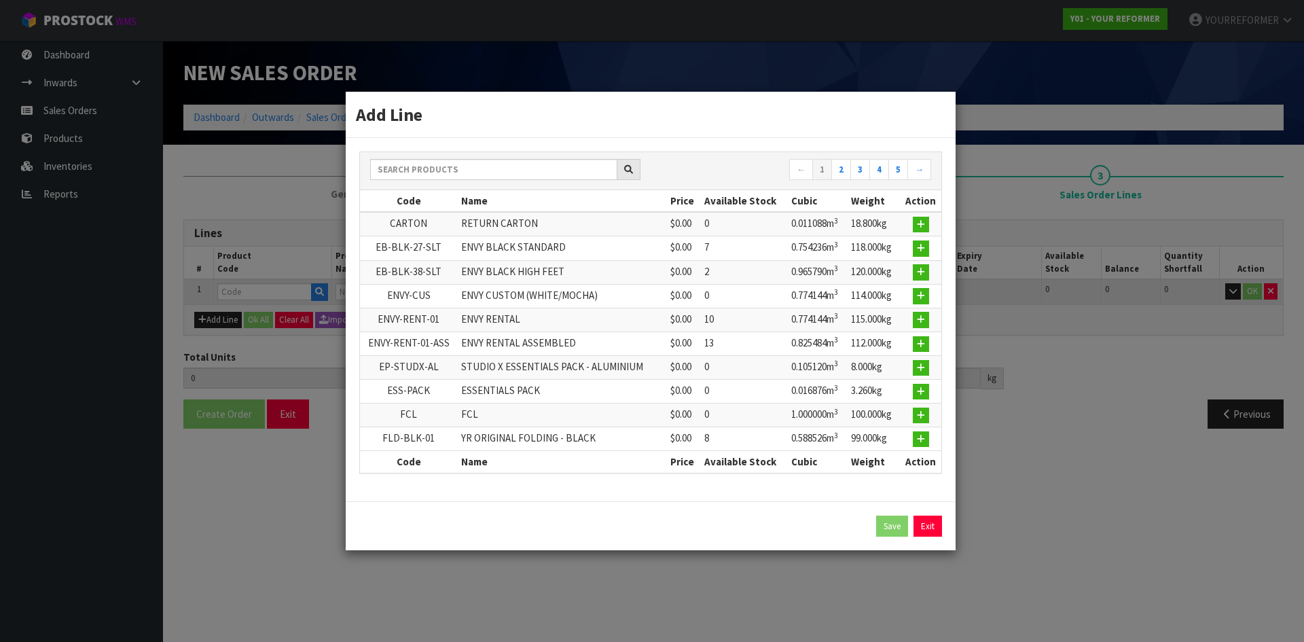
click at [457, 158] on div "← 1 2 3 4 5 →" at bounding box center [650, 171] width 581 height 38
click at [444, 167] on input "text" at bounding box center [493, 169] width 247 height 21
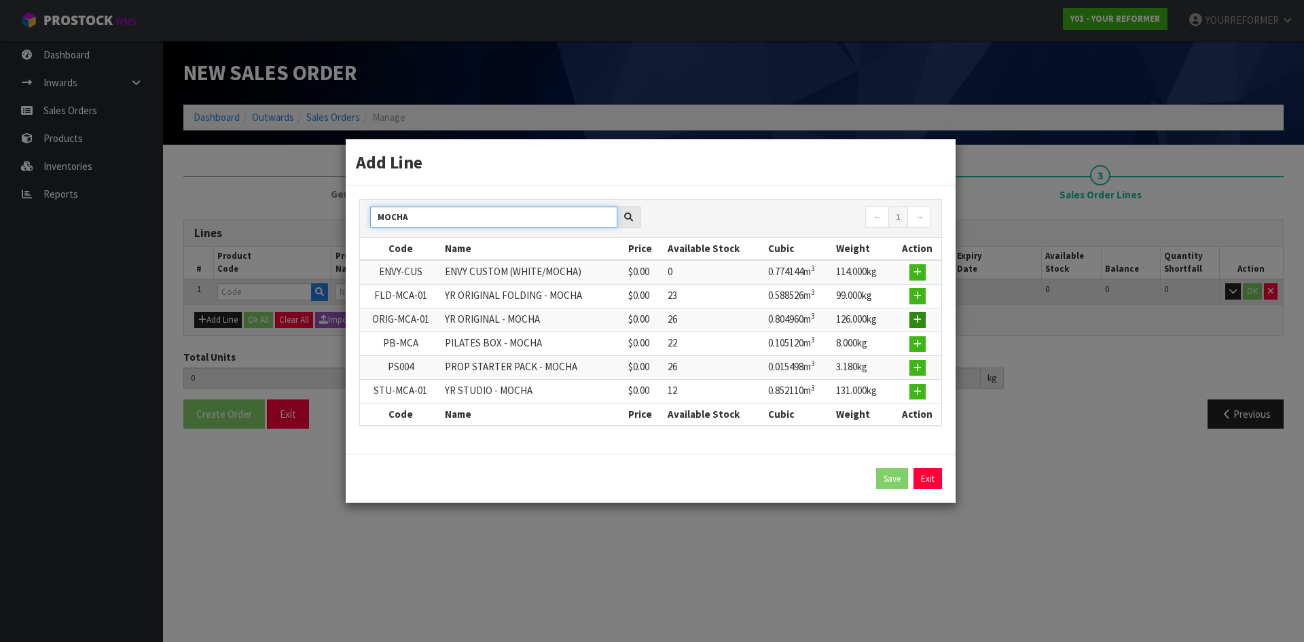
type input "MOCHA"
click at [514, 255] on icon "button" at bounding box center [917, 319] width 8 height 9
type input "0.000000"
type input "0.000"
type input "ORIG-MCA-01"
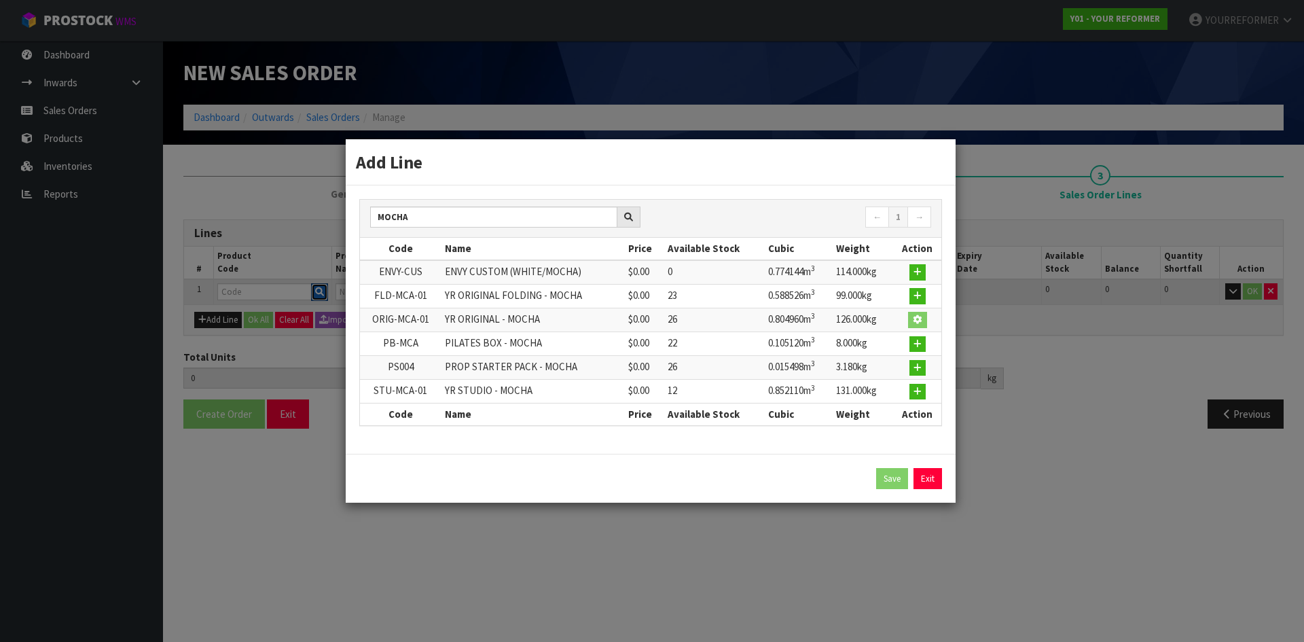
type input "YR ORIGINAL - MOCHA"
type input "0"
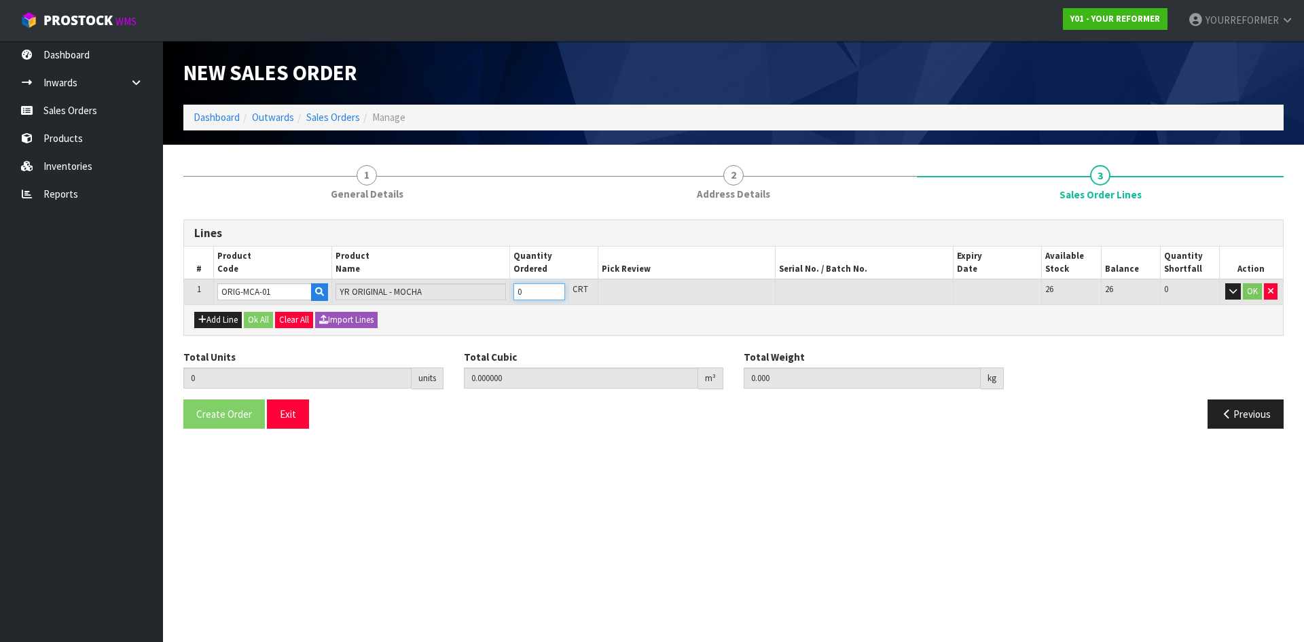
type input "1"
type input "0.80496"
type input "126"
type input "1"
click at [514, 255] on input "1" at bounding box center [539, 291] width 52 height 17
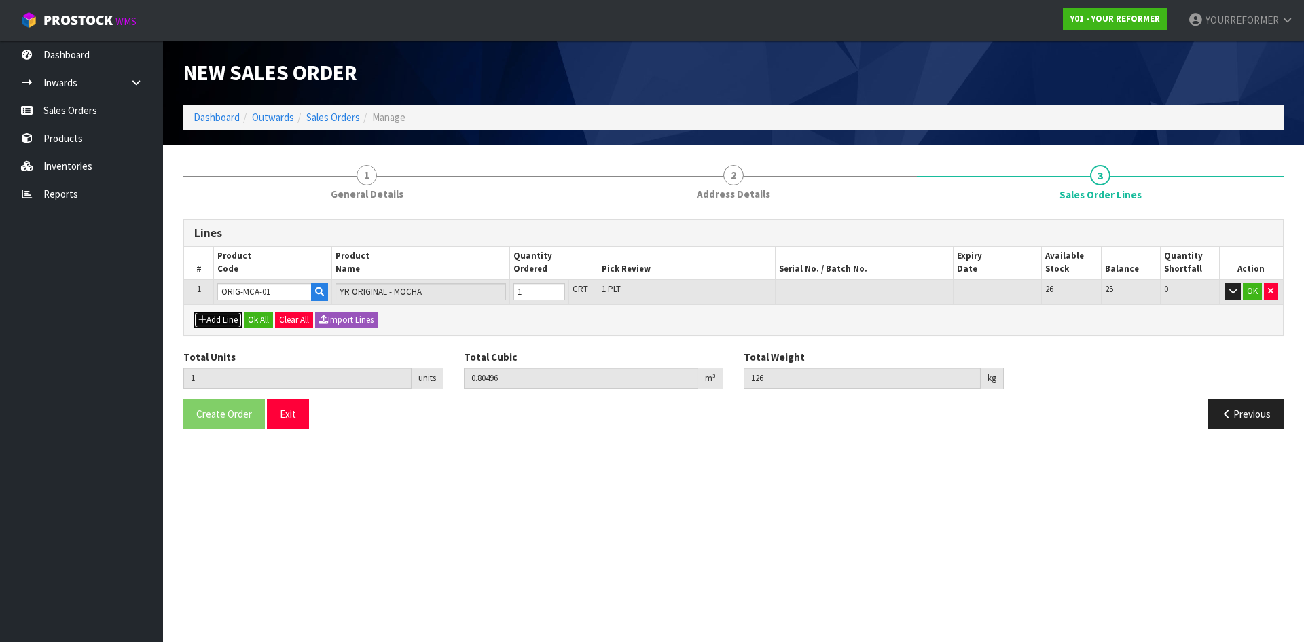
click at [213, 255] on button "Add Line" at bounding box center [218, 320] width 48 height 16
type input "0"
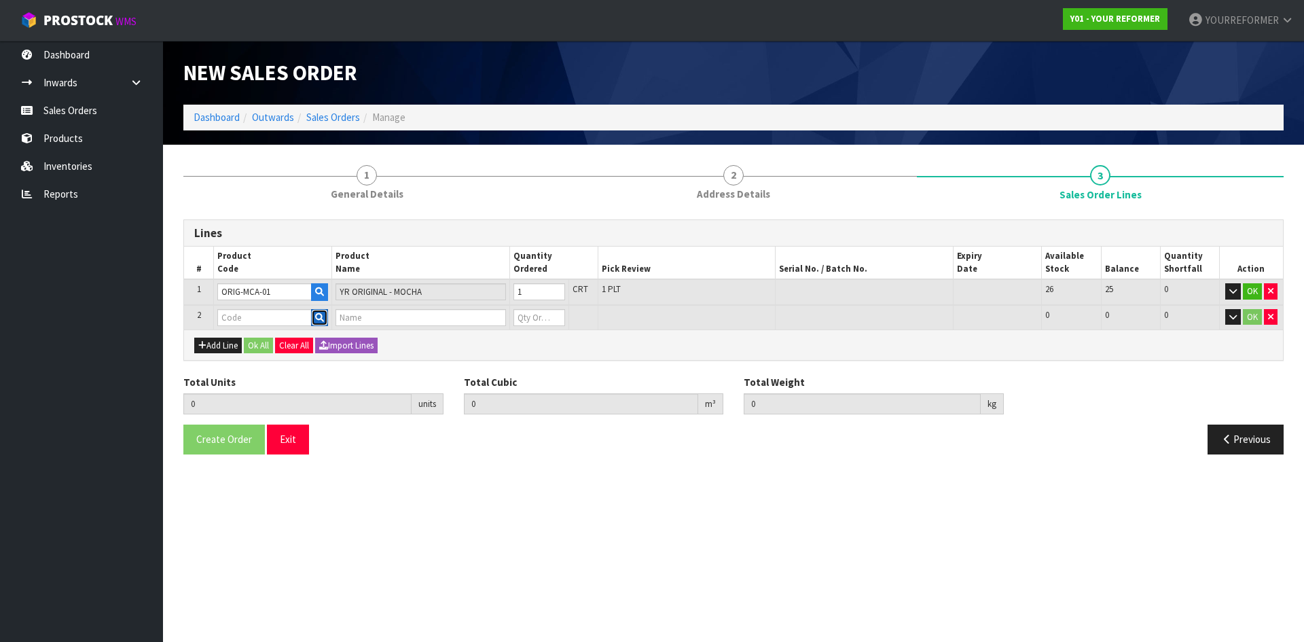
click at [316, 255] on button "button" at bounding box center [319, 318] width 17 height 18
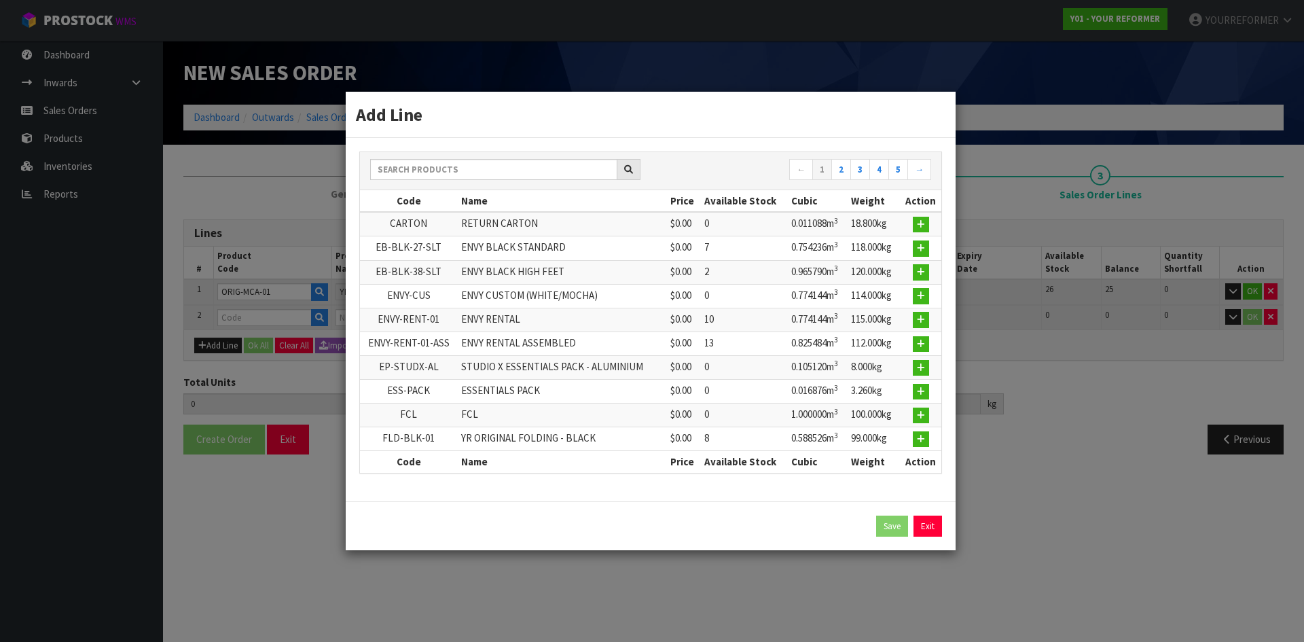
drag, startPoint x: 451, startPoint y: 155, endPoint x: 451, endPoint y: 162, distance: 7.5
click at [451, 155] on div "← 1 2 3 4 5 →" at bounding box center [650, 171] width 581 height 38
click at [450, 166] on input "text" at bounding box center [493, 169] width 247 height 21
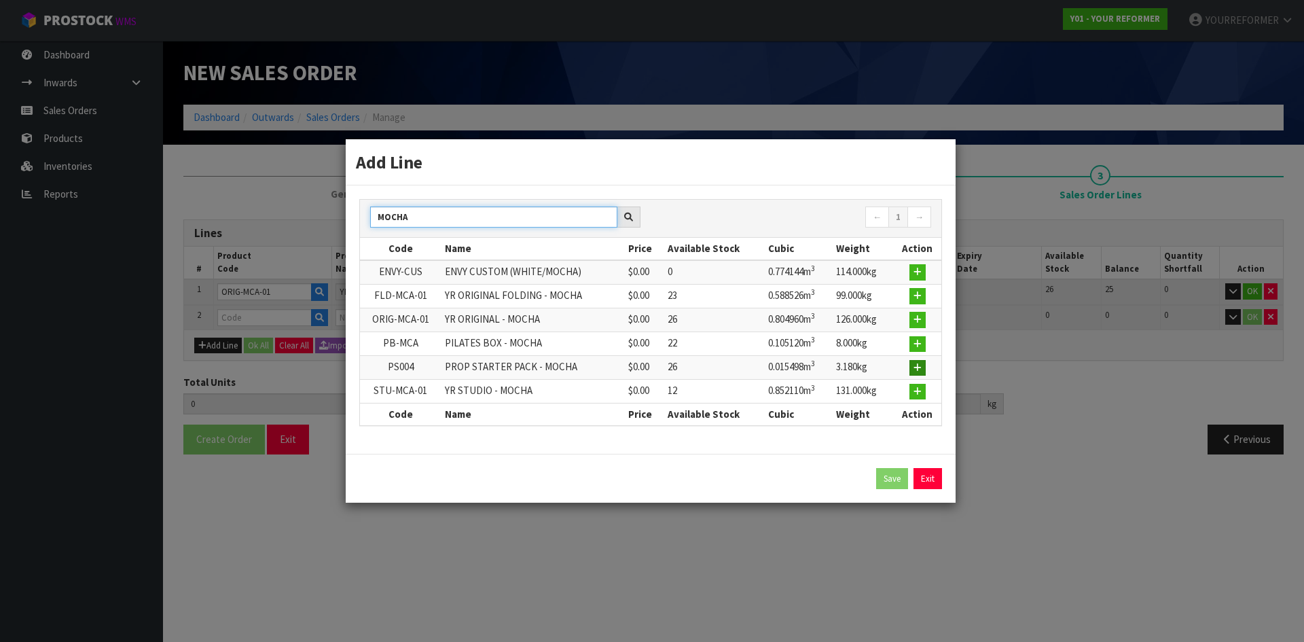
type input "MOCHA"
click at [514, 255] on icon "button" at bounding box center [917, 367] width 8 height 9
type input "1"
type input "0.80496"
type input "126"
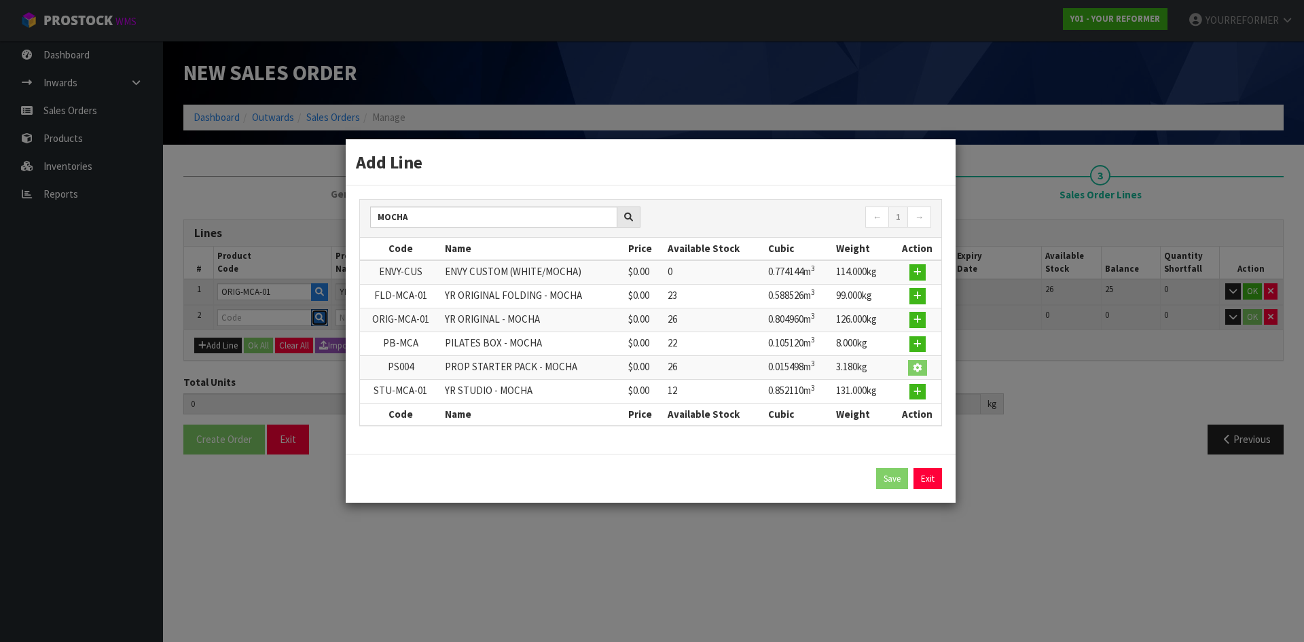
type input "PS004"
type input "PROP STARTER PACK - MOCHA"
type input "0"
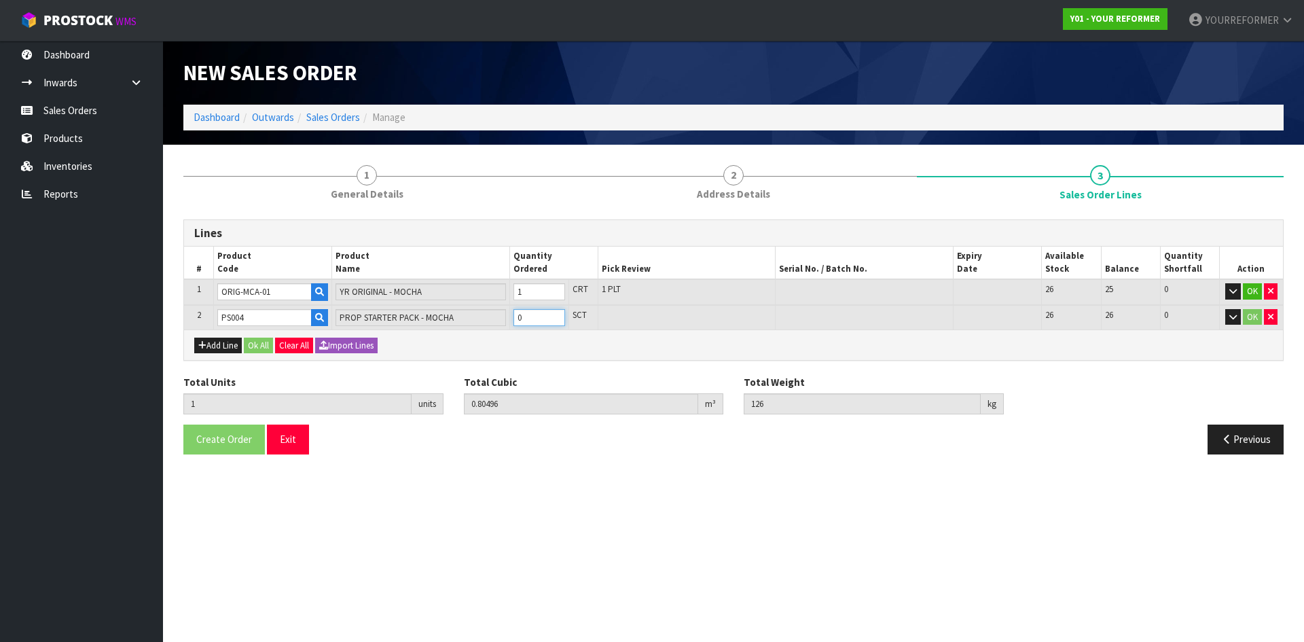
type input "2"
type input "0.820458"
type input "129.18"
drag, startPoint x: 557, startPoint y: 316, endPoint x: 547, endPoint y: 318, distance: 9.9
type input "1"
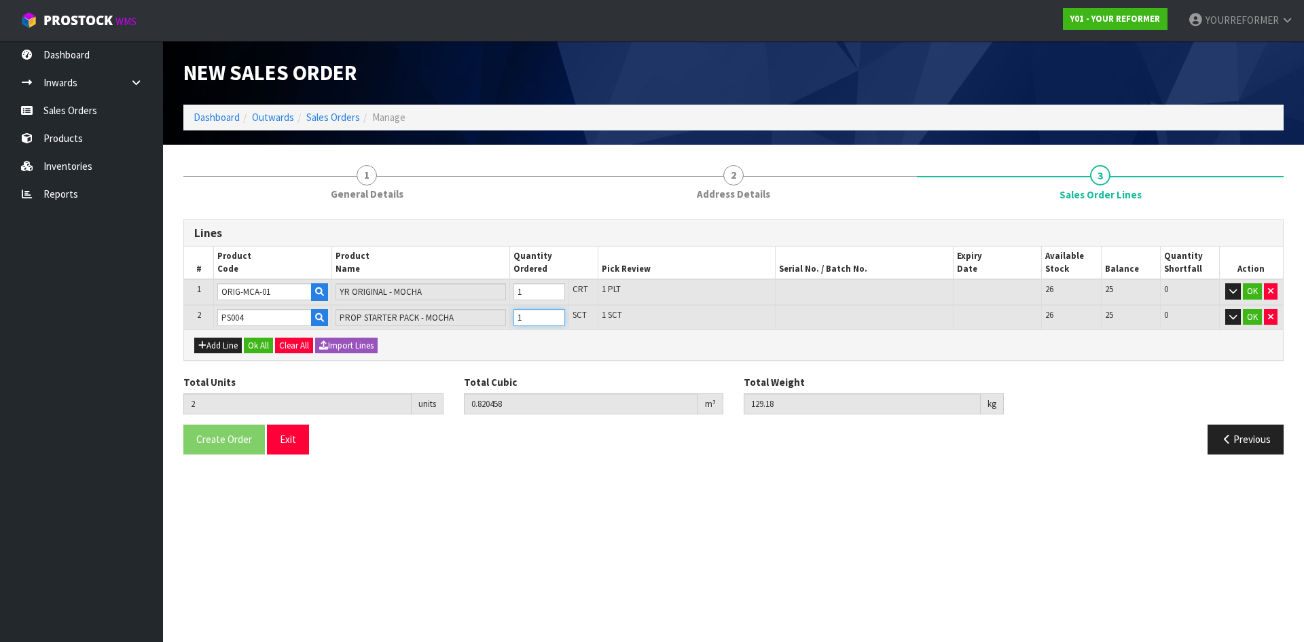
click at [514, 255] on input "1" at bounding box center [539, 317] width 52 height 17
click at [261, 255] on button "Ok All" at bounding box center [258, 345] width 29 height 16
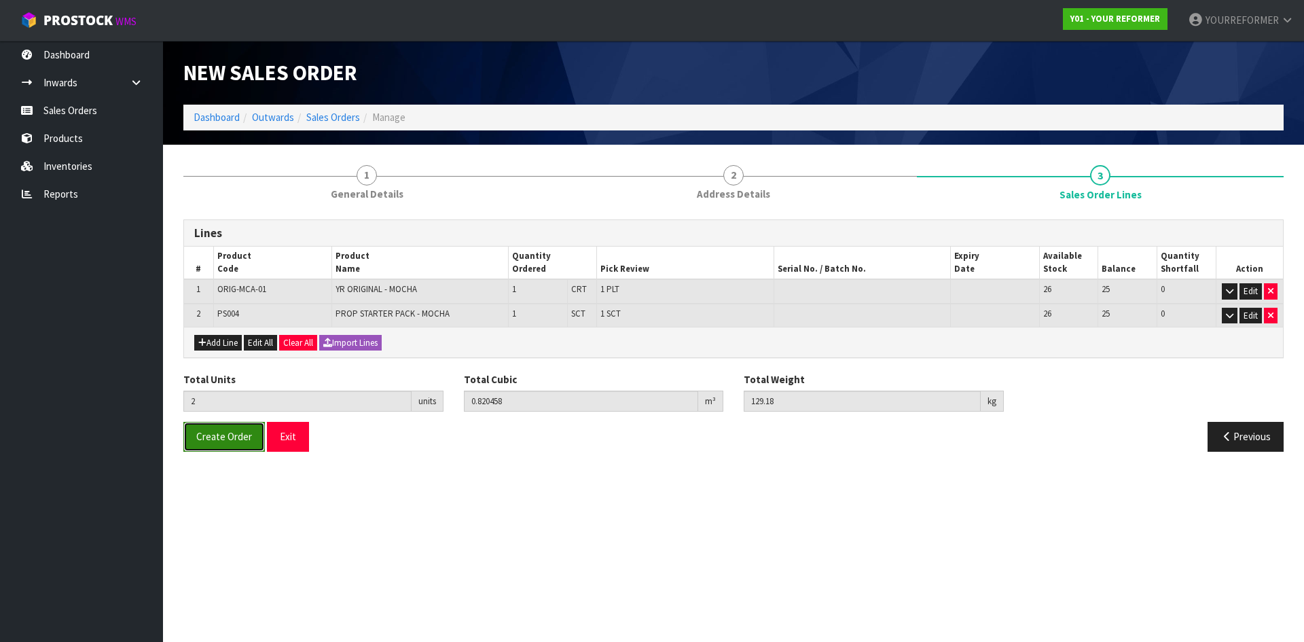
click at [235, 255] on span "Create Order" at bounding box center [224, 436] width 56 height 13
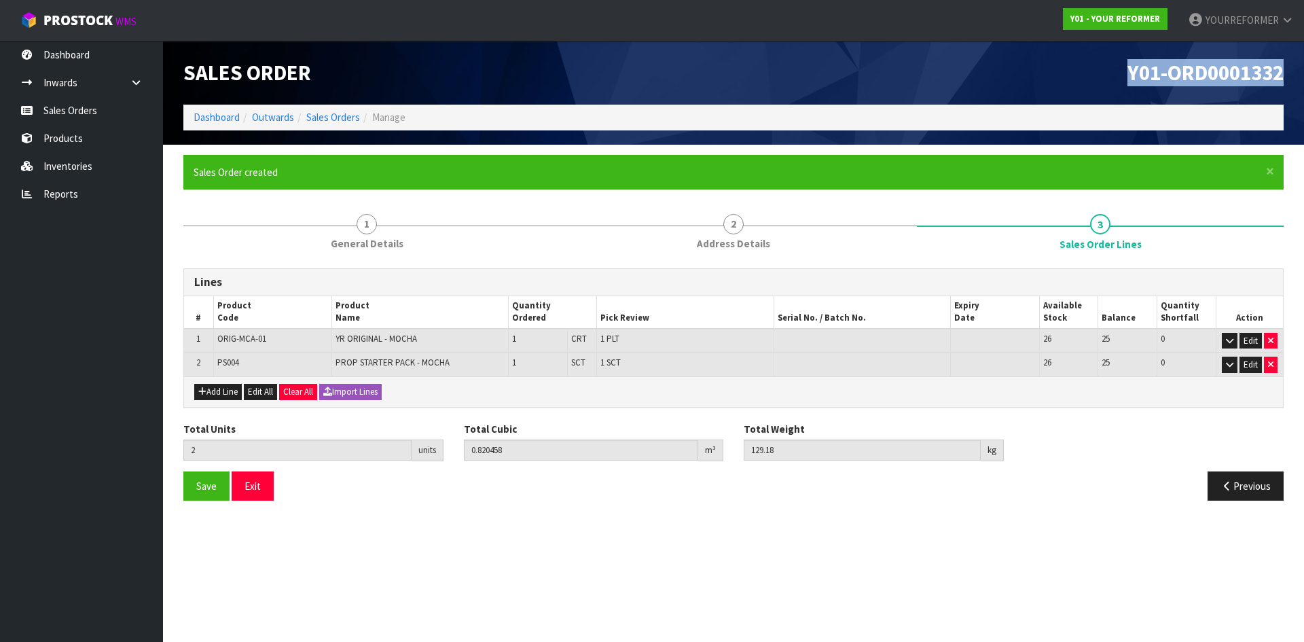
drag, startPoint x: 1287, startPoint y: 76, endPoint x: 974, endPoint y: 98, distance: 314.4
click at [514, 76] on div "Y01-ORD0001332" at bounding box center [1013, 73] width 560 height 64
copy span "Y01-ORD0001332"
click at [134, 113] on link "Sales Orders" at bounding box center [81, 110] width 163 height 28
